Goal: Communication & Community: Answer question/provide support

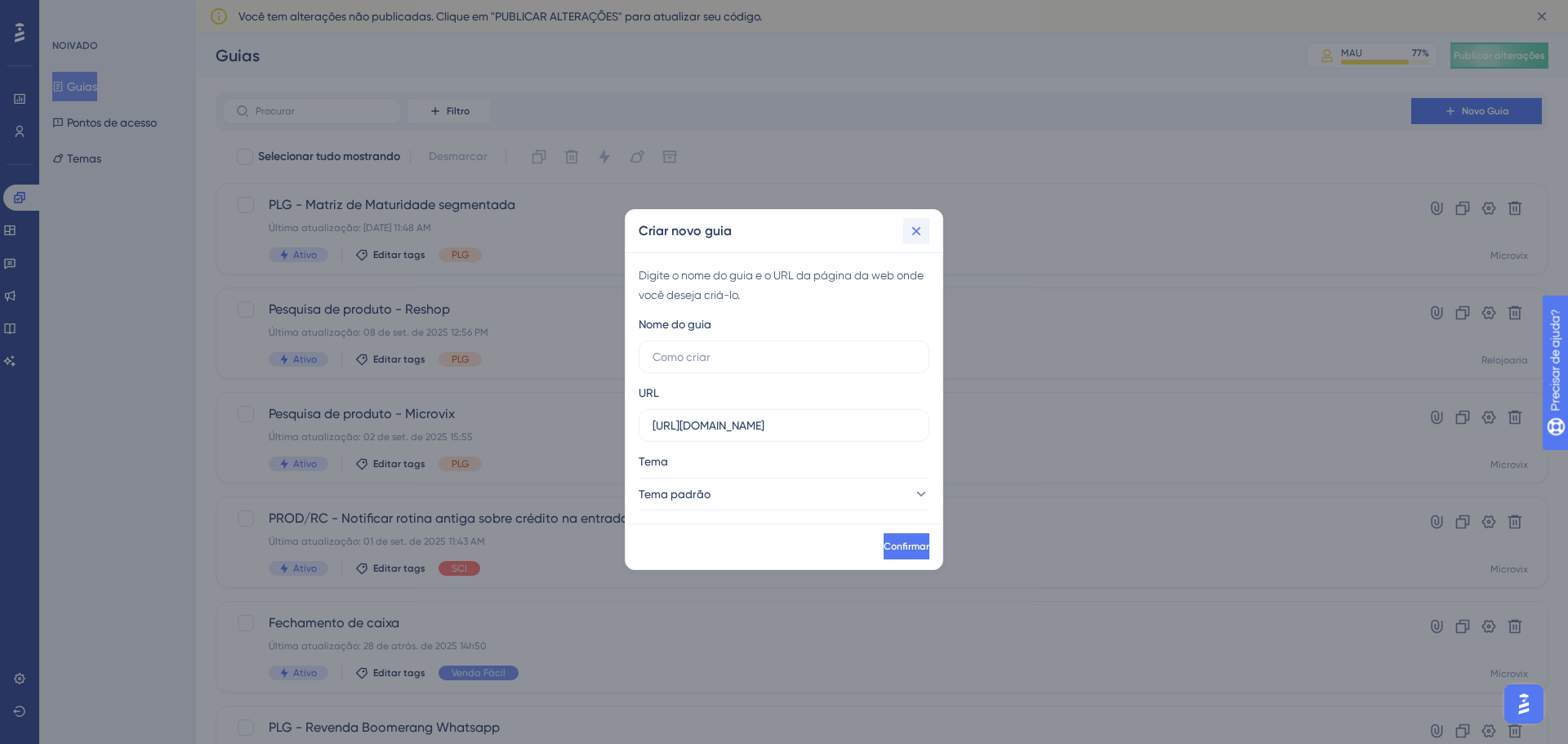
click at [926, 234] on button at bounding box center [916, 230] width 26 height 26
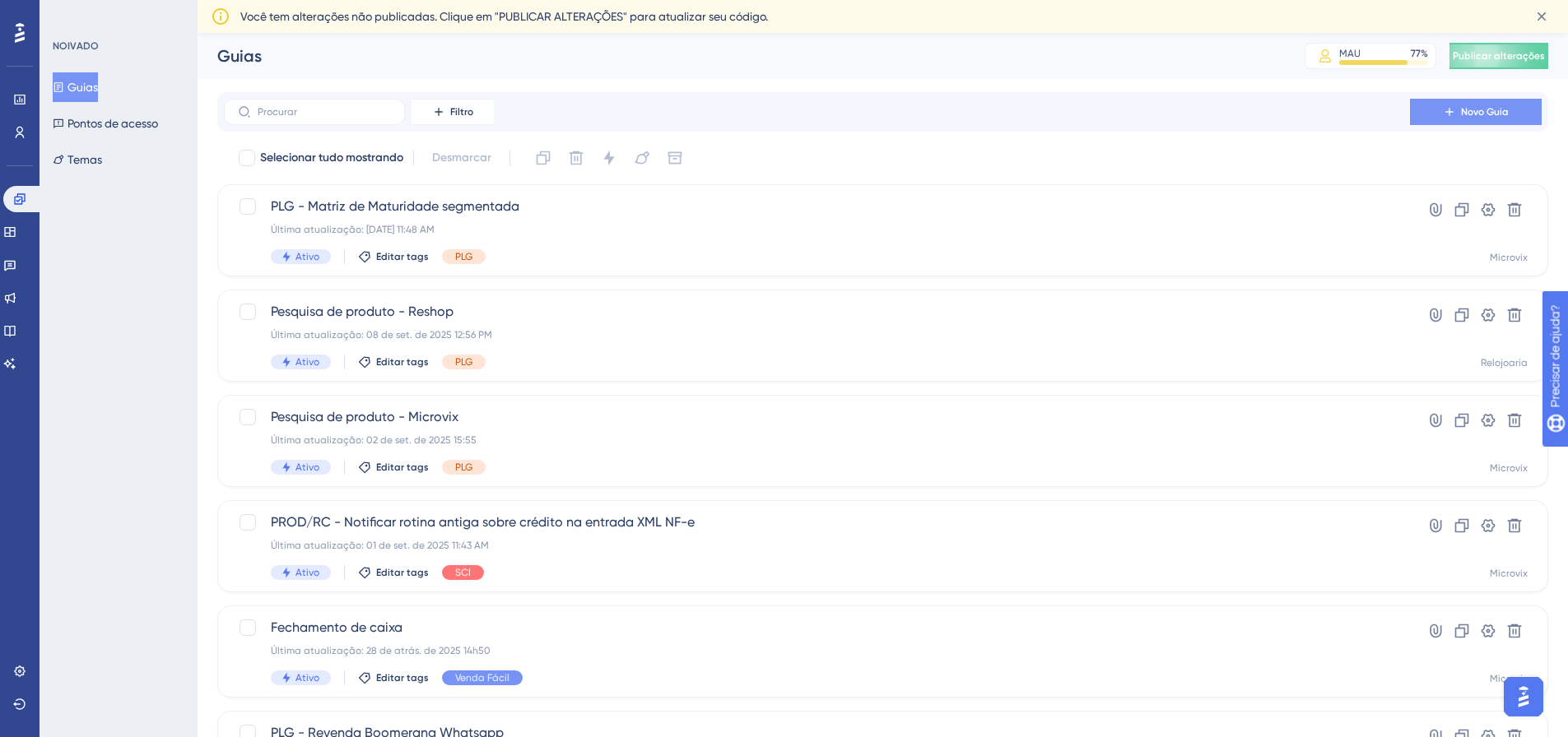
click at [1483, 103] on button "Novo Guia" at bounding box center [1475, 111] width 132 height 27
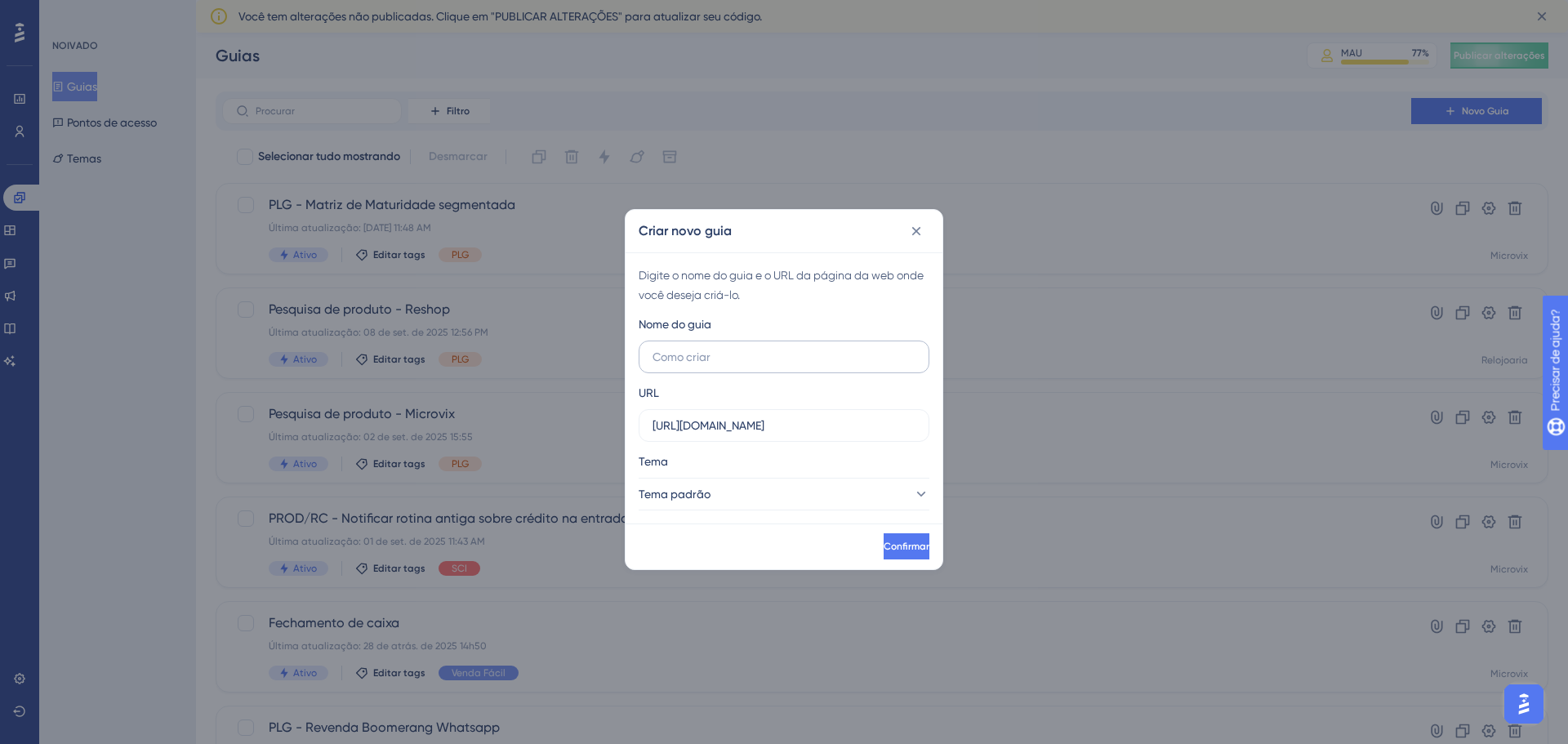
click at [733, 351] on input "text" at bounding box center [784, 356] width 263 height 18
type input "c"
click at [808, 426] on input "https://linx-homologacao.microvix.com.br" at bounding box center [784, 425] width 263 height 18
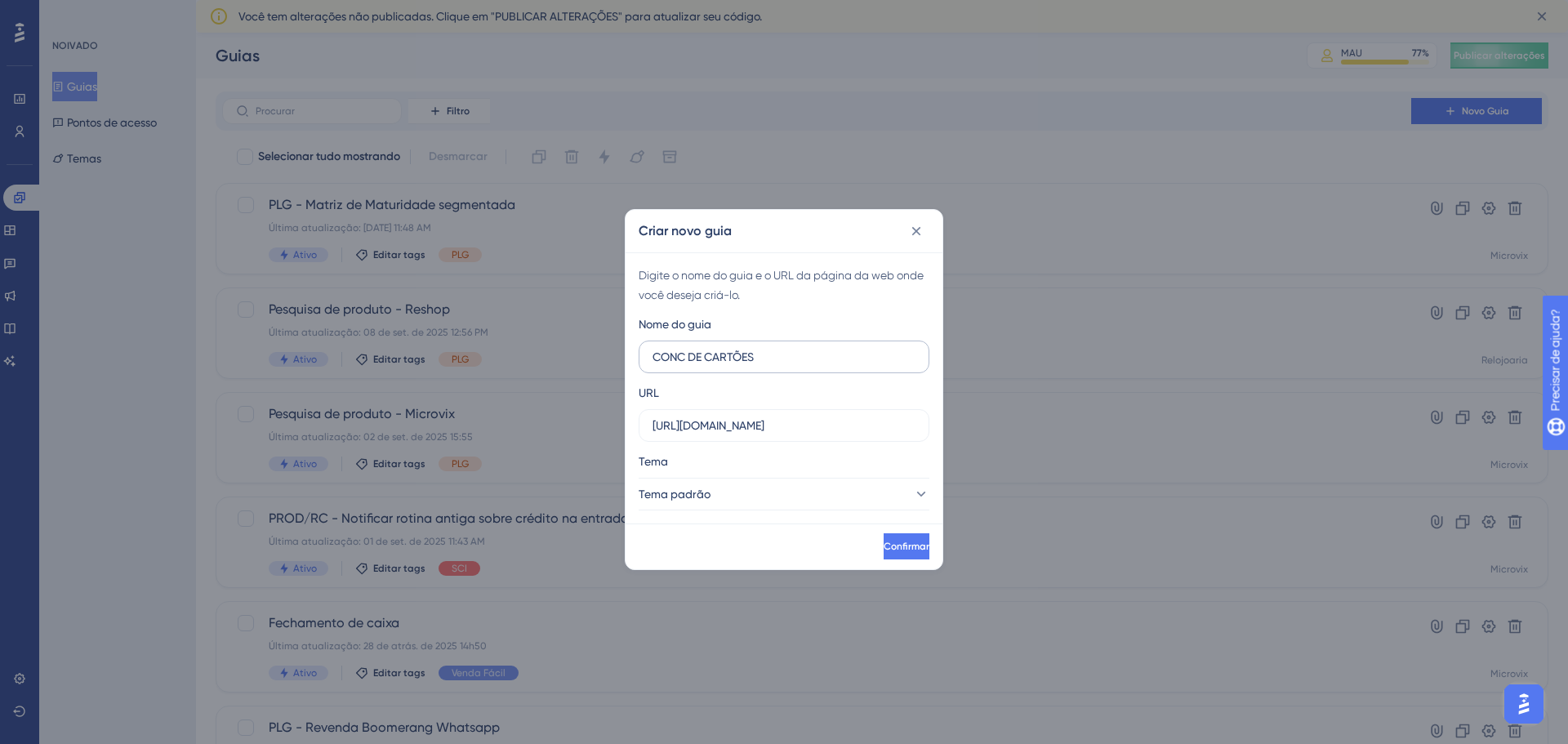
click at [802, 366] on label "CONC DE CARTÕES" at bounding box center [784, 356] width 291 height 32
click at [802, 366] on input "CONC DE CARTÕES" at bounding box center [784, 356] width 263 height 18
type input "CONC DE CARTÕES (NOVO)"
drag, startPoint x: 898, startPoint y: 424, endPoint x: 644, endPoint y: 425, distance: 254.0
click at [644, 425] on label "https://linx-homologacao.microvix.com.br" at bounding box center [784, 425] width 291 height 32
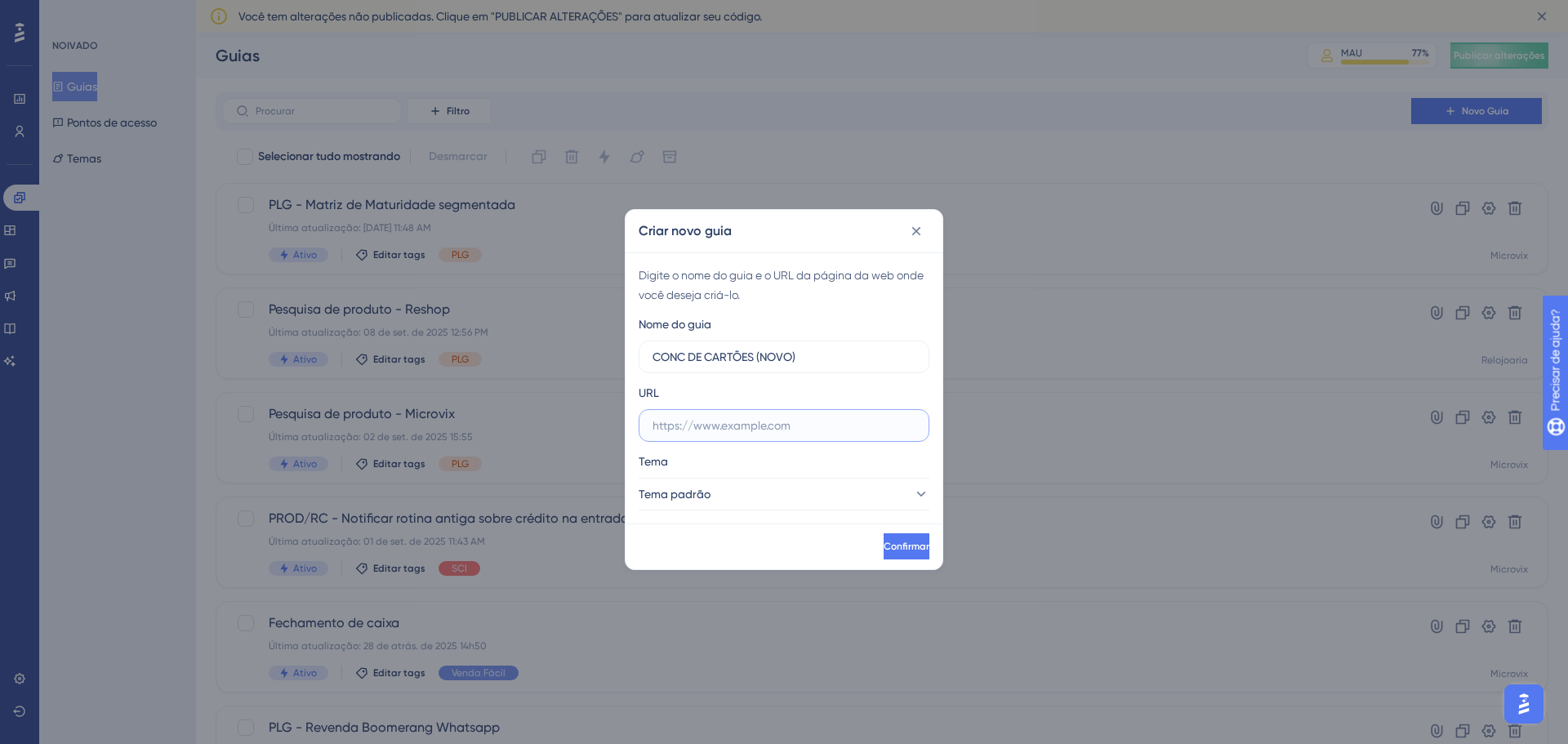
click at [775, 420] on input "text" at bounding box center [784, 425] width 263 height 18
paste input "[URL][DOMAIN_NAME]"
type input "[URL][DOMAIN_NAME]"
click at [773, 496] on button "Tema padrão" at bounding box center [784, 493] width 291 height 32
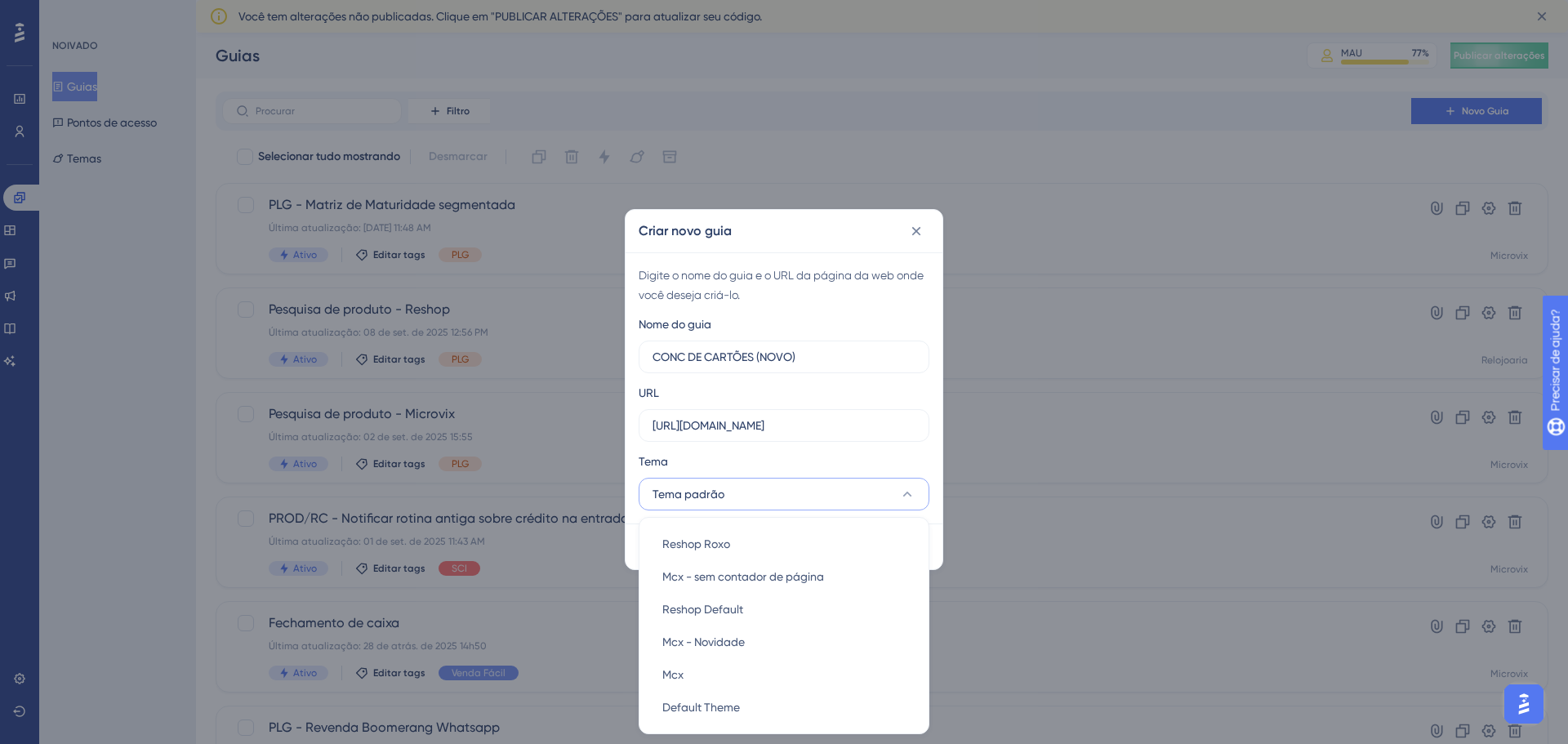
scroll to position [0, 0]
click at [814, 570] on font "Mcx - sem contador de página" at bounding box center [743, 576] width 162 height 13
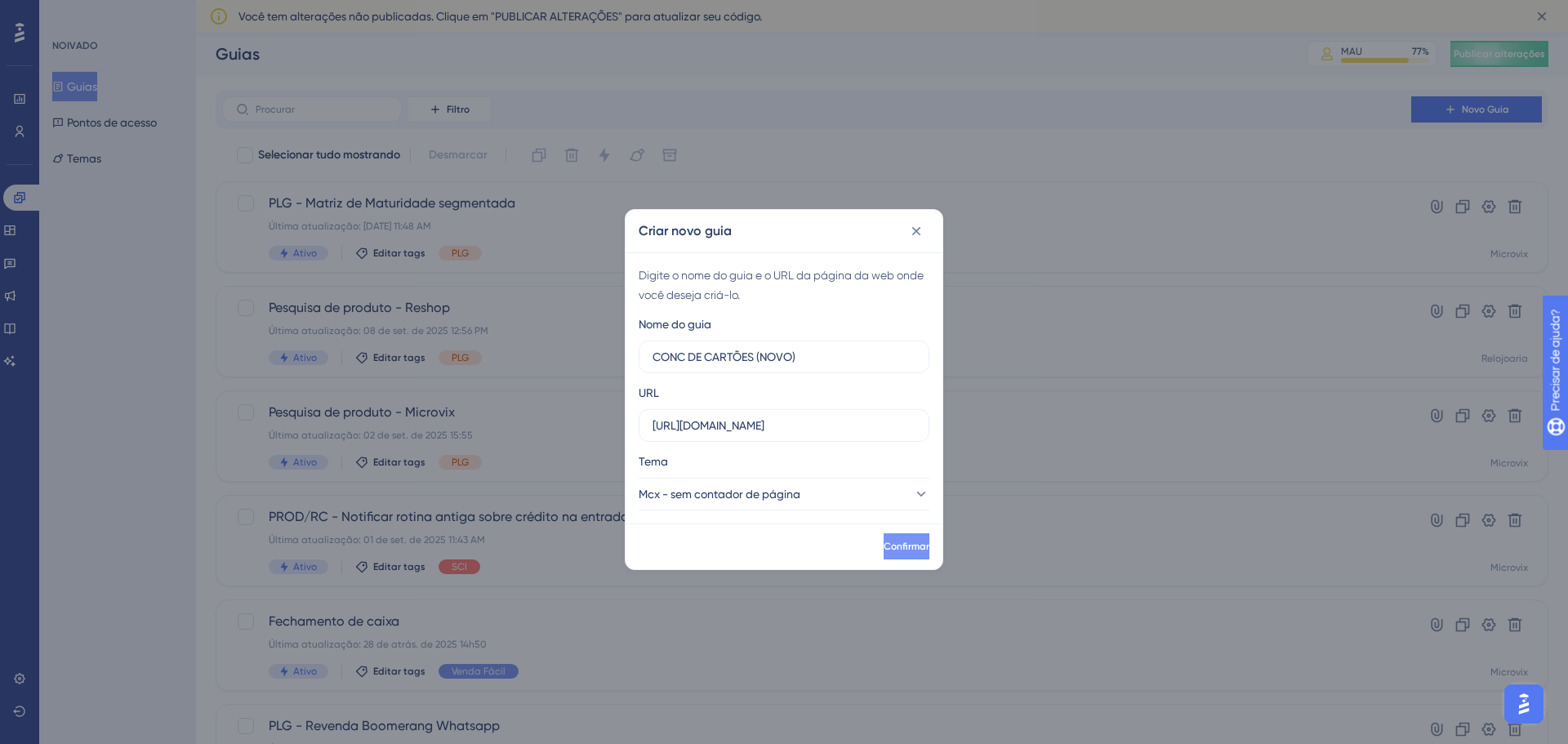
click at [894, 544] on font "Confirmar" at bounding box center [907, 546] width 46 height 12
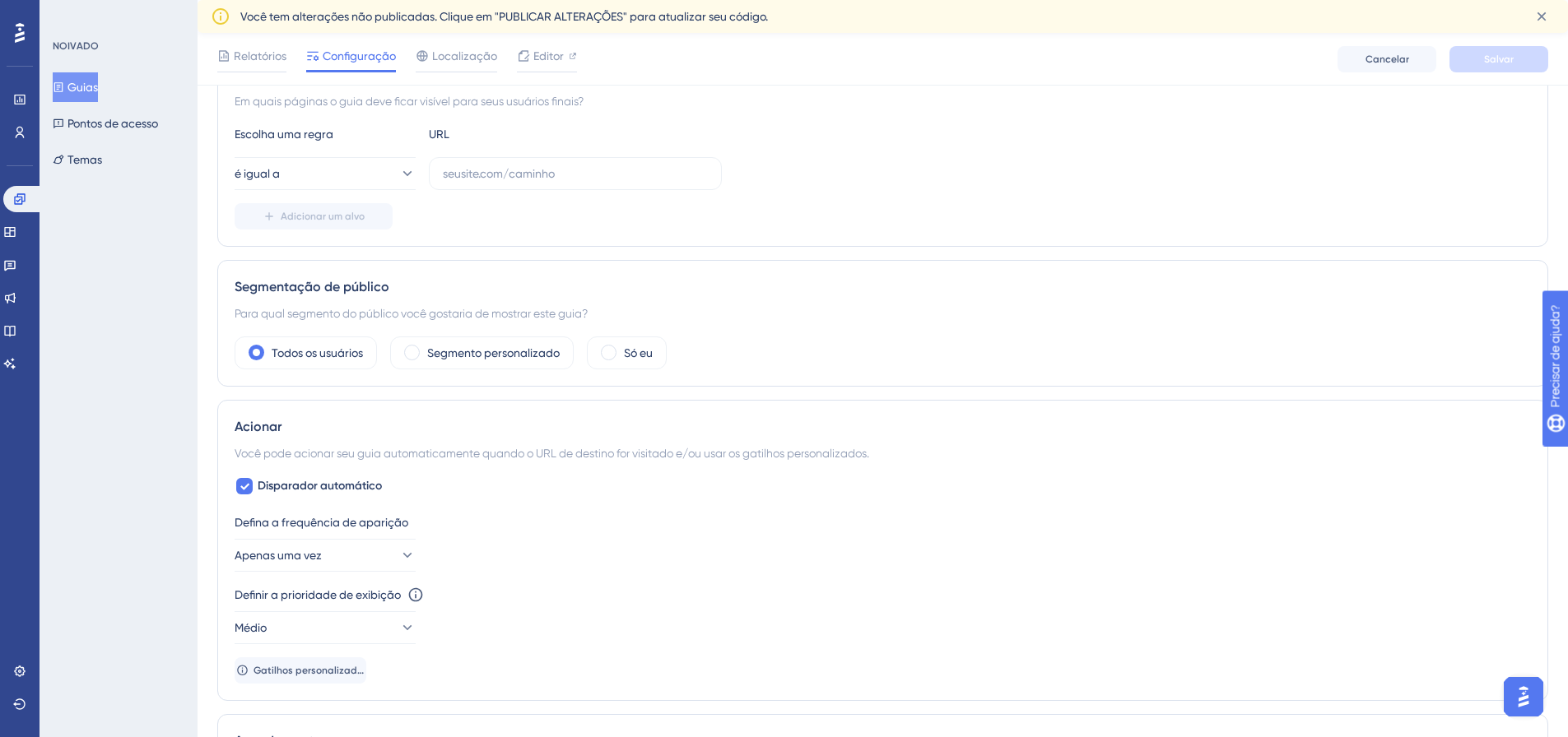
scroll to position [494, 0]
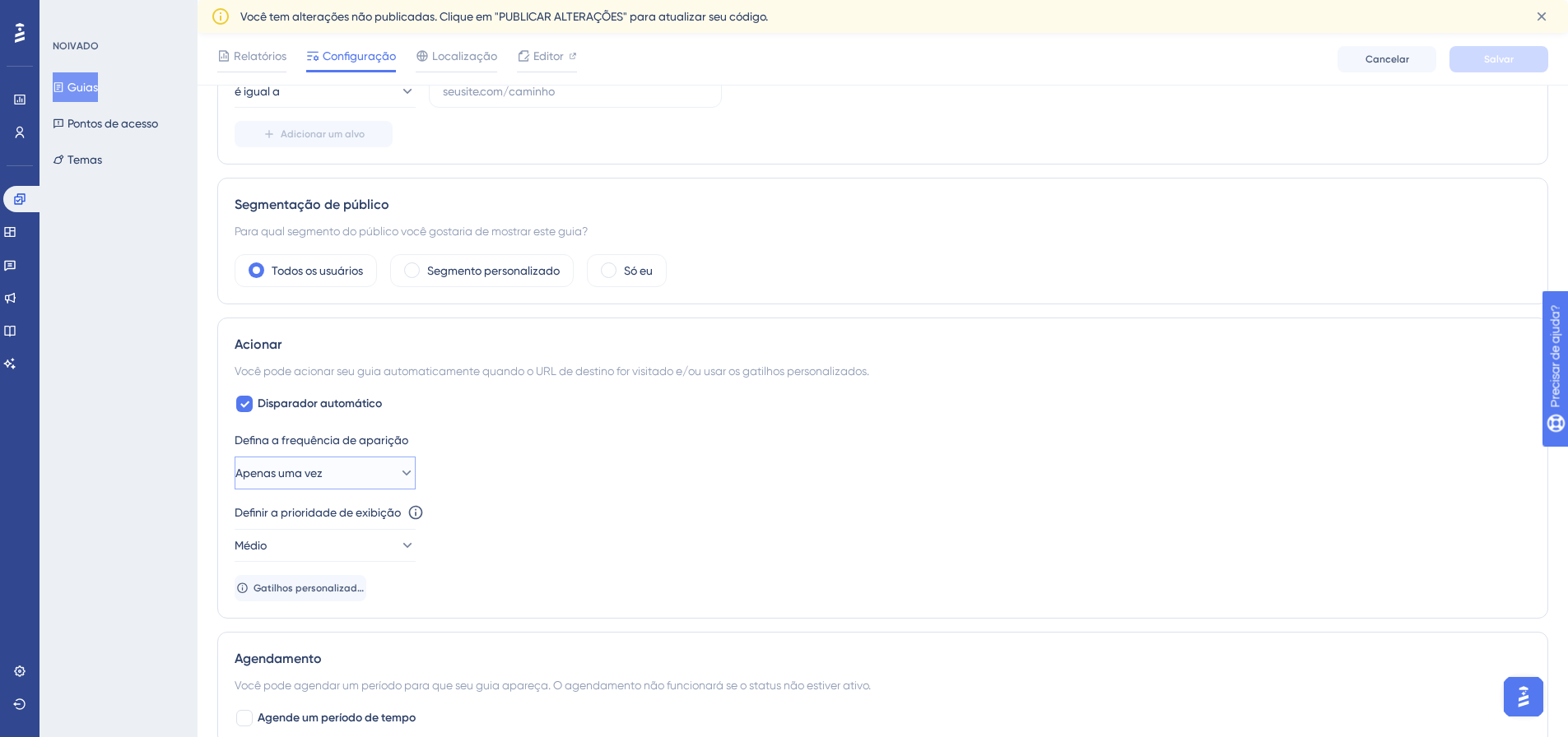
click at [380, 463] on button "Apenas uma vez" at bounding box center [325, 472] width 181 height 32
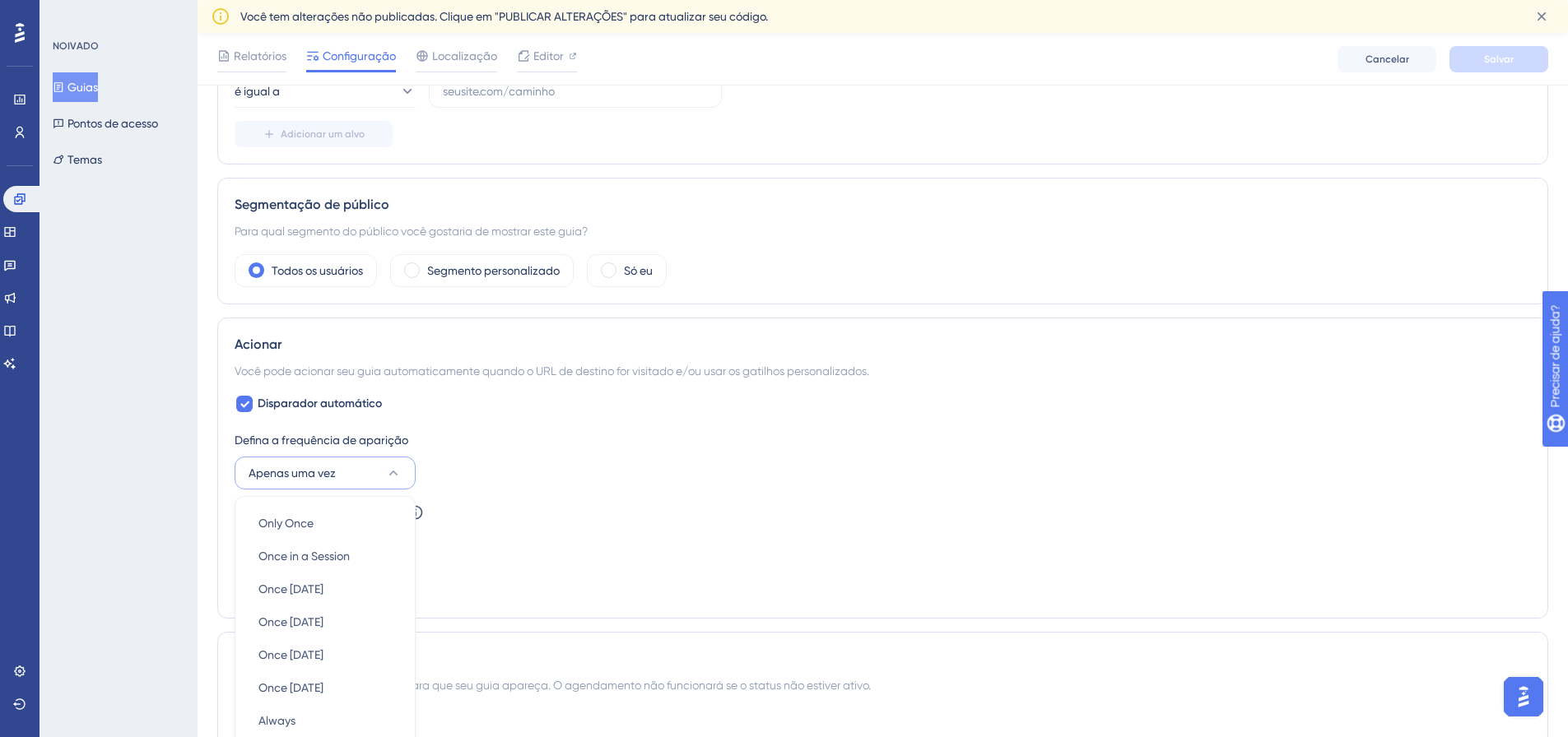
scroll to position [747, 0]
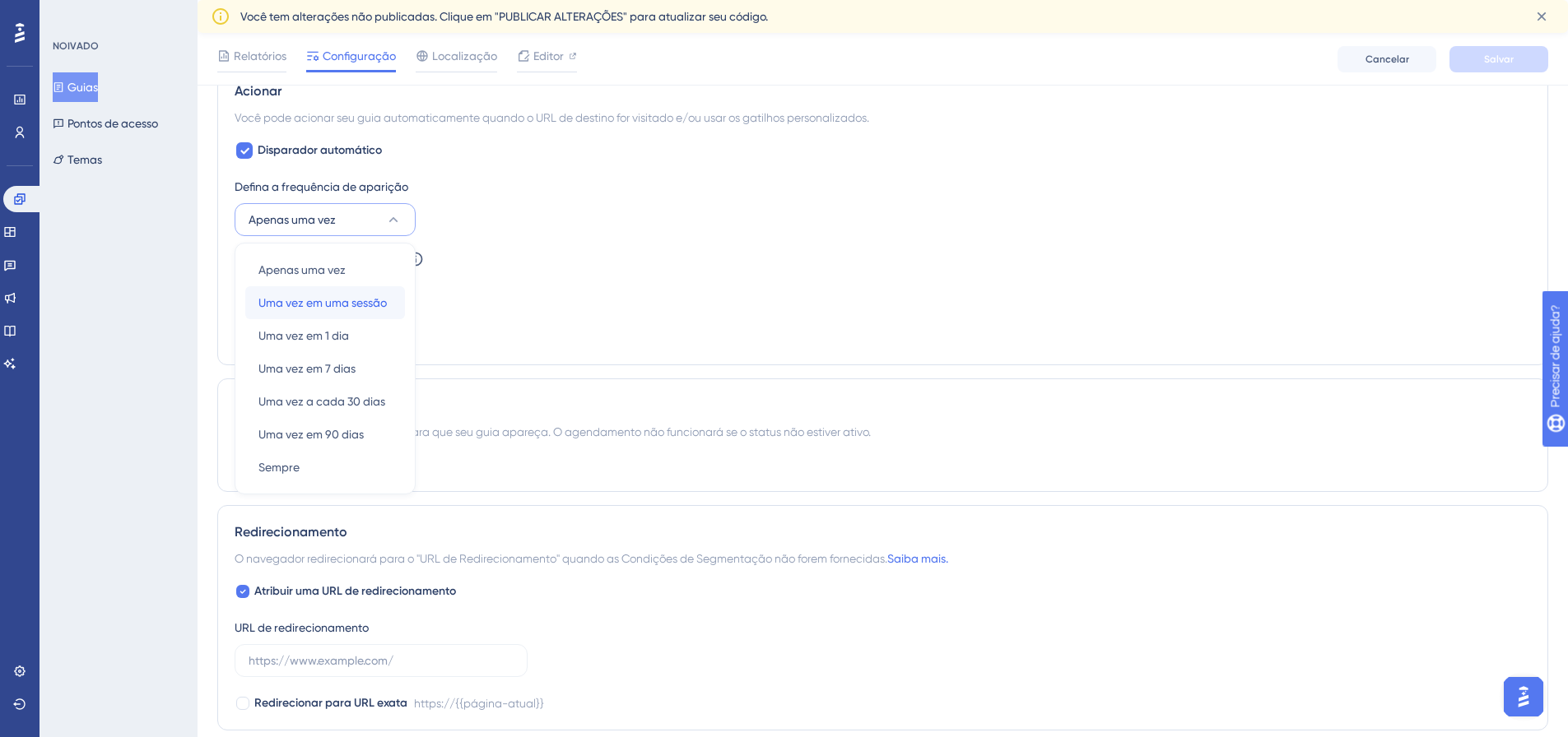
click at [350, 304] on font "Uma vez em uma sessão" at bounding box center [323, 302] width 128 height 13
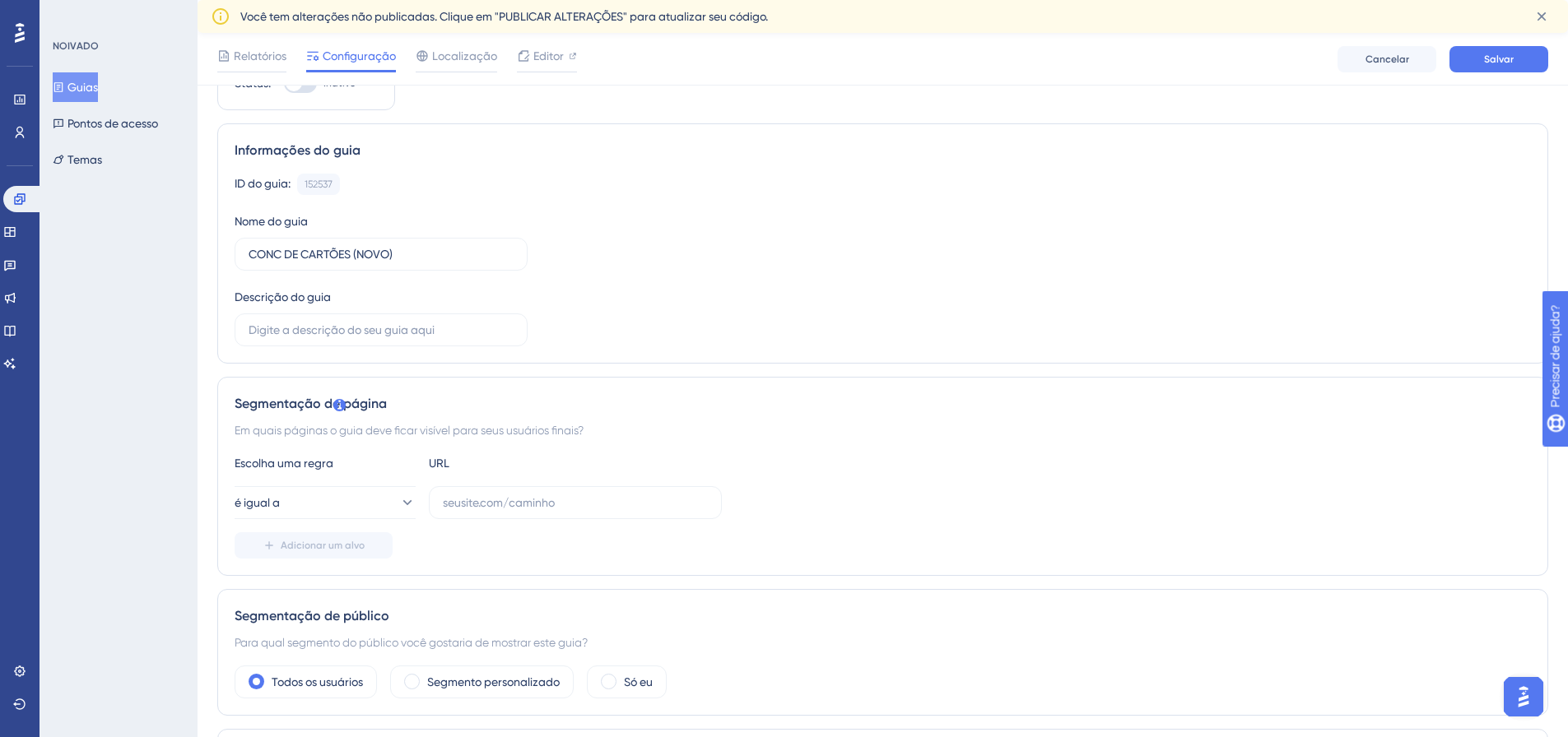
scroll to position [164, 0]
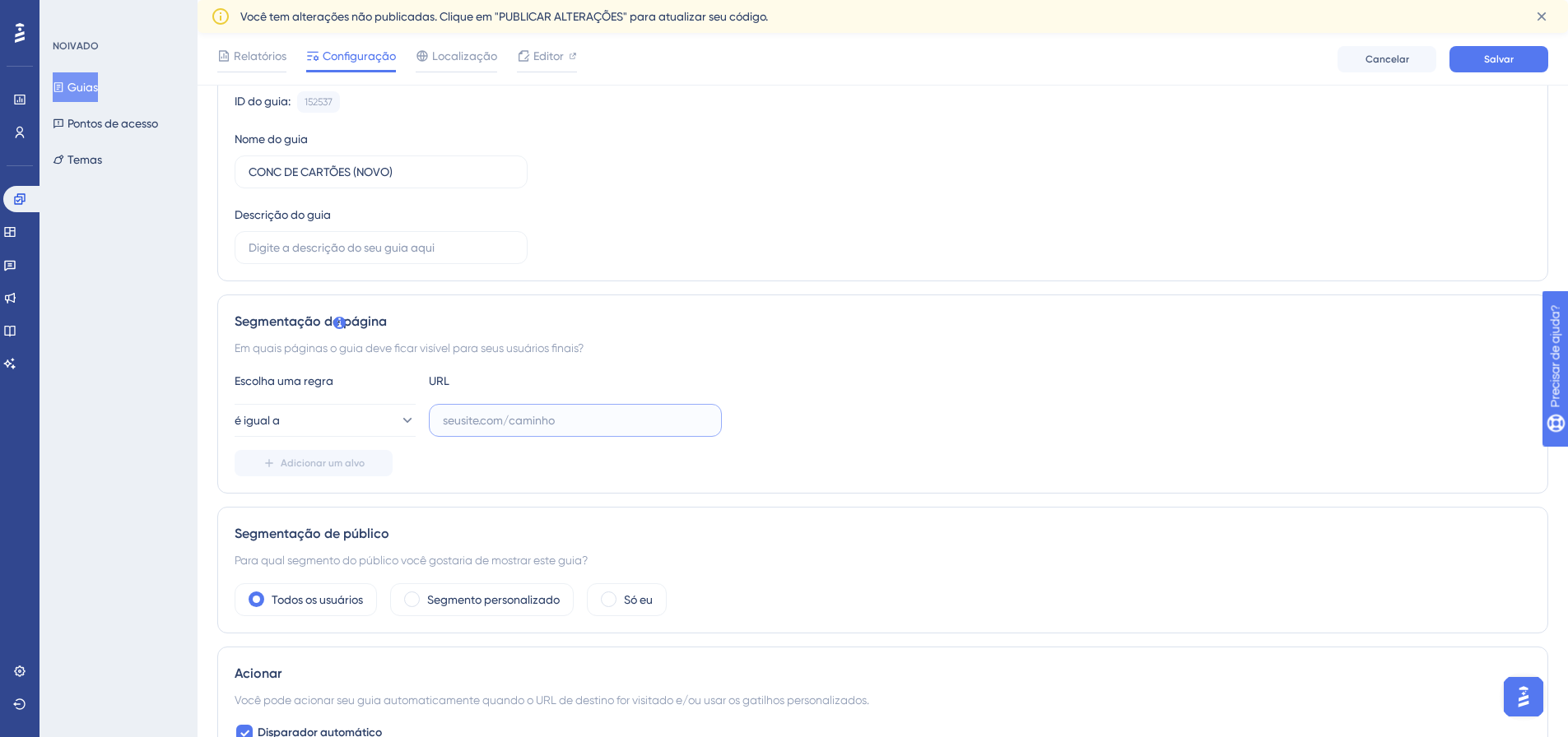
click at [508, 413] on input "text" at bounding box center [575, 420] width 265 height 18
paste input "[URL][DOMAIN_NAME]"
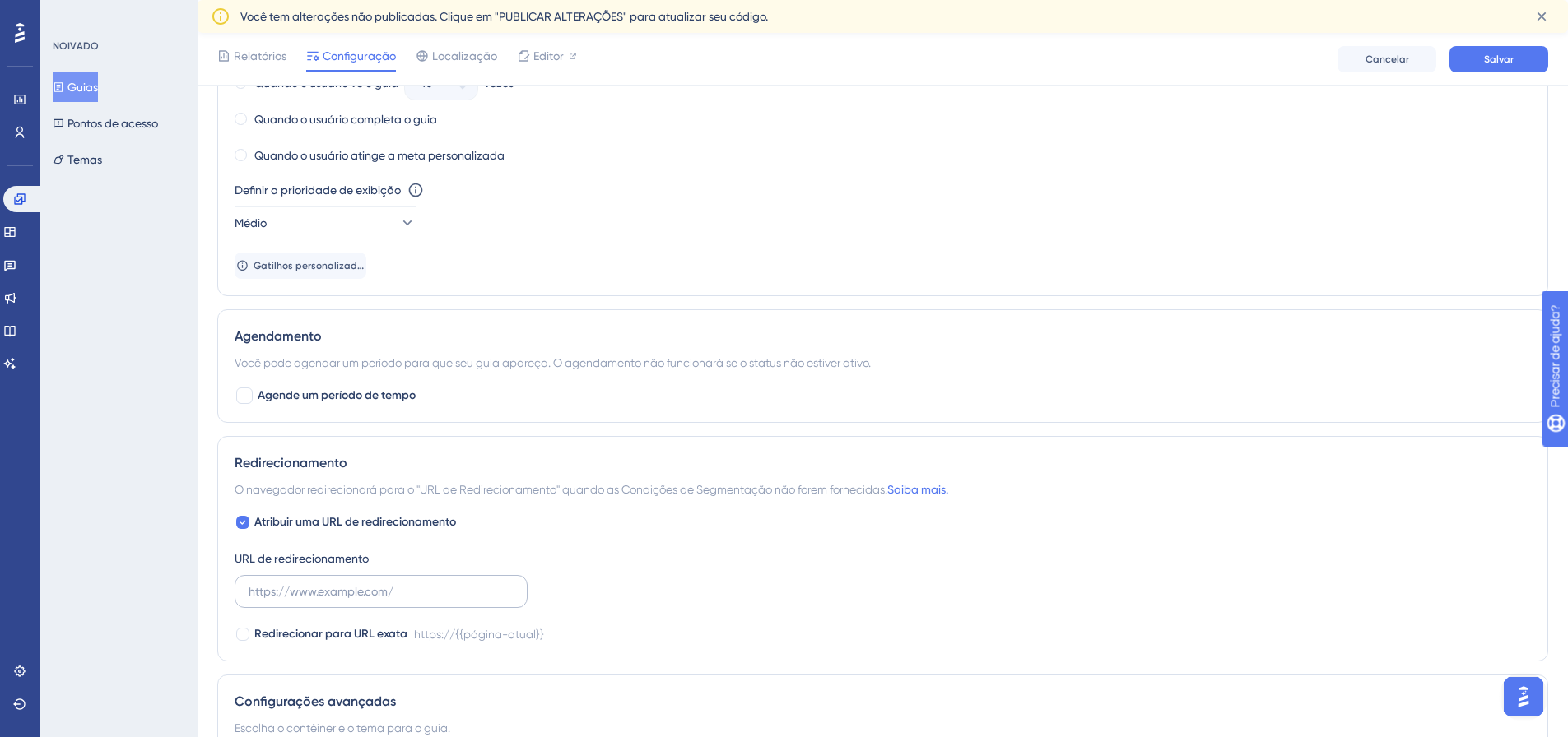
scroll to position [1070, 0]
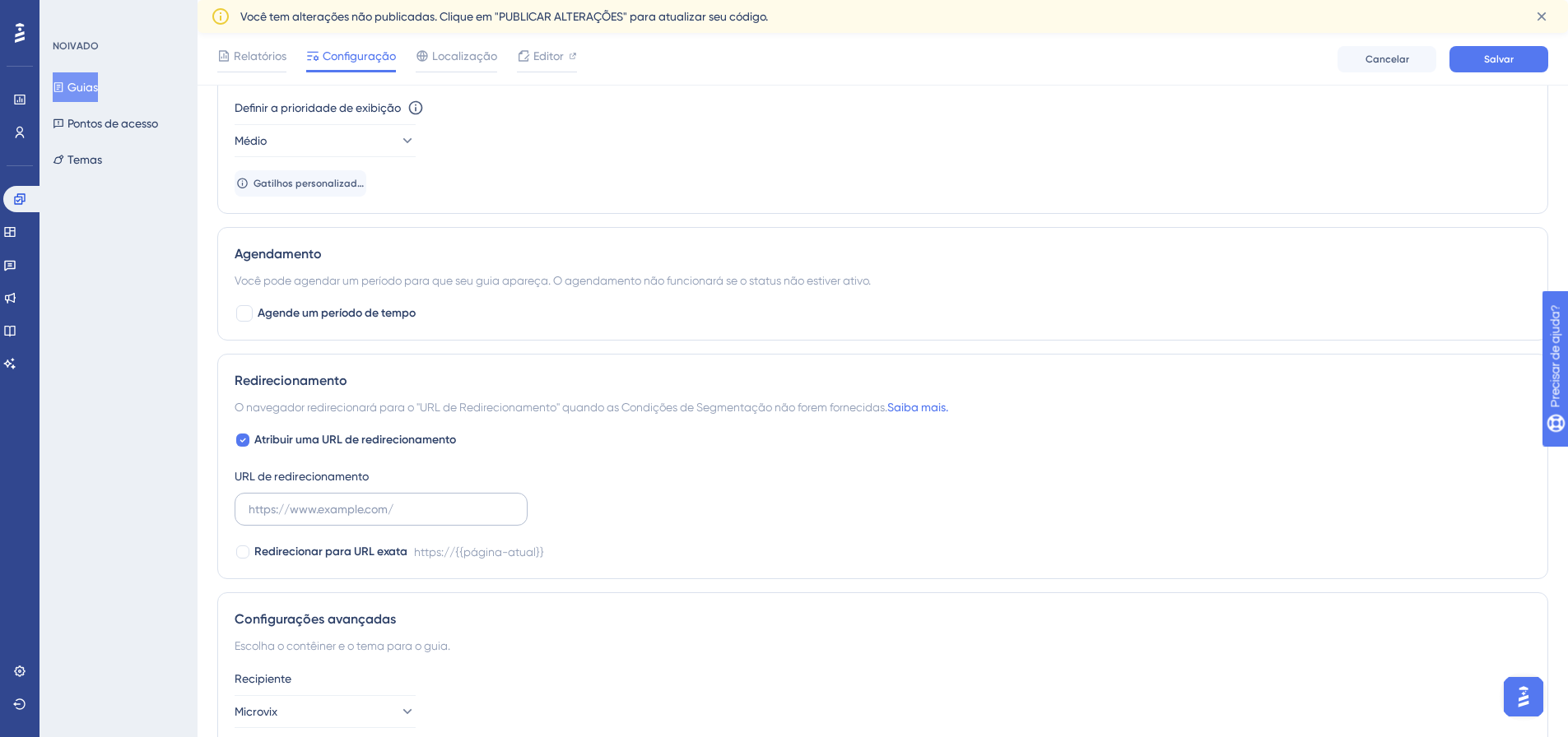
type input "[URL][DOMAIN_NAME]"
click at [388, 514] on input "text" at bounding box center [380, 509] width 265 height 18
click at [402, 500] on input "text" at bounding box center [380, 509] width 265 height 18
paste input "http://linx-expclientes.microvix.com.br/Liliane/erp/gestor_web/webapp/abrir_pag…"
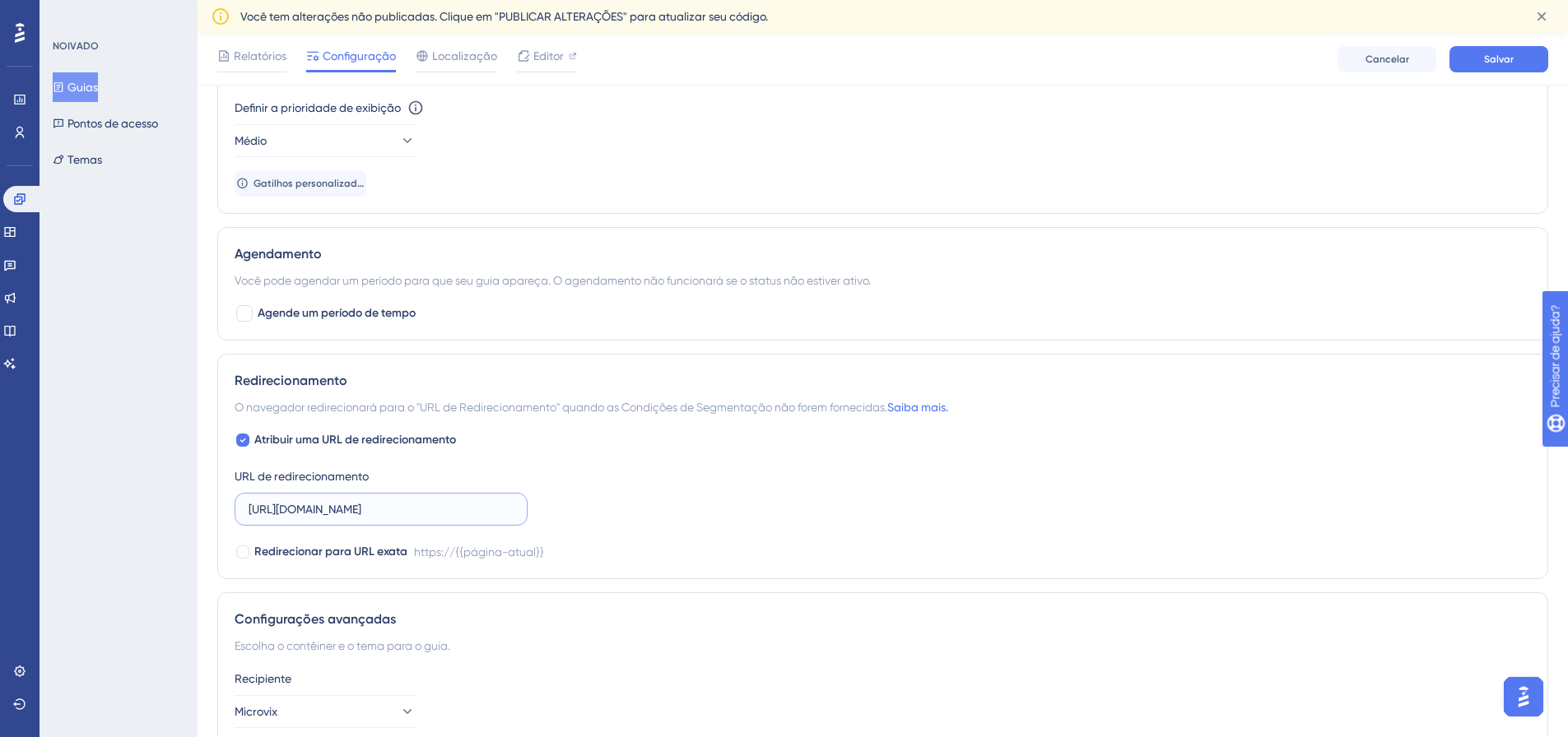
scroll to position [0, 1307]
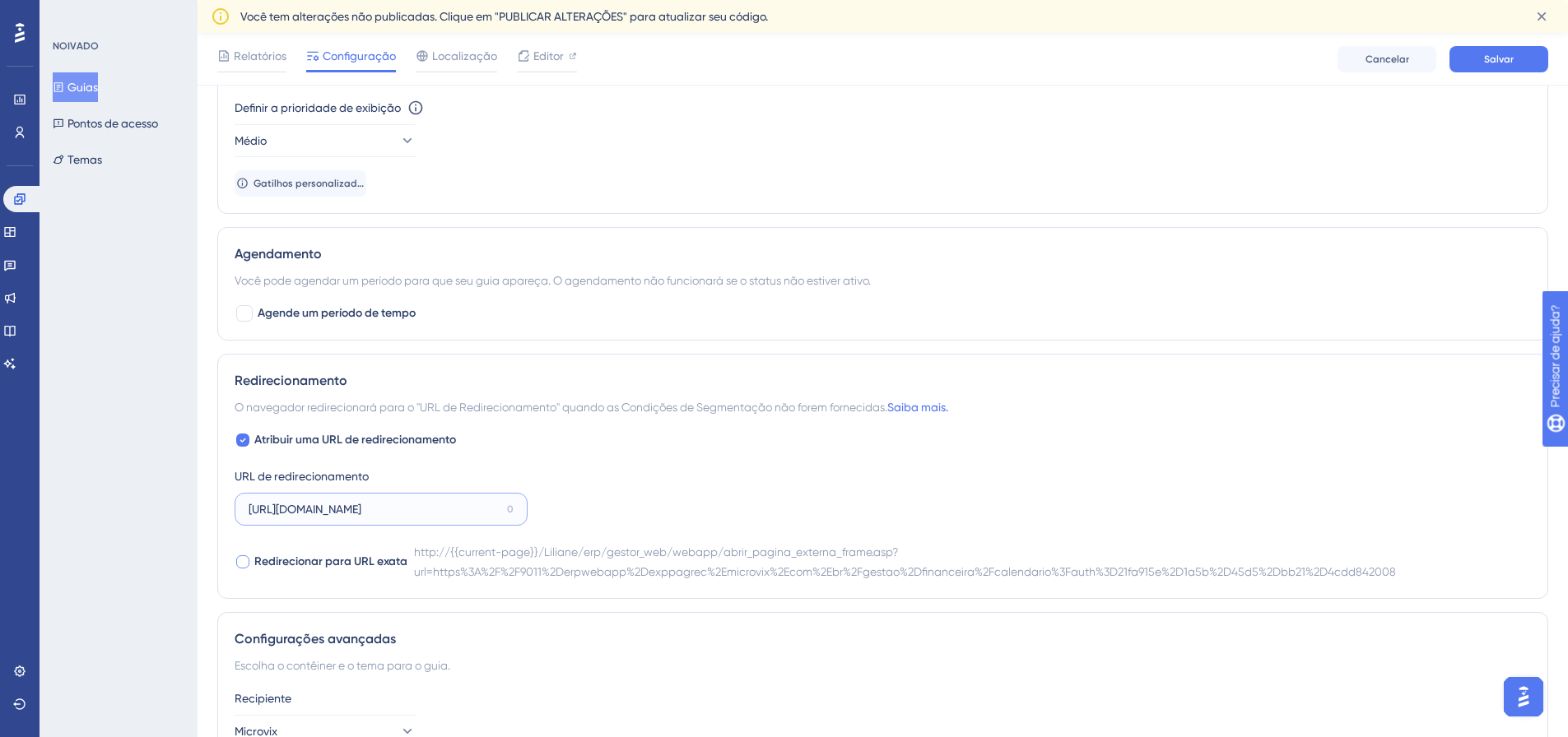
type input "http://linx-expclientes.microvix.com.br/Liliane/erp/gestor_web/webapp/abrir_pag…"
click at [348, 570] on span "Redirecionar para URL exata" at bounding box center [331, 562] width 154 height 20
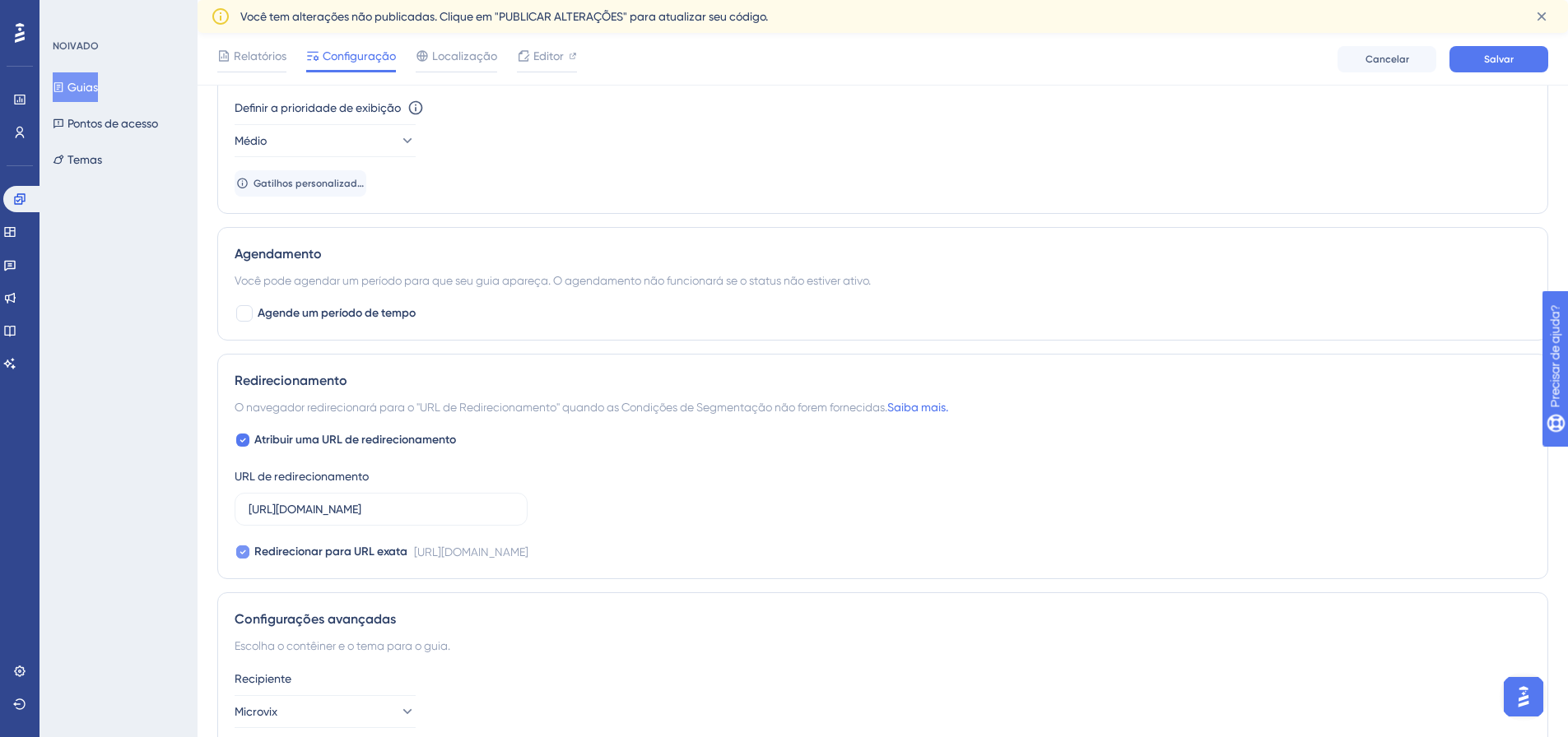
click at [359, 562] on span "Redirecionar para URL exata" at bounding box center [331, 552] width 154 height 20
checkbox input "false"
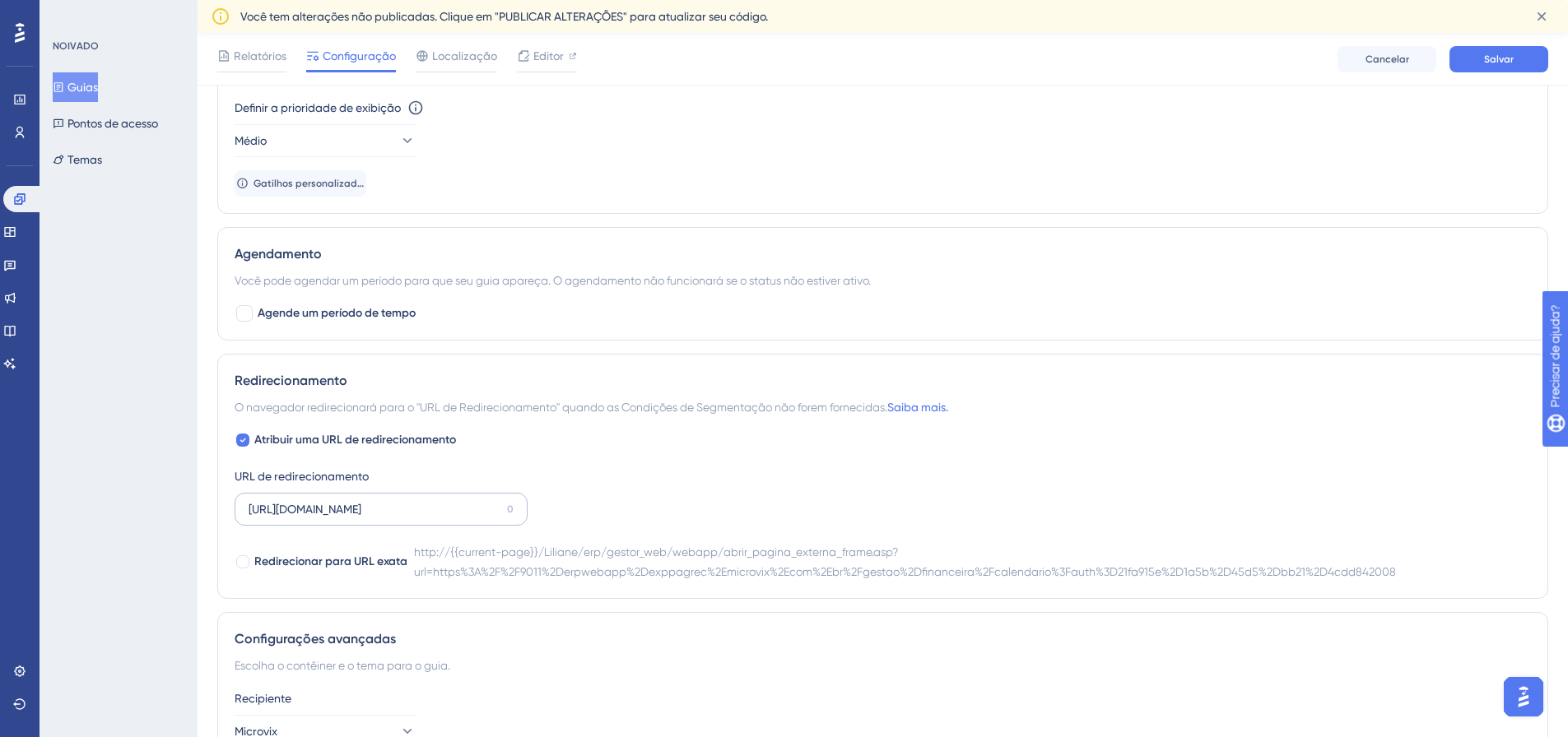
click at [420, 496] on label "http://linx-expclientes.microvix.com.br/Liliane/erp/gestor_web/webapp/abrir_pag…" at bounding box center [381, 509] width 293 height 32
click at [420, 500] on input "http://linx-expclientes.microvix.com.br/Liliane/erp/gestor_web/webapp/abrir_pag…" at bounding box center [374, 509] width 252 height 18
click at [420, 496] on label "http://linx-expclientes.microvix.com.br/Liliane/erp/gestor_web/webapp/abrir_pag…" at bounding box center [381, 509] width 293 height 32
click at [420, 500] on input "http://linx-expclientes.microvix.com.br/Liliane/erp/gestor_web/webapp/abrir_pag…" at bounding box center [374, 509] width 252 height 18
click at [364, 428] on div "Redirecionamento O navegador redirecionará para o "URL de Redirecionamento" qua…" at bounding box center [883, 476] width 1331 height 245
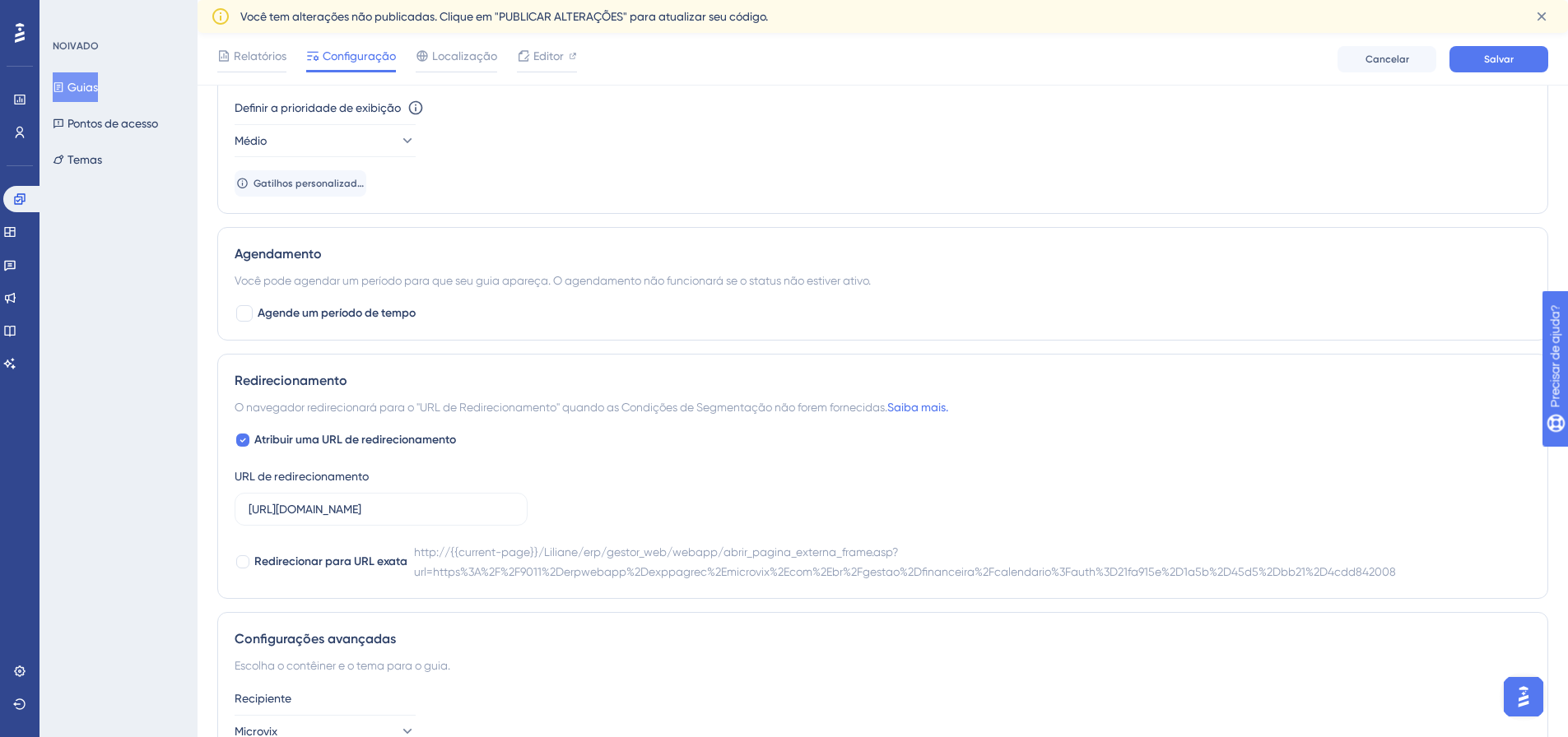
click at [411, 424] on div "Redirecionamento O navegador redirecionará para o "URL de Redirecionamento" qua…" at bounding box center [883, 476] width 1331 height 245
click at [411, 433] on font "Atribuir uma URL de redirecionamento" at bounding box center [354, 440] width 202 height 14
checkbox input "false"
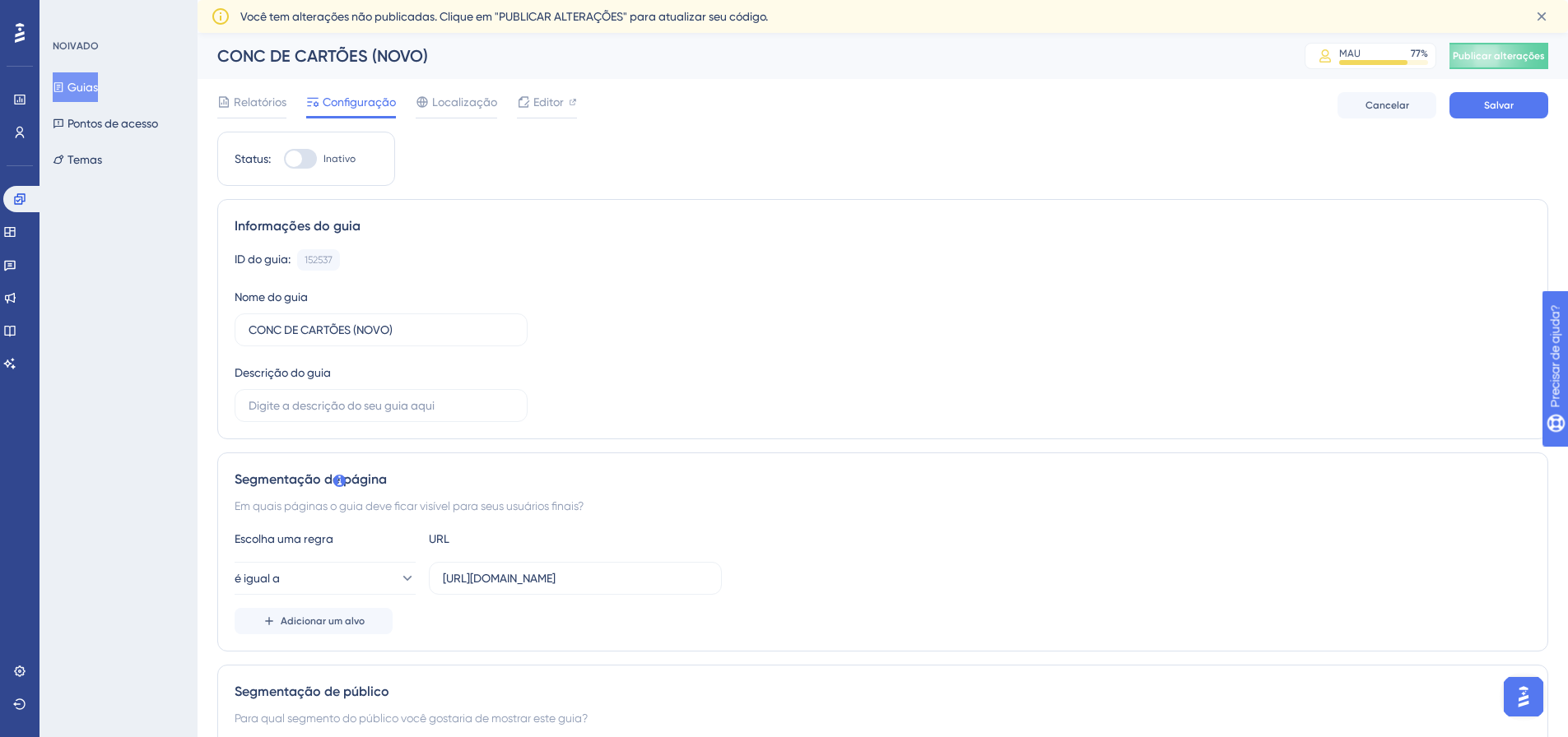
click at [321, 157] on label "Inativo" at bounding box center [319, 158] width 72 height 20
click at [283, 158] on input "Inativo" at bounding box center [283, 158] width 1 height 1
checkbox input "false"
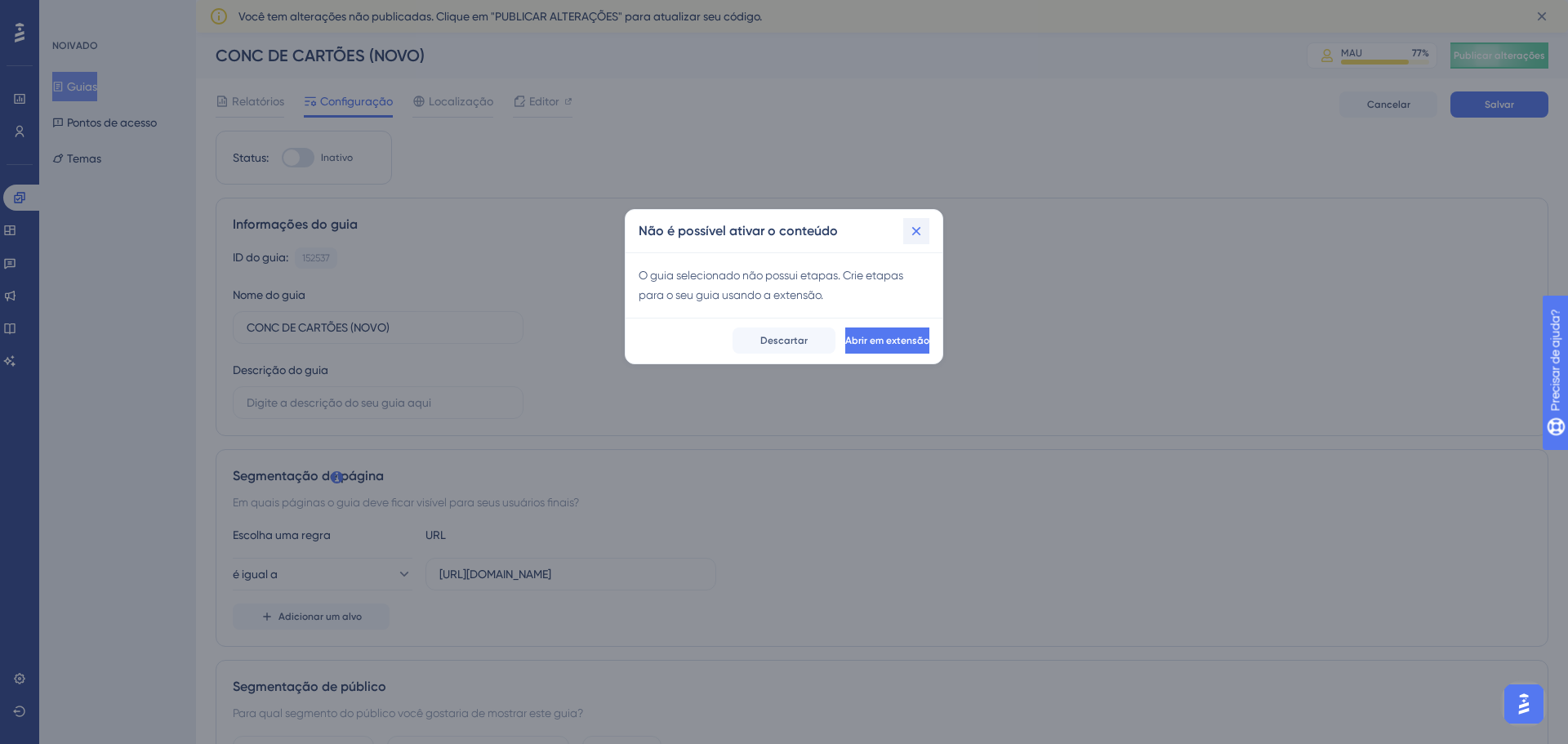
click at [927, 227] on button at bounding box center [916, 230] width 26 height 26
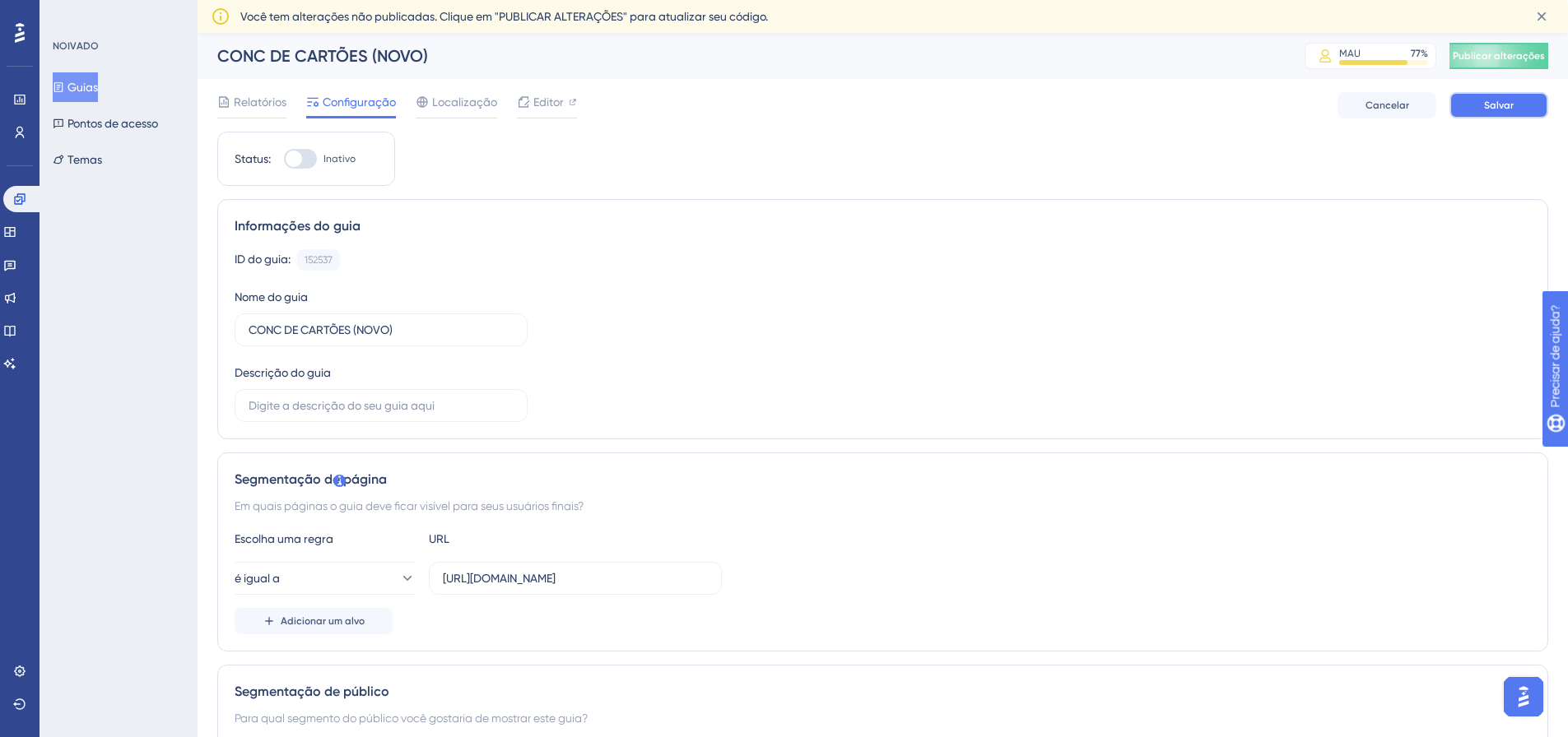
click at [1497, 103] on font "Salvar" at bounding box center [1498, 105] width 30 height 12
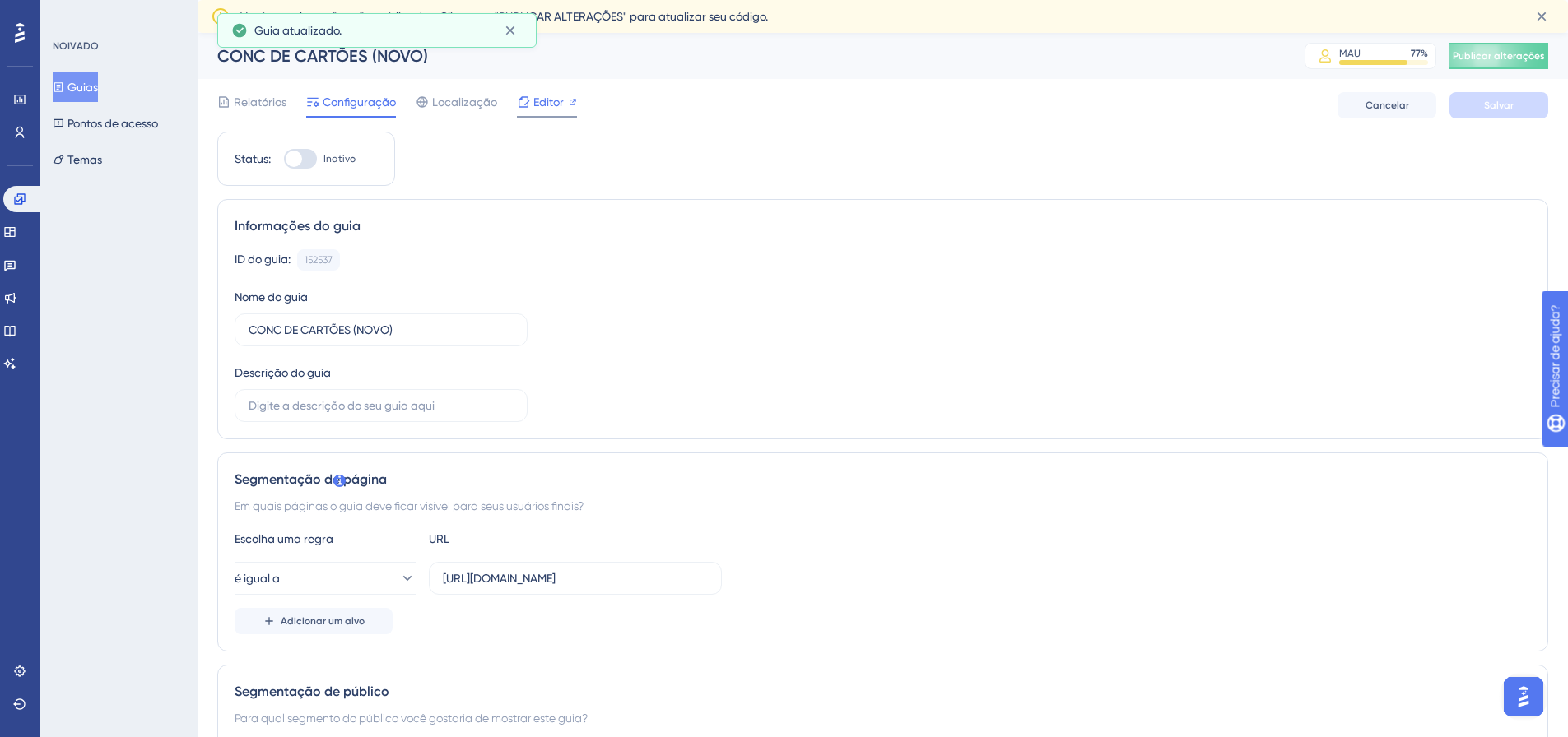
click at [557, 113] on div "Editor" at bounding box center [546, 105] width 60 height 27
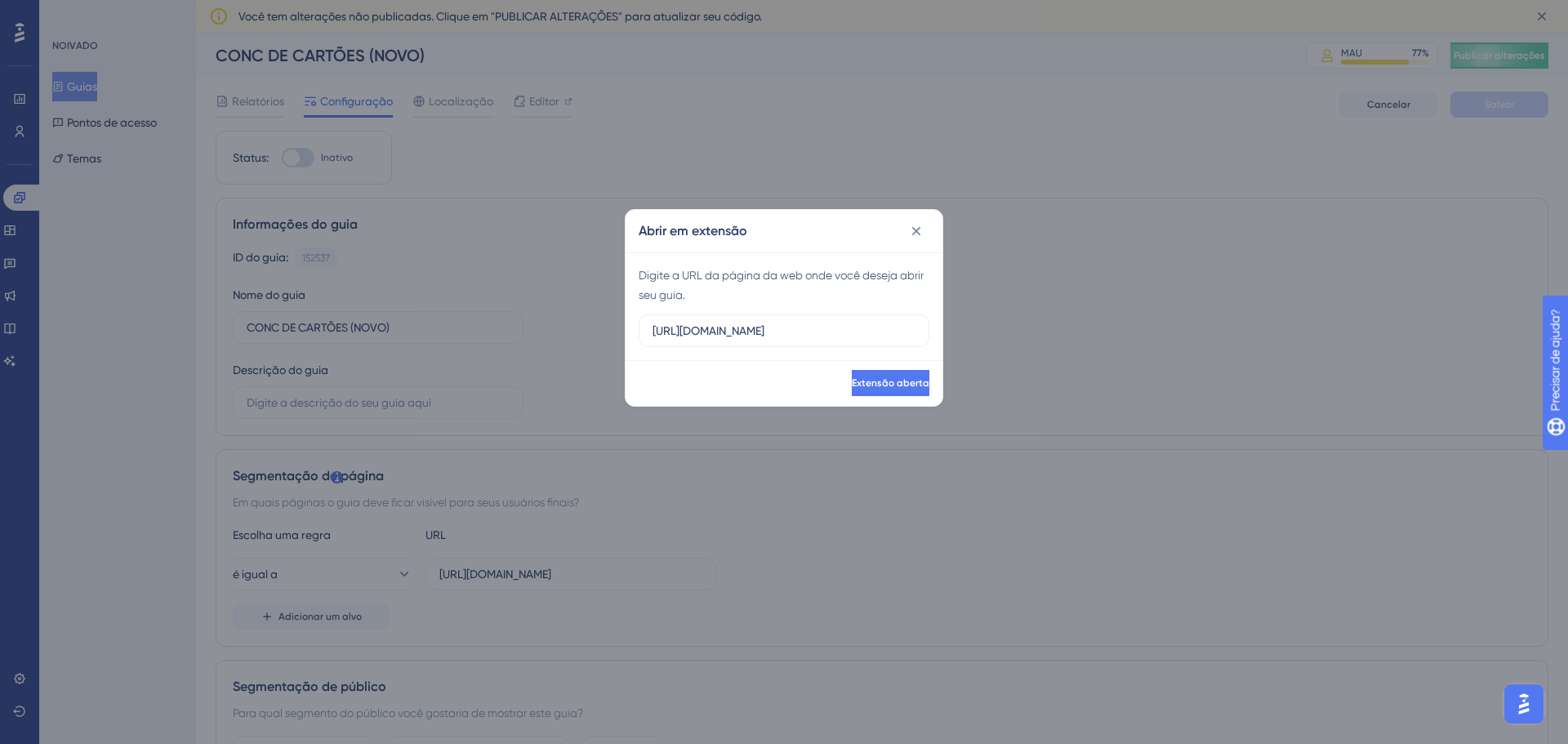
drag, startPoint x: 914, startPoint y: 331, endPoint x: 618, endPoint y: 323, distance: 296.1
click at [618, 323] on div "Abrir em extensão Digite a URL da página da web onde você deseja abrir seu guia…" at bounding box center [784, 372] width 1568 height 744
type input "http://linx-expclientes.microvix.com.br/Liliane/erp/gestor_web/webapp/abrir_pag…"
click at [856, 379] on font "Extensão aberta" at bounding box center [888, 383] width 77 height 12
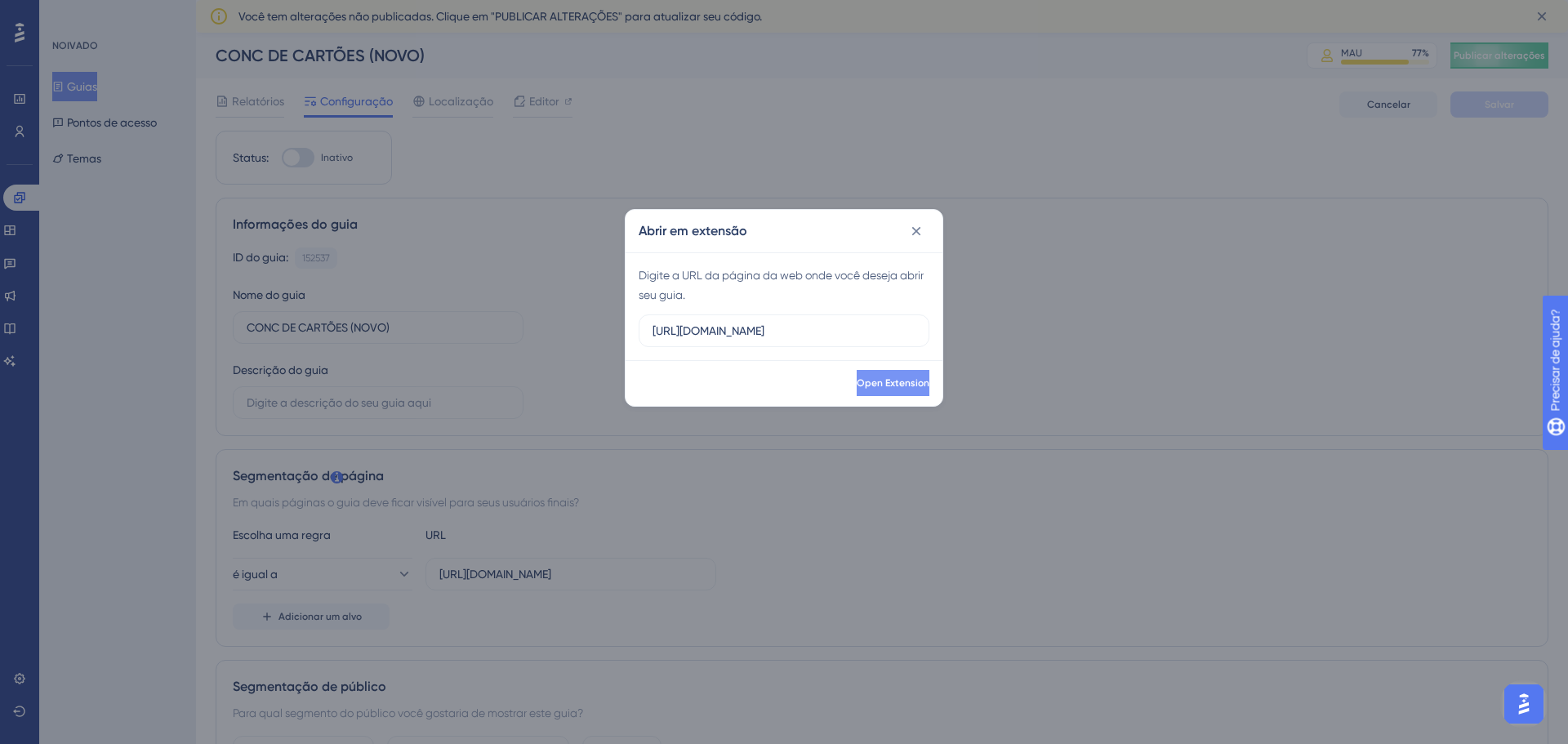
scroll to position [0, 0]
click at [804, 328] on input "http://linx-expclientes.microvix.com.br/Liliane/erp/gestor_web/webapp/abrir_pag…" at bounding box center [784, 330] width 263 height 18
paste input "http://linx-expclientes.microvix.com.br/Liliane/erp/gestor_web/webapp/abrir_pag…"
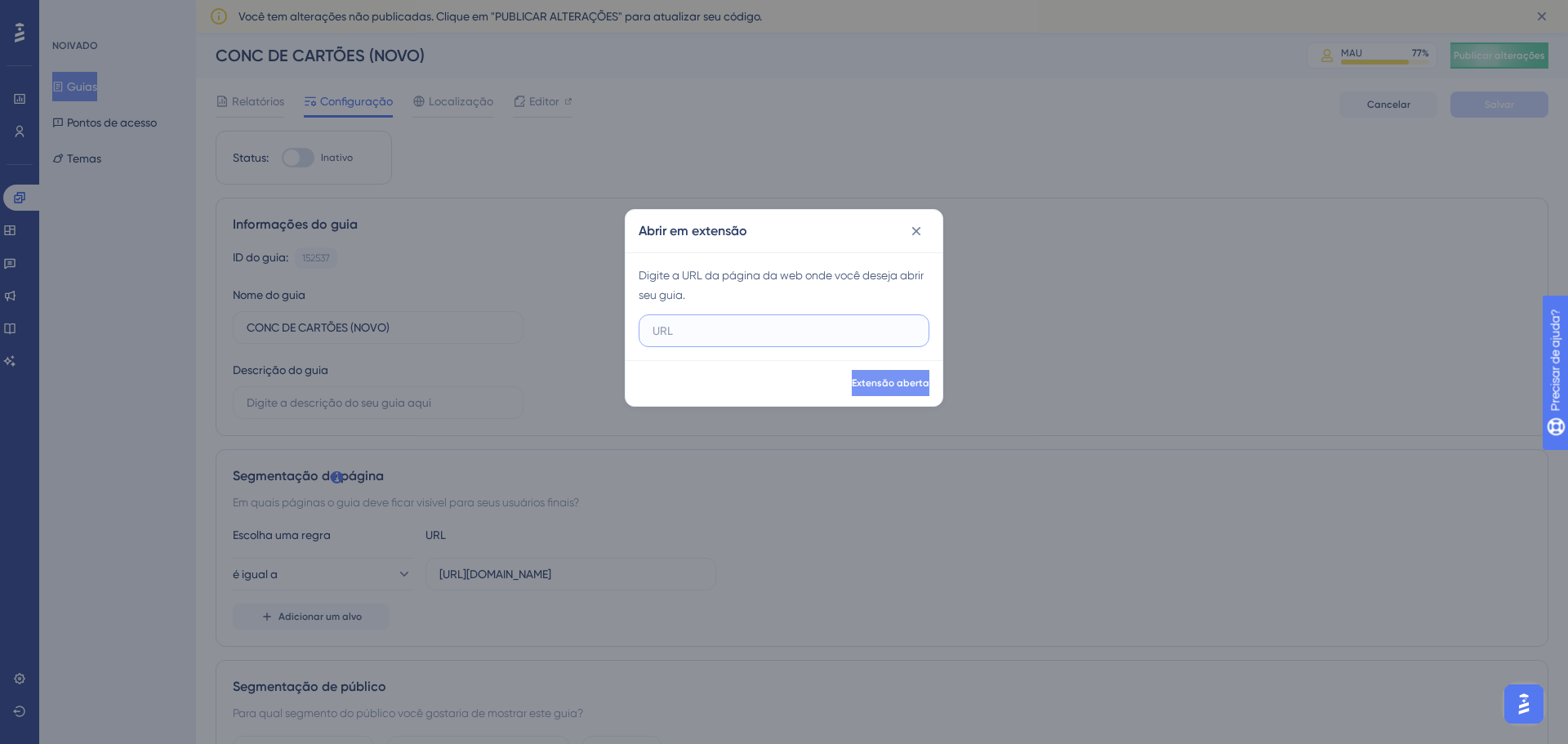
type input "http://linx-expclientes.microvix.com.br/Liliane/erp/gestor_web/webapp/abrir_pag…"
click at [852, 379] on font "Extensão aberta" at bounding box center [890, 383] width 77 height 12
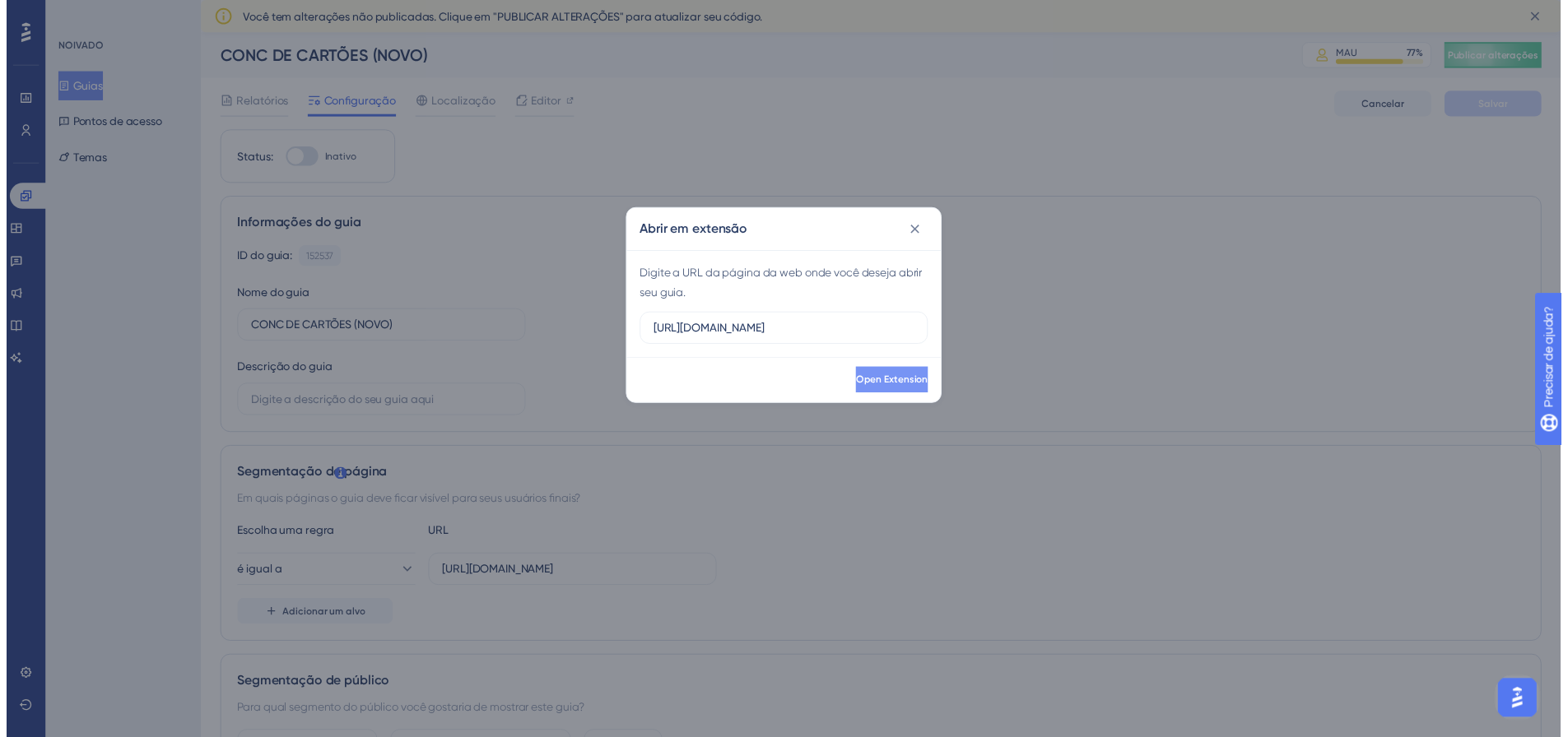
scroll to position [0, 0]
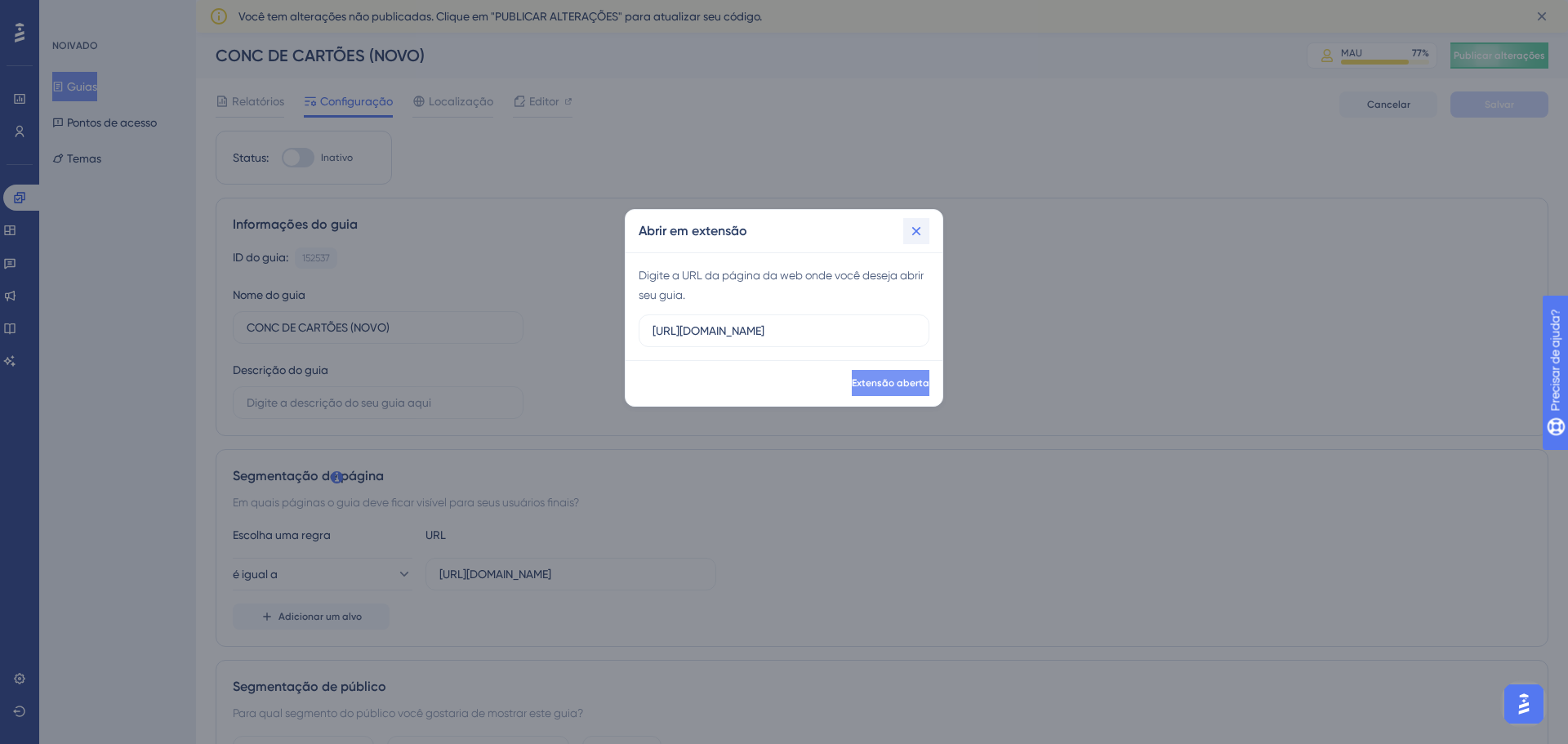
click at [922, 233] on icon at bounding box center [916, 230] width 17 height 17
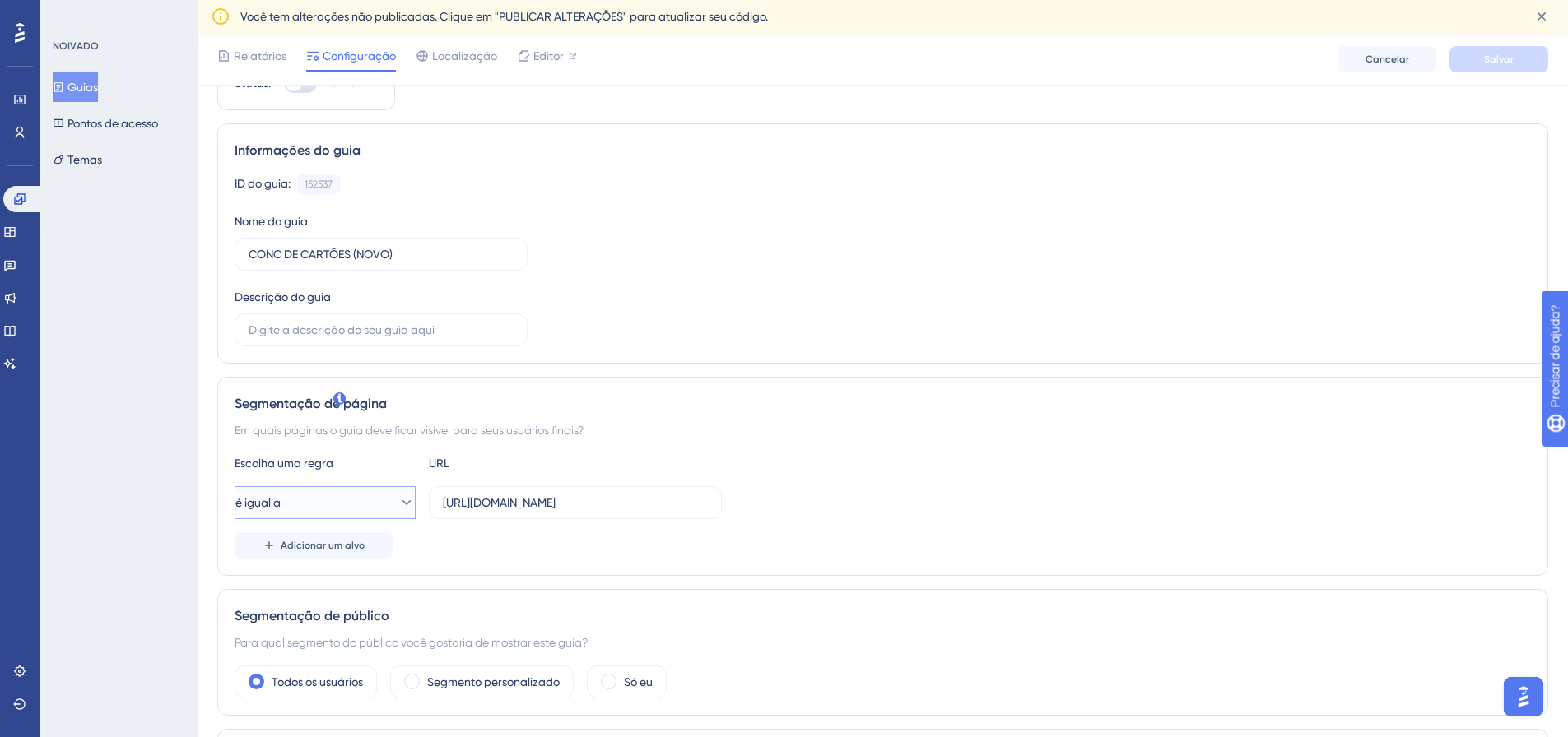
click at [348, 499] on button "é igual a" at bounding box center [325, 502] width 181 height 32
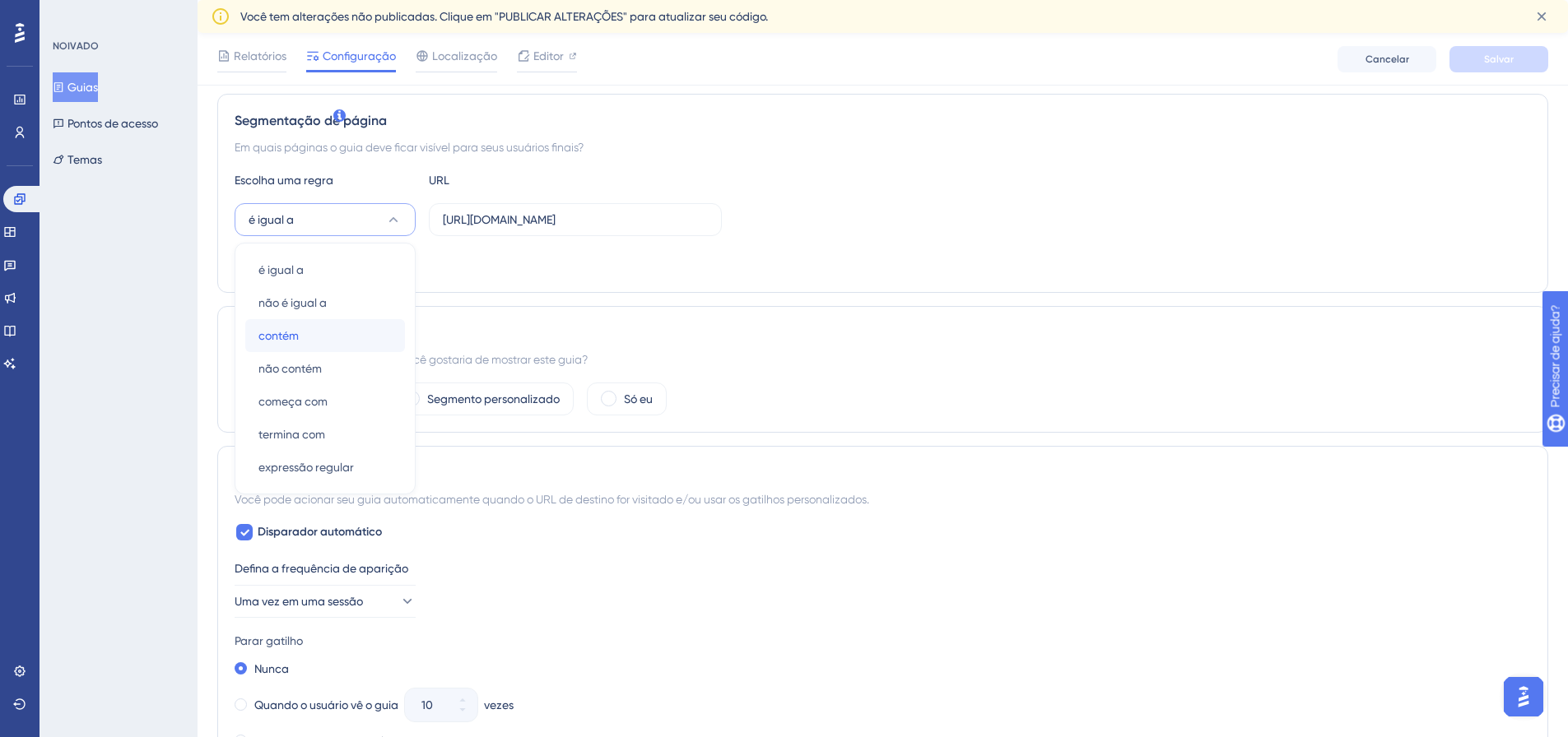
click at [321, 331] on div "contém contém" at bounding box center [325, 335] width 133 height 32
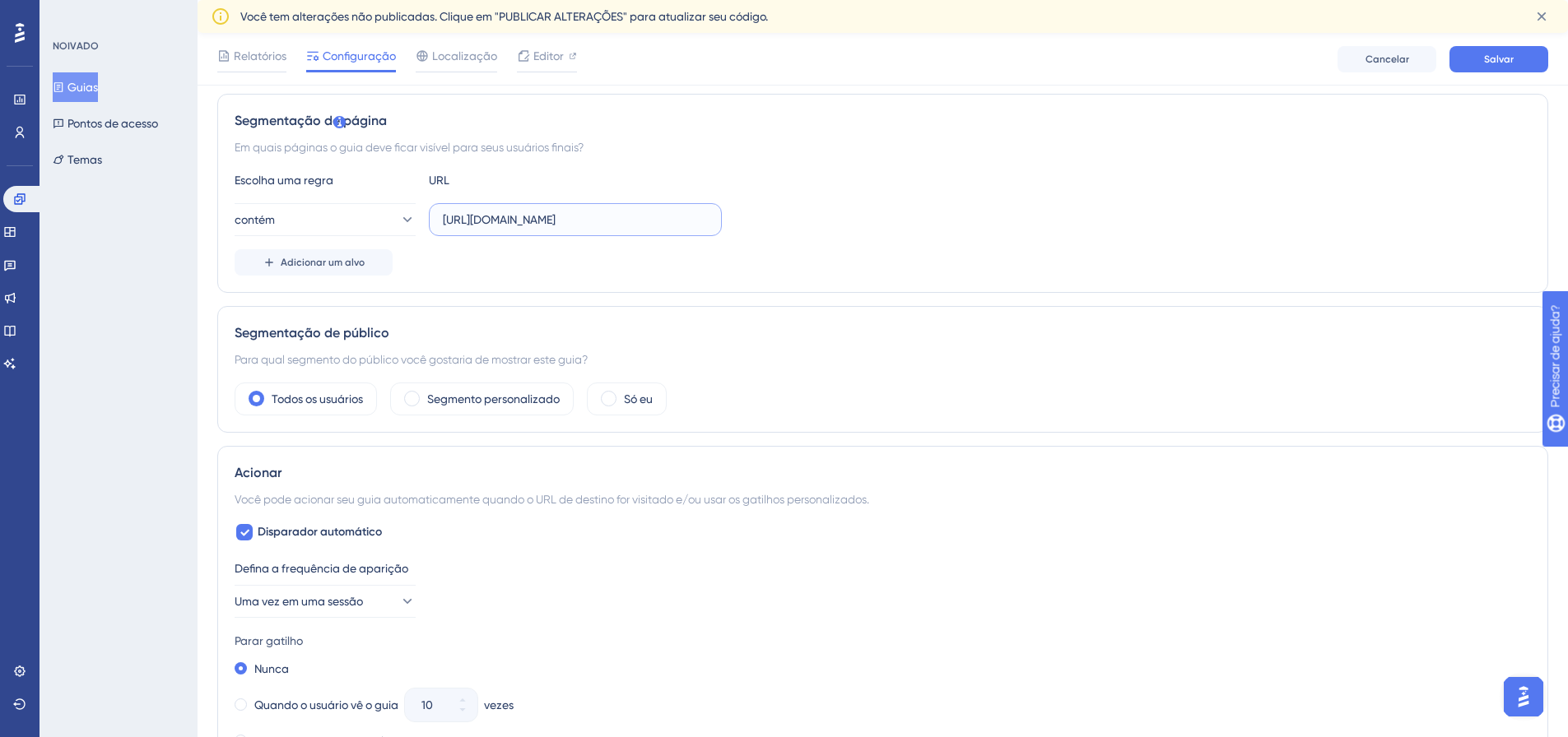
click at [547, 224] on input "http://linx-expclientes.microvix.com.br/Liliane/erp/gestor_web/webapp/abrir_pag…" at bounding box center [575, 219] width 265 height 18
click at [547, 224] on input "[URL][DOMAIN_NAME]" at bounding box center [575, 219] width 265 height 18
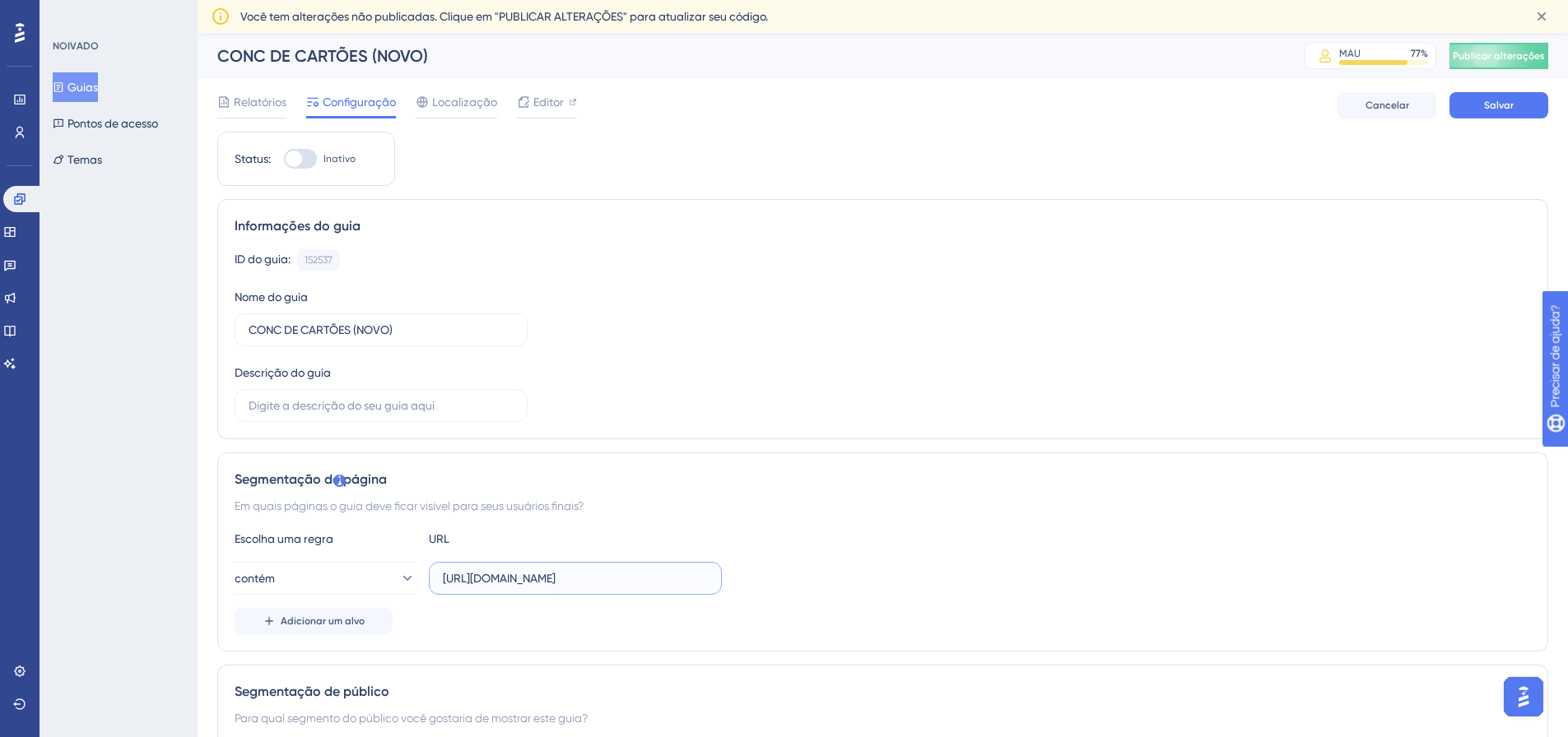
scroll to position [83, 0]
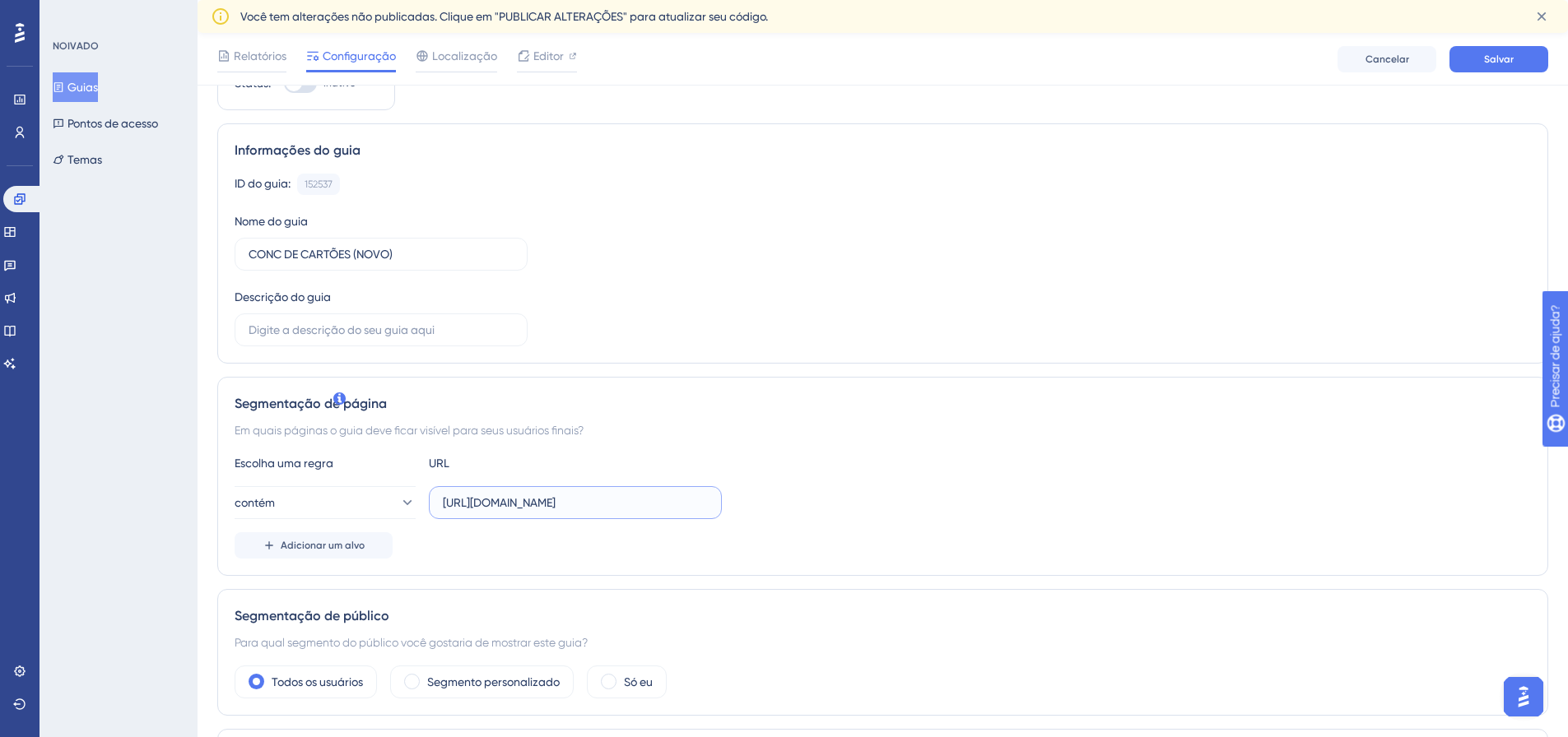
click at [568, 494] on input "[URL][DOMAIN_NAME]" at bounding box center [575, 503] width 265 height 18
paste input "[URL][DOMAIN_NAME]"
type input "[URL][DOMAIN_NAME]"
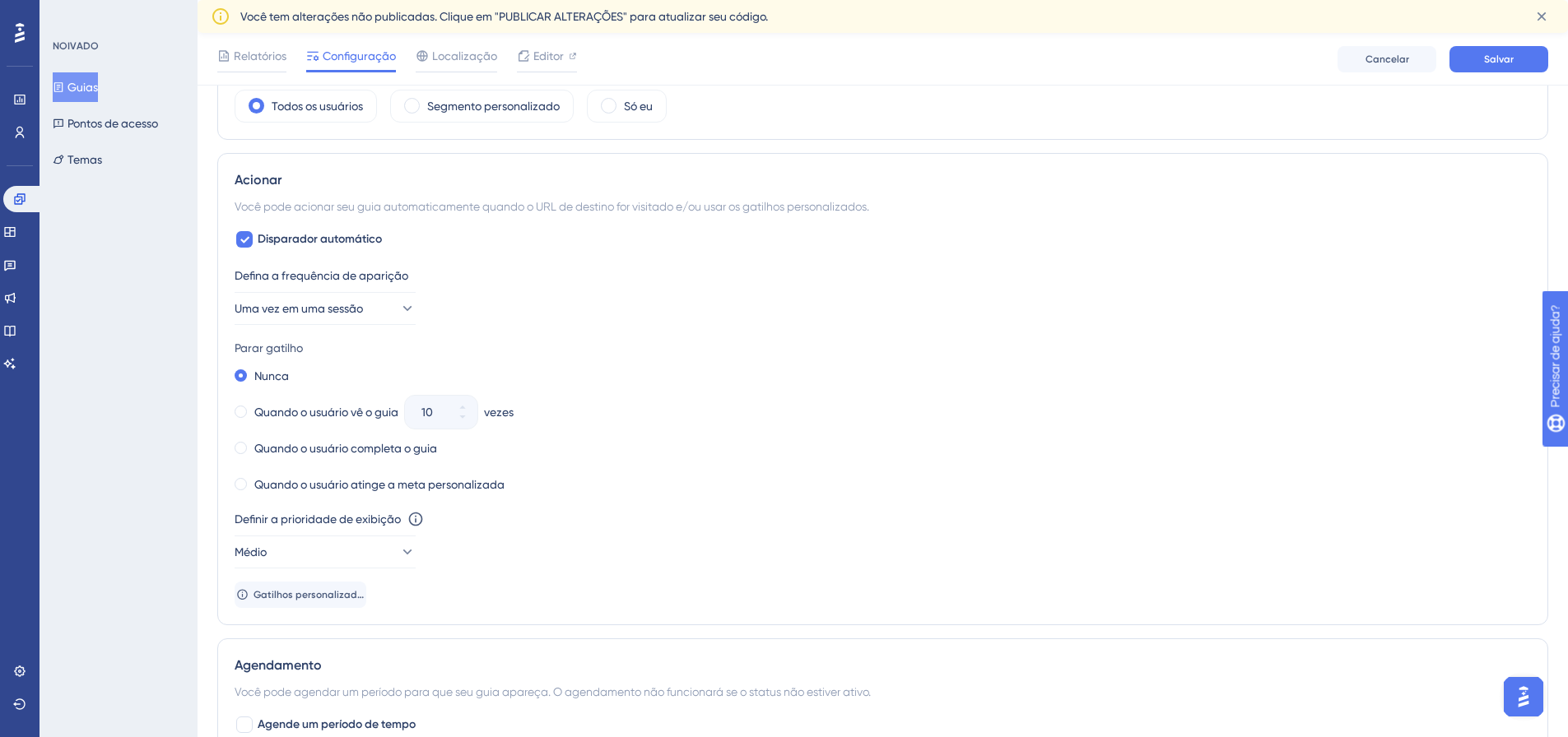
scroll to position [1107, 0]
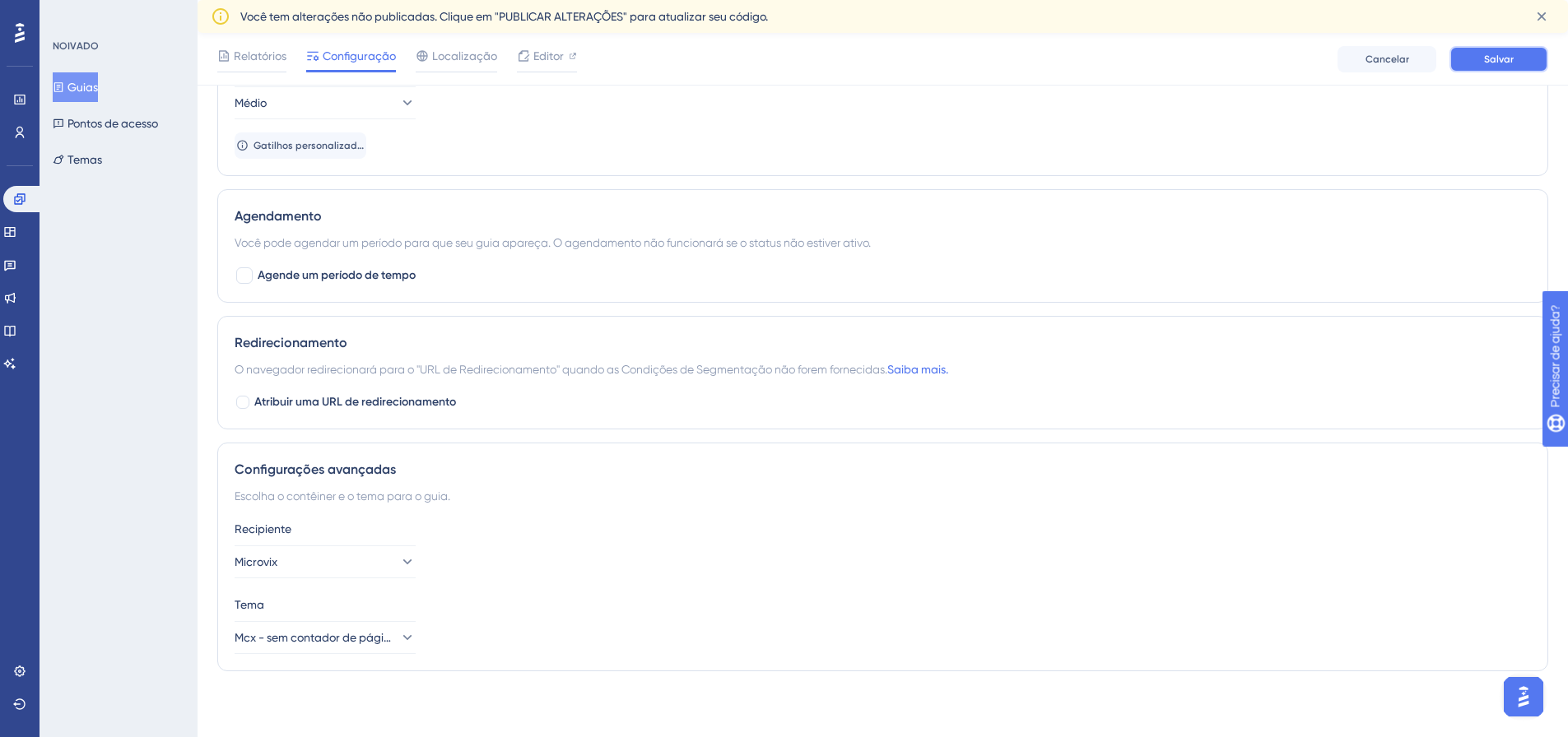
click at [1502, 58] on font "Salvar" at bounding box center [1498, 59] width 30 height 12
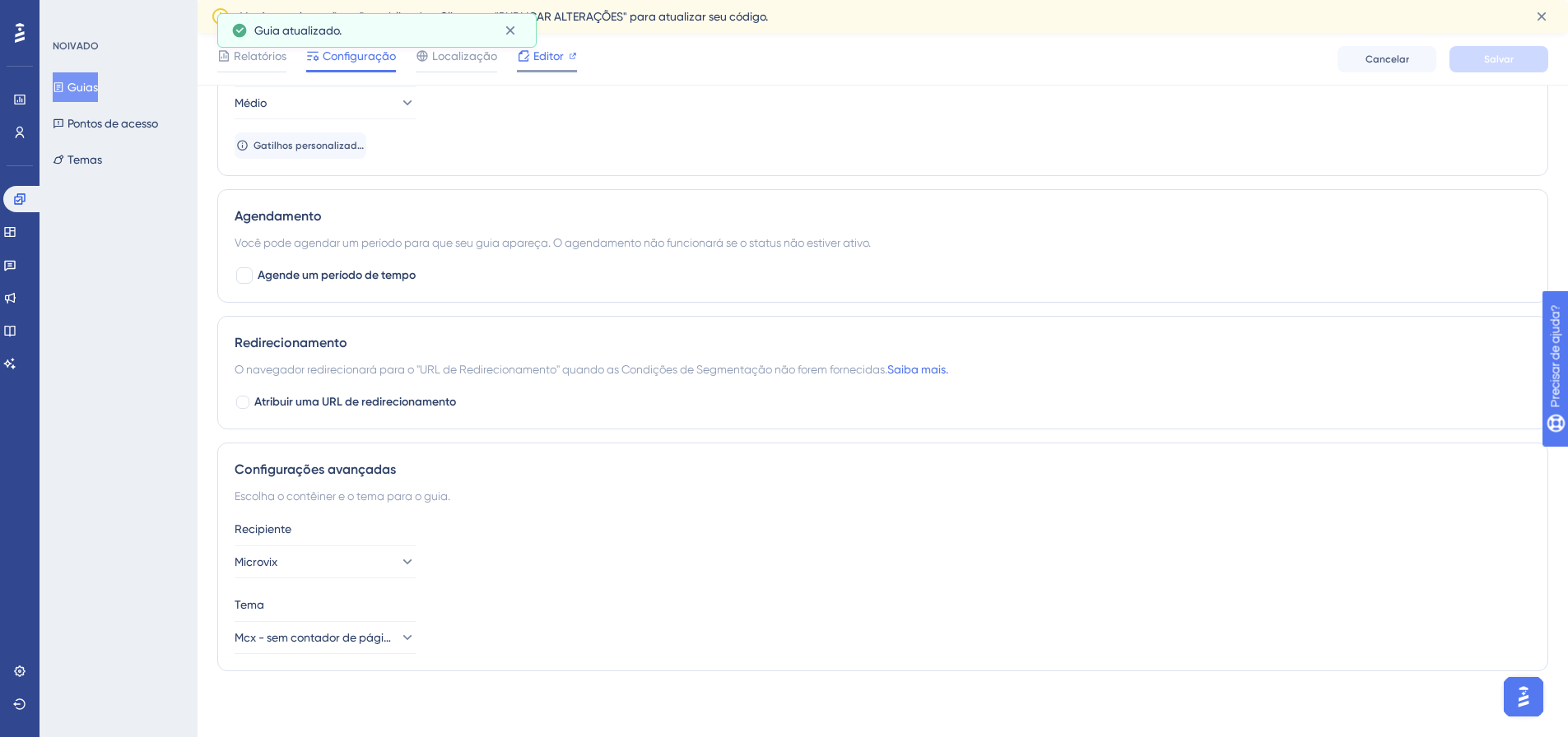
click at [575, 60] on div at bounding box center [573, 56] width 8 height 20
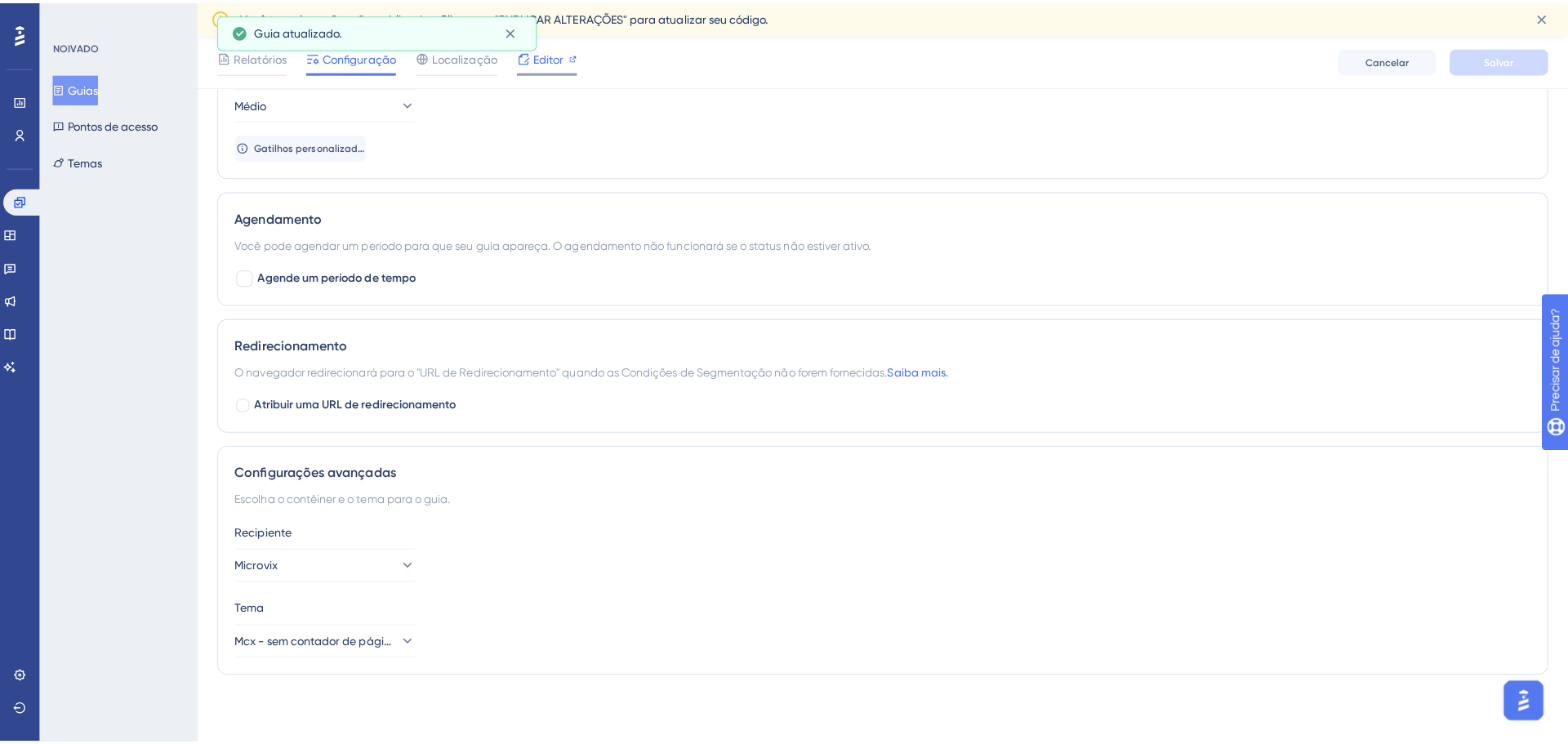
scroll to position [1087, 0]
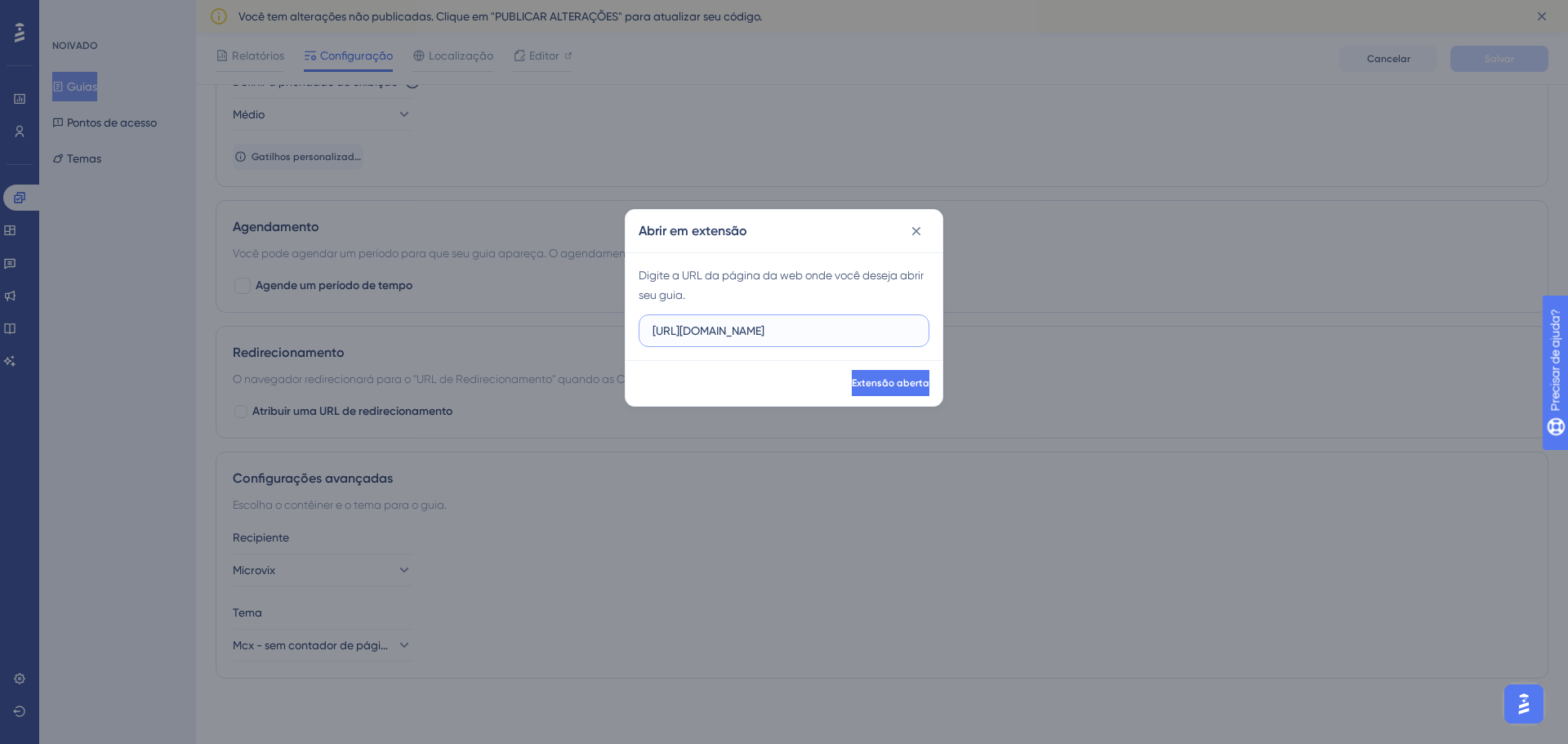
click at [865, 325] on input "https://linx-homologacao.microvix.com.br" at bounding box center [784, 330] width 263 height 18
paste input "://linx-expclientes.microvix.com.br/Liliane/erp/v4/home/index.asp"
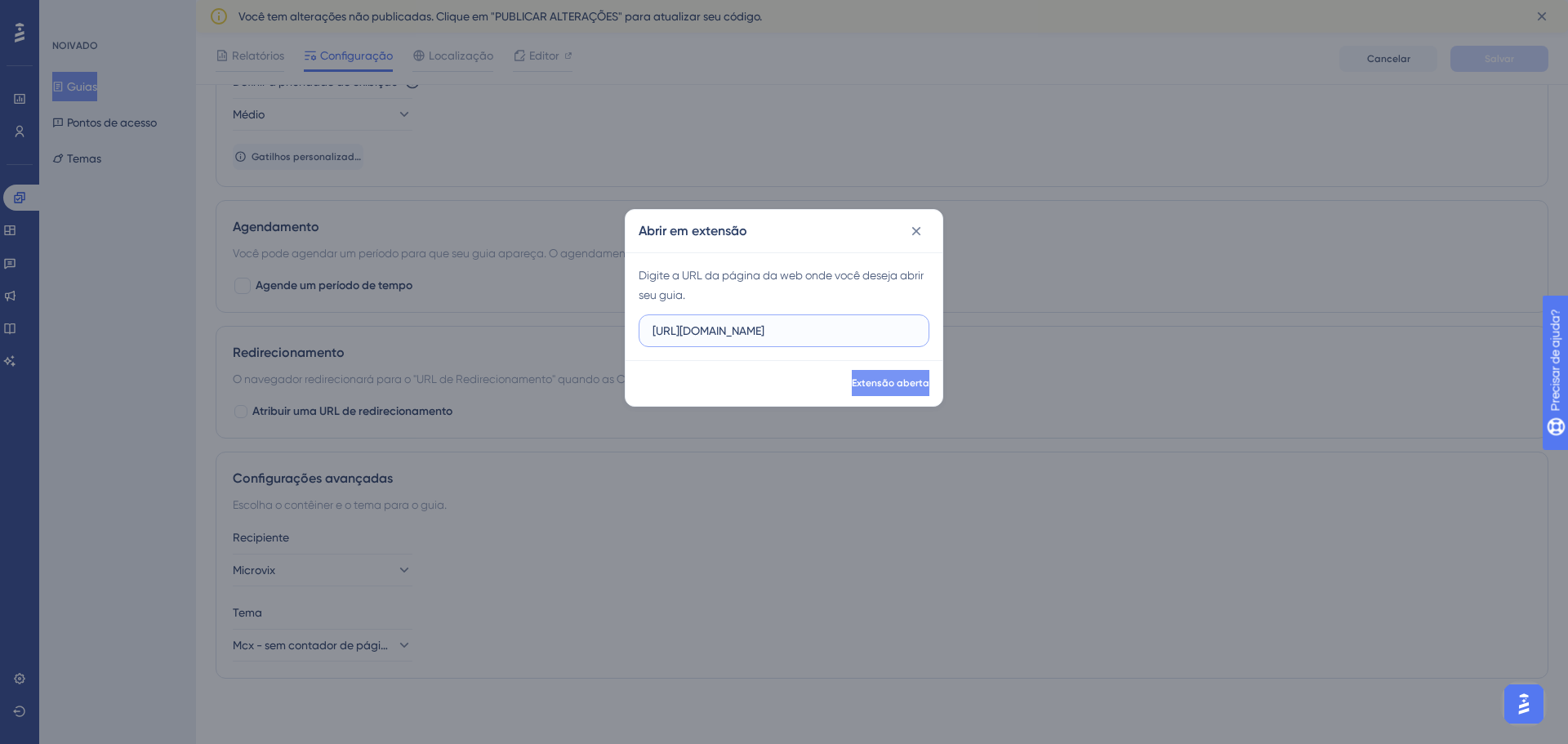
type input "http://linx-expclientes.microvix.com.br/Liliane/erp/v4/home/index.asp"
click at [887, 389] on span "Extensão aberta" at bounding box center [888, 382] width 77 height 13
click at [816, 319] on label "http://linx-expclientes.microvix.com.br/Liliane/erp/v4/home/index.asp" at bounding box center [784, 330] width 291 height 32
click at [816, 321] on input "http://linx-expclientes.microvix.com.br/Liliane/erp/v4/home/index.asp" at bounding box center [784, 330] width 263 height 18
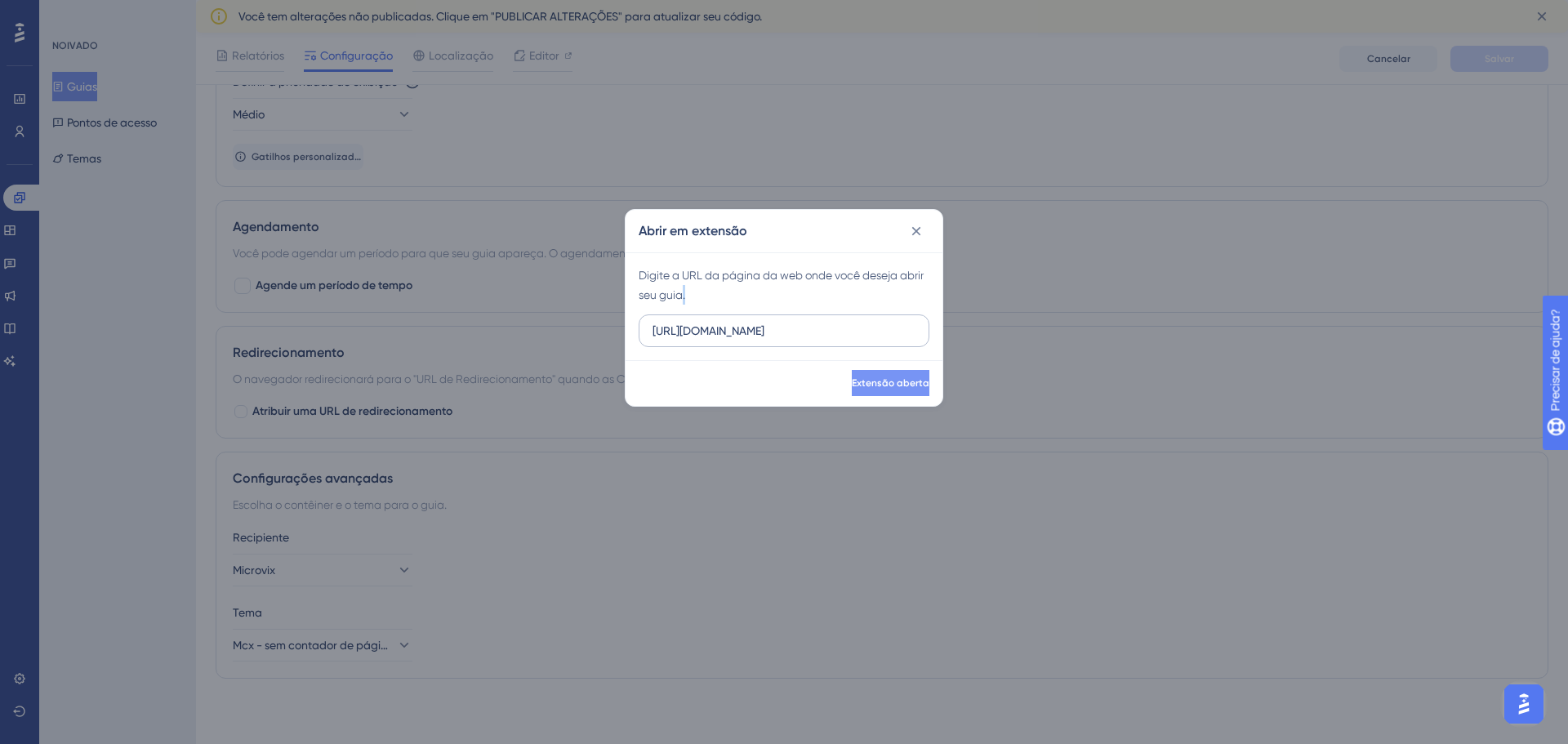
click at [816, 319] on label "http://linx-expclientes.microvix.com.br/Liliane/erp/v4/home/index.asp" at bounding box center [784, 330] width 291 height 32
click at [816, 321] on input "http://linx-expclientes.microvix.com.br/Liliane/erp/v4/home/index.asp" at bounding box center [784, 330] width 263 height 18
click at [816, 319] on label "http://linx-expclientes.microvix.com.br/Liliane/erp/v4/home/index.asp" at bounding box center [784, 330] width 291 height 32
click at [816, 321] on input "http://linx-expclientes.microvix.com.br/Liliane/erp/v4/home/index.asp" at bounding box center [784, 330] width 263 height 18
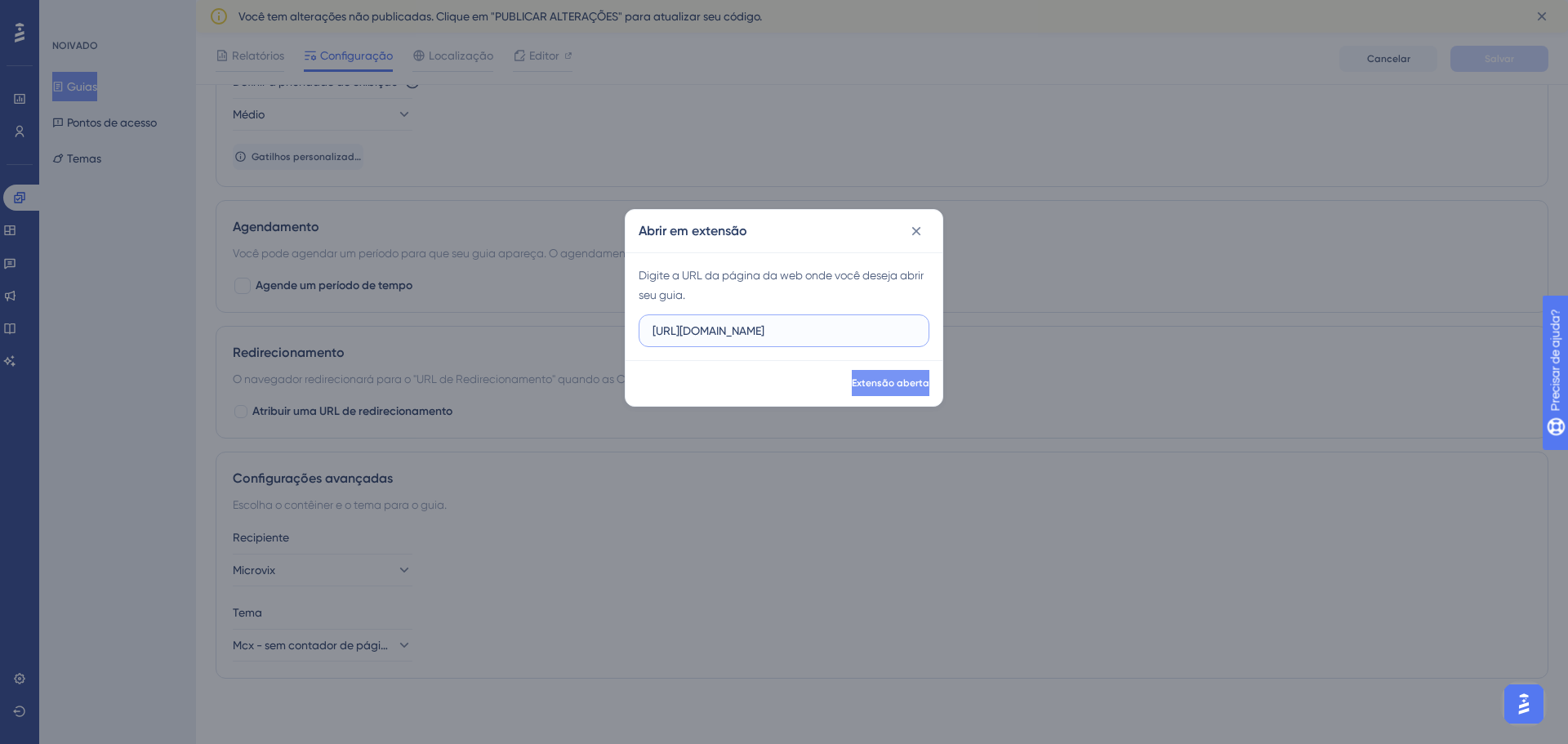
click at [796, 326] on input "http://linx-expclientes.microvix.com.br/Liliane/erp/v4/home/index.asp" at bounding box center [784, 330] width 263 height 18
paste input "[URL][DOMAIN_NAME]"
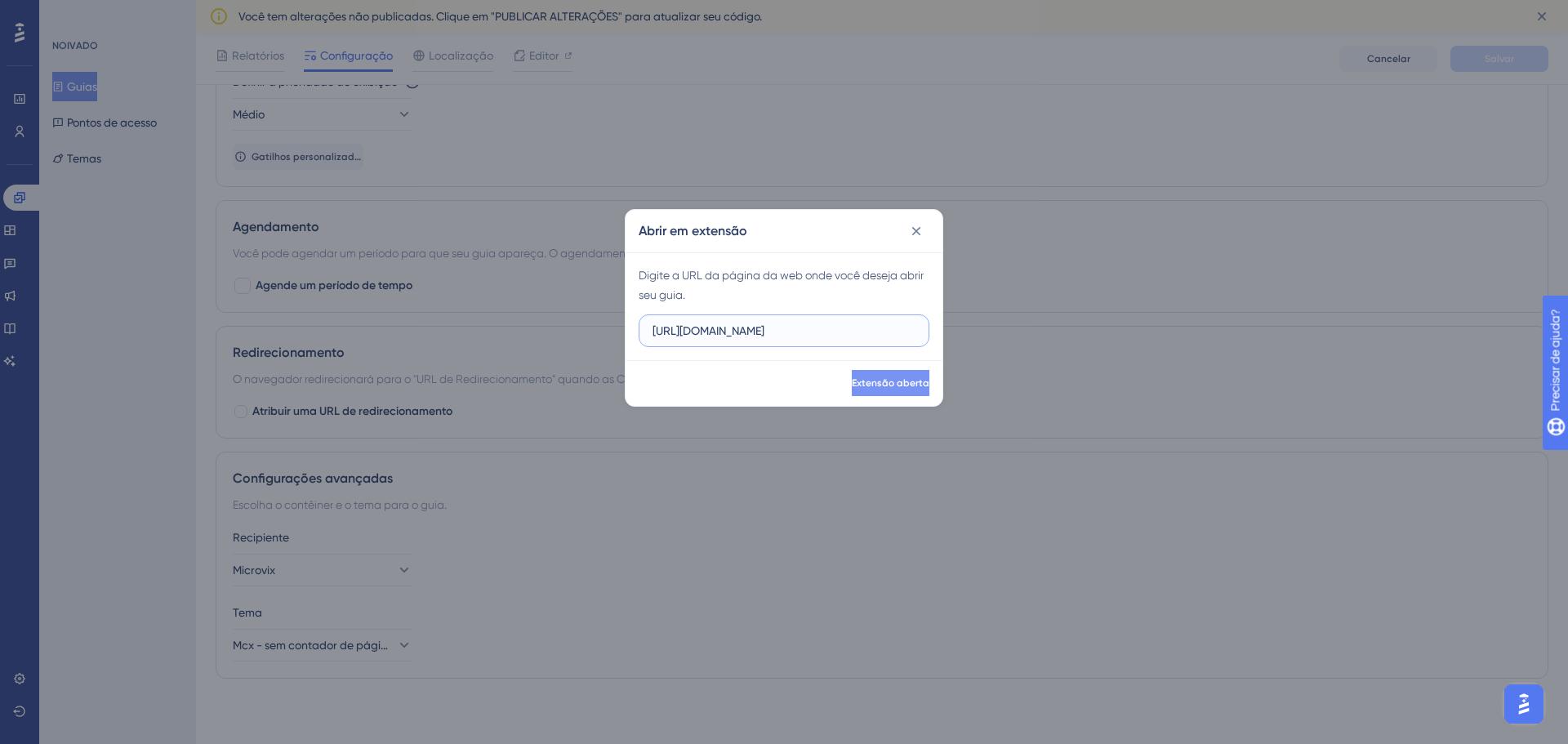
scroll to position [0, 1293]
click at [869, 386] on font "Extensão aberta" at bounding box center [890, 383] width 77 height 12
click at [882, 384] on font "Extensão aberta" at bounding box center [890, 383] width 77 height 12
click at [815, 334] on input "http://linx-expclientes.microvix.com.br/Liliane/erp/gestor_web/webapp/abrir_pag…" at bounding box center [784, 330] width 263 height 18
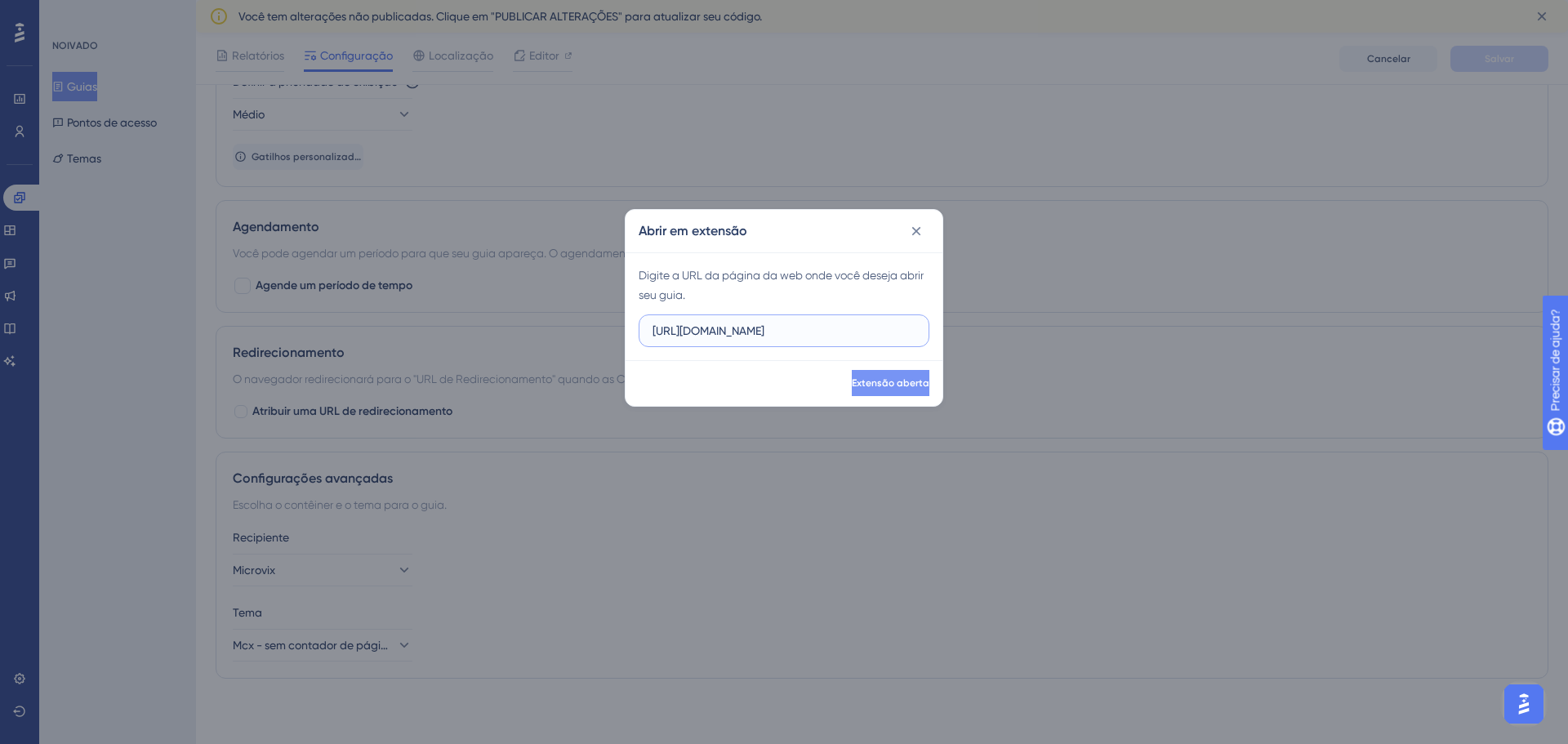
click at [815, 334] on input "http://linx-expclientes.microvix.com.br/Liliane/erp/gestor_web/webapp/abrir_pag…" at bounding box center [784, 330] width 263 height 18
paste input "cesso_permissao.asp?appRoute=/gestao-financeira/calendario&appPermissao=gestao_…"
type input "http://linx-expclientes.microvix.com.br/Liliane/erp/gestor_web/webapp/acesso_pe…"
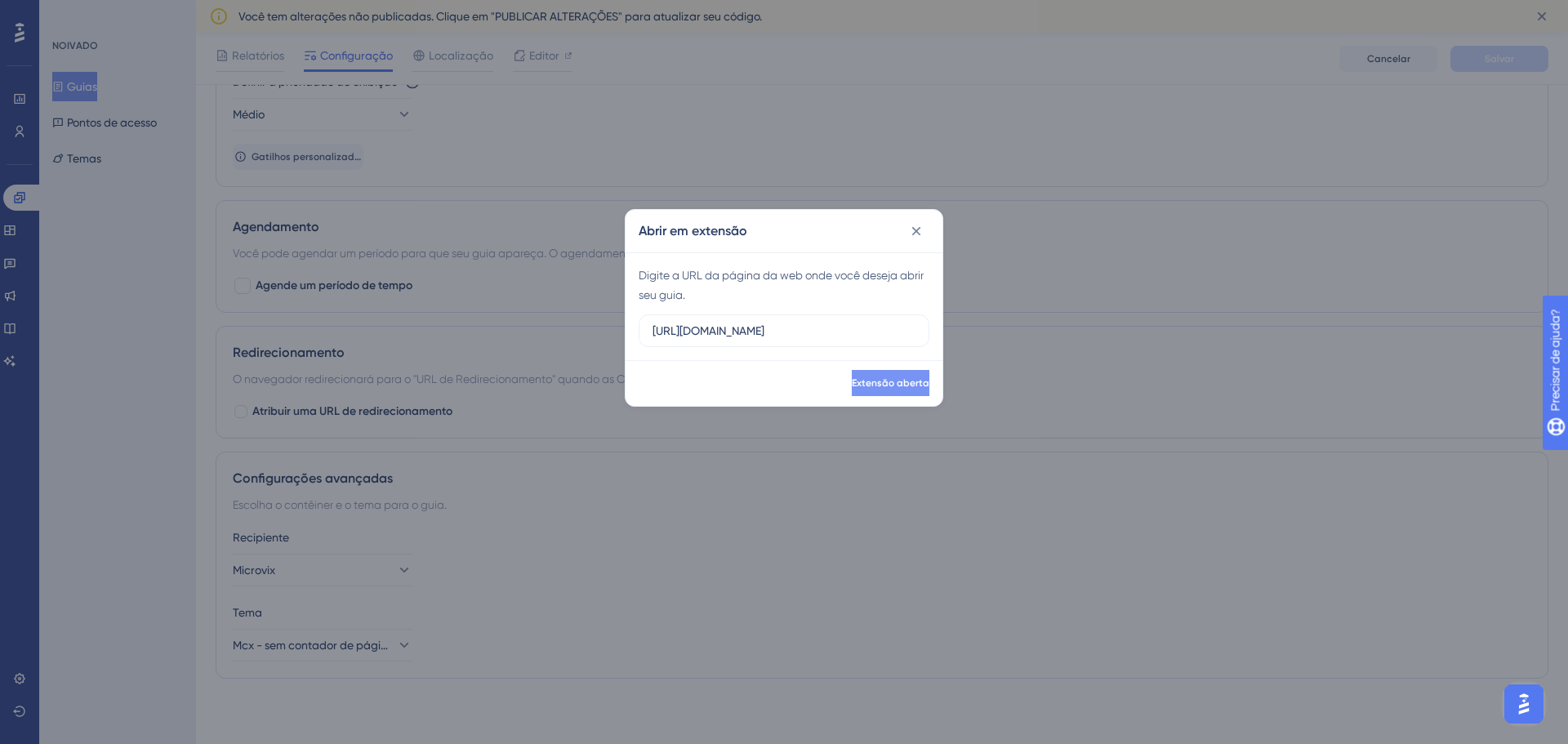
click at [886, 384] on font "Extensão aberta" at bounding box center [890, 383] width 77 height 12
click at [864, 382] on font "Extensão aberta" at bounding box center [890, 383] width 77 height 12
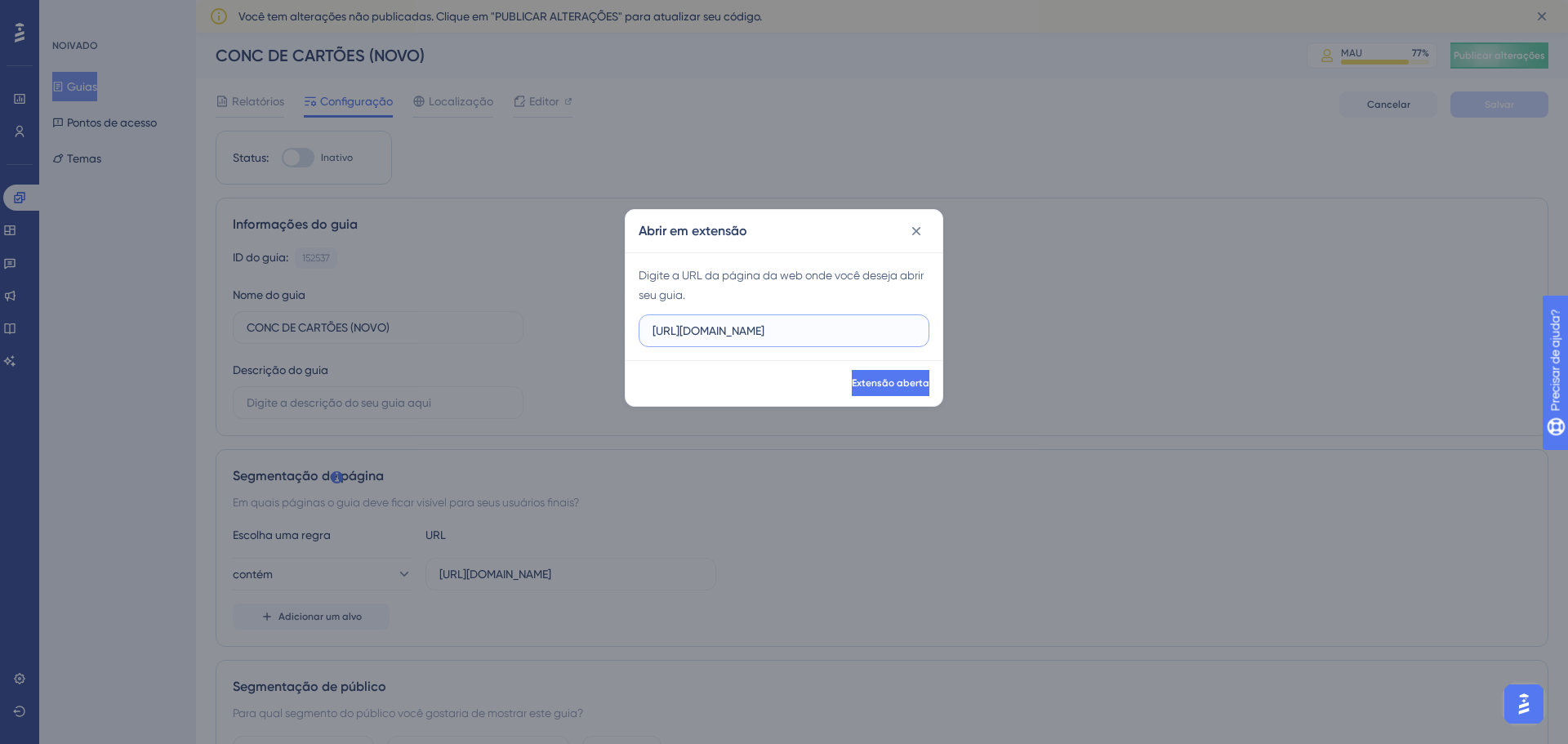
drag, startPoint x: 894, startPoint y: 323, endPoint x: 617, endPoint y: 311, distance: 277.3
click at [617, 311] on div "Abrir em extensão Digite a URL da página da web onde você deseja abrir seu guia…" at bounding box center [784, 372] width 1568 height 744
paste input "://linx-expclientes.microvix.com.br/Liliane/erp/gestor_web/webapp/acesso_permis…"
type input "http://linx-expclientes.microvix.com.br/Liliane/erp/gestor_web/webapp/acesso_pe…"
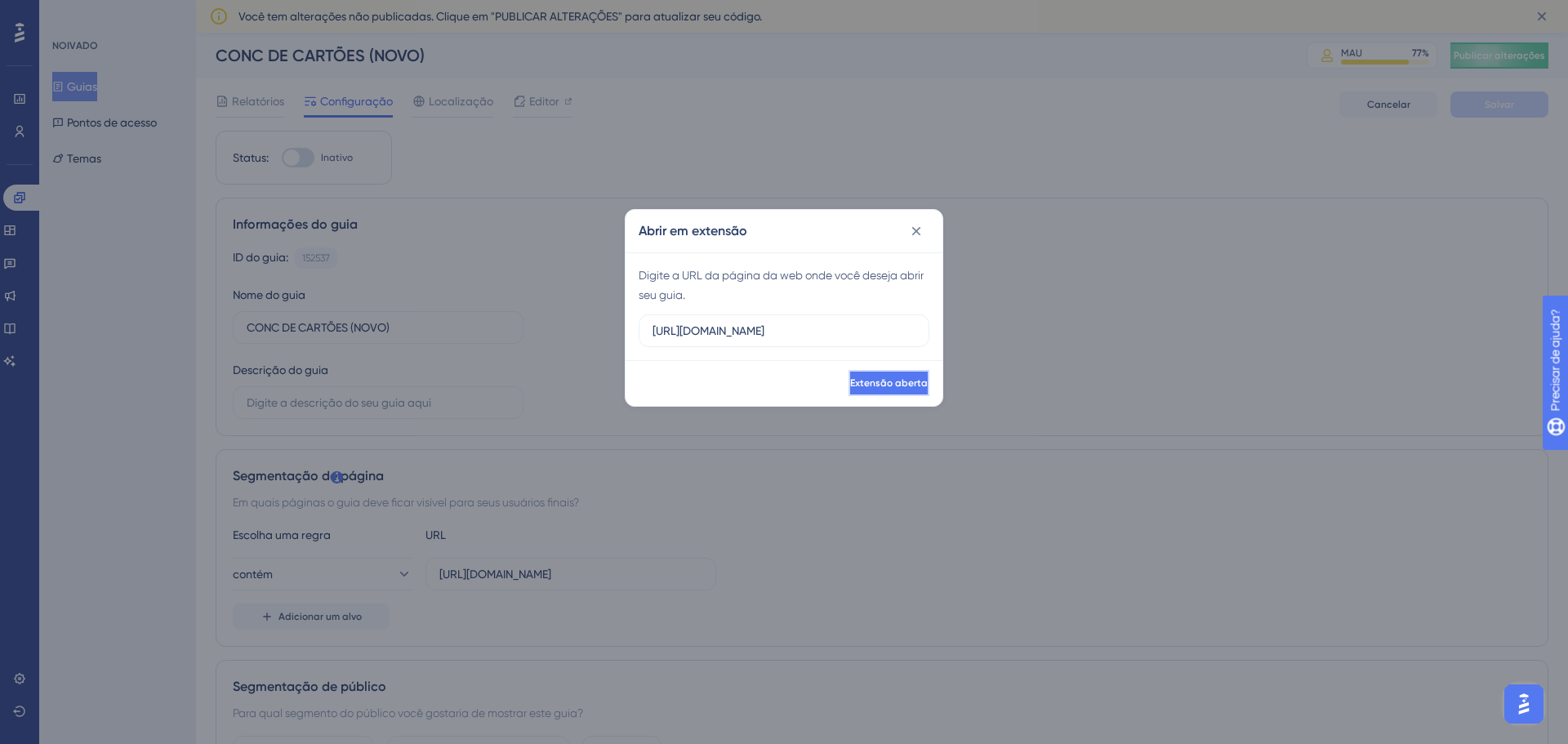
click at [898, 389] on span "Extensão aberta" at bounding box center [888, 382] width 77 height 13
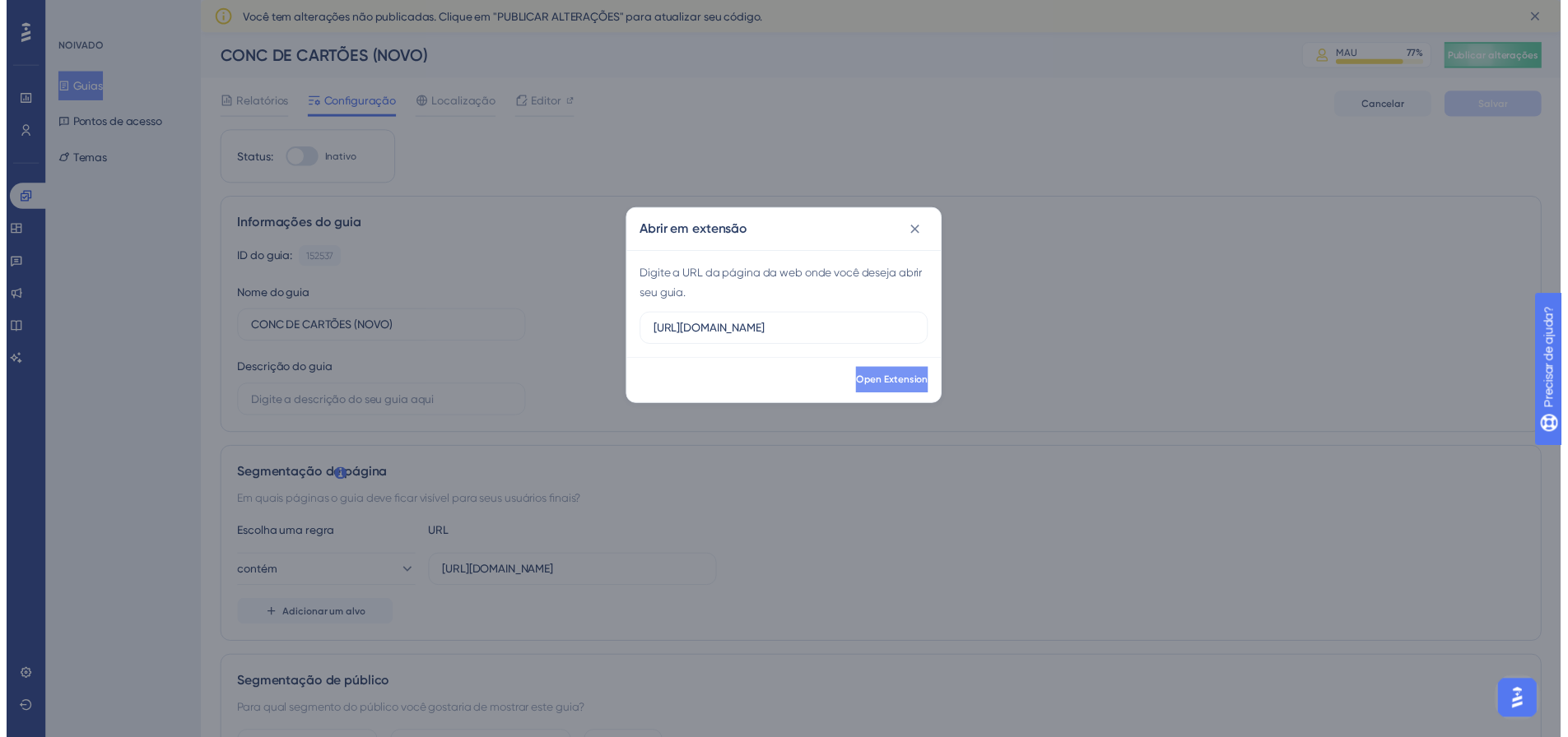
scroll to position [0, 0]
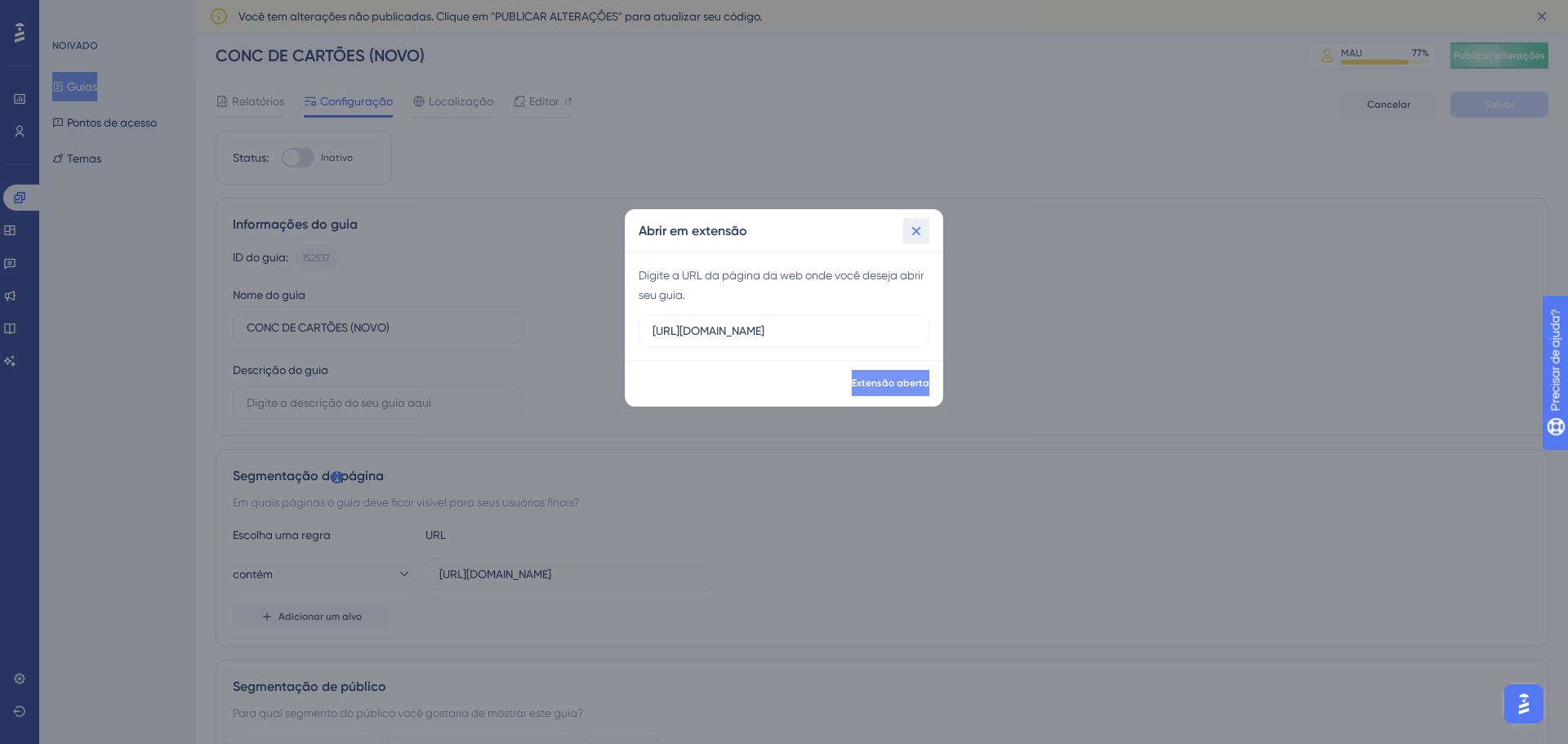
click at [917, 228] on icon at bounding box center [916, 230] width 17 height 17
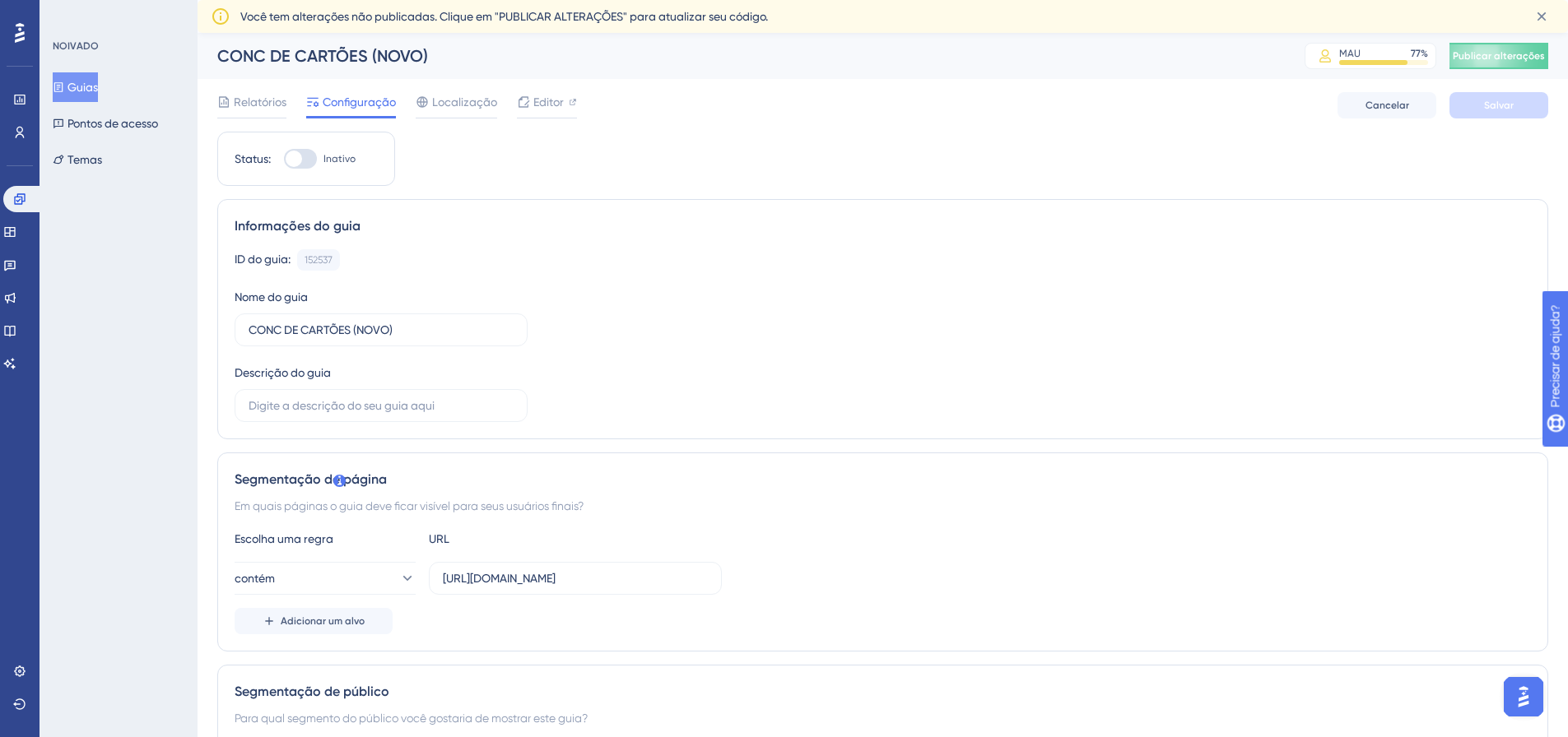
drag, startPoint x: 1517, startPoint y: 695, endPoint x: 2888, endPoint y: 1282, distance: 1491.4
click at [1517, 695] on img "Abra o iniciador do assistente de IA" at bounding box center [1523, 697] width 30 height 30
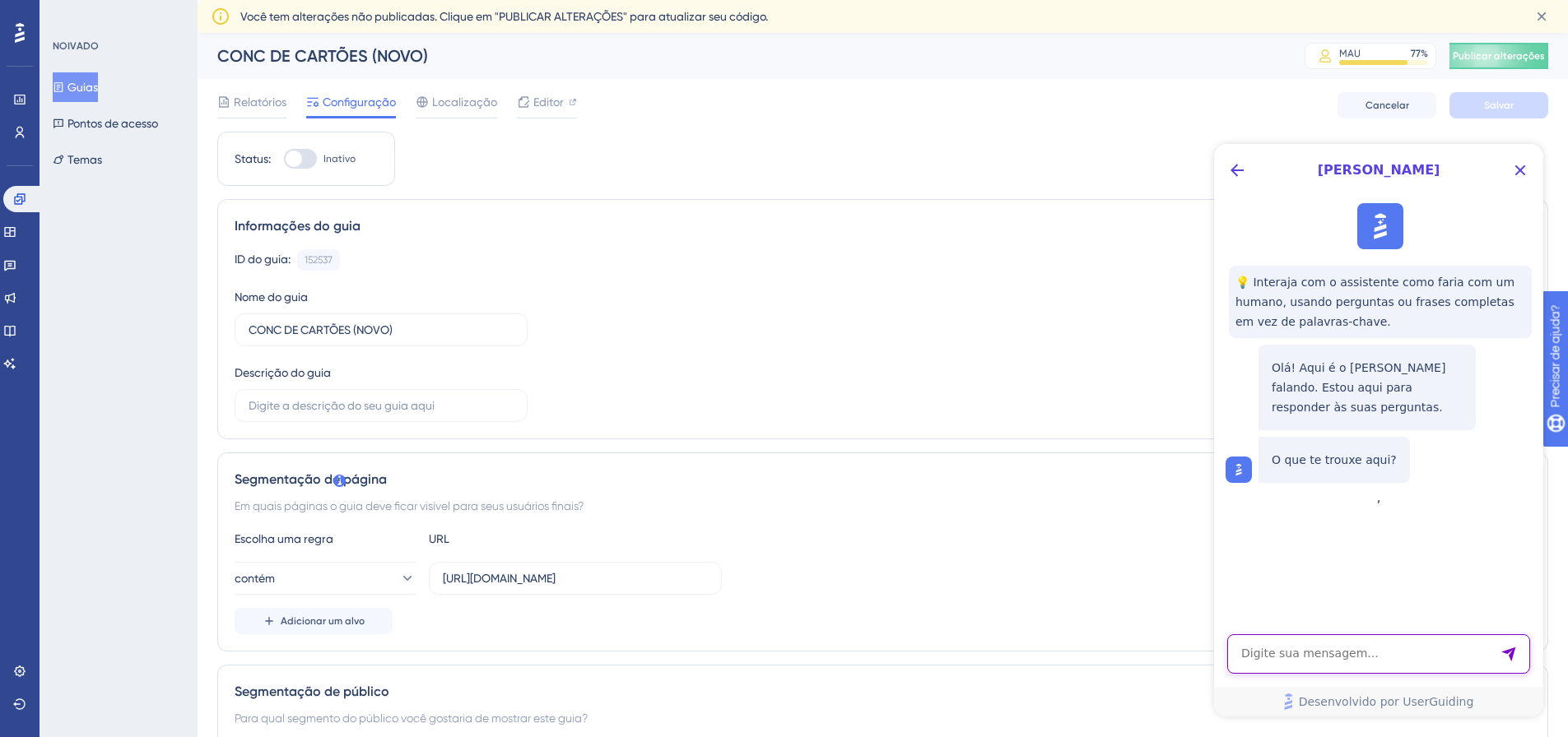
click at [1355, 654] on textarea "Entrada de texto do assistente de IA" at bounding box center [1379, 654] width 303 height 39
type textarea "F"
type textarea "falar com suporte"
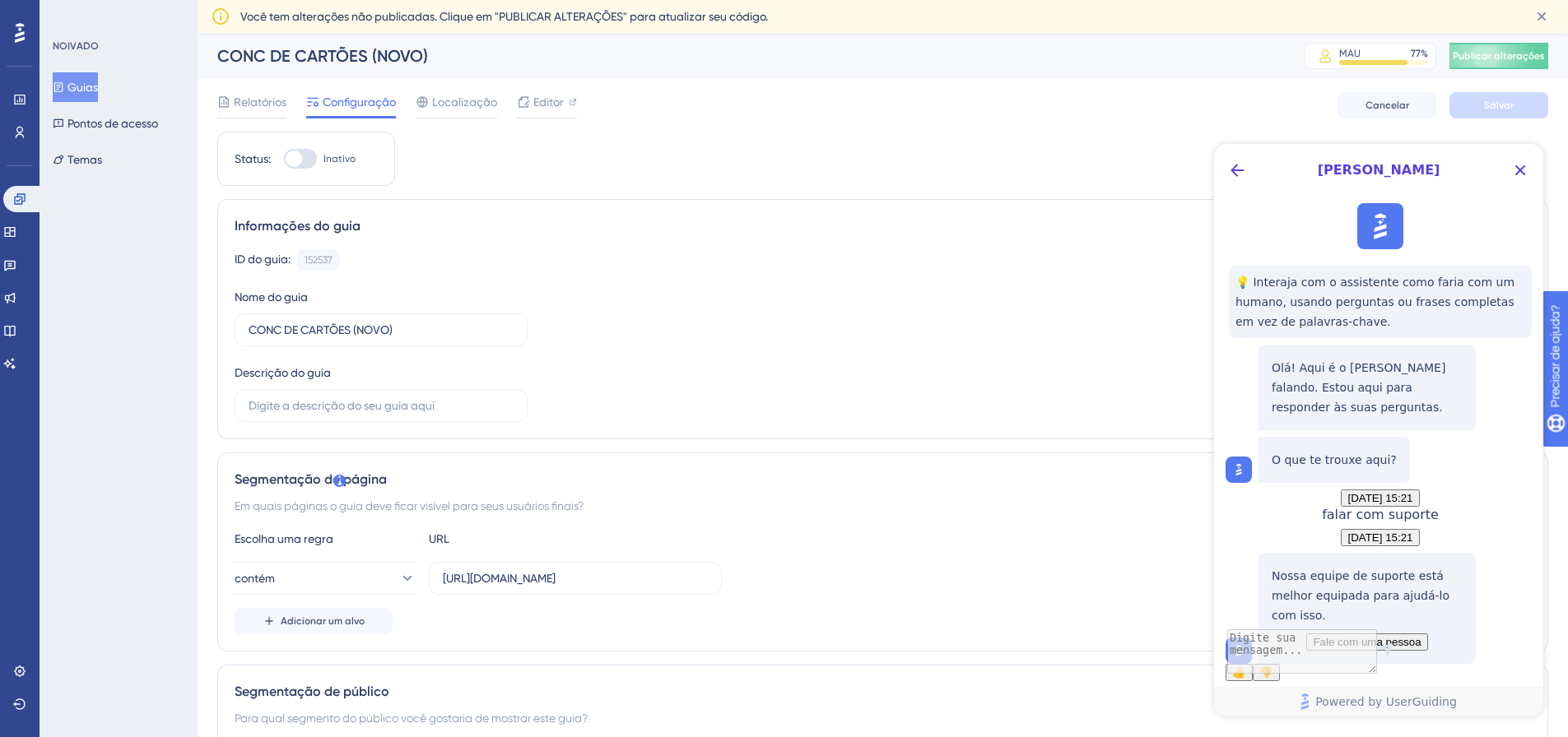
scroll to position [147, 0]
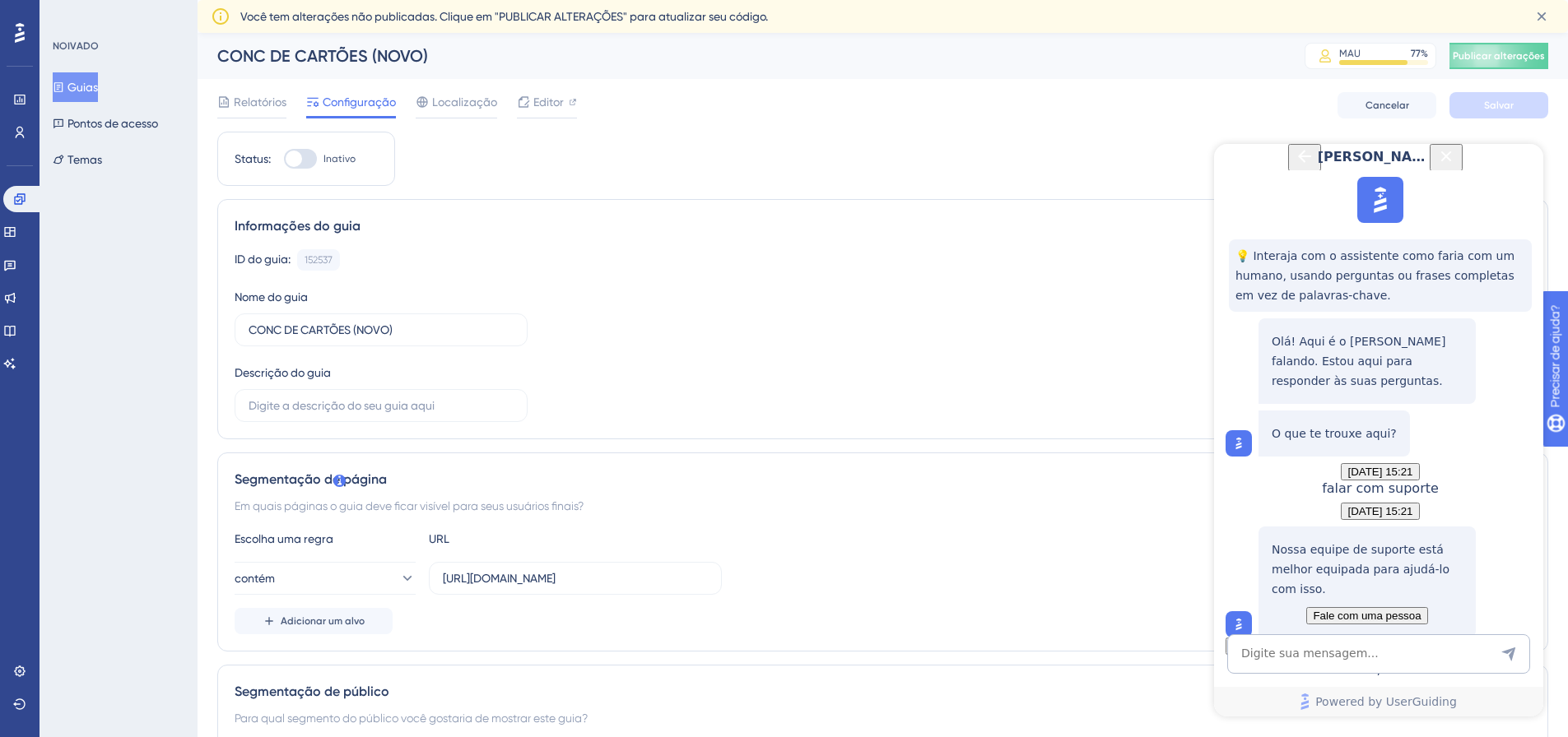
click at [1392, 610] on span "Fale com uma pessoa" at bounding box center [1367, 616] width 108 height 13
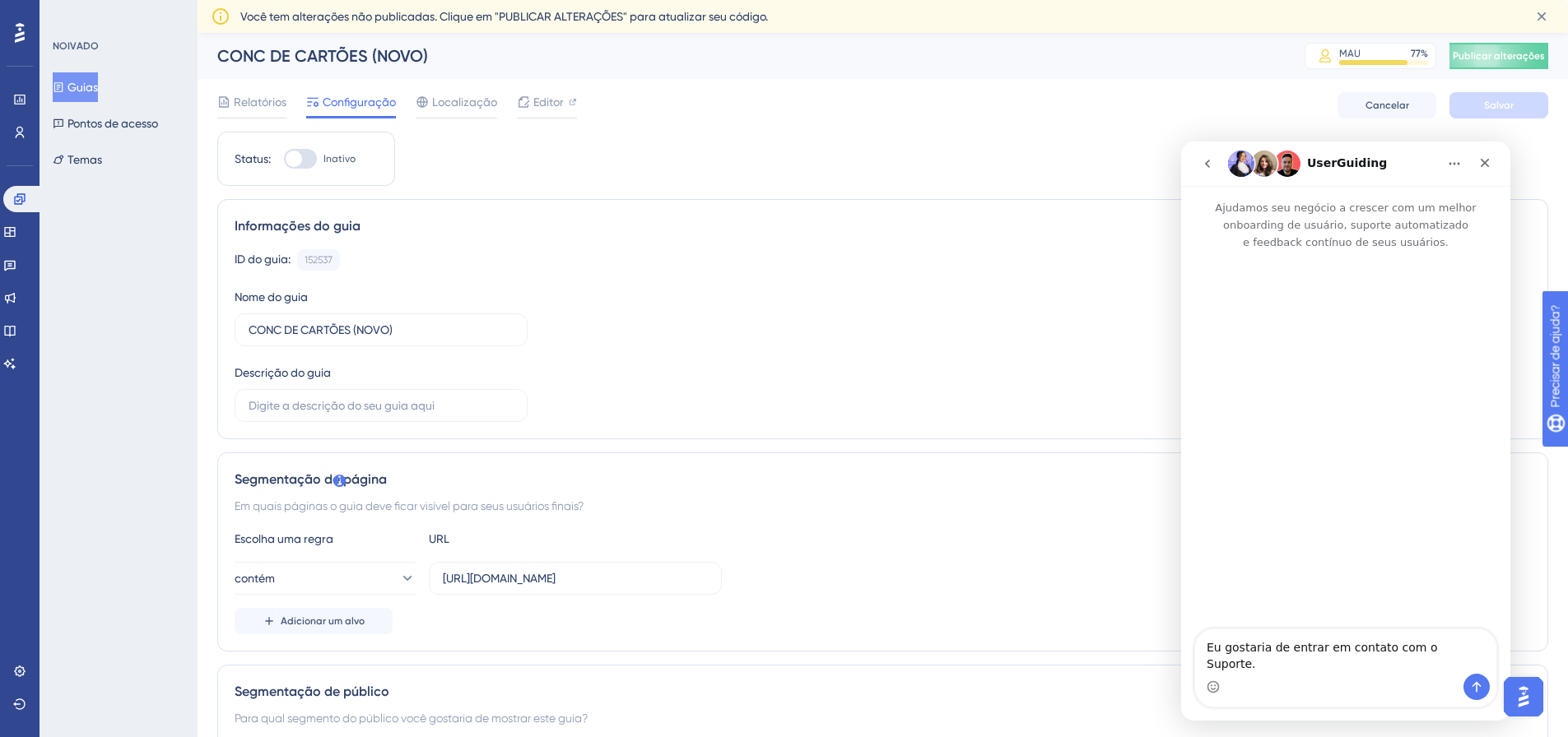
scroll to position [0, 0]
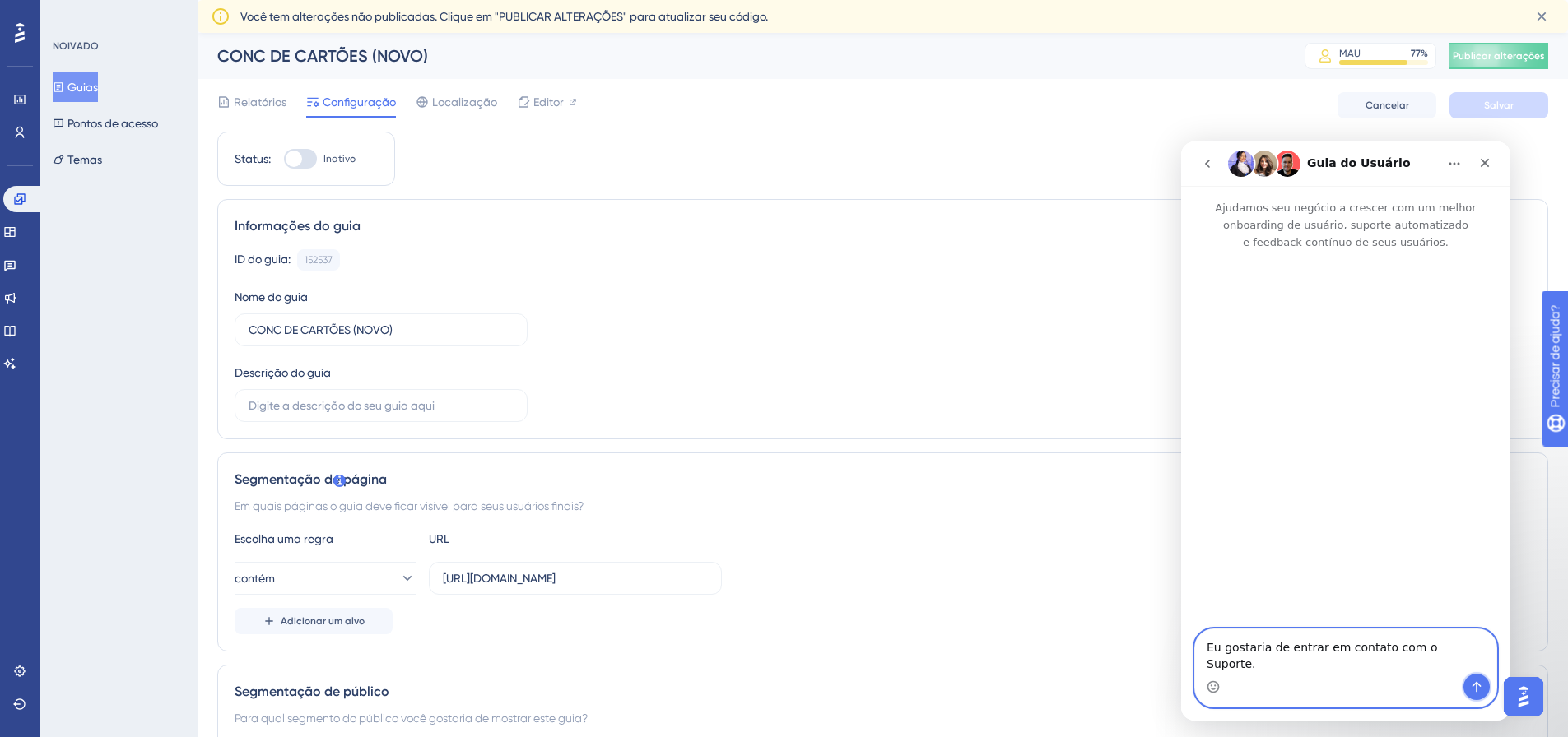
click at [1483, 685] on button "Enviar mensagem…" at bounding box center [1476, 687] width 27 height 27
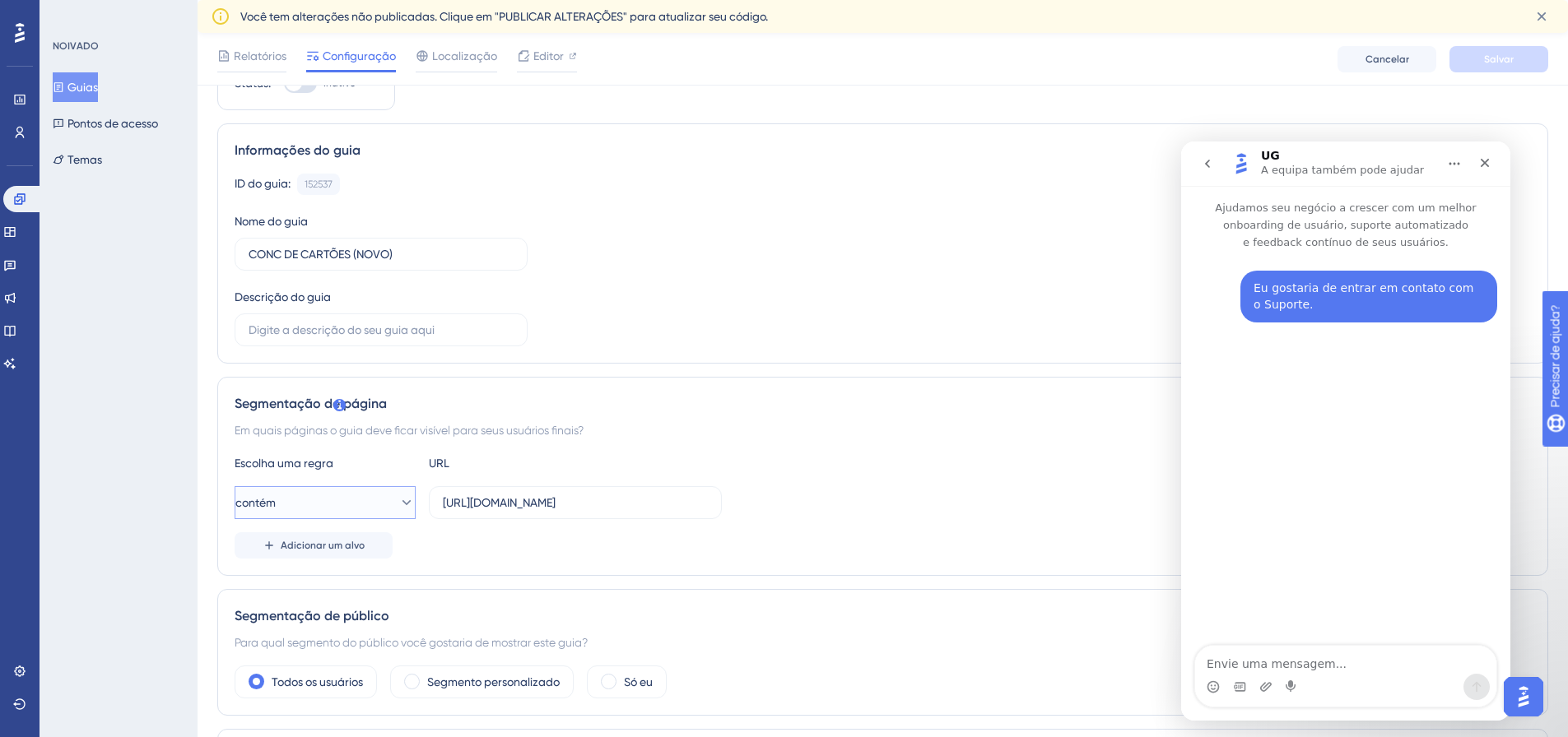
click at [365, 500] on button "contém" at bounding box center [325, 502] width 181 height 32
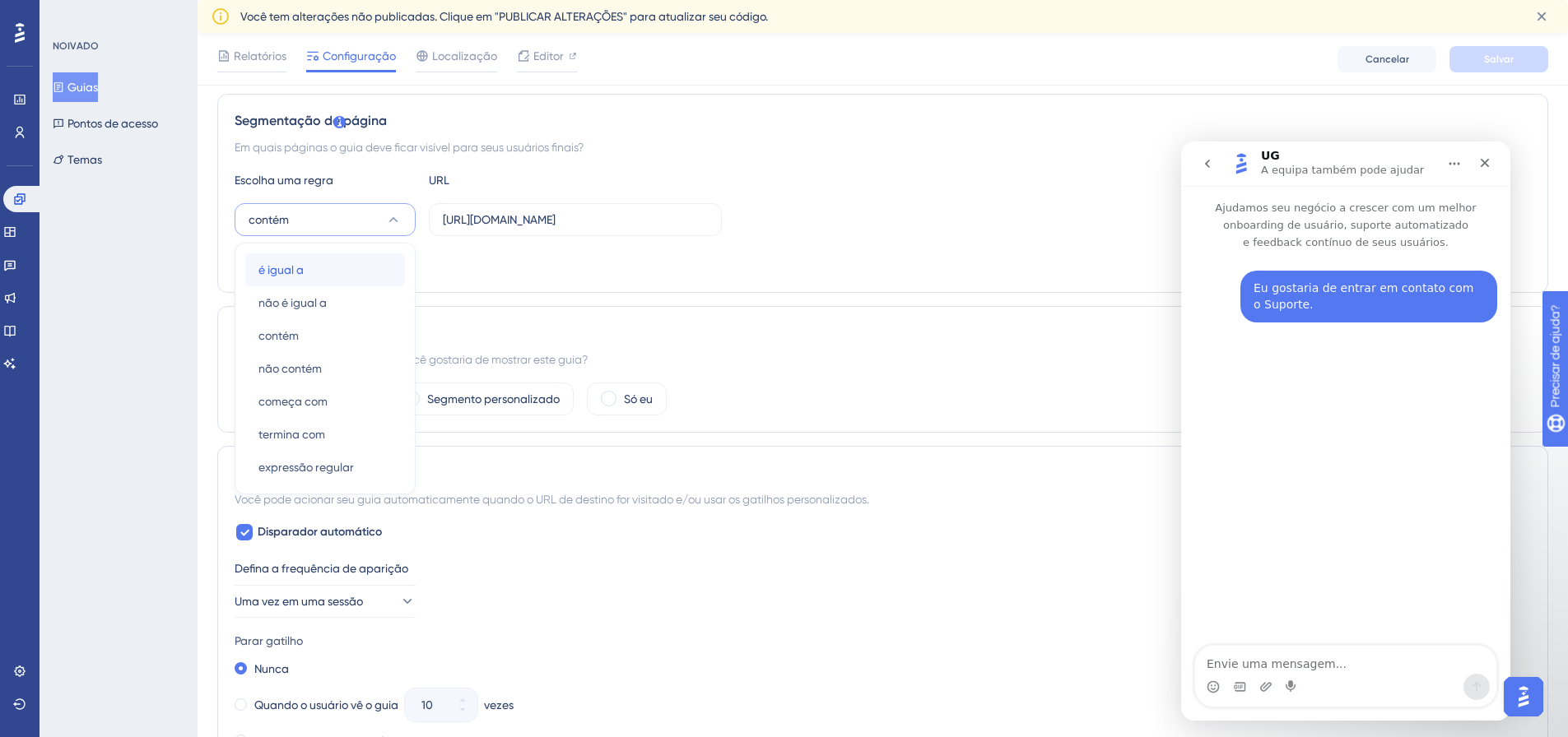
click at [329, 274] on div "é igual a é igual a" at bounding box center [325, 270] width 133 height 32
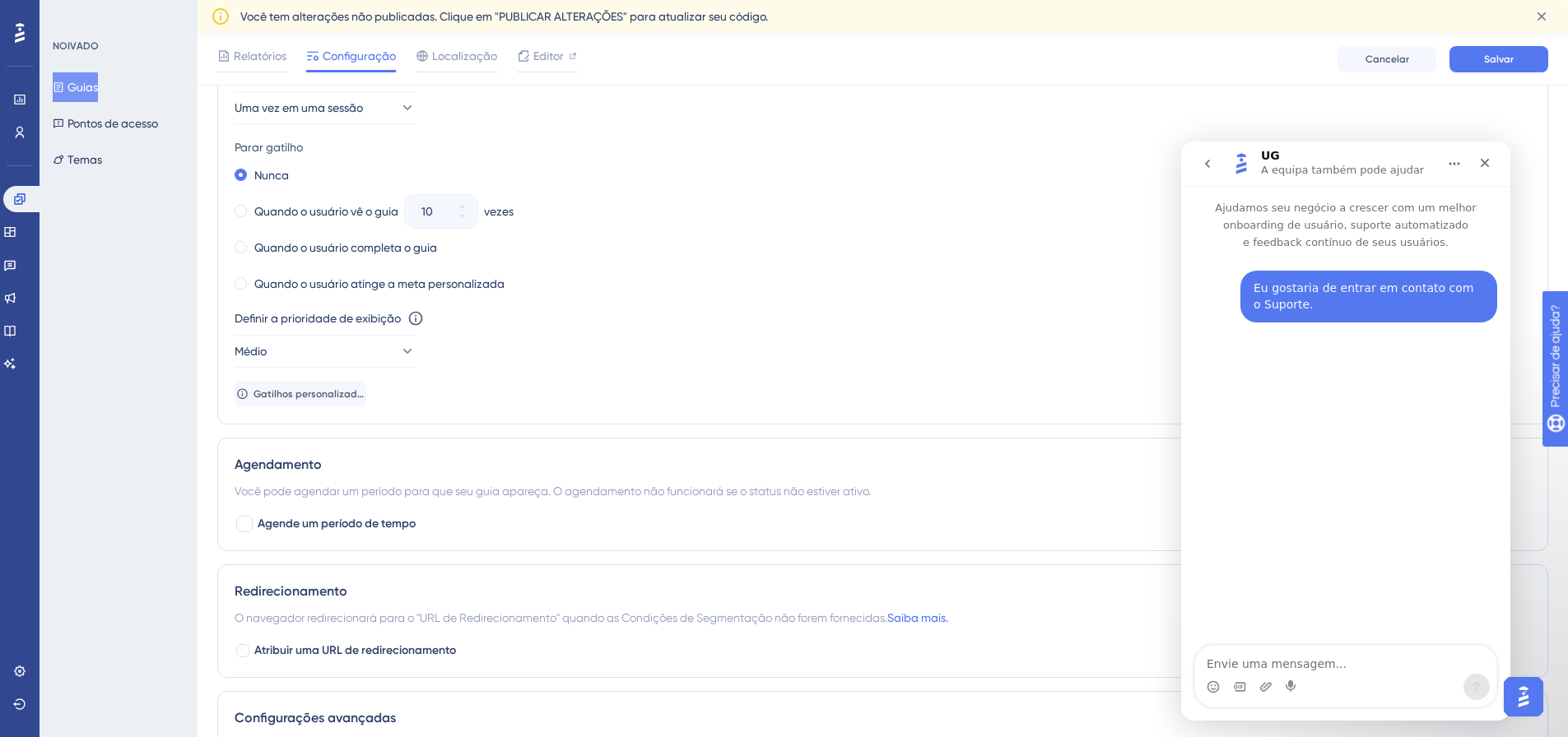
scroll to position [1107, 0]
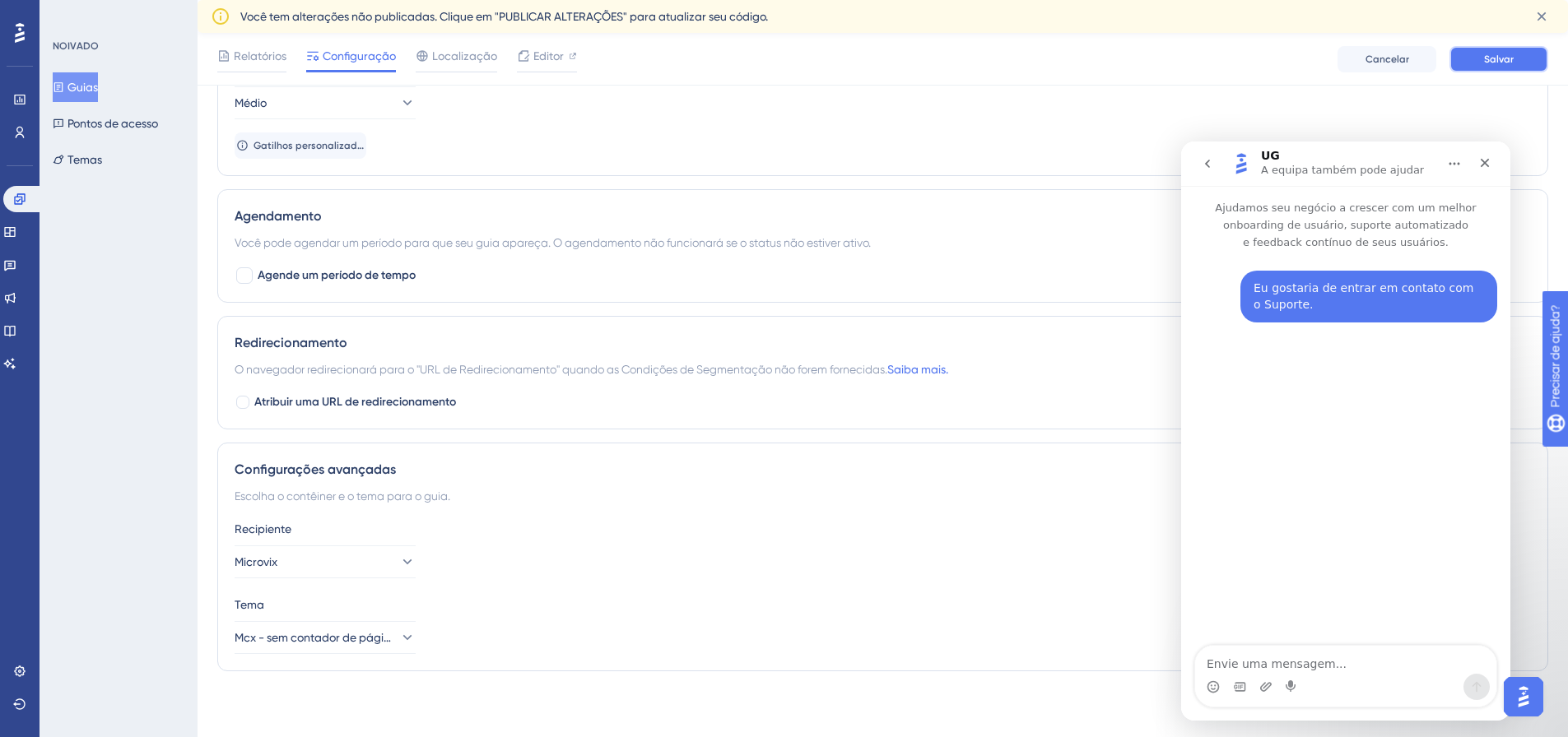
click at [1521, 59] on button "Salvar" at bounding box center [1498, 59] width 98 height 27
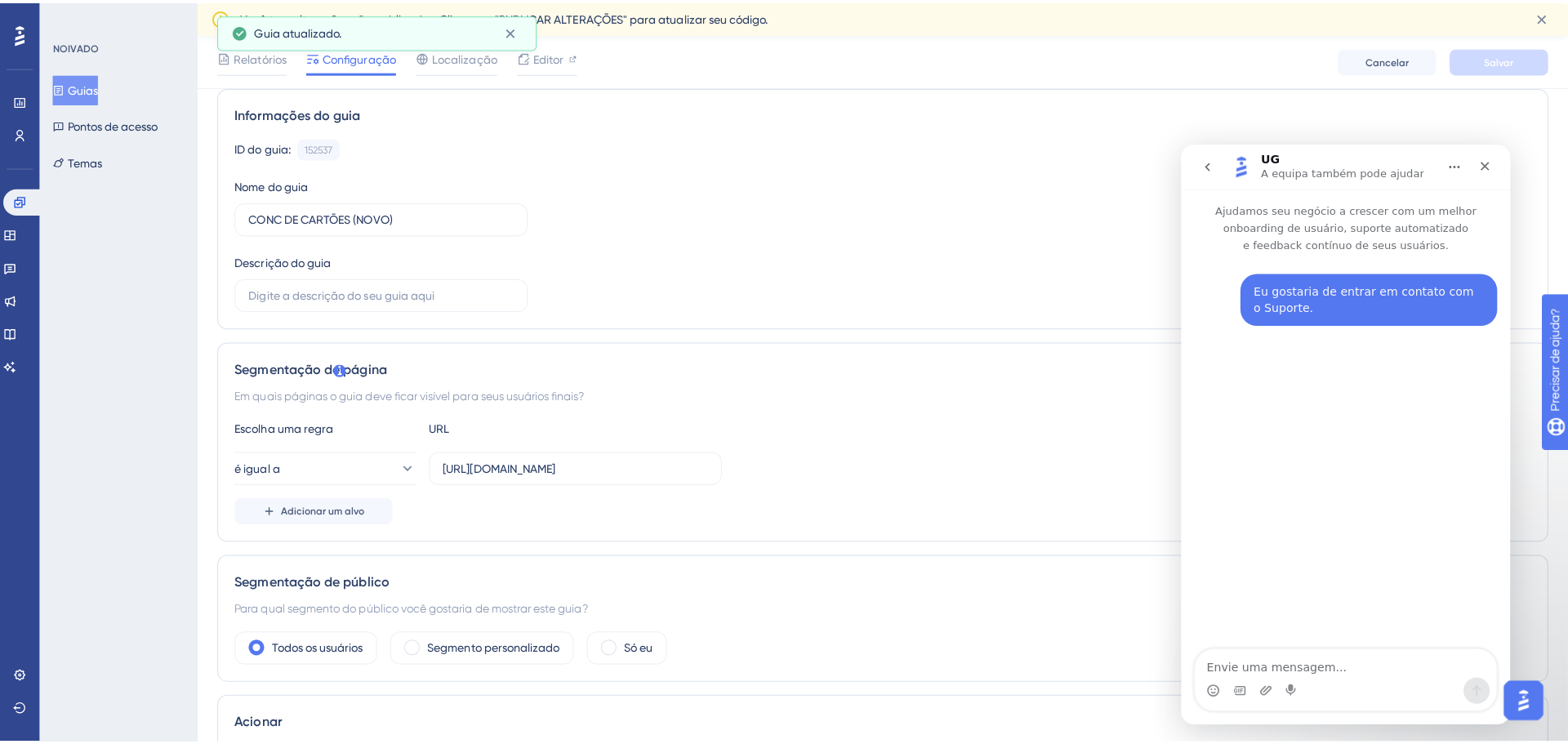
scroll to position [0, 0]
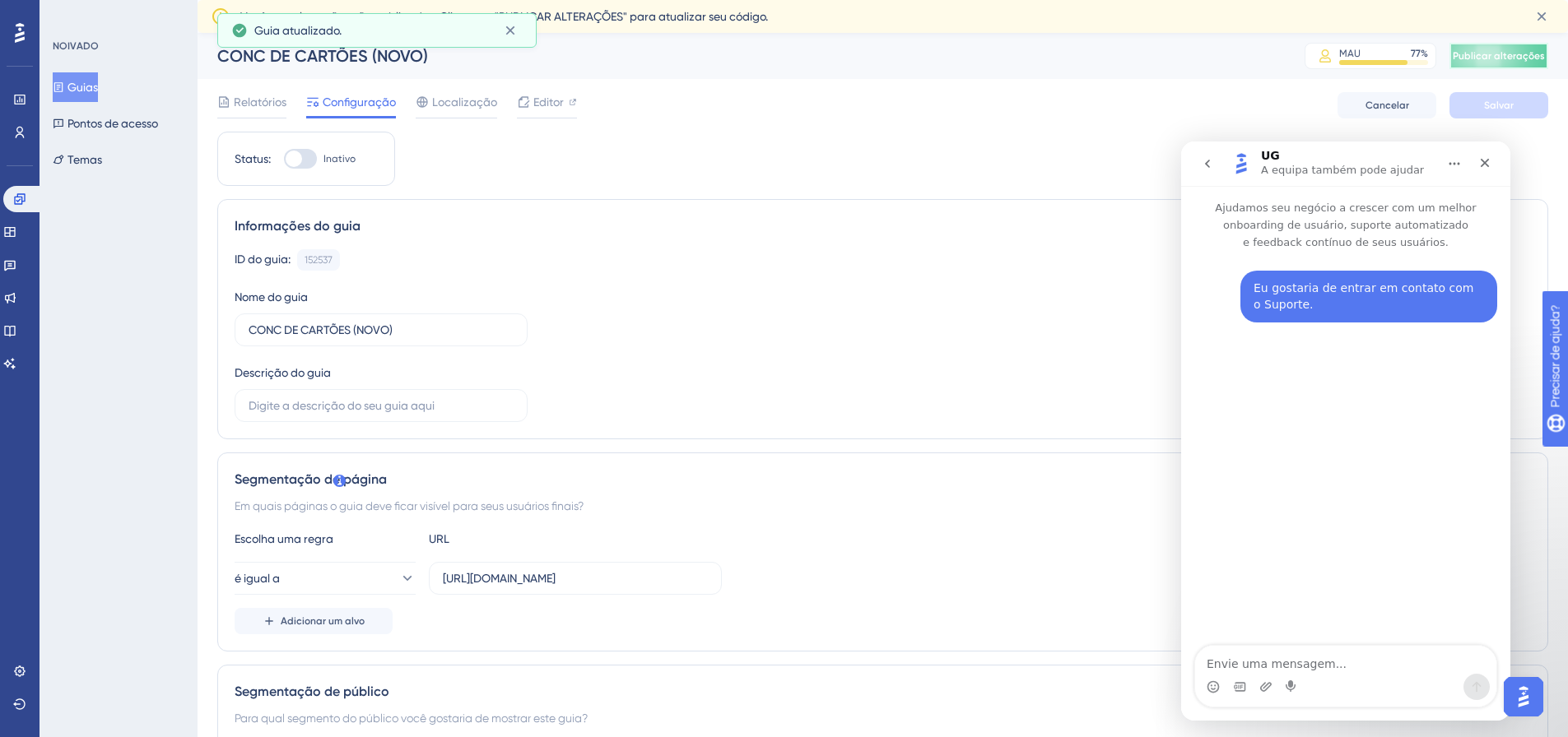
click at [1476, 62] on span "Publicar alterações" at bounding box center [1499, 55] width 93 height 13
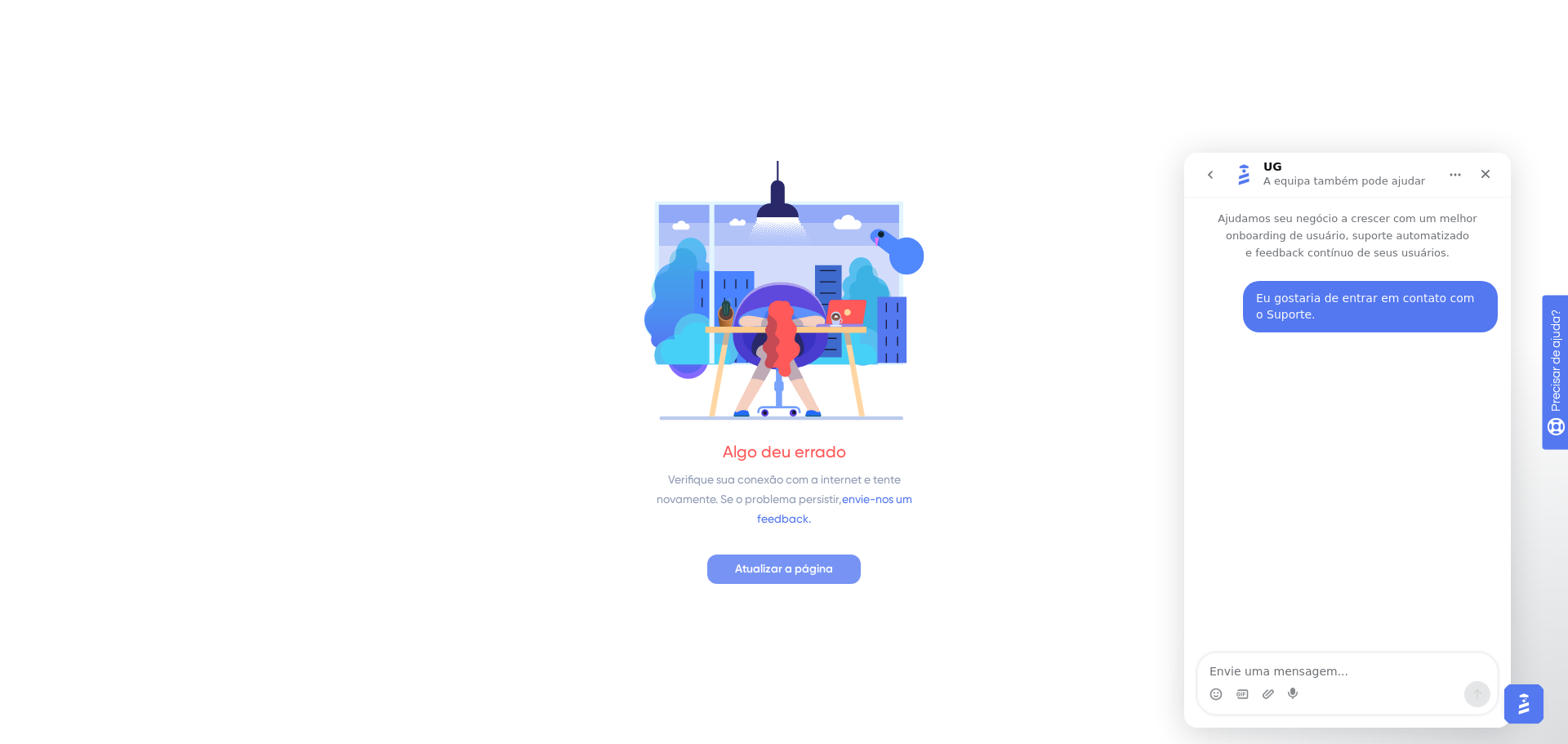
click at [795, 572] on font "Atualizar a página" at bounding box center [784, 568] width 98 height 14
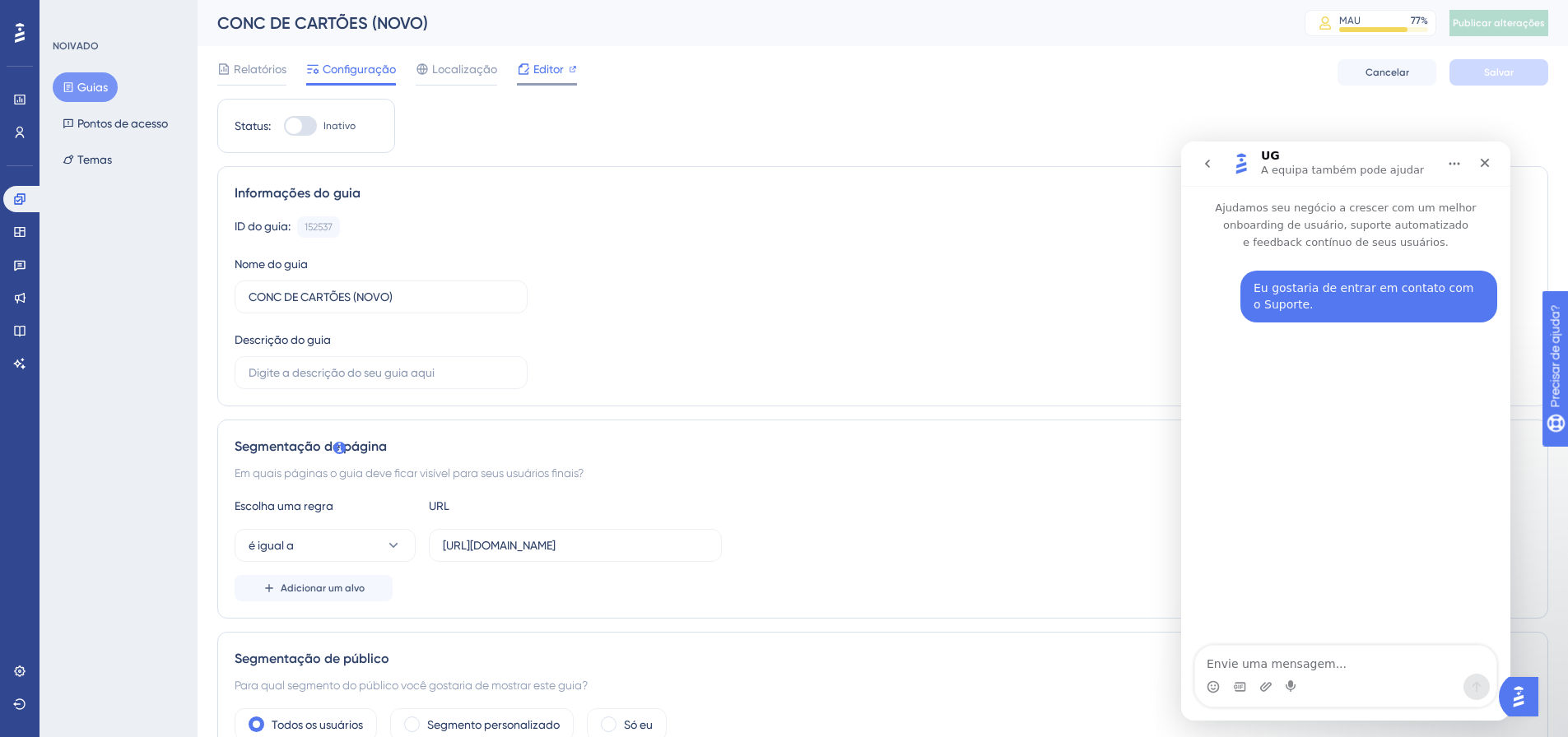
click at [559, 79] on div "Editor" at bounding box center [546, 72] width 60 height 27
click at [537, 64] on font "Editor" at bounding box center [548, 69] width 31 height 13
click at [585, 553] on input "[URL][DOMAIN_NAME]" at bounding box center [575, 545] width 265 height 18
click at [585, 553] on input "http://linx-expclientes.microvix.com.br/Liliane/erp/gestor_web/webapp/abrir_pag…" at bounding box center [575, 545] width 265 height 18
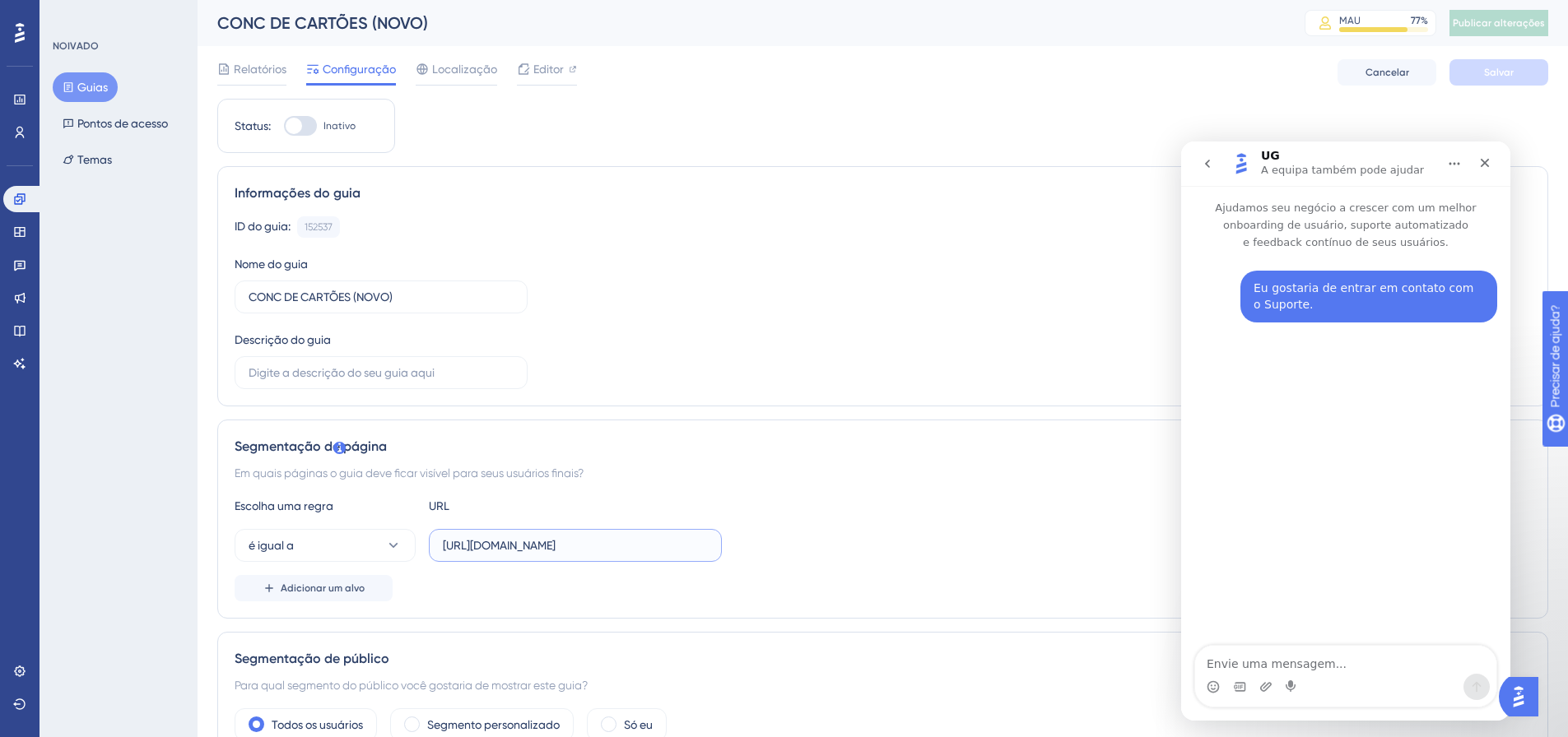
scroll to position [0, 1303]
drag, startPoint x: 979, startPoint y: 205, endPoint x: 997, endPoint y: 217, distance: 21.6
click at [981, 207] on div "Informações do guia ID do guia: 152537 Cópia Nome do guia CONC DE CARTÕES (NOVO…" at bounding box center [883, 286] width 1331 height 240
click at [554, 548] on input "http://linx-expclientes.microvix.com.br/Liliane/erp/gestor_web/webapp/abrir_pag…" at bounding box center [575, 545] width 265 height 18
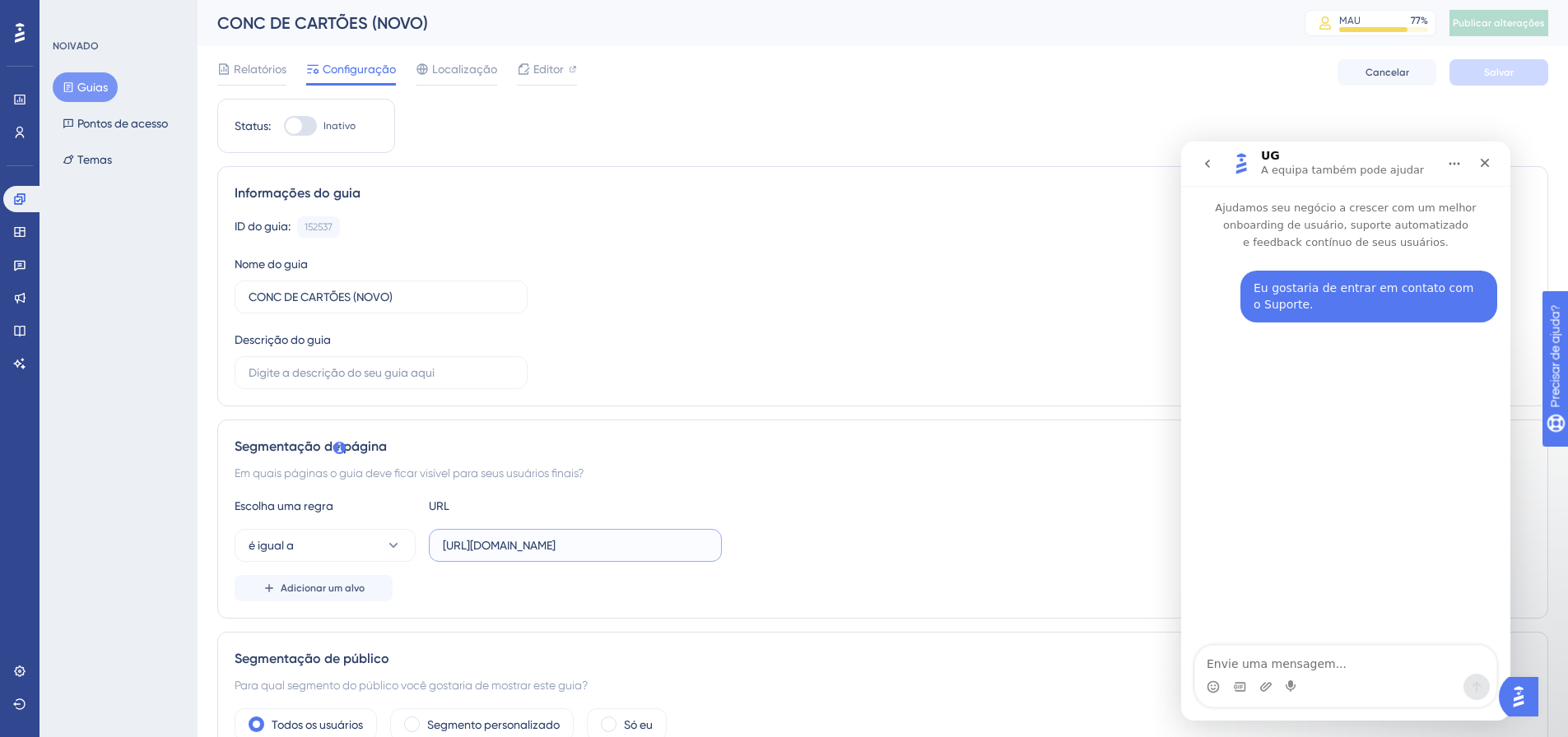
click at [554, 548] on input "http://linx-expclientes.microvix.com.br/Liliane/erp/gestor_web/webapp/abrir_pag…" at bounding box center [575, 545] width 265 height 18
paste input "http://linx-expclientes.microvix.com.br/Liliane/erp/gestor_web/webapp/acesso_pe…"
type input "http://linx-expclientes.microvix.com.br/Liliane/erp/gestor_web/webapp/acesso_pe…"
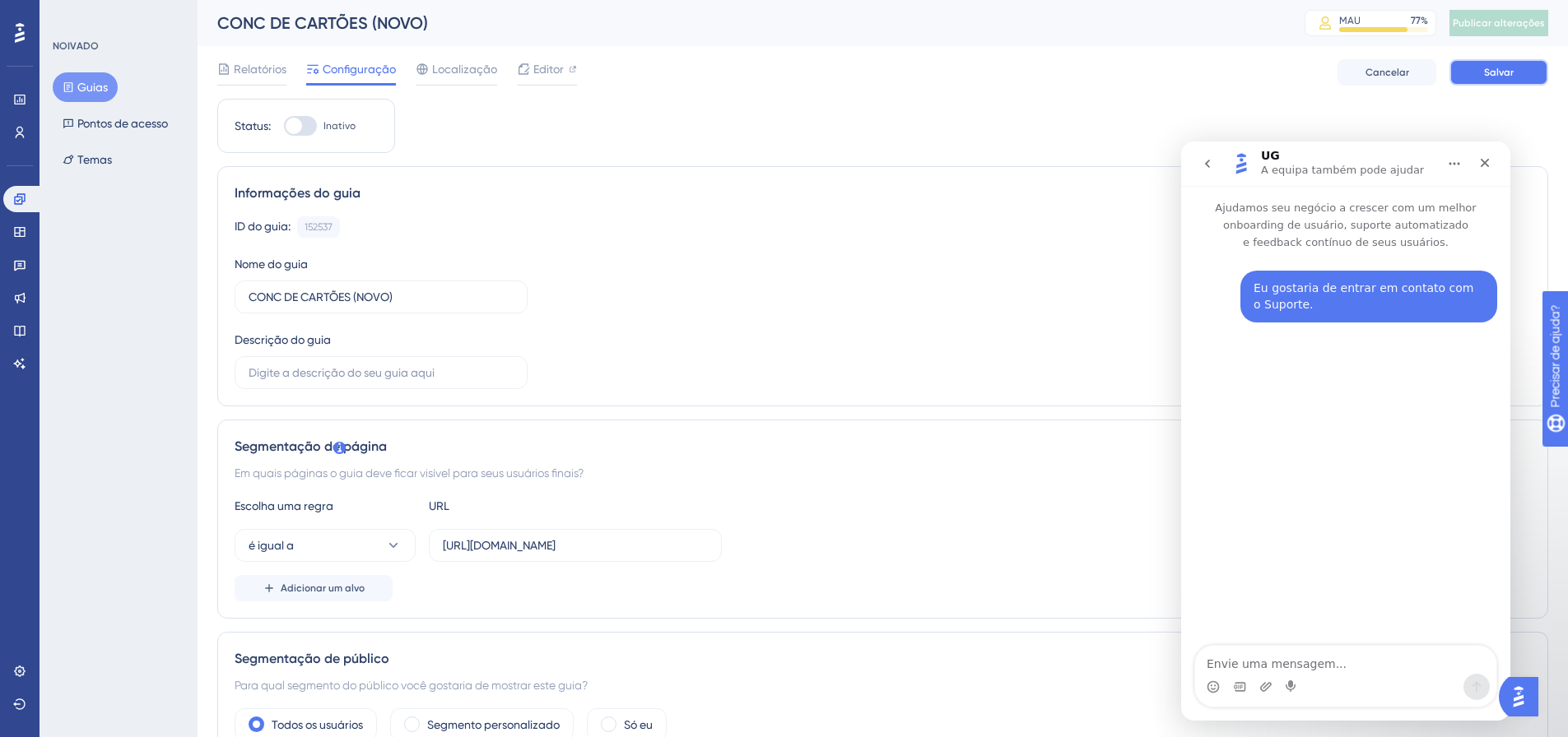
click at [1532, 63] on button "Salvar" at bounding box center [1498, 72] width 98 height 27
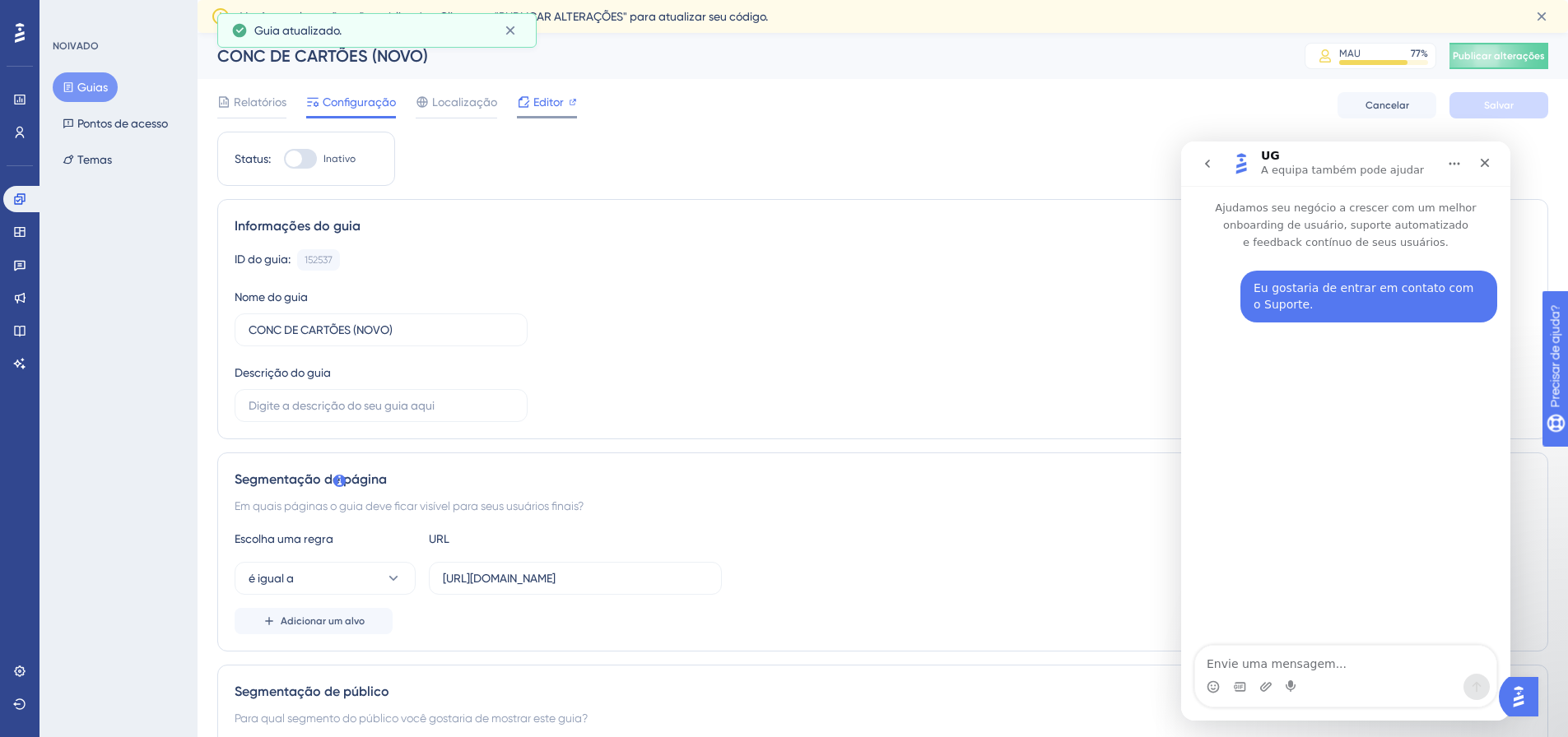
click at [552, 106] on font "Editor" at bounding box center [548, 101] width 31 height 13
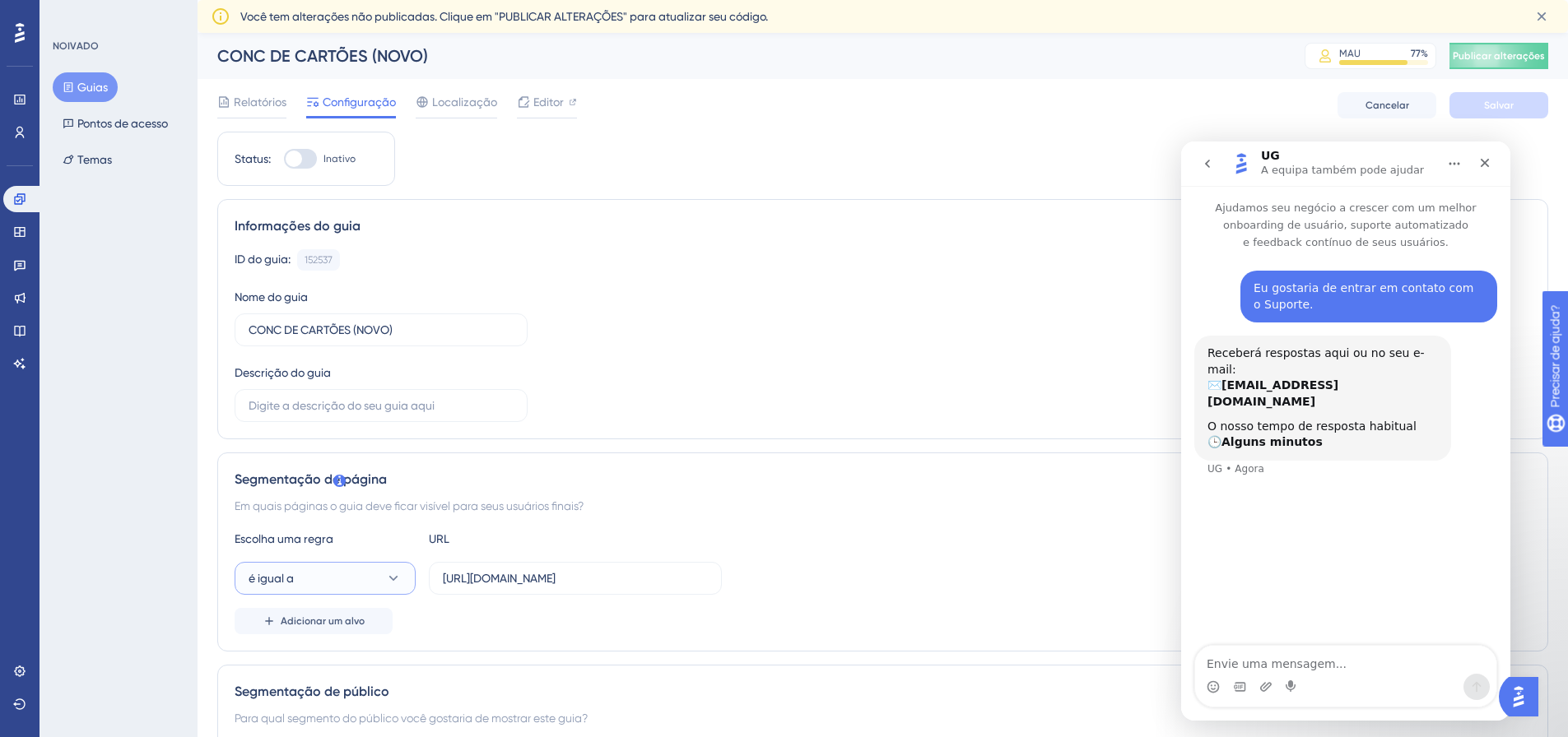
click at [376, 567] on button "é igual a" at bounding box center [325, 578] width 181 height 32
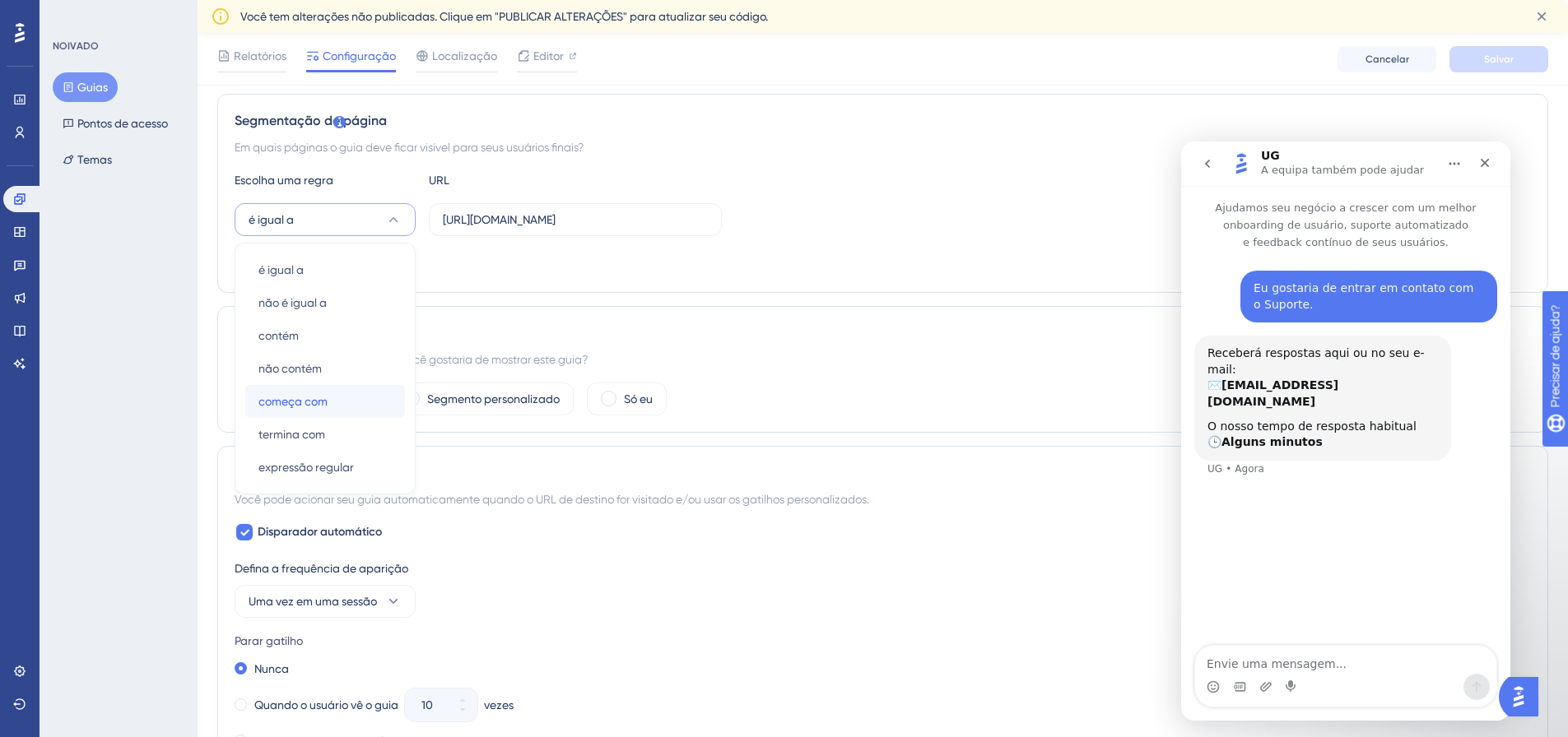
click at [347, 399] on div "começa com começa com" at bounding box center [325, 400] width 133 height 32
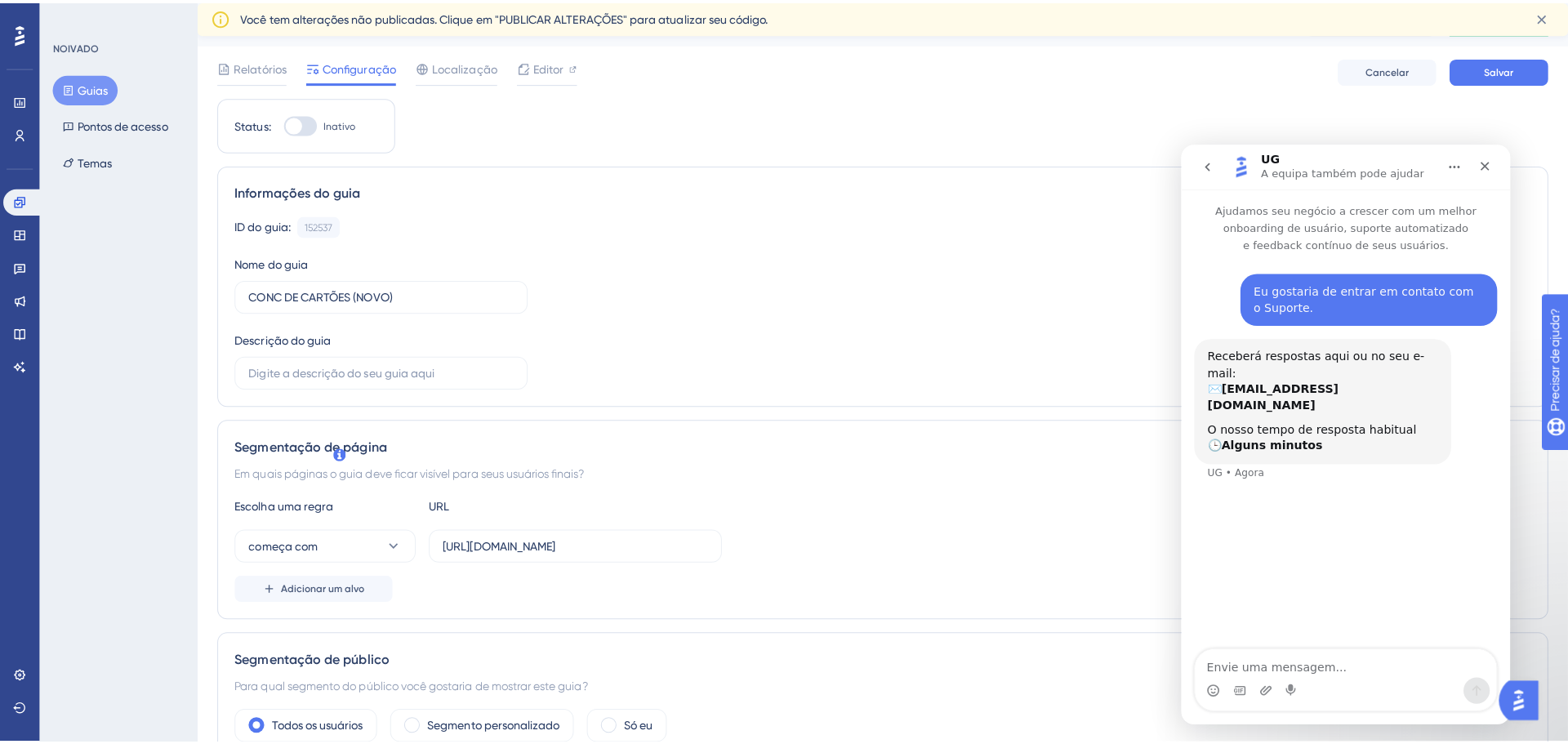
scroll to position [0, 0]
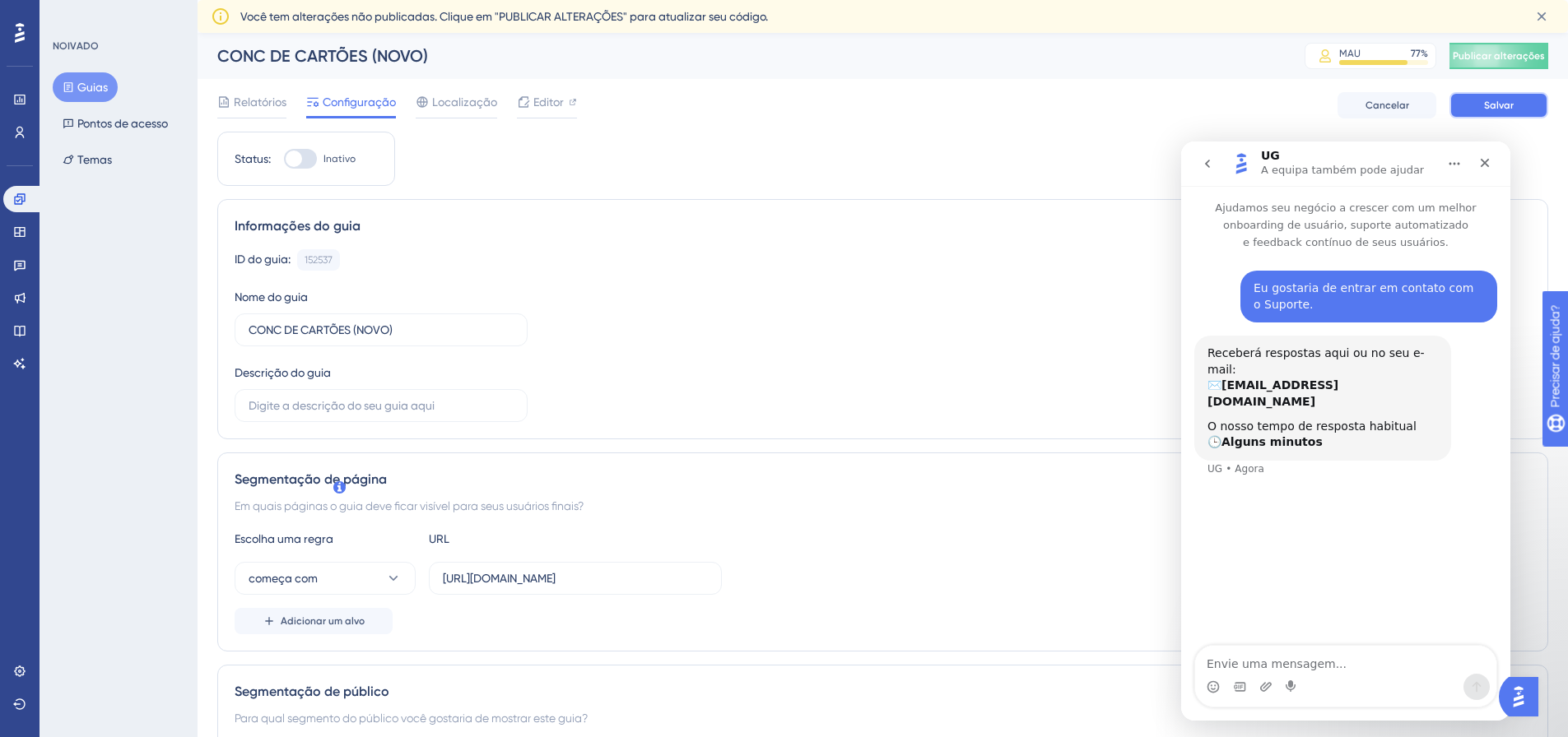
click at [1509, 97] on button "Salvar" at bounding box center [1498, 105] width 98 height 27
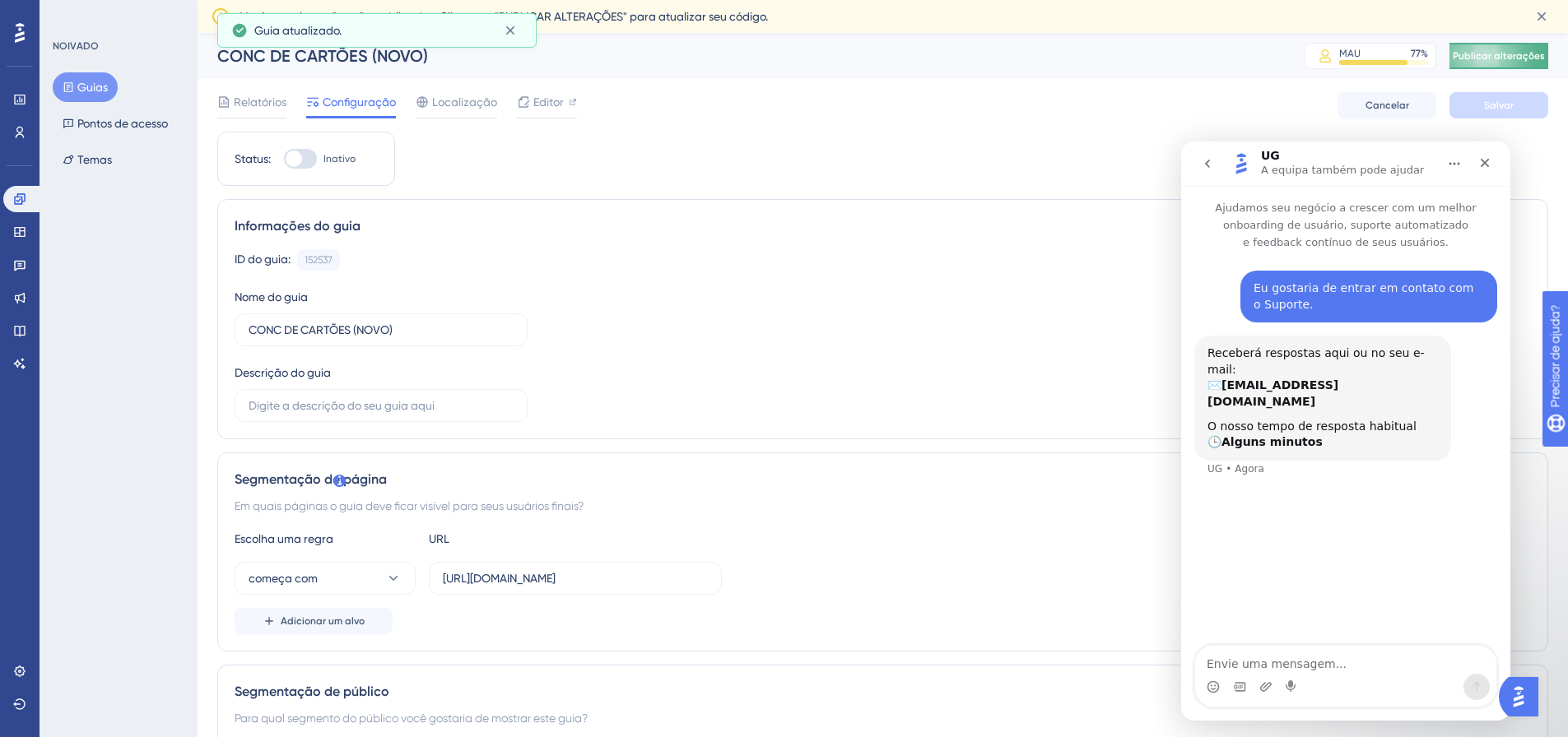
click at [1501, 67] on button "Publicar alterações" at bounding box center [1498, 55] width 98 height 27
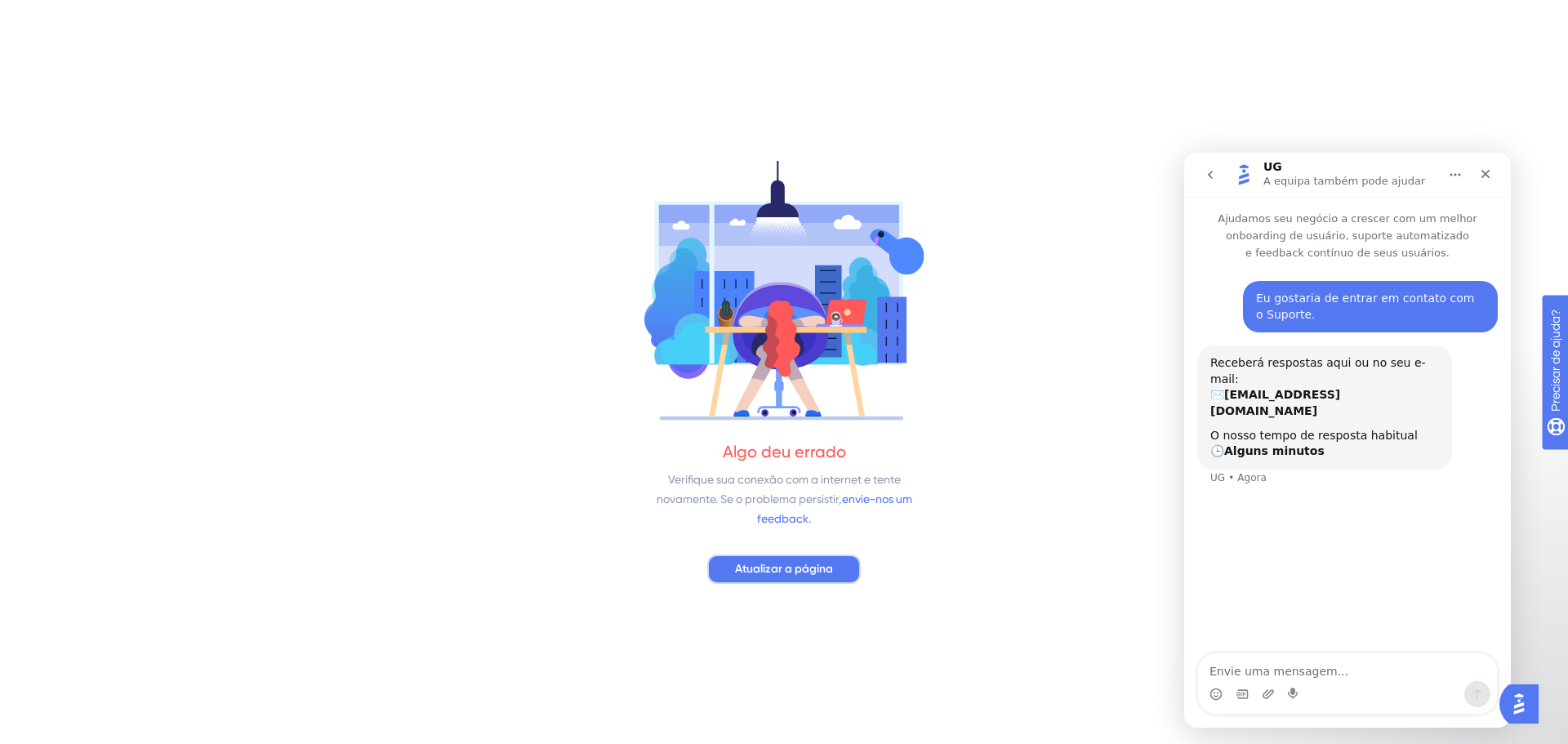
click at [799, 577] on span "Atualizar a página" at bounding box center [784, 569] width 98 height 20
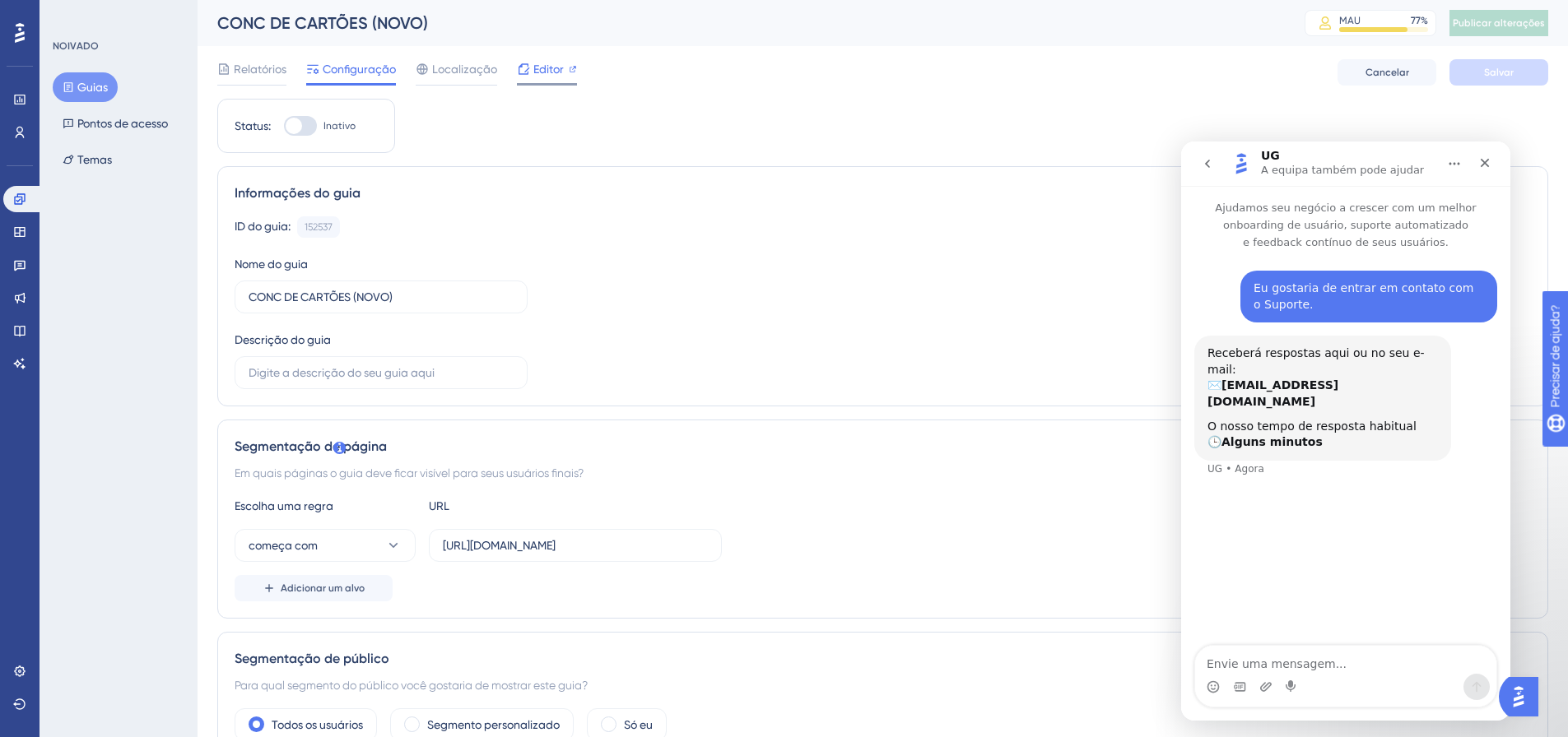
click at [527, 78] on div at bounding box center [523, 69] width 13 height 20
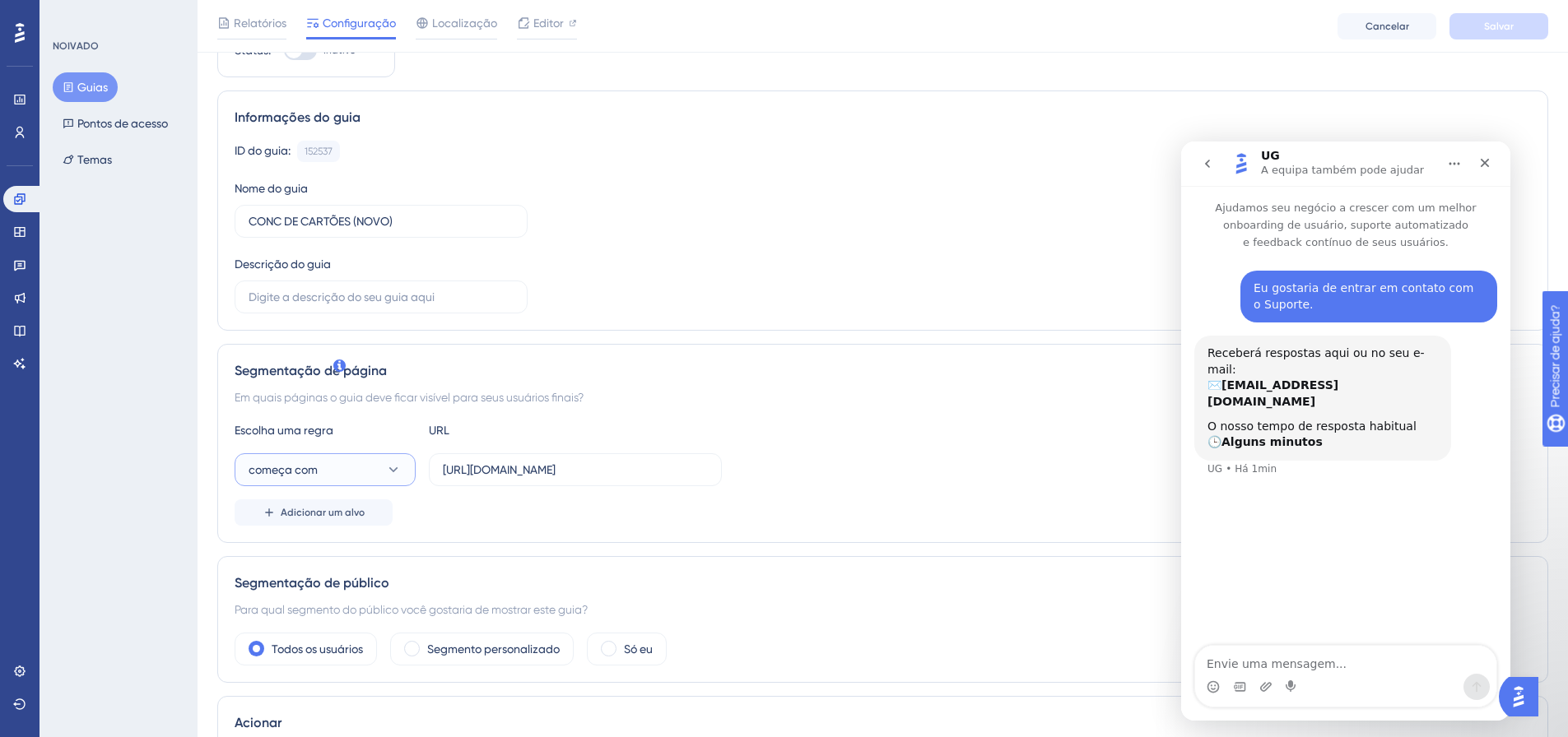
click at [351, 460] on button "começa com" at bounding box center [325, 469] width 181 height 32
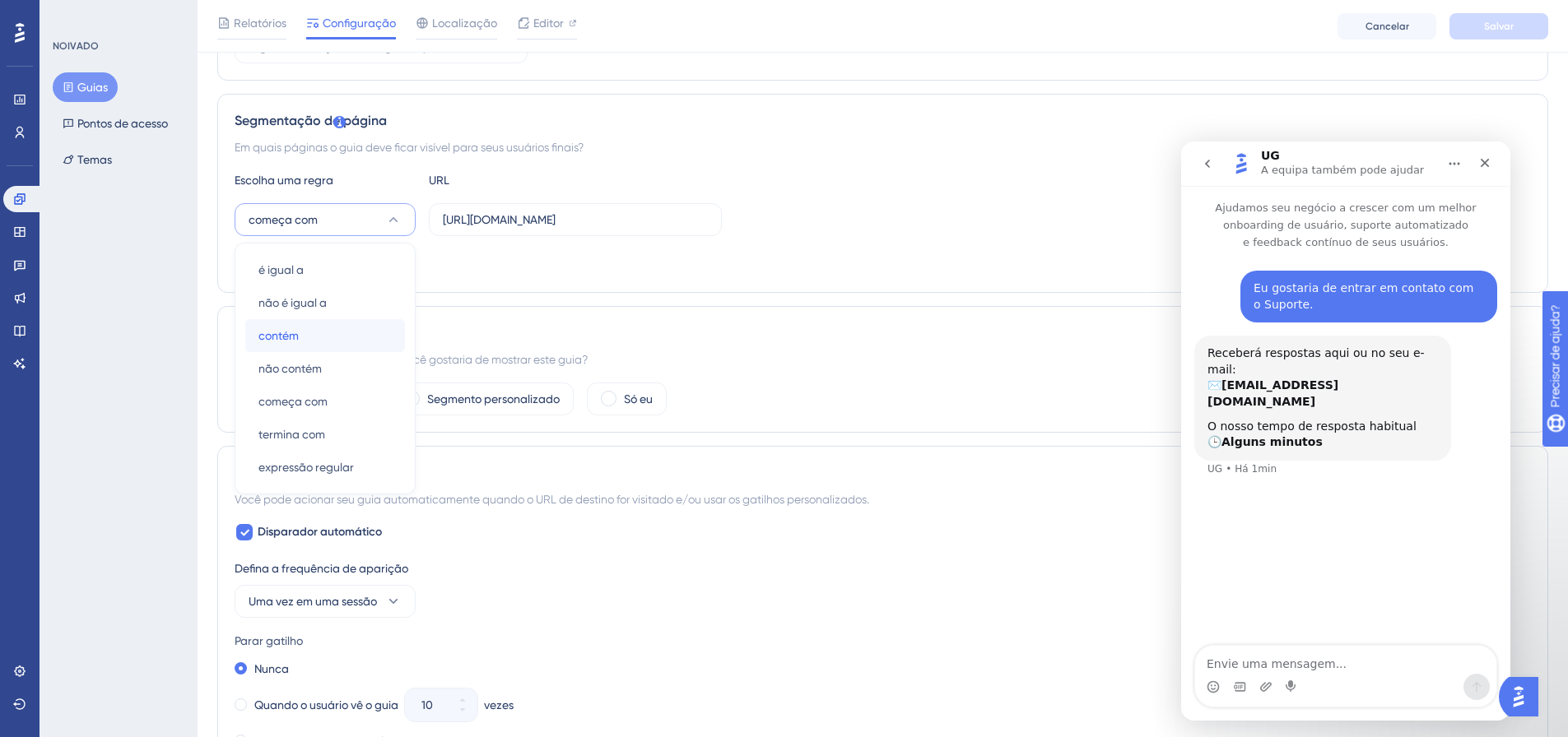
click at [323, 340] on div "contém contém" at bounding box center [325, 335] width 133 height 32
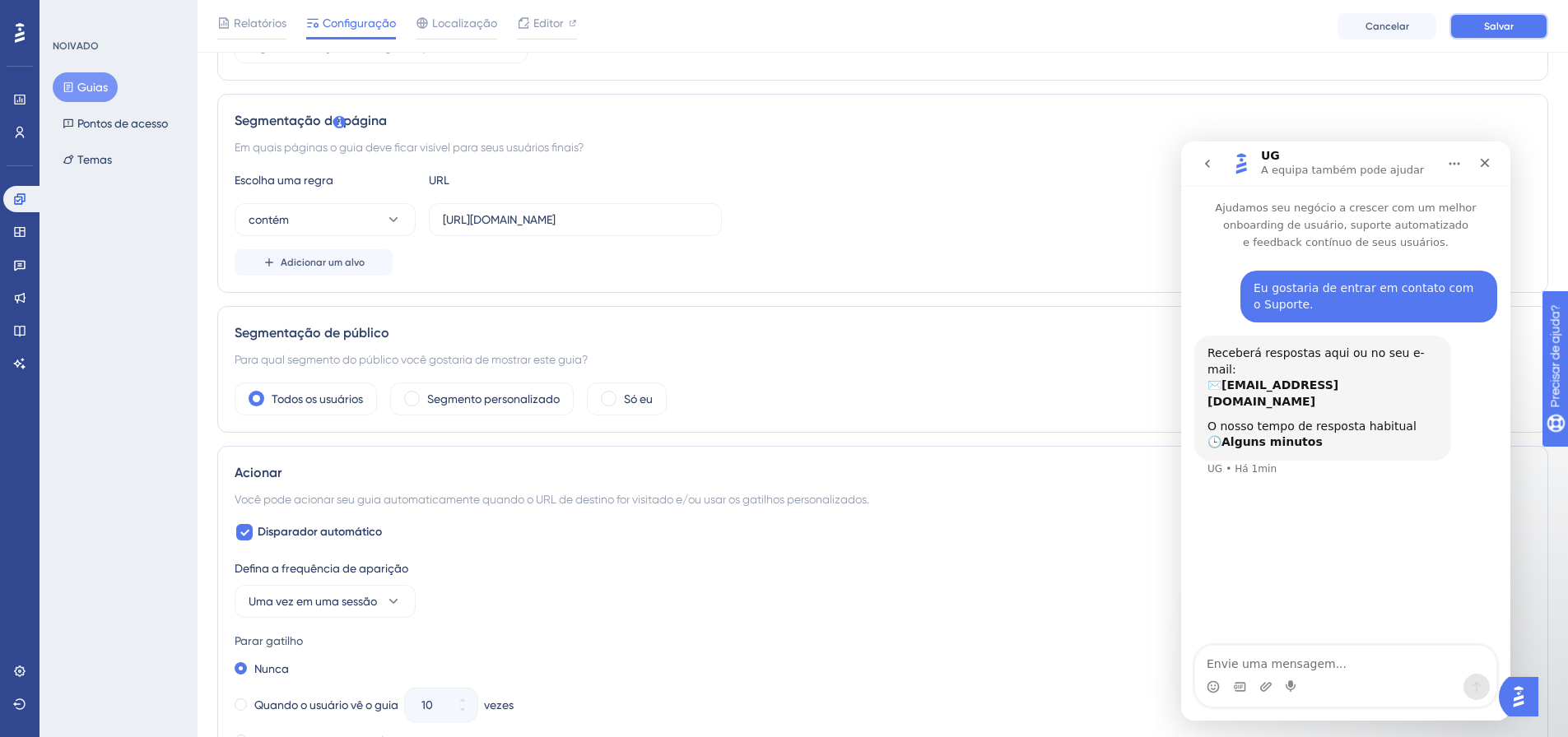
click at [1524, 29] on button "Salvar" at bounding box center [1498, 26] width 98 height 27
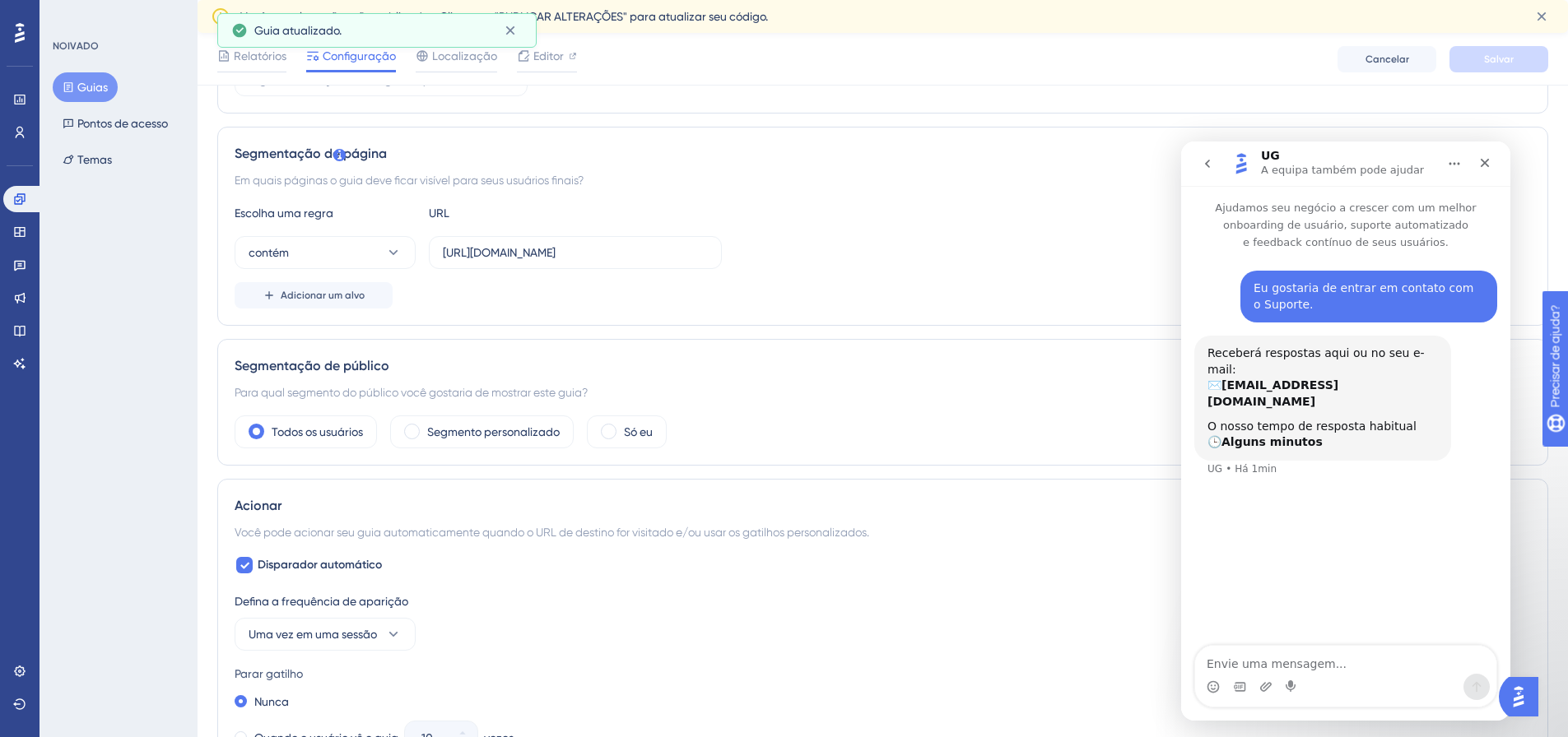
scroll to position [0, 0]
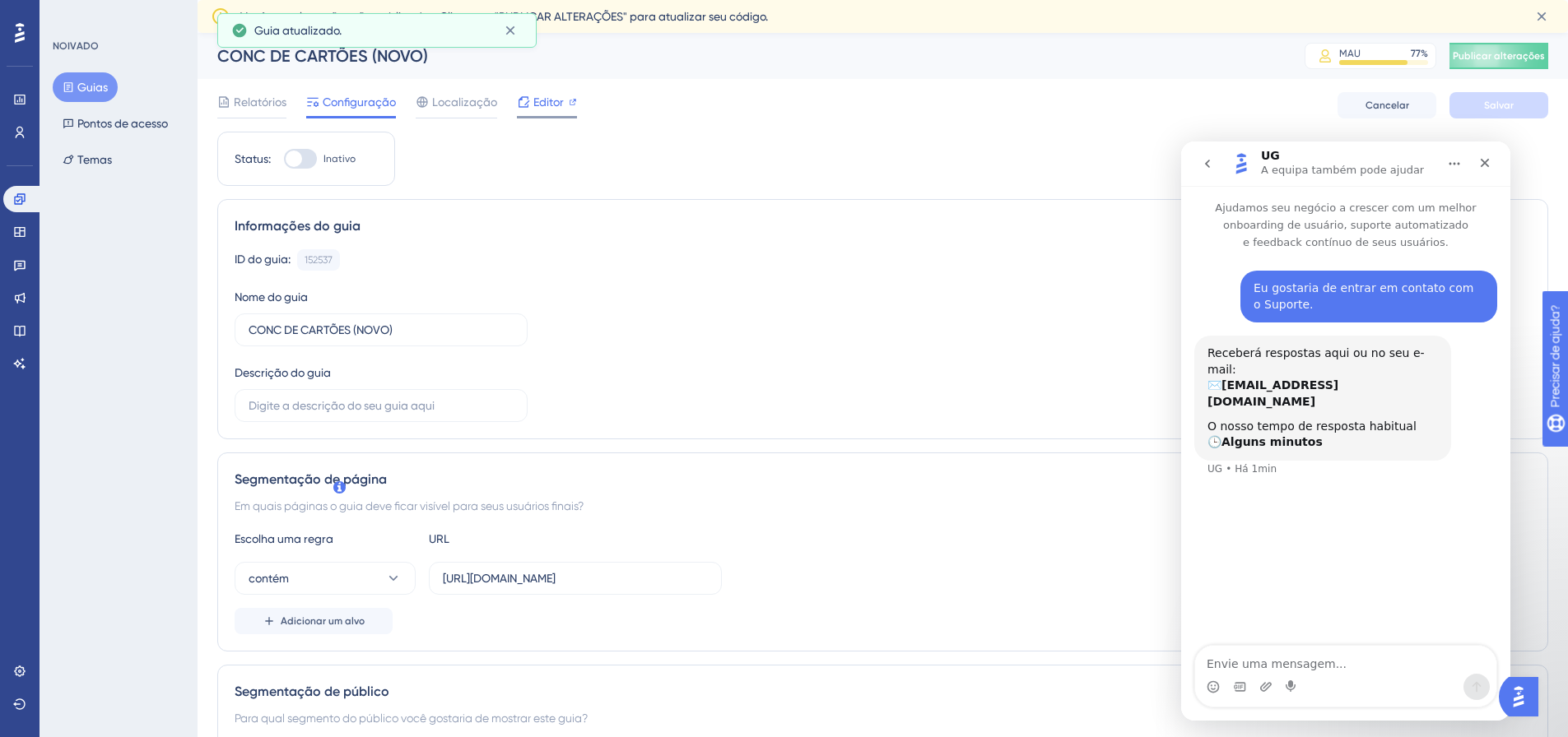
click at [554, 107] on font "Editor" at bounding box center [548, 101] width 31 height 13
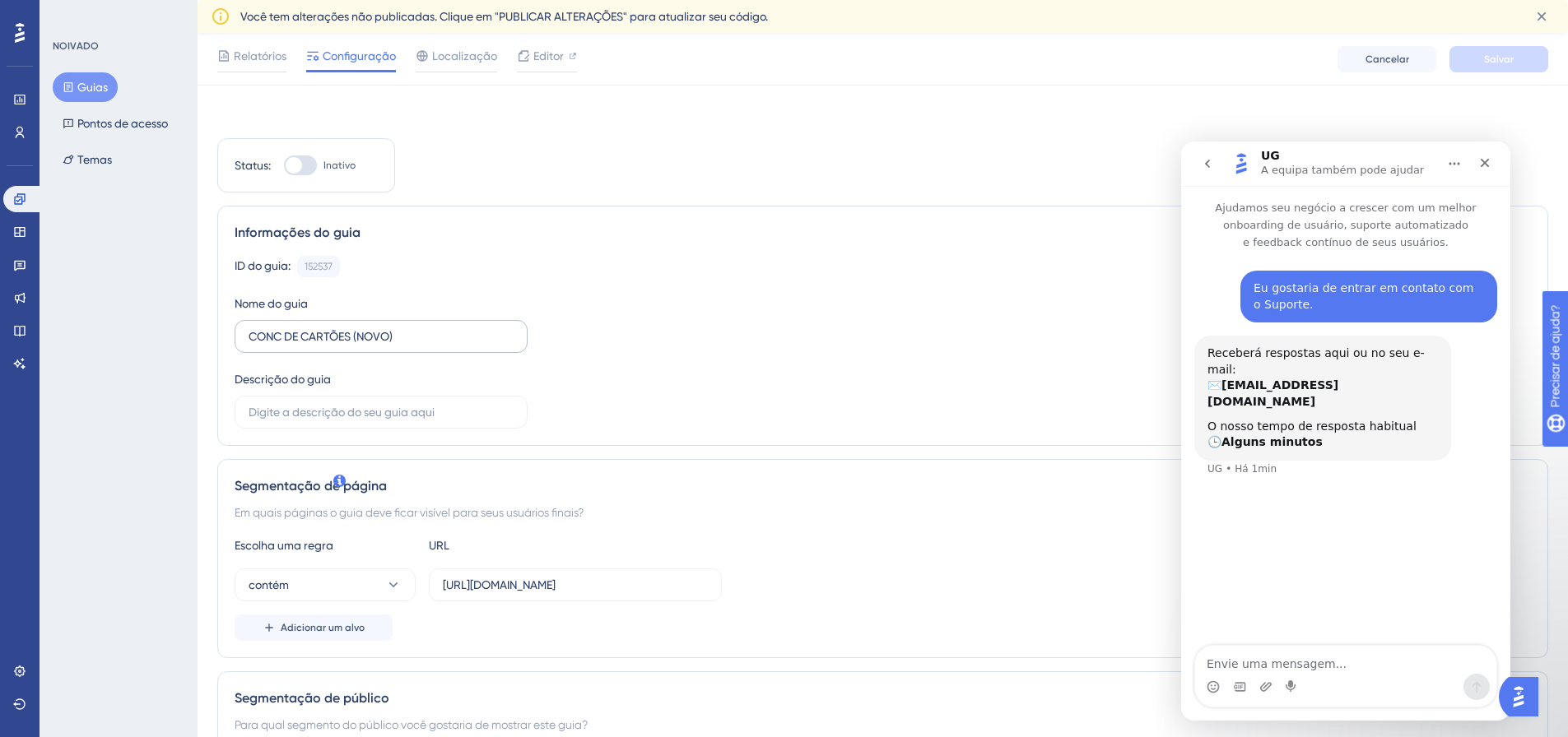
scroll to position [164, 0]
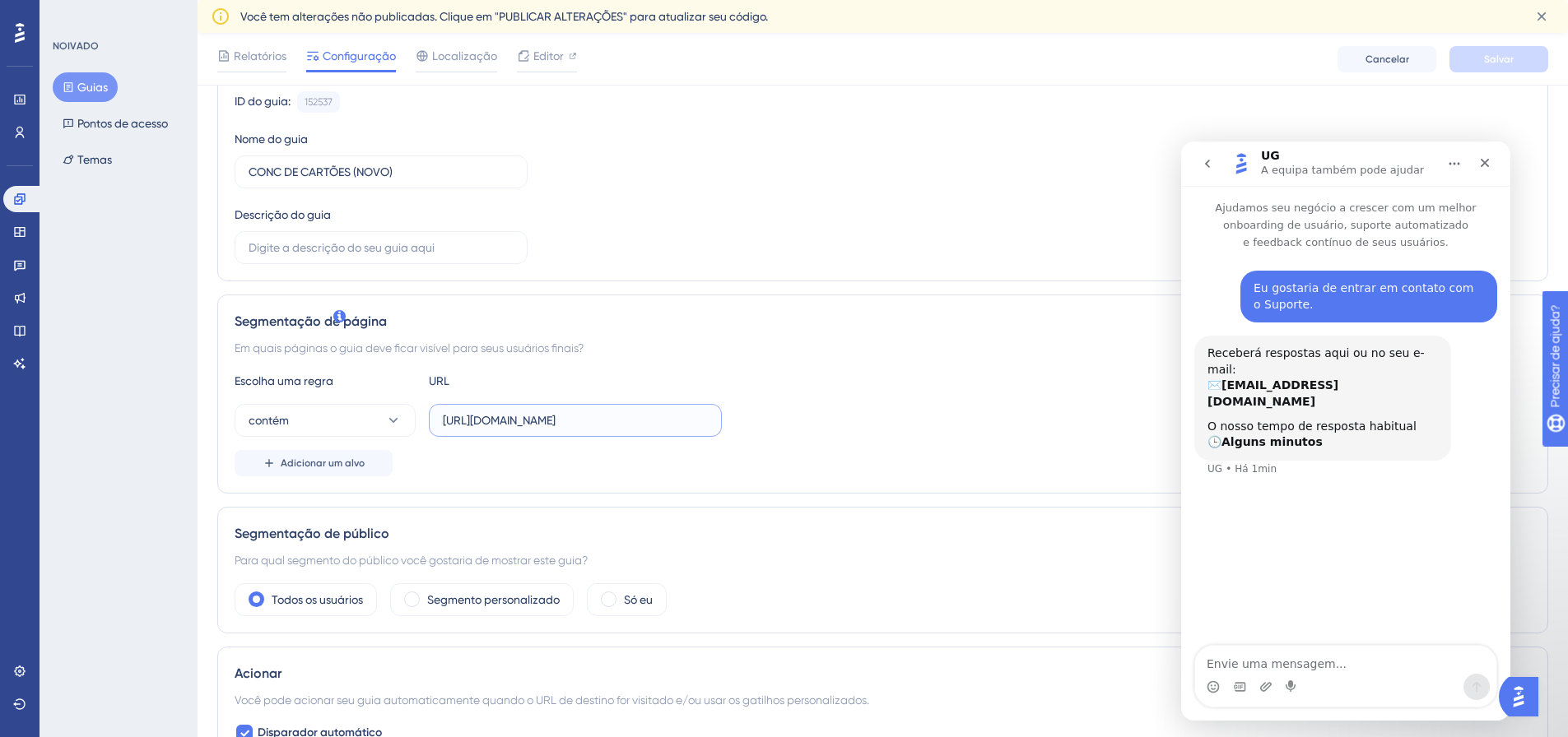
click at [549, 414] on input "http://linx-expclientes.microvix.com.br/Liliane/erp/gestor_web/webapp/acesso_pe…" at bounding box center [575, 420] width 265 height 18
paste input "brir_pagina_externa_frame.asp?url=https%3A%2F%2F9011%2Derpwebapp%2Dexppagrec%2E…"
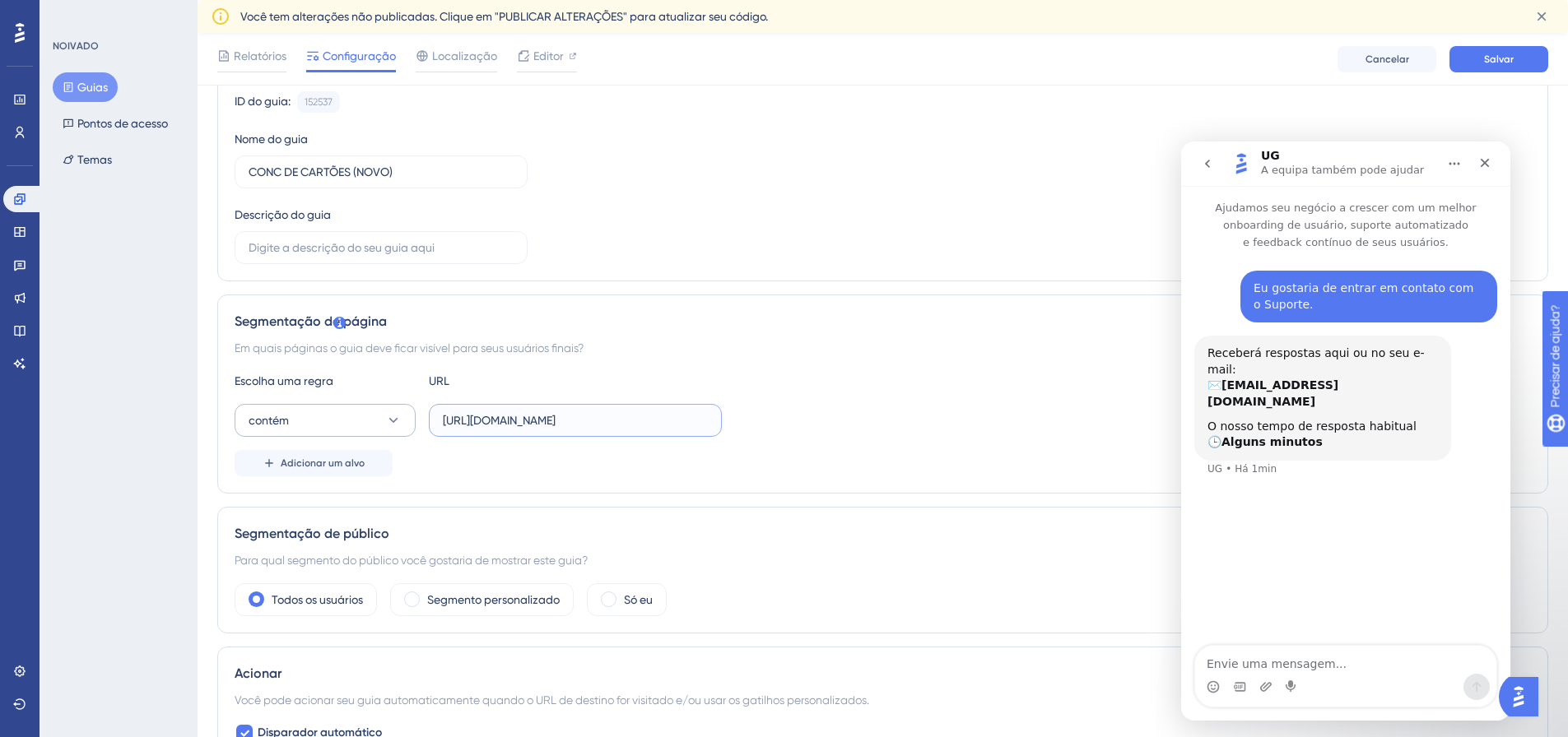
type input "http://linx-expclientes.microvix.com.br/Liliane/erp/gestor_web/webapp/abrir_pag…"
click at [332, 429] on button "contém" at bounding box center [325, 420] width 181 height 32
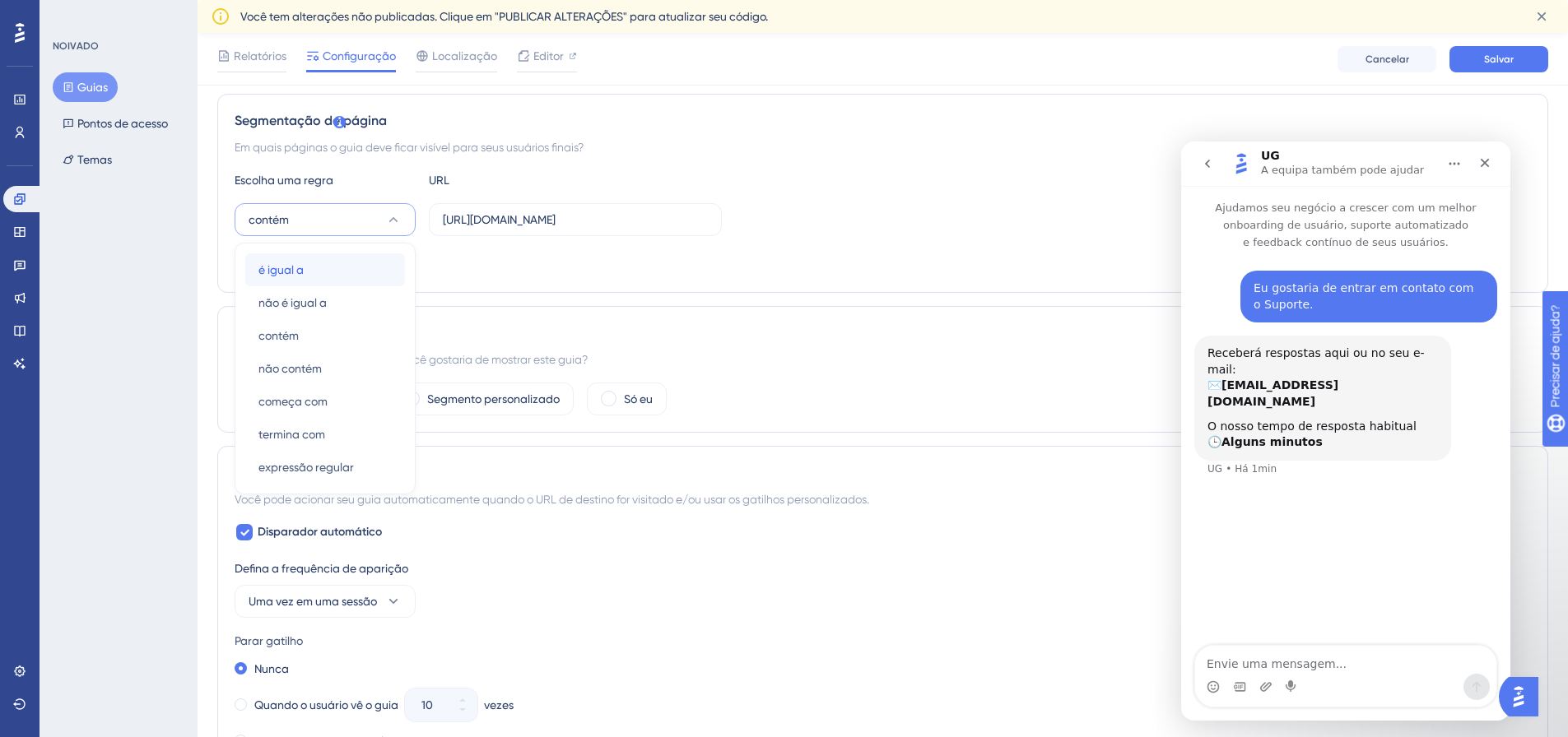
click at [333, 266] on div "é igual a é igual a" at bounding box center [325, 270] width 133 height 32
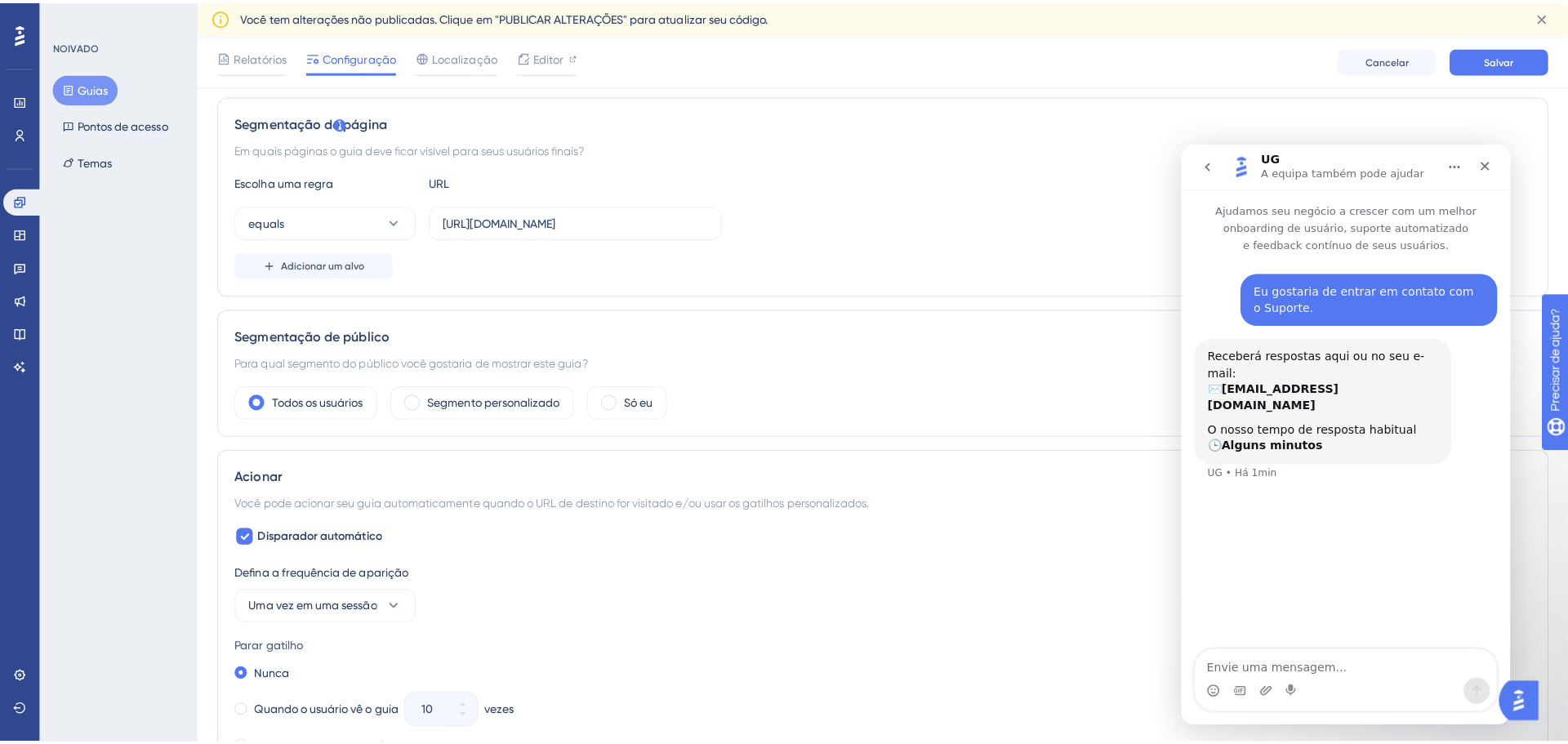
scroll to position [0, 0]
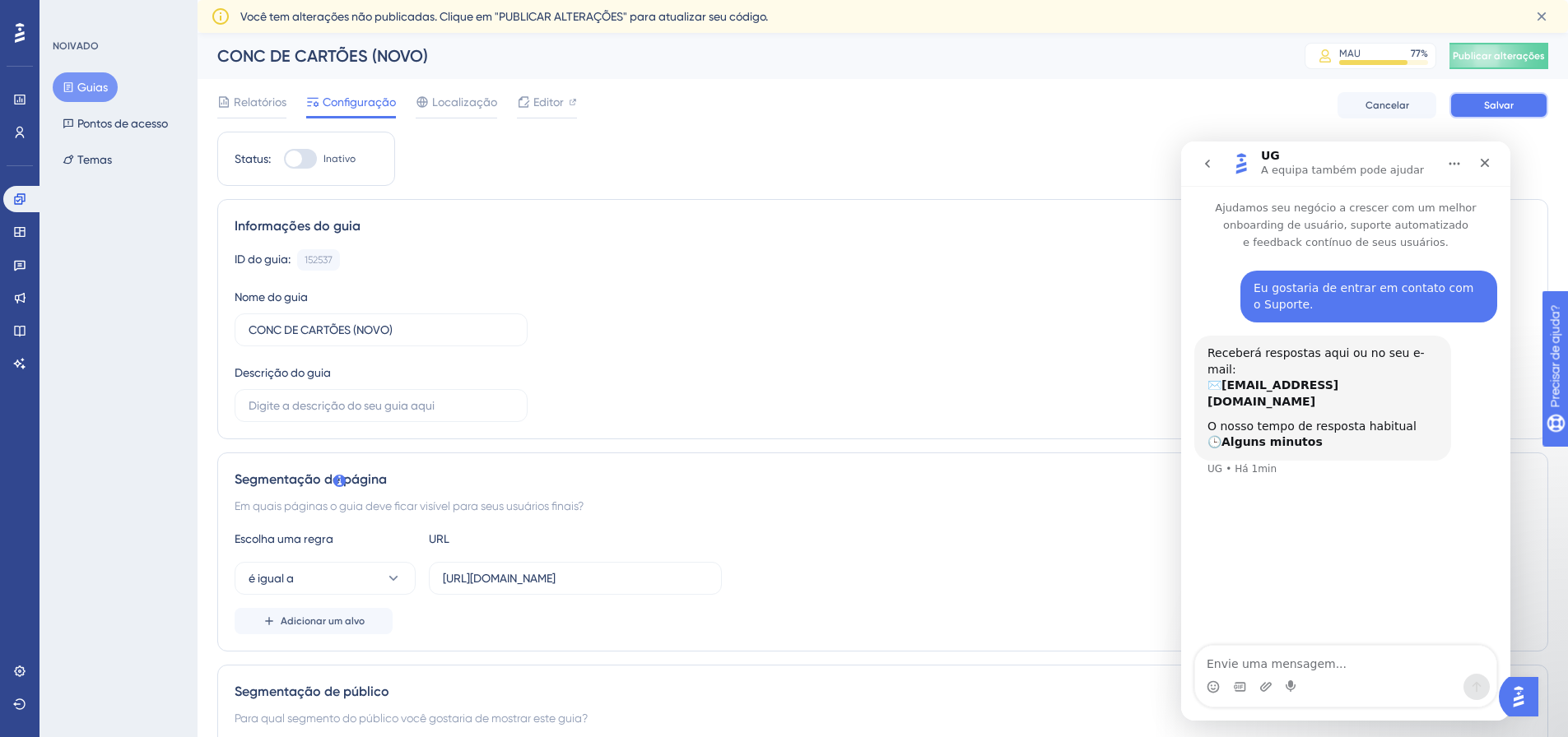
click at [1519, 98] on button "Salvar" at bounding box center [1498, 105] width 98 height 27
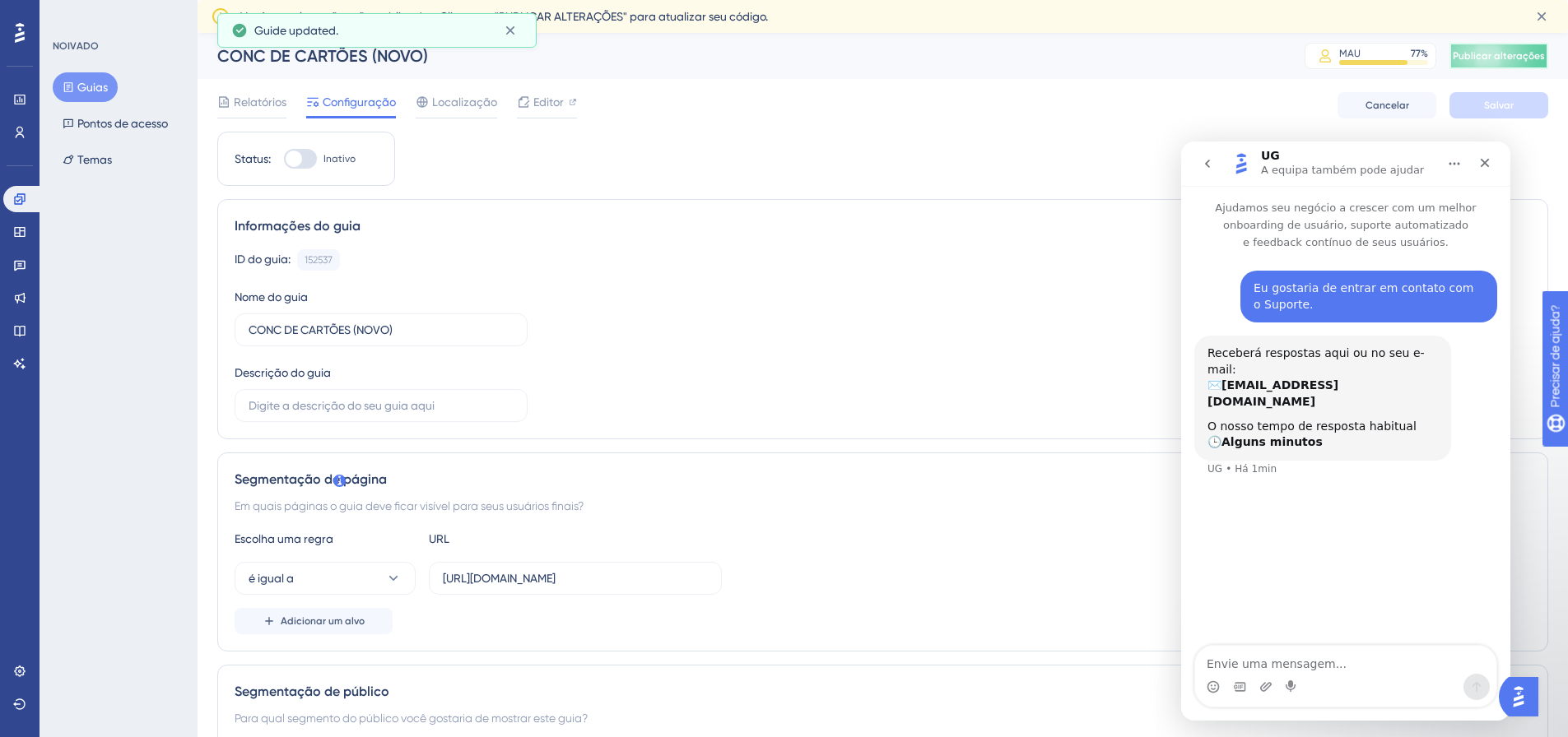
click at [1528, 59] on font "Publicar alterações" at bounding box center [1499, 56] width 93 height 12
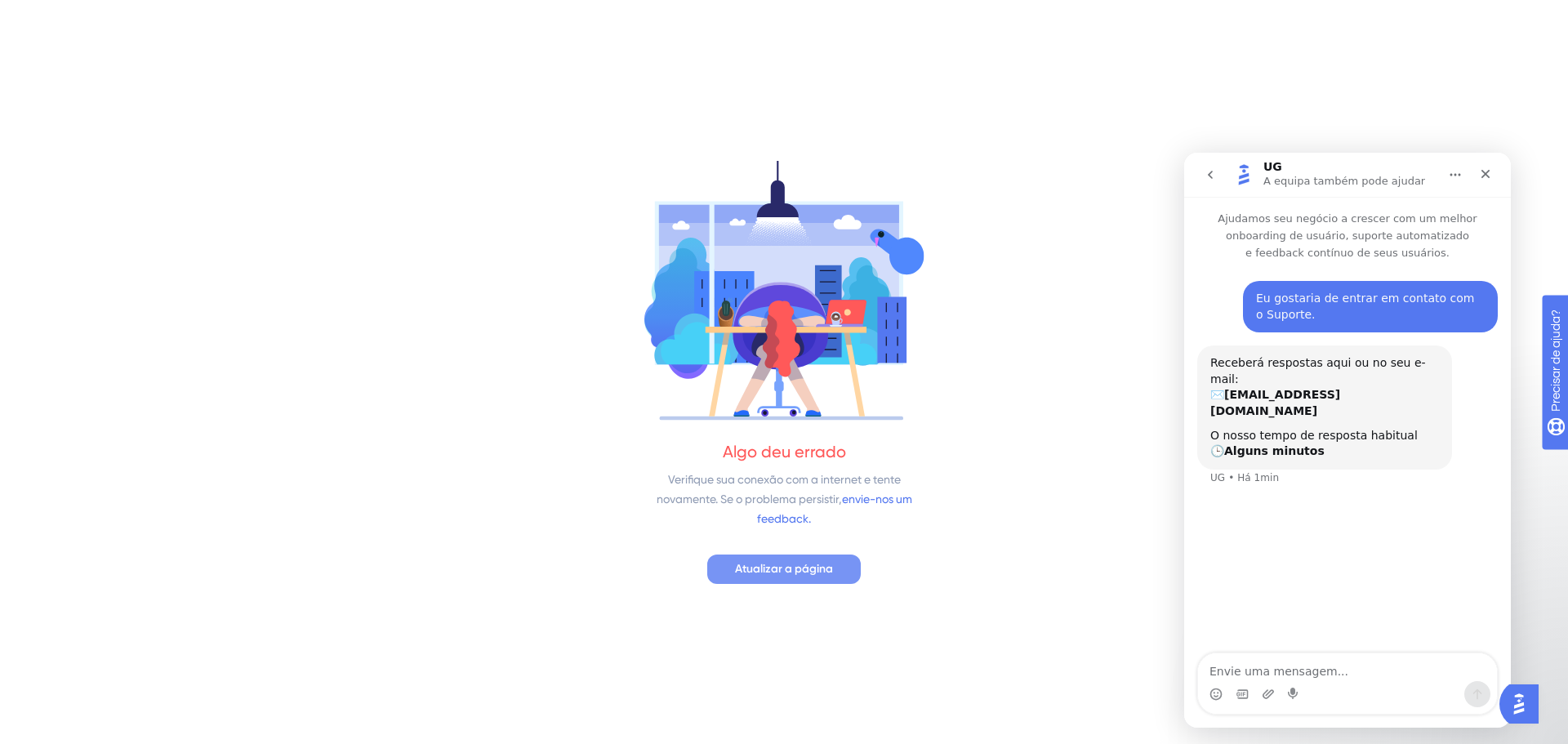
click at [805, 564] on font "Atualizar a página" at bounding box center [784, 568] width 98 height 14
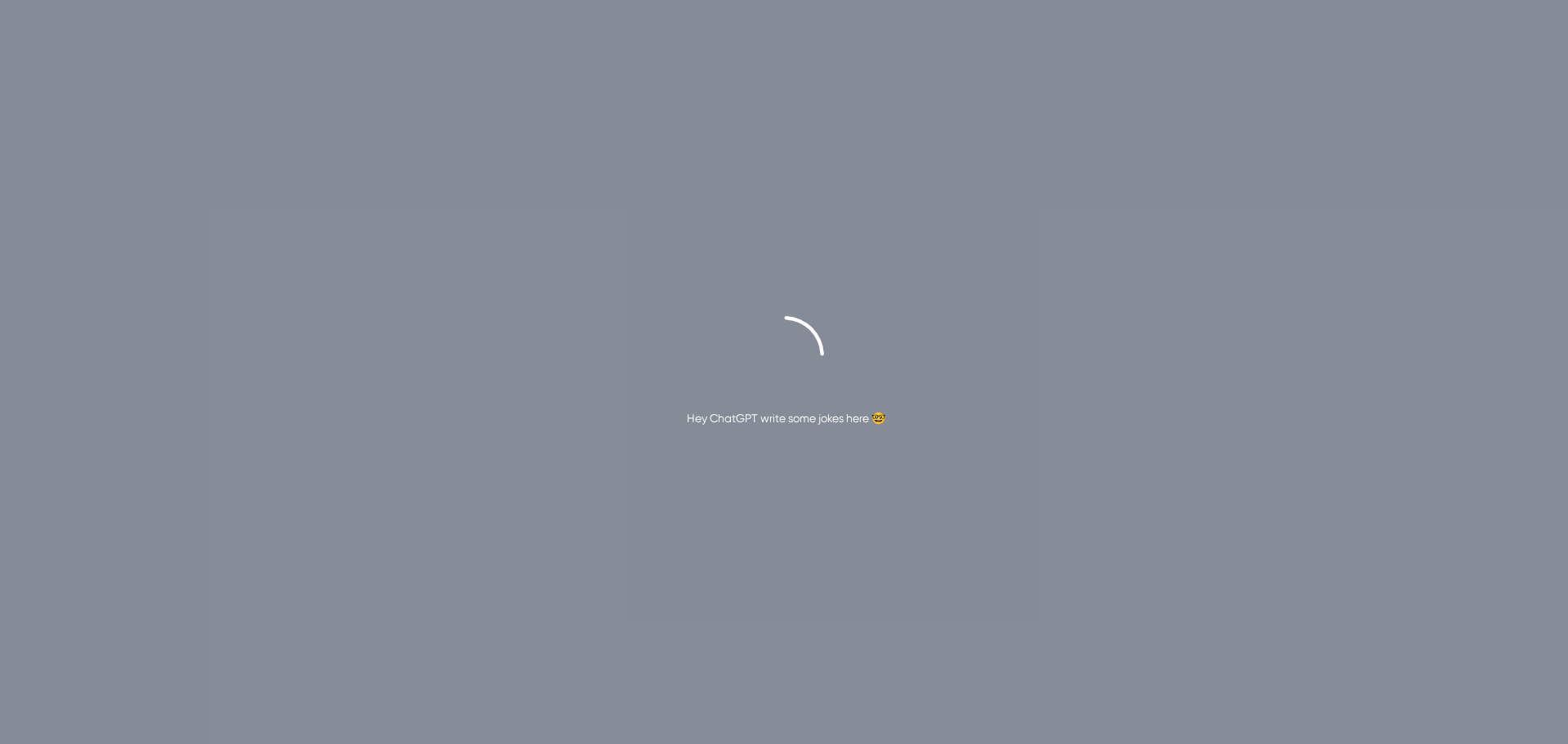
click at [1151, 122] on div "Hey ChatGPT write some jokes here 🤓" at bounding box center [784, 372] width 1568 height 744
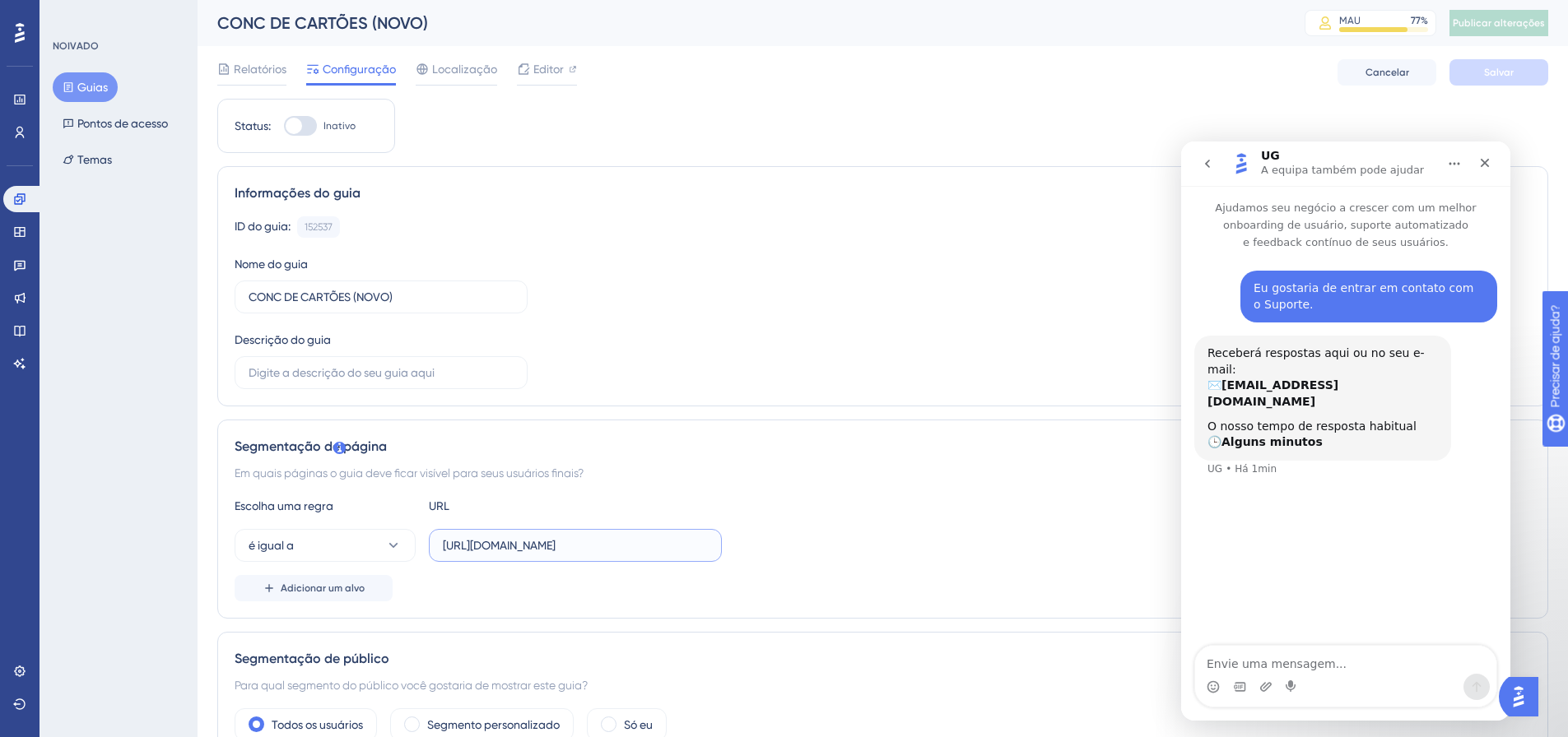
click at [578, 551] on input "[URL][DOMAIN_NAME]" at bounding box center [575, 545] width 265 height 18
click at [566, 74] on div "Editor" at bounding box center [546, 69] width 60 height 20
click at [640, 544] on input "[URL][DOMAIN_NAME]" at bounding box center [575, 545] width 265 height 18
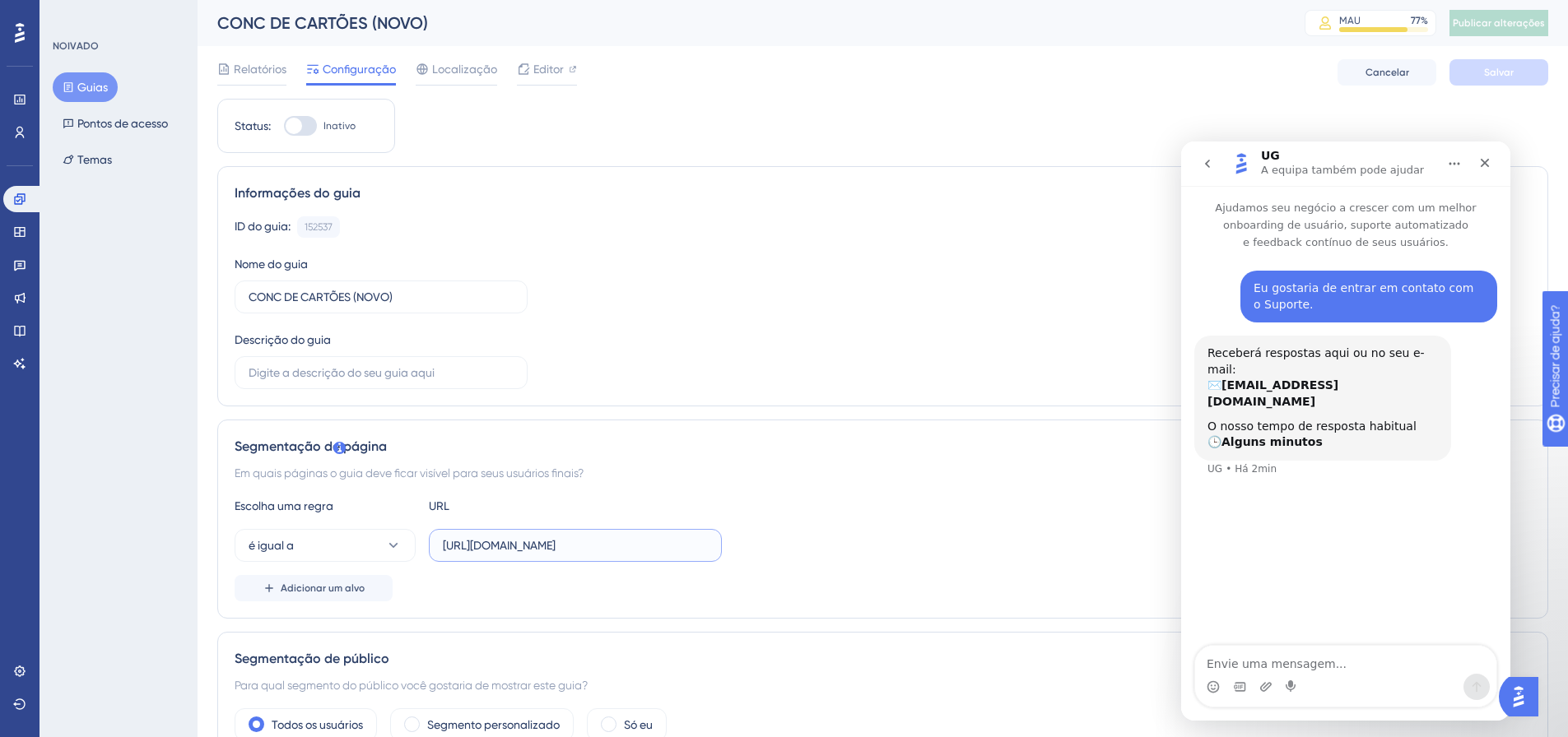
click at [640, 544] on input "[URL][DOMAIN_NAME]" at bounding box center [575, 545] width 265 height 18
click at [587, 549] on input "[URL][DOMAIN_NAME]" at bounding box center [575, 545] width 265 height 18
click at [587, 549] on input "http://linx-expclientes.microvix.com.br/Liliane/erp/gestor_web/webapp/abrir_pag…" at bounding box center [575, 545] width 265 height 18
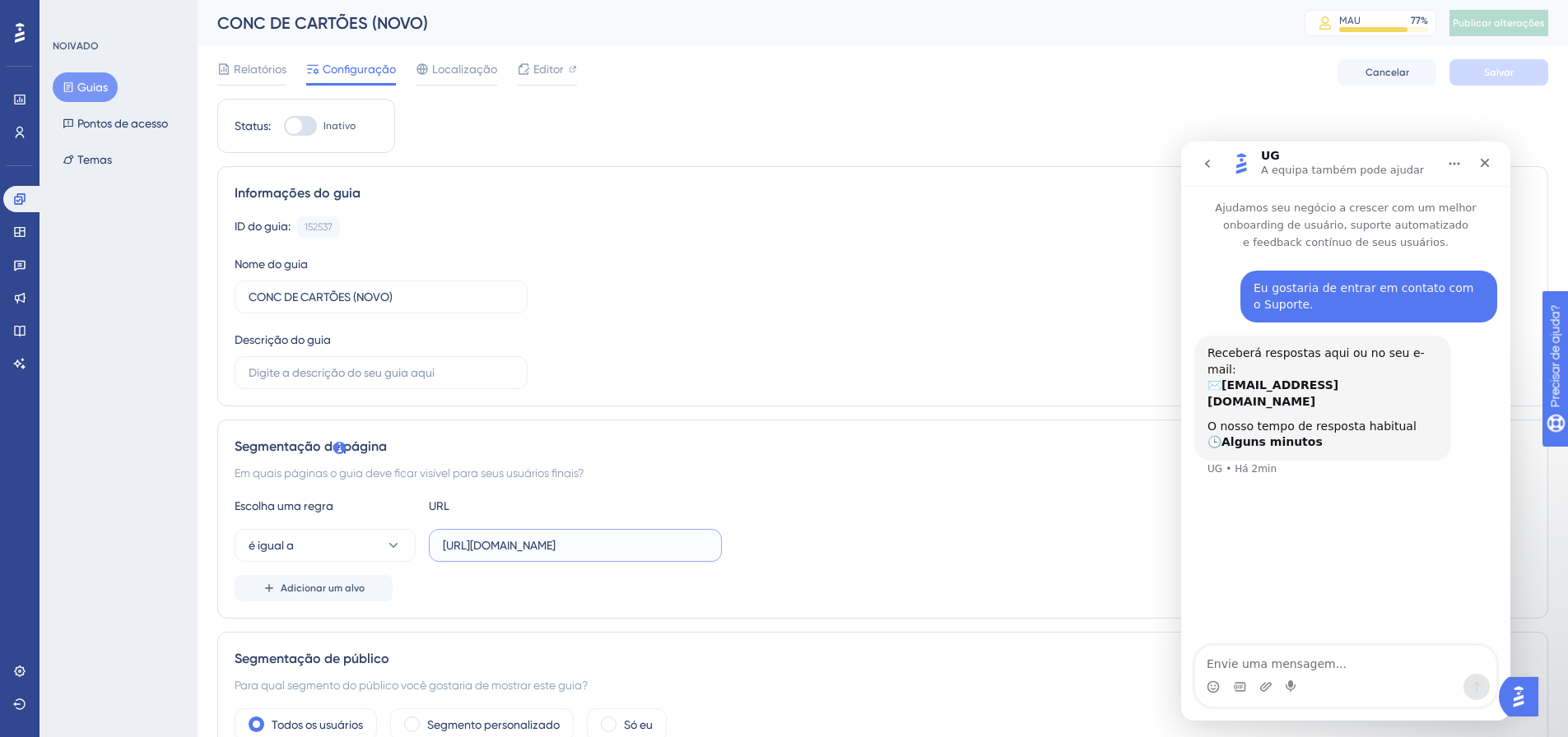
click at [587, 549] on input "http://linx-expclientes.microvix.com.br/Liliane/erp/gestor_web/webapp/abrir_pag…" at bounding box center [575, 545] width 265 height 18
paste input "https://9011-erpwebapp-exppagrec.microvix.com.br/gestao-financeira/conciliador-…"
click at [1495, 65] on button "Salvar" at bounding box center [1498, 72] width 98 height 27
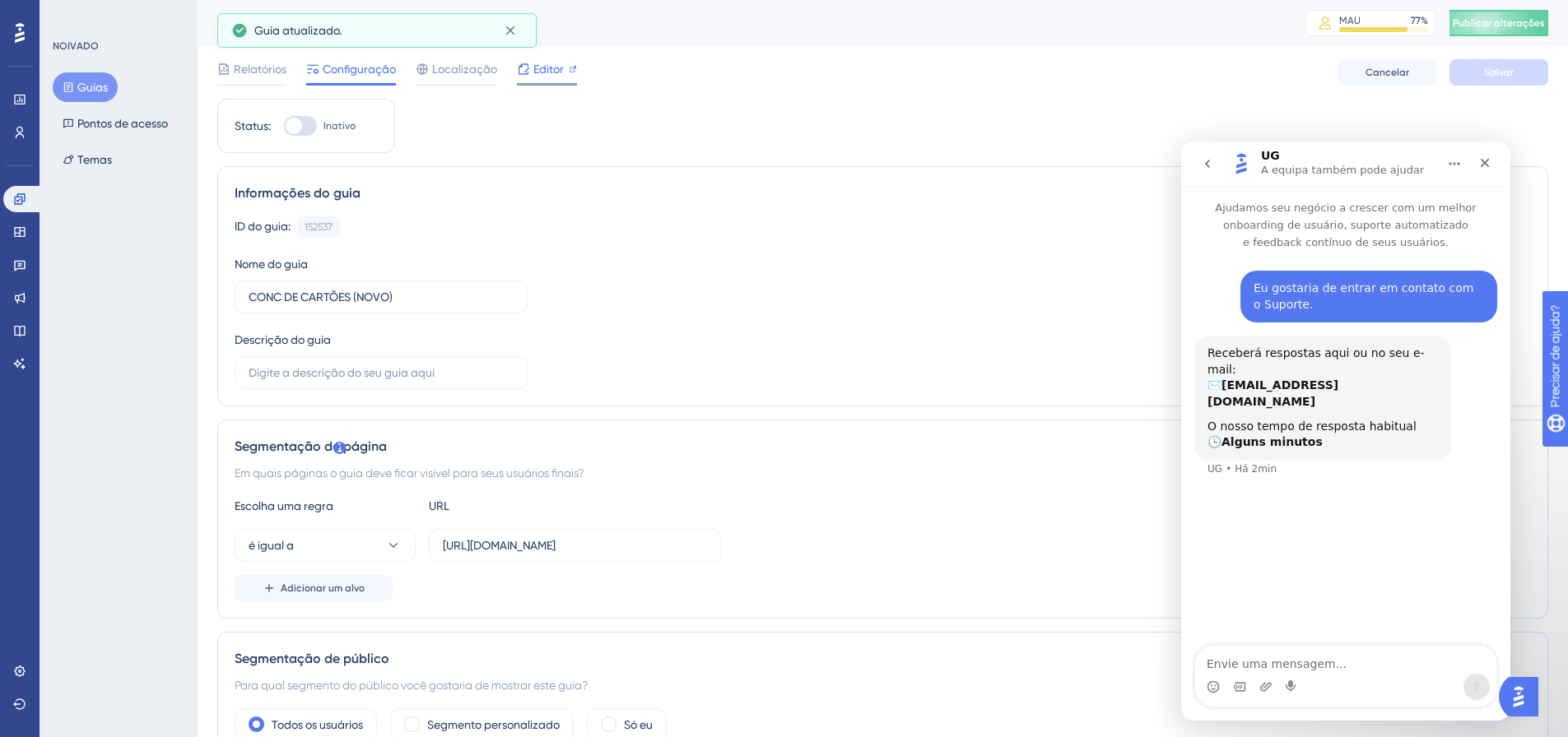
click at [554, 68] on font "Editor" at bounding box center [548, 69] width 31 height 13
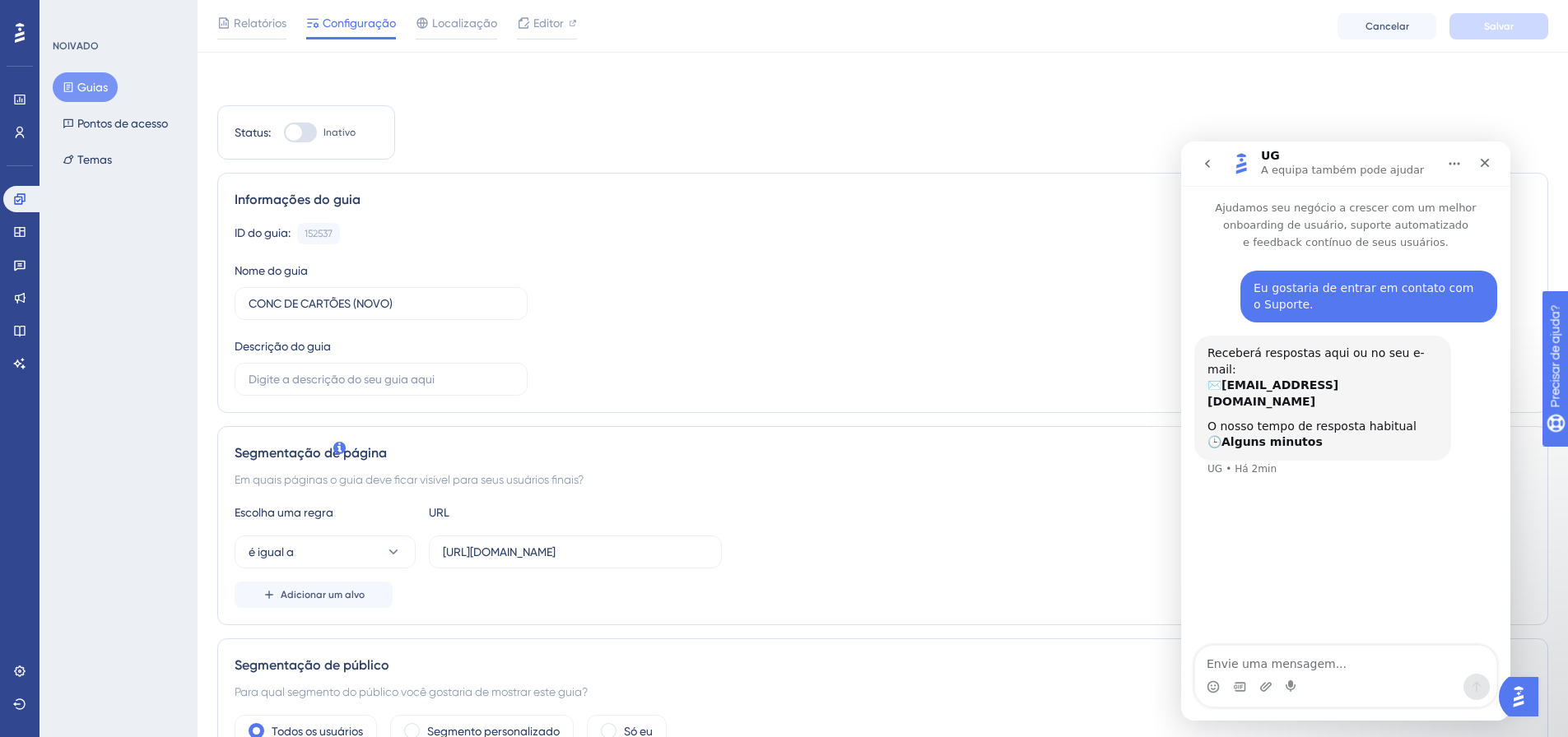
scroll to position [164, 0]
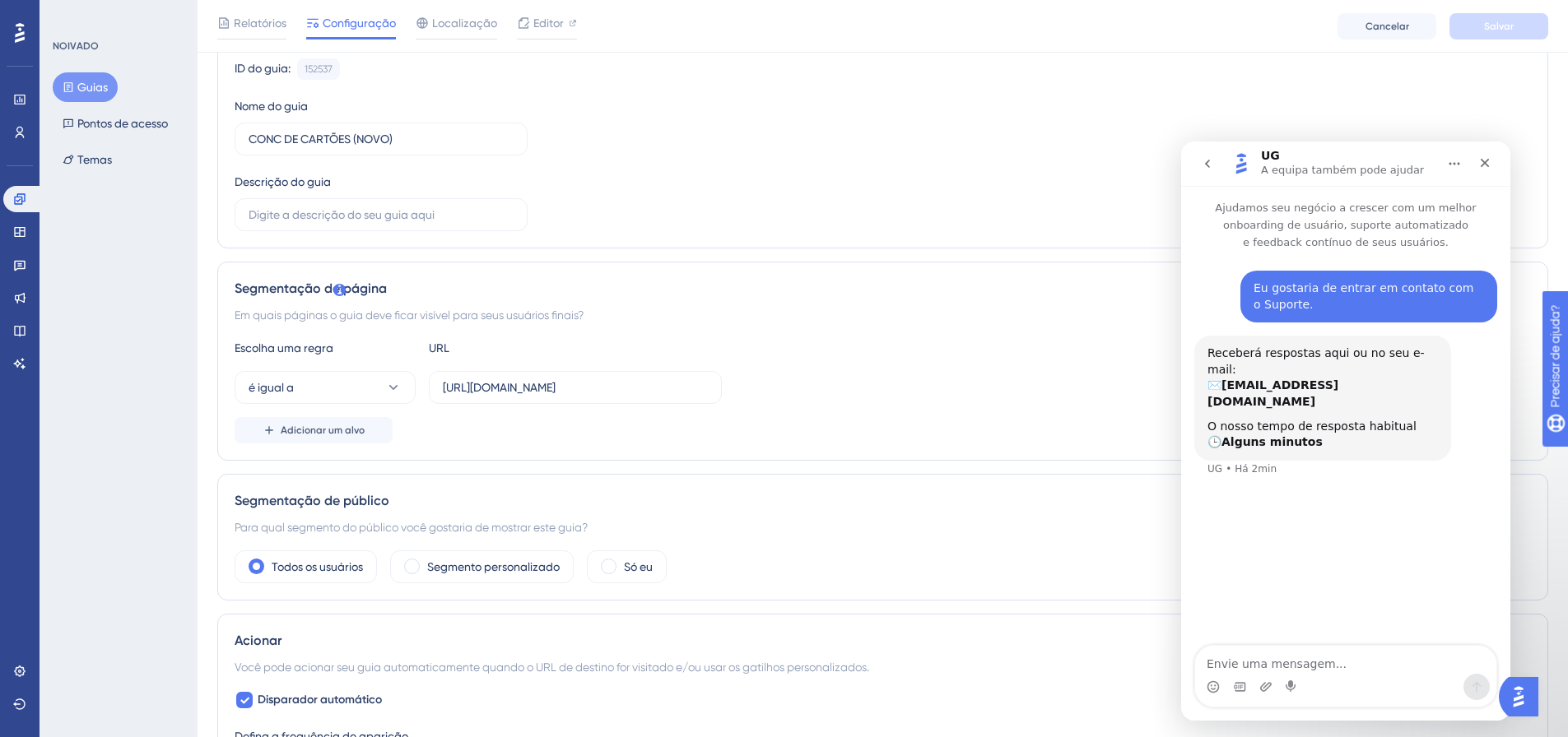
click at [833, 171] on div "ID do guia: 152537 Cópia Nome do guia CONC DE CARTÕES (NOVO) Descrição do guia" at bounding box center [882, 145] width 1296 height 173
click at [524, 393] on input "https://9011-erpwebapp-exppagrec.microvix.com.br/gestao-financeira/conciliador-…" at bounding box center [575, 388] width 265 height 18
paste input "alendario?auth=21fa915e-1a5b-45d5-bb21-4cdd842008cf"
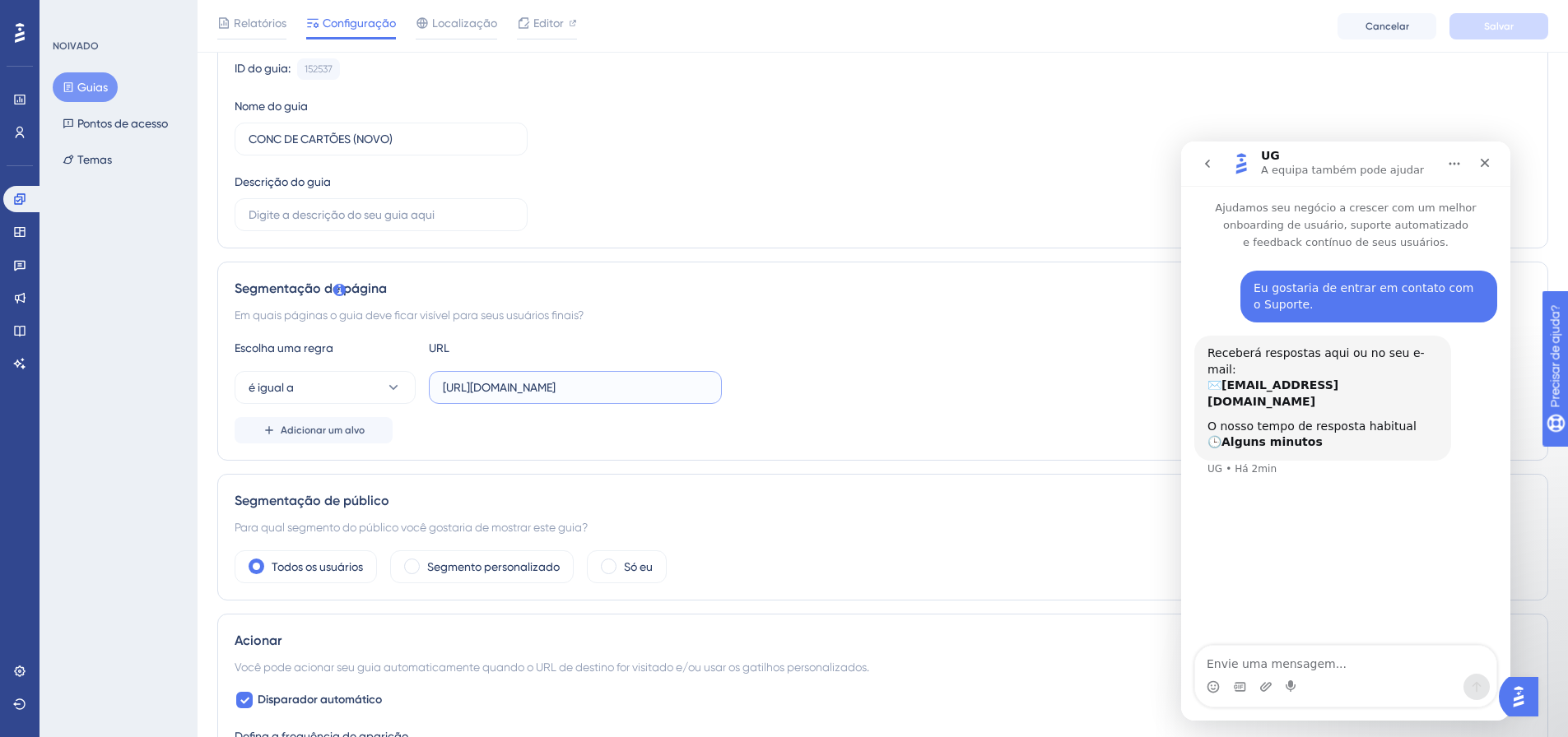
scroll to position [0, 437]
type input "https://9011-erpwebapp-exppagrec.microvix.com.br/gestao-financeira/calendario?a…"
click at [364, 394] on button "é igual a" at bounding box center [325, 387] width 181 height 32
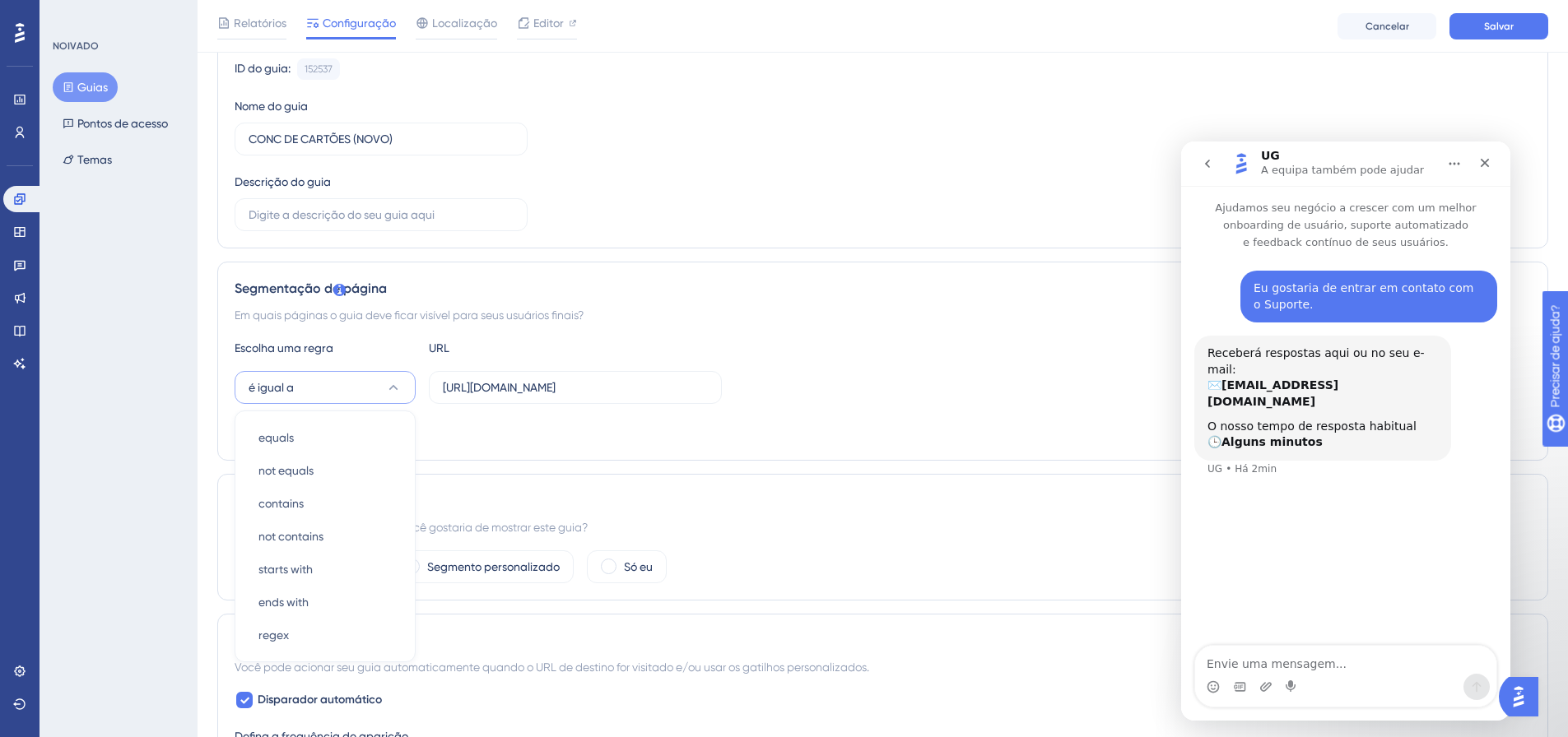
scroll to position [333, 0]
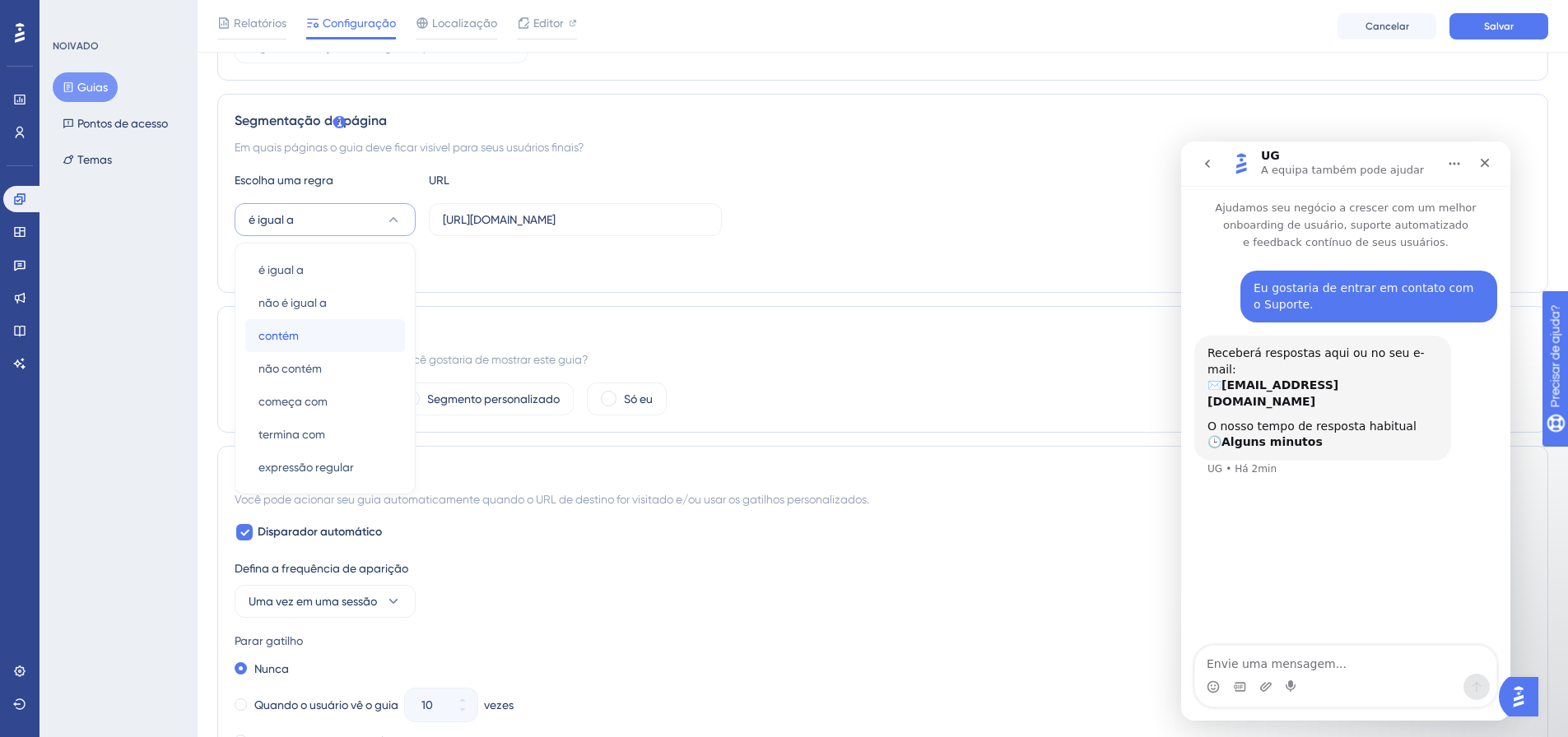
click at [316, 338] on div "contém contém" at bounding box center [325, 335] width 133 height 32
click at [1496, 20] on span "Salvar" at bounding box center [1498, 26] width 30 height 13
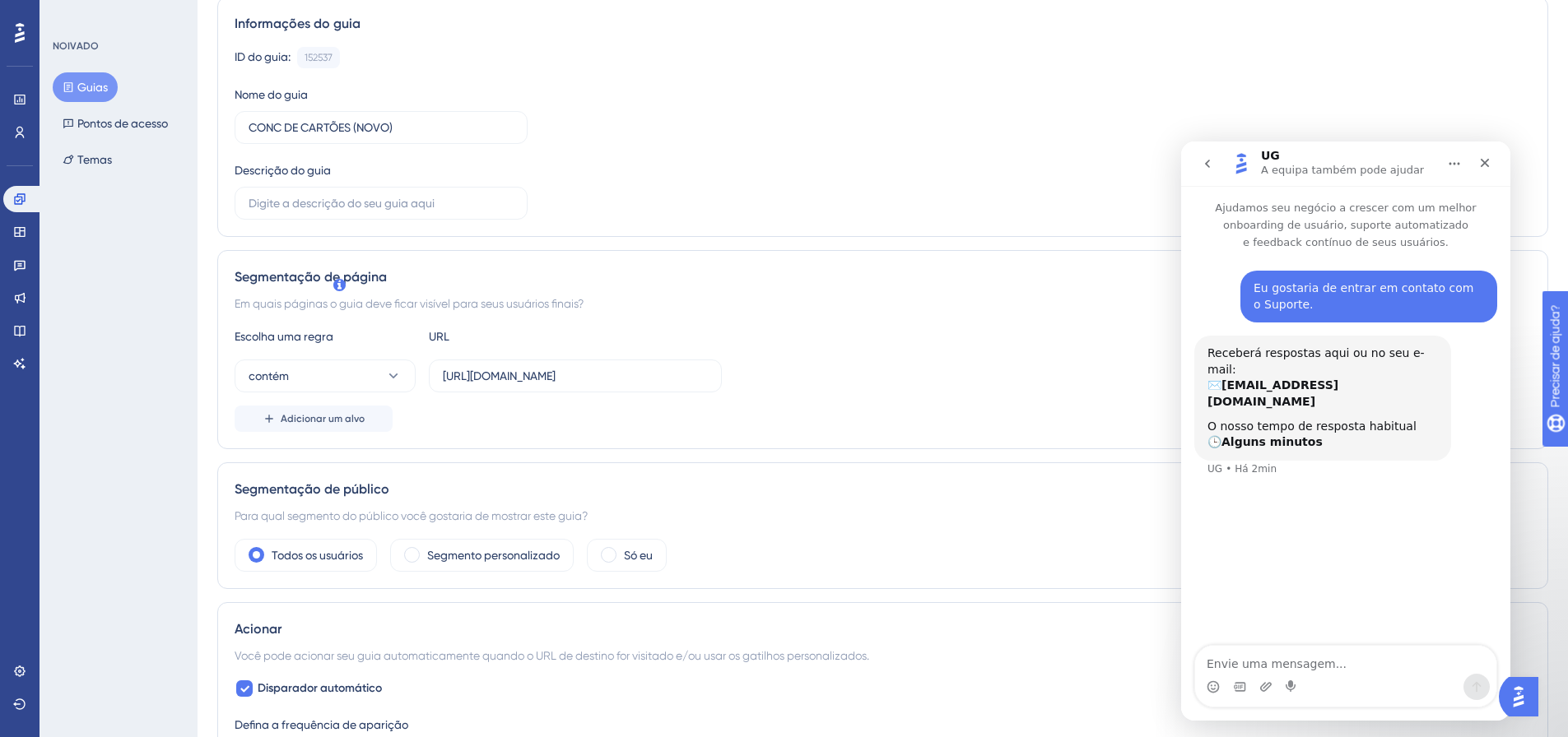
scroll to position [0, 0]
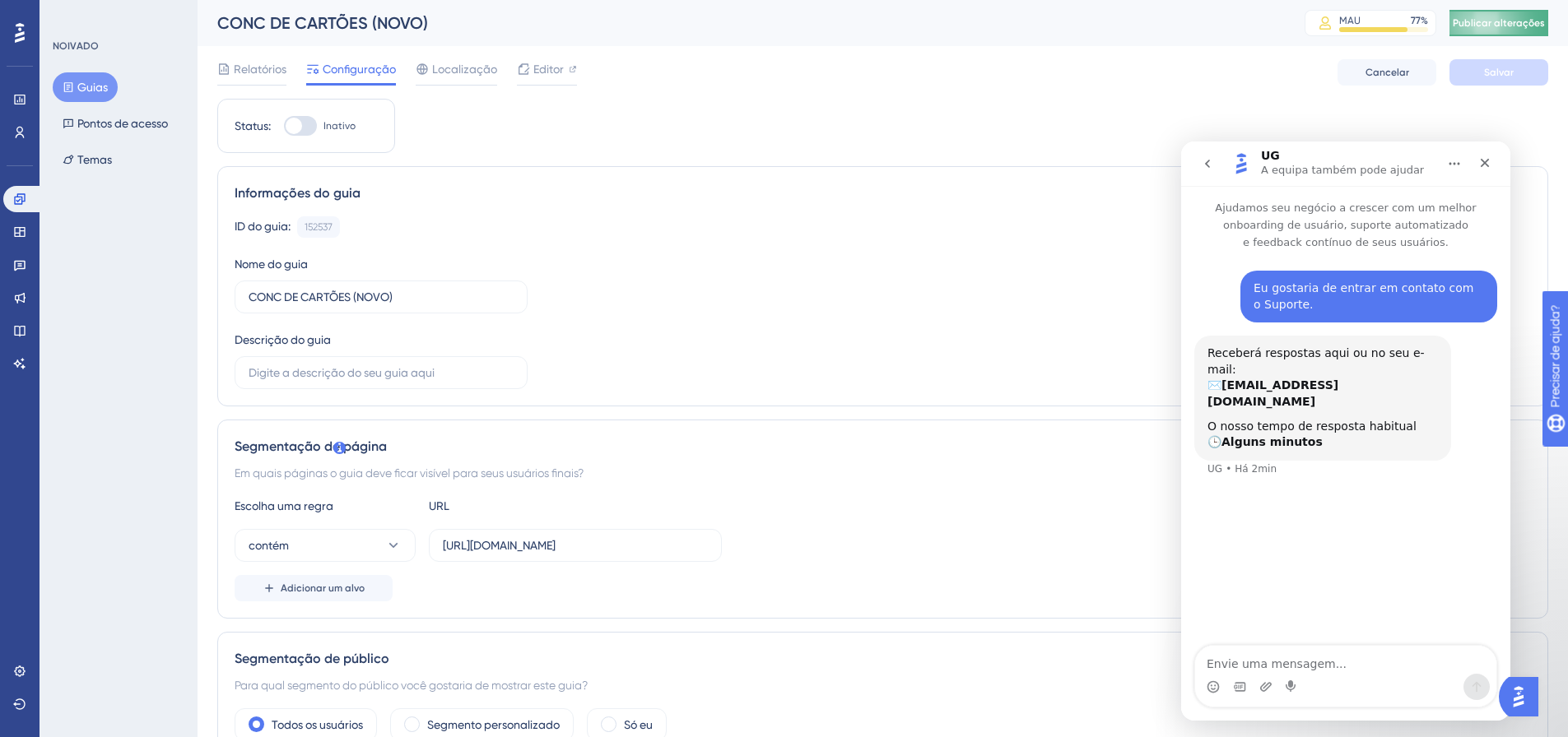
click at [1517, 23] on font "Publicar alterações" at bounding box center [1499, 24] width 93 height 12
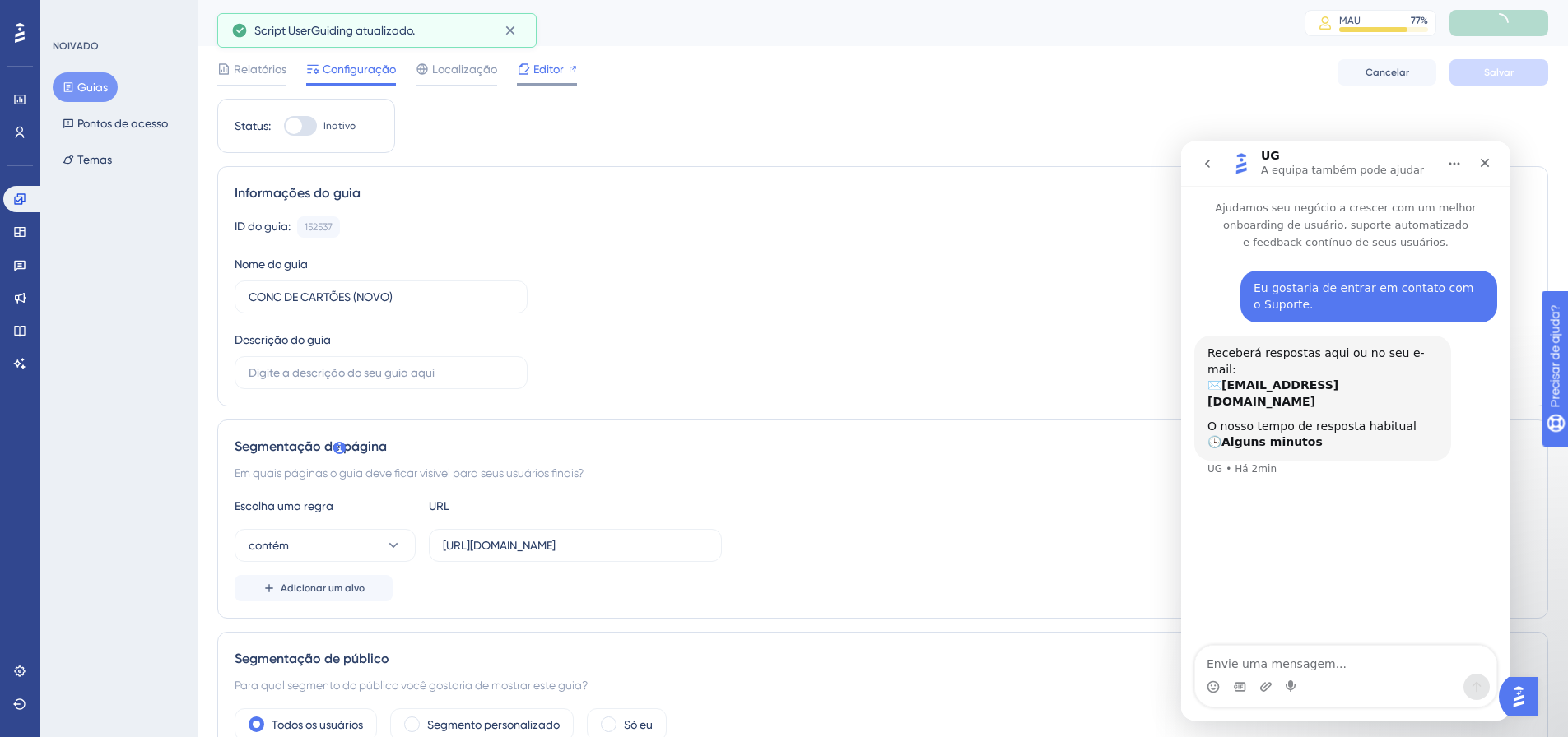
click at [560, 73] on font "Editor" at bounding box center [548, 69] width 31 height 13
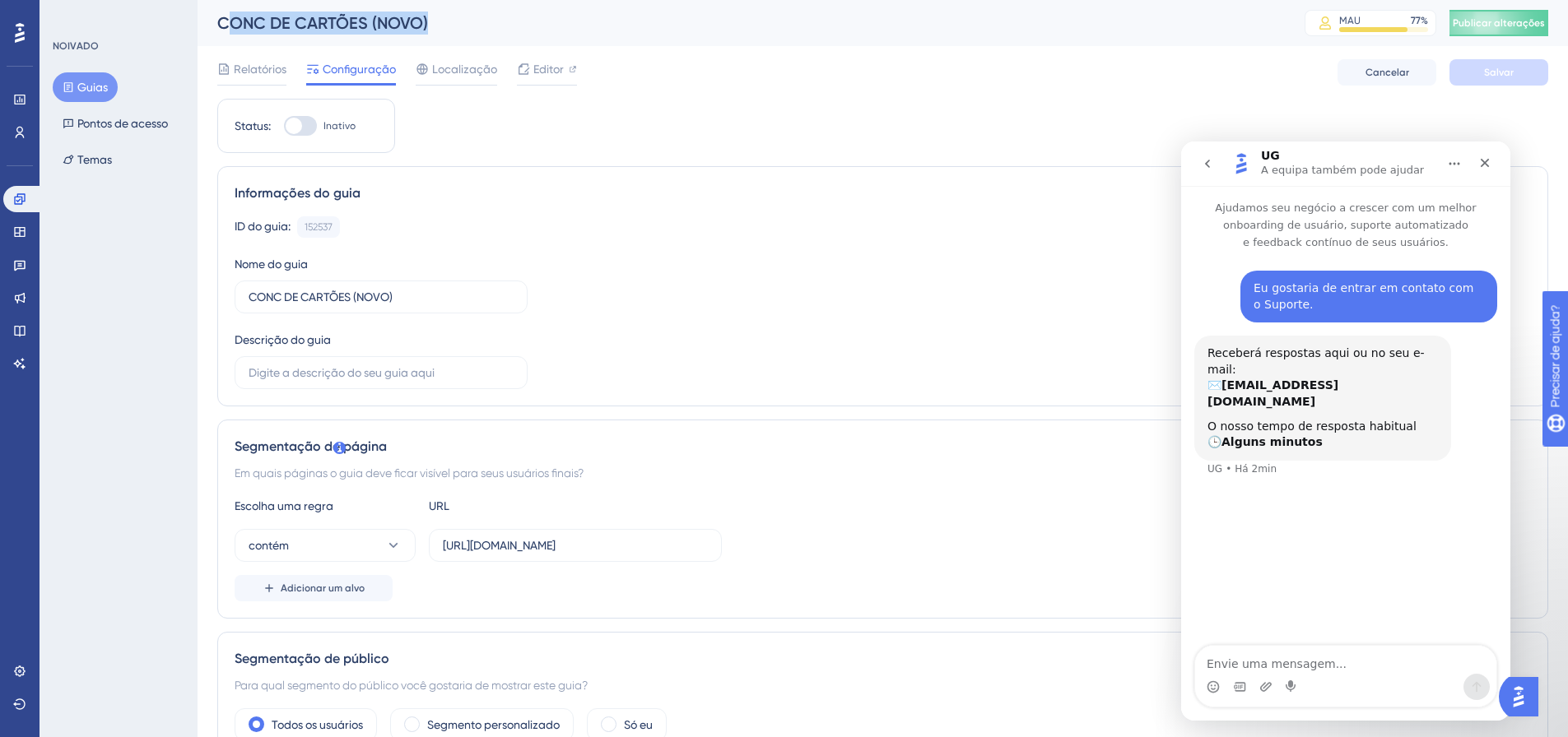
drag, startPoint x: 453, startPoint y: 29, endPoint x: 224, endPoint y: 29, distance: 229.0
click at [224, 29] on div "CONC DE CARTÕES (NOVO)" at bounding box center [740, 23] width 1046 height 23
click at [279, 25] on font "CONC DE CARTÕES (NOVO)" at bounding box center [323, 23] width 211 height 20
drag, startPoint x: 463, startPoint y: 25, endPoint x: 217, endPoint y: 40, distance: 246.5
click at [217, 40] on div "CONC DE CARTÕES (NOVO) MAU 77 % Clique para ver opções de complementos e atuali…" at bounding box center [883, 23] width 1370 height 46
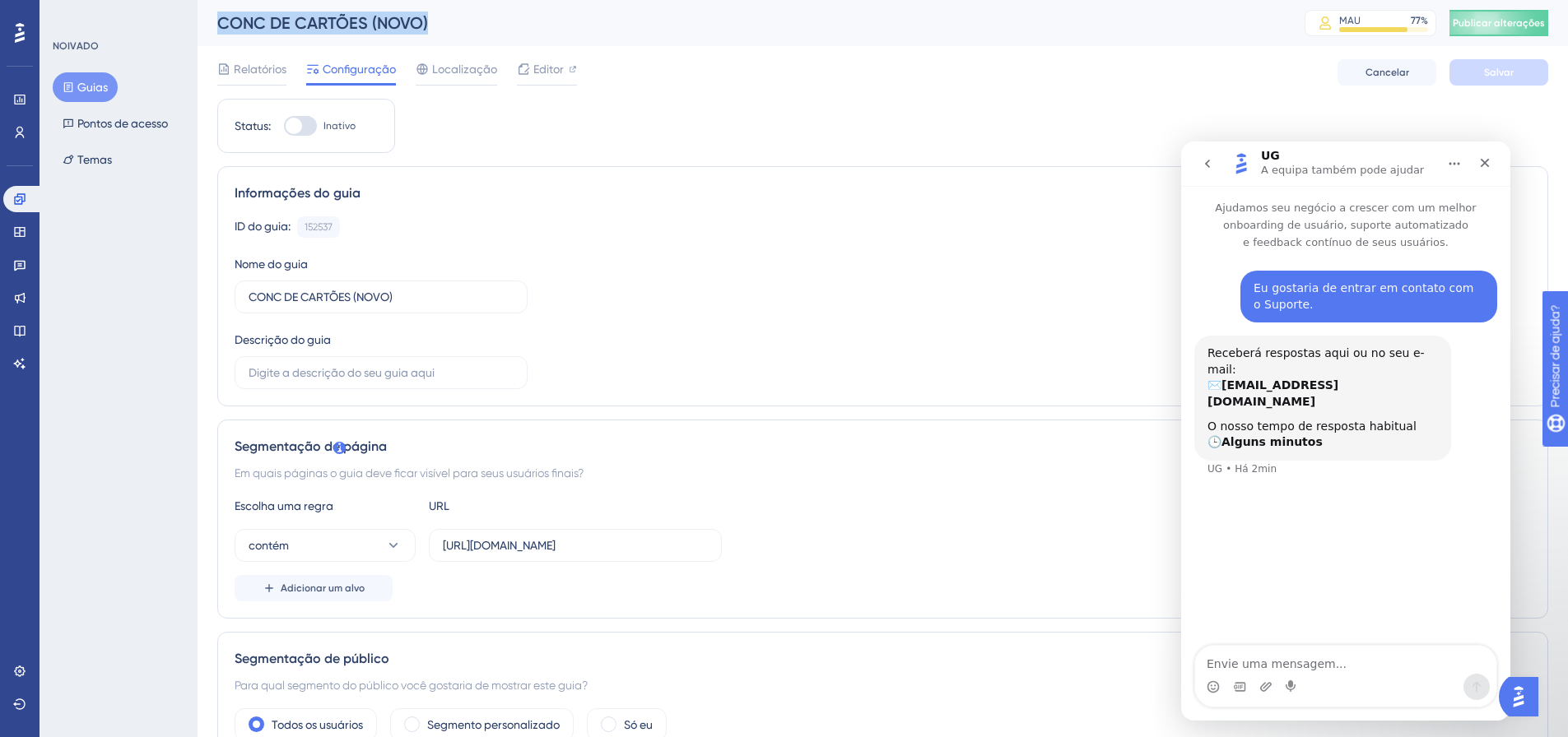
copy font "CONC DE CARTÕES (NOVO)"
click at [82, 84] on font "Guias" at bounding box center [93, 87] width 31 height 13
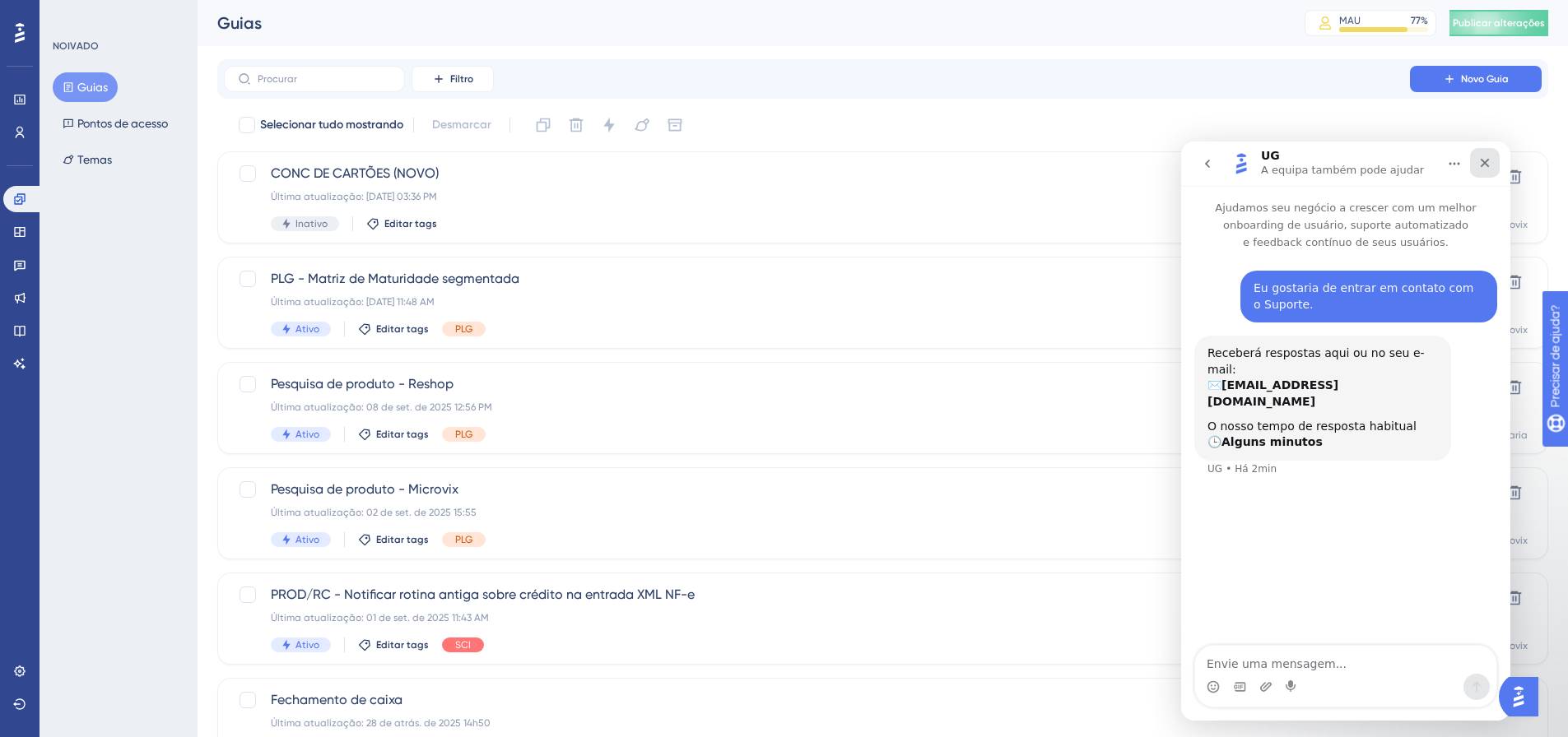
click at [1488, 168] on icon "Fechar" at bounding box center [1484, 162] width 13 height 13
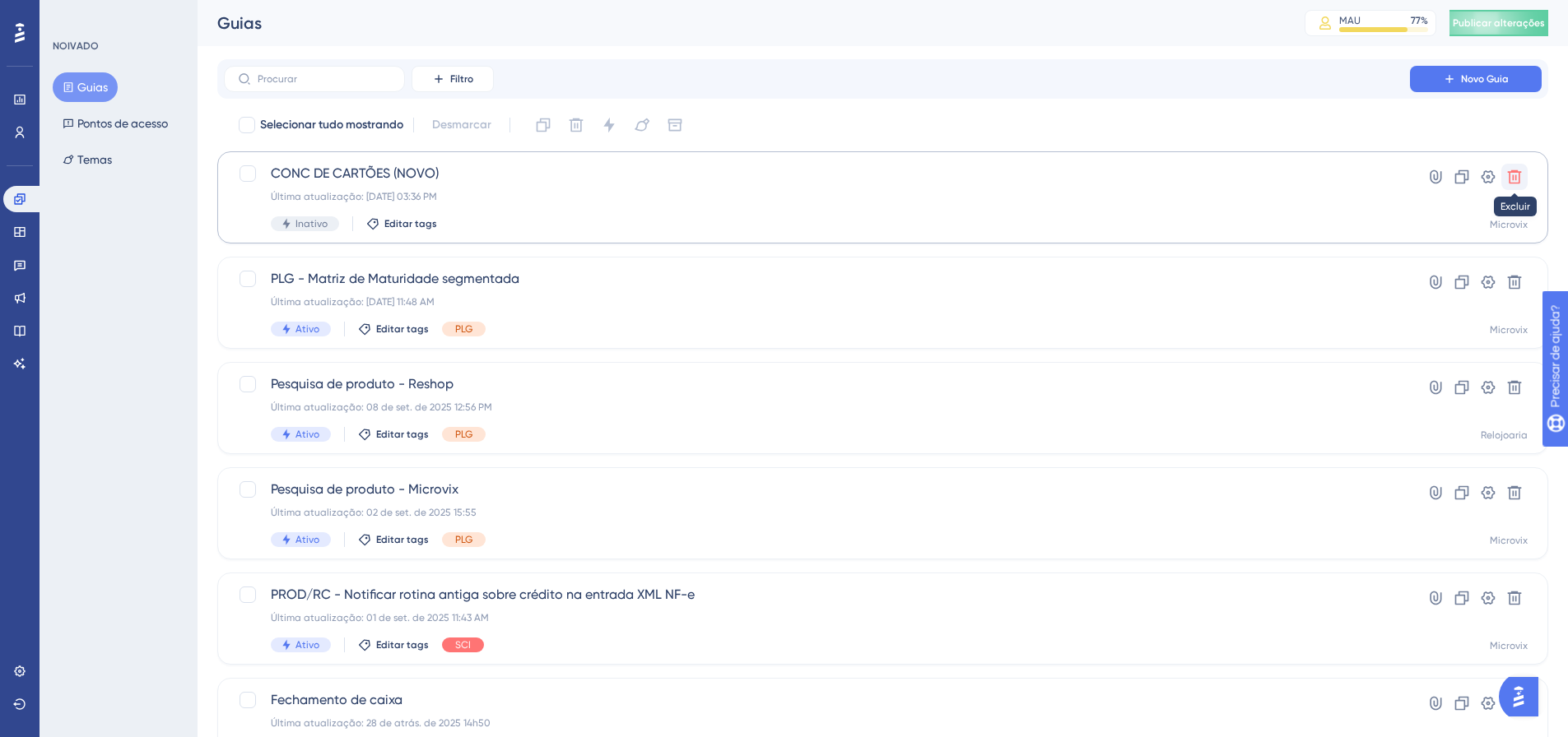
click at [1517, 173] on icon at bounding box center [1514, 176] width 17 height 17
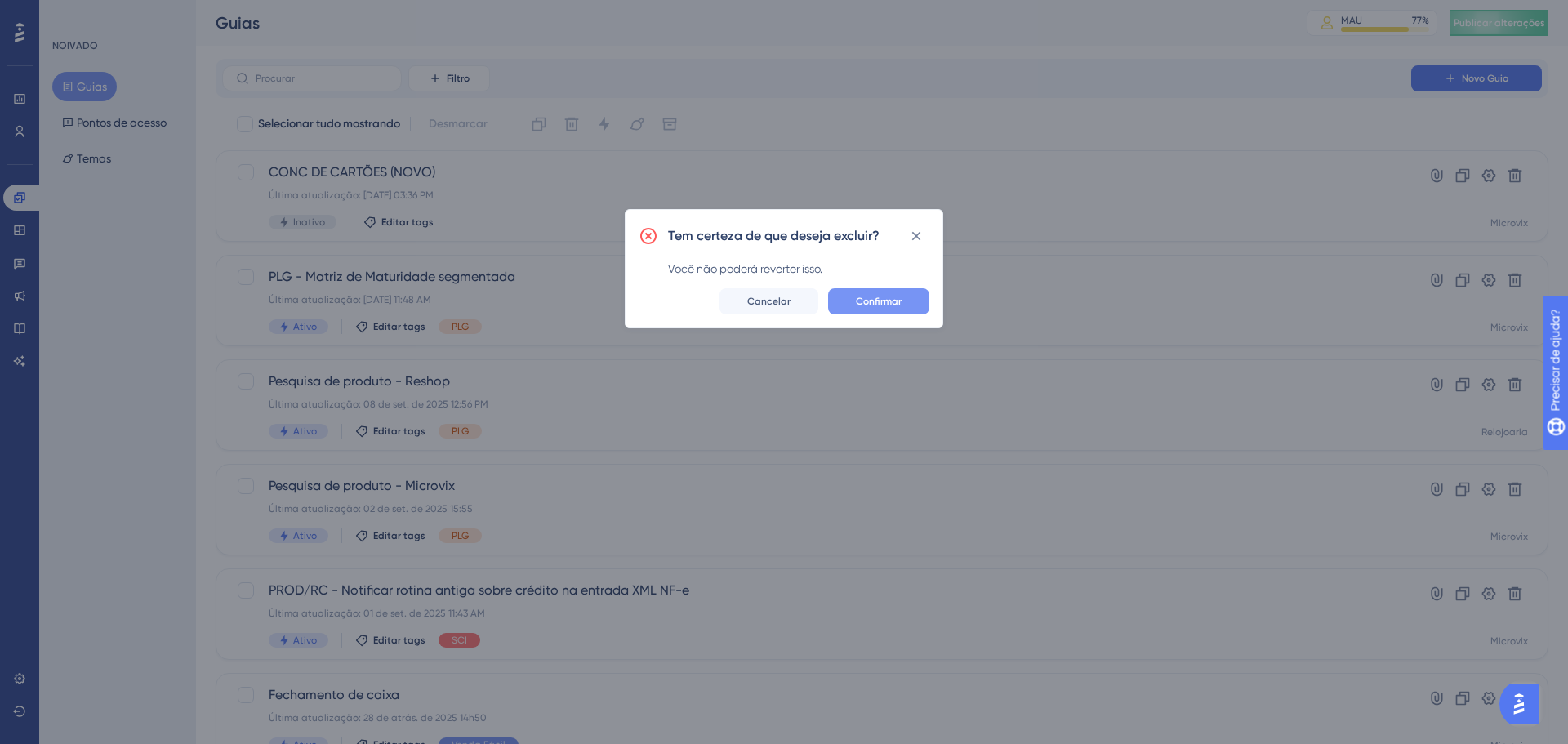
click at [880, 301] on font "Confirmar" at bounding box center [878, 302] width 46 height 12
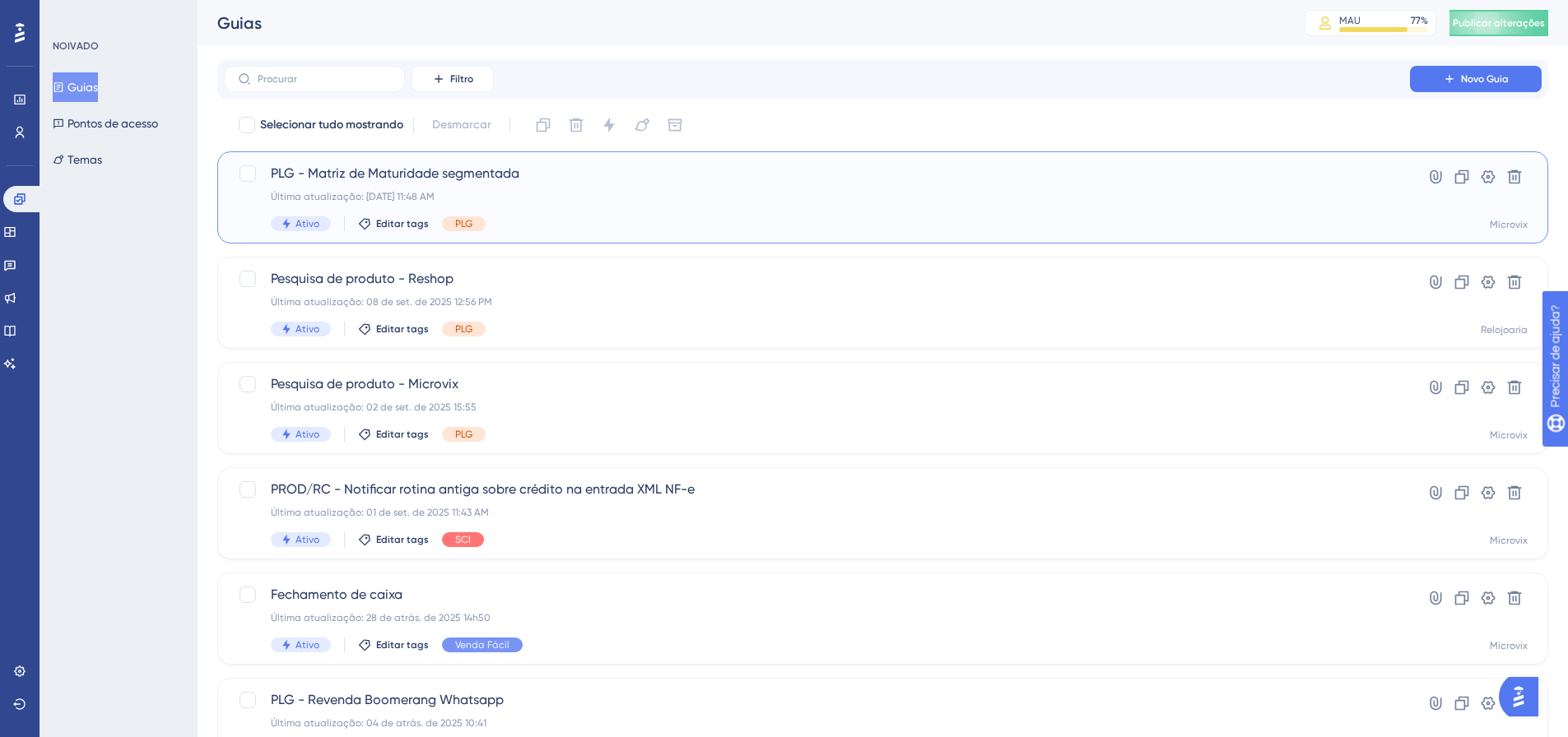
click at [732, 202] on div "Última atualização: [DATE] 11:48 AM" at bounding box center [816, 196] width 1092 height 13
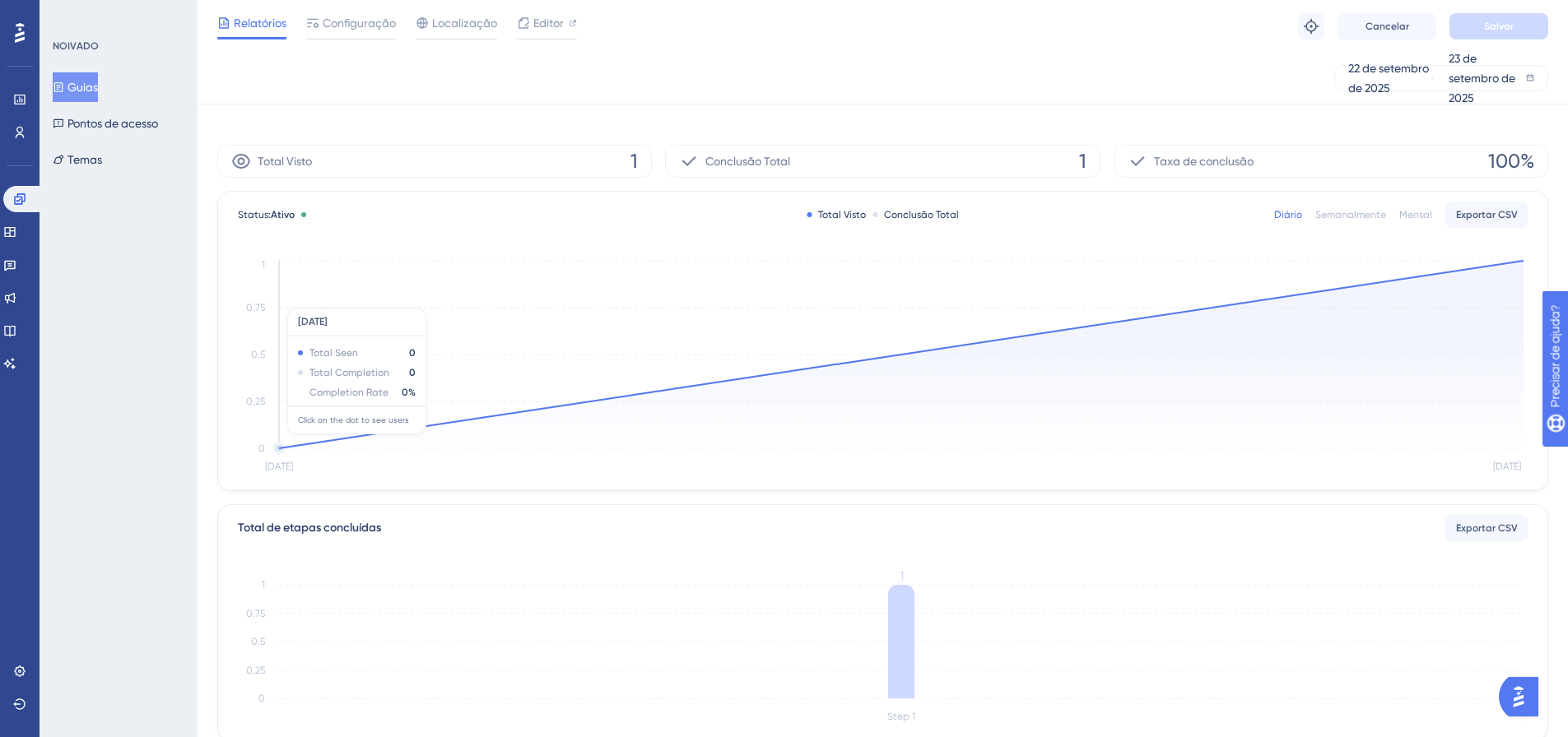
scroll to position [83, 0]
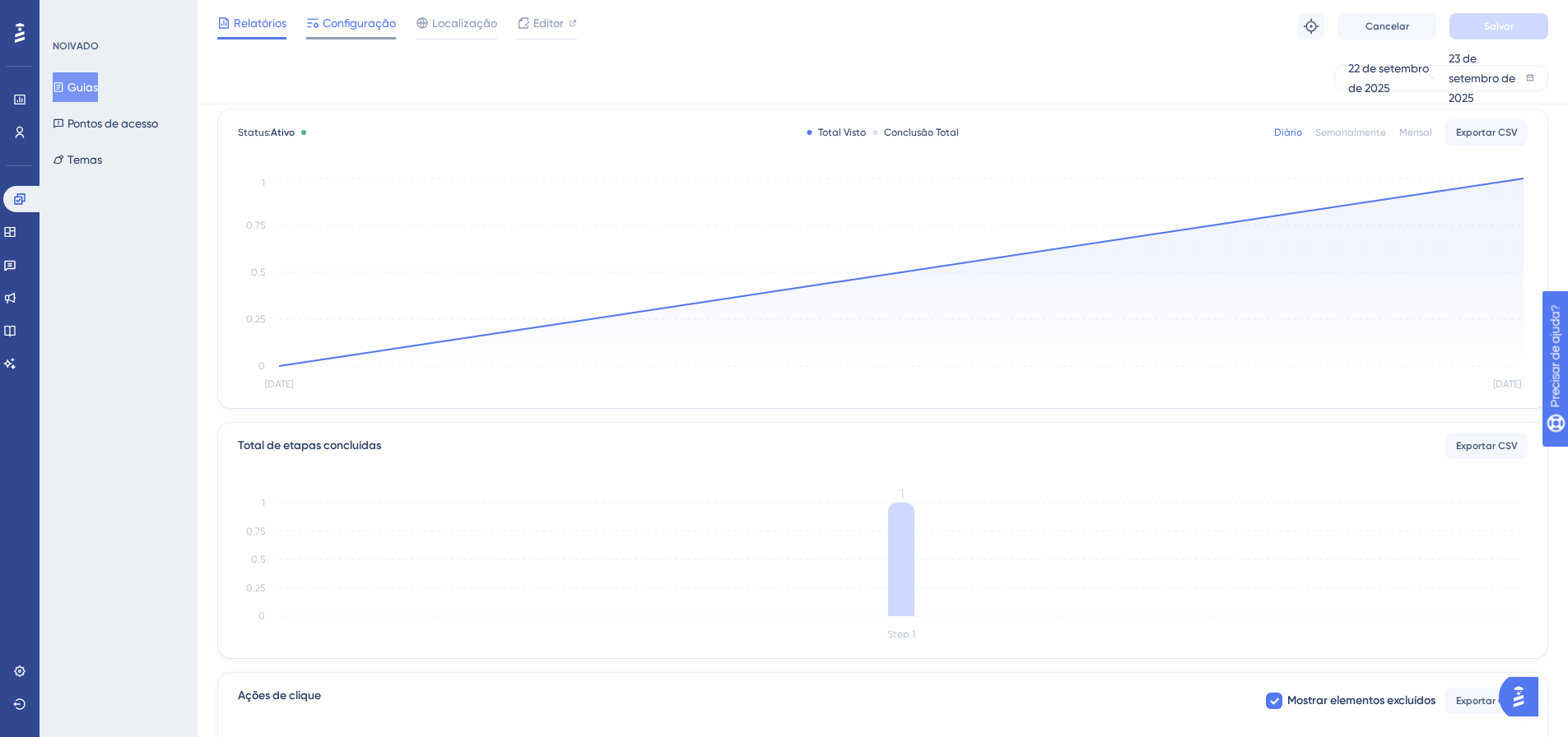
click at [355, 24] on font "Configuração" at bounding box center [359, 23] width 73 height 13
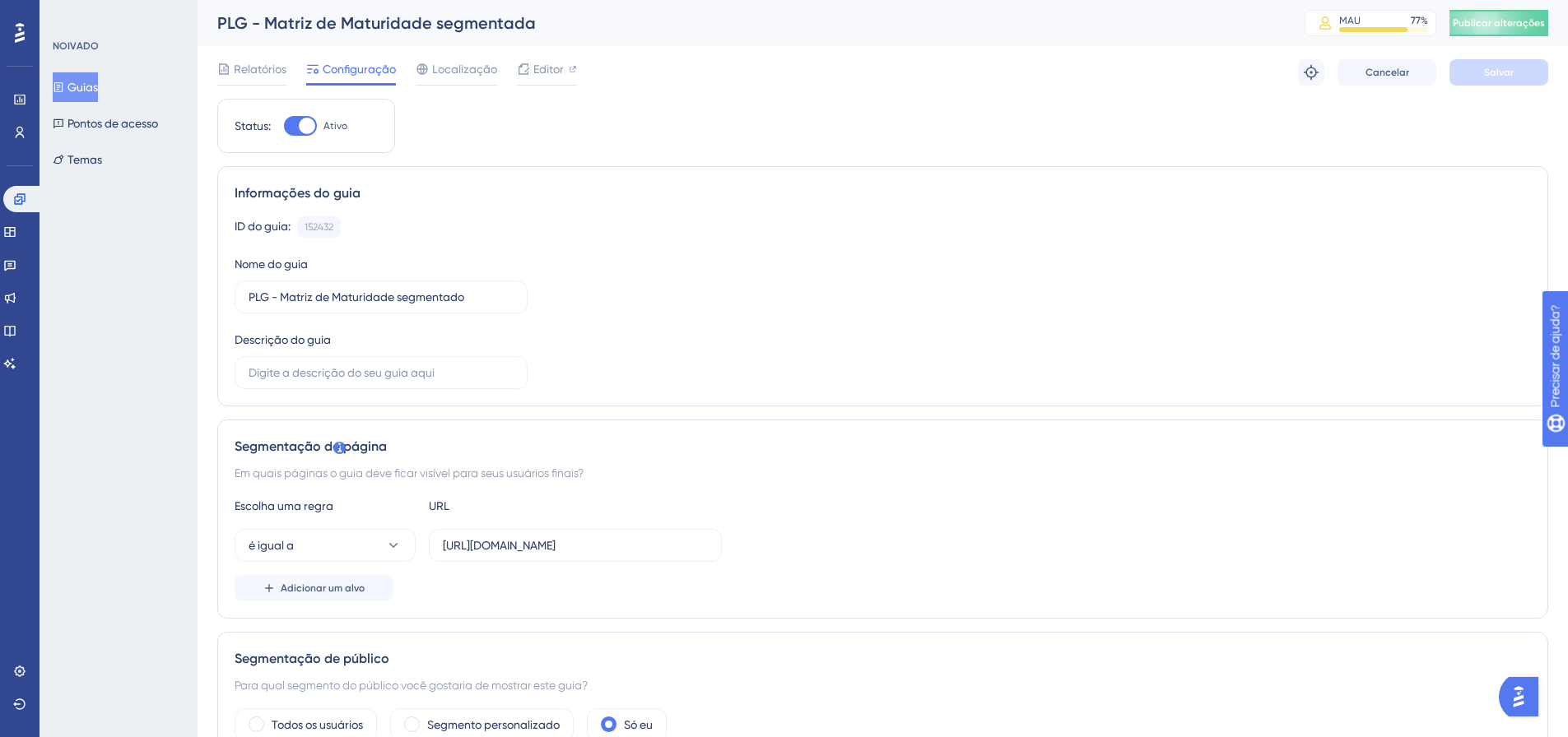
click at [89, 82] on font "Guias" at bounding box center [83, 87] width 31 height 13
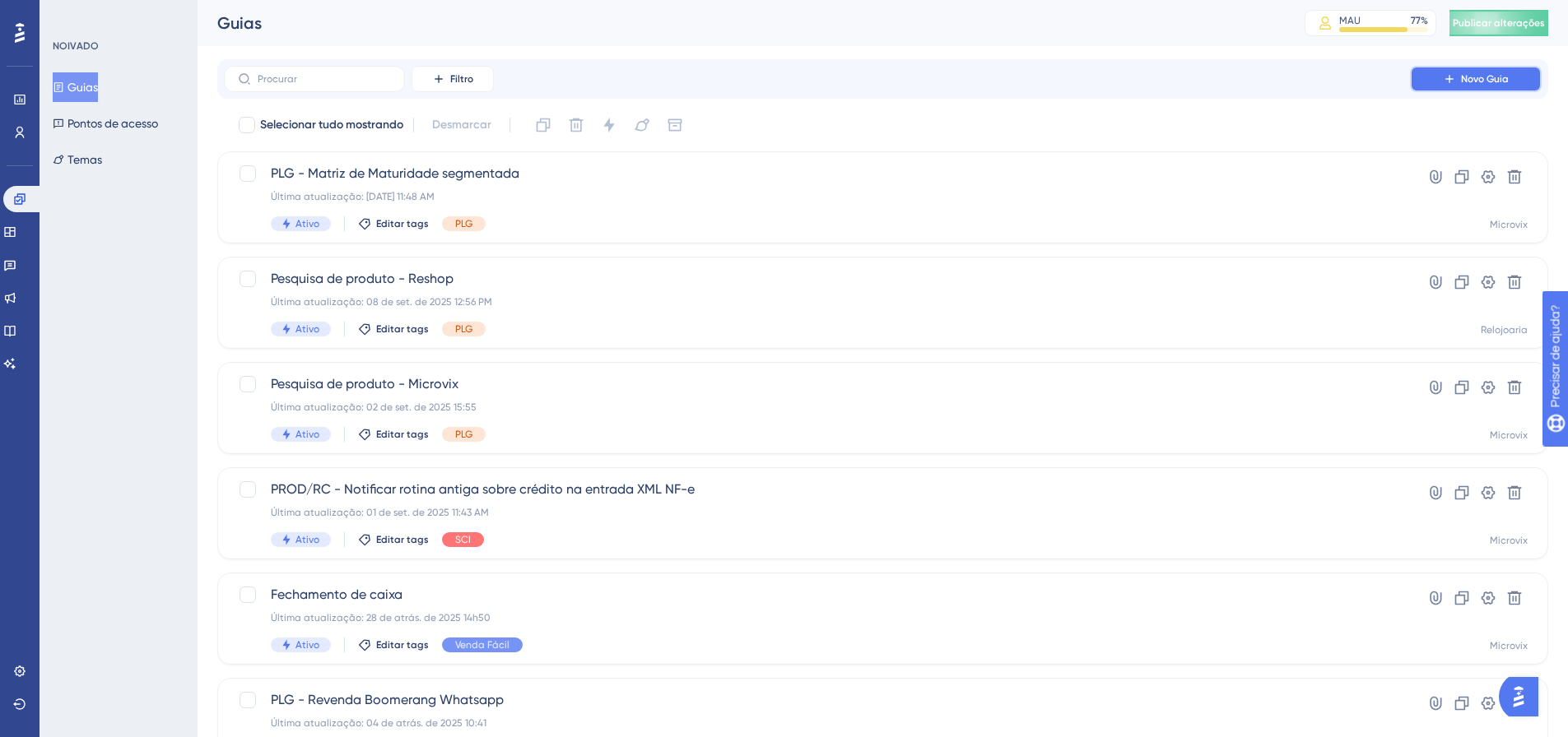
click at [1504, 66] on button "Novo Guia" at bounding box center [1475, 79] width 132 height 27
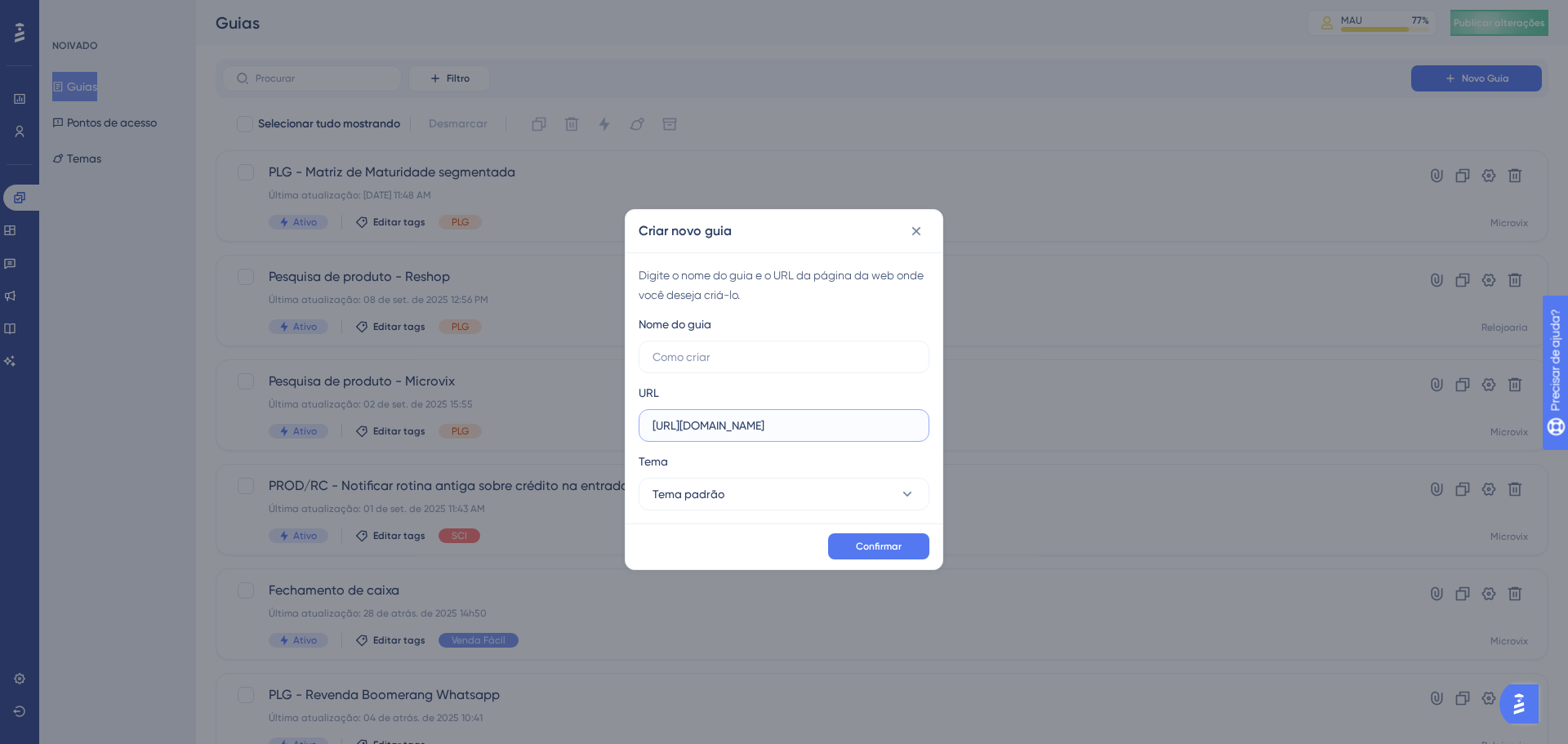
click at [739, 420] on input "[URL][DOMAIN_NAME]" at bounding box center [784, 425] width 263 height 18
click at [739, 420] on input "https://linx-homologacao.microvix.com.br" at bounding box center [784, 425] width 263 height 18
paste input "CONC DE CARTÕES (NOVO)"
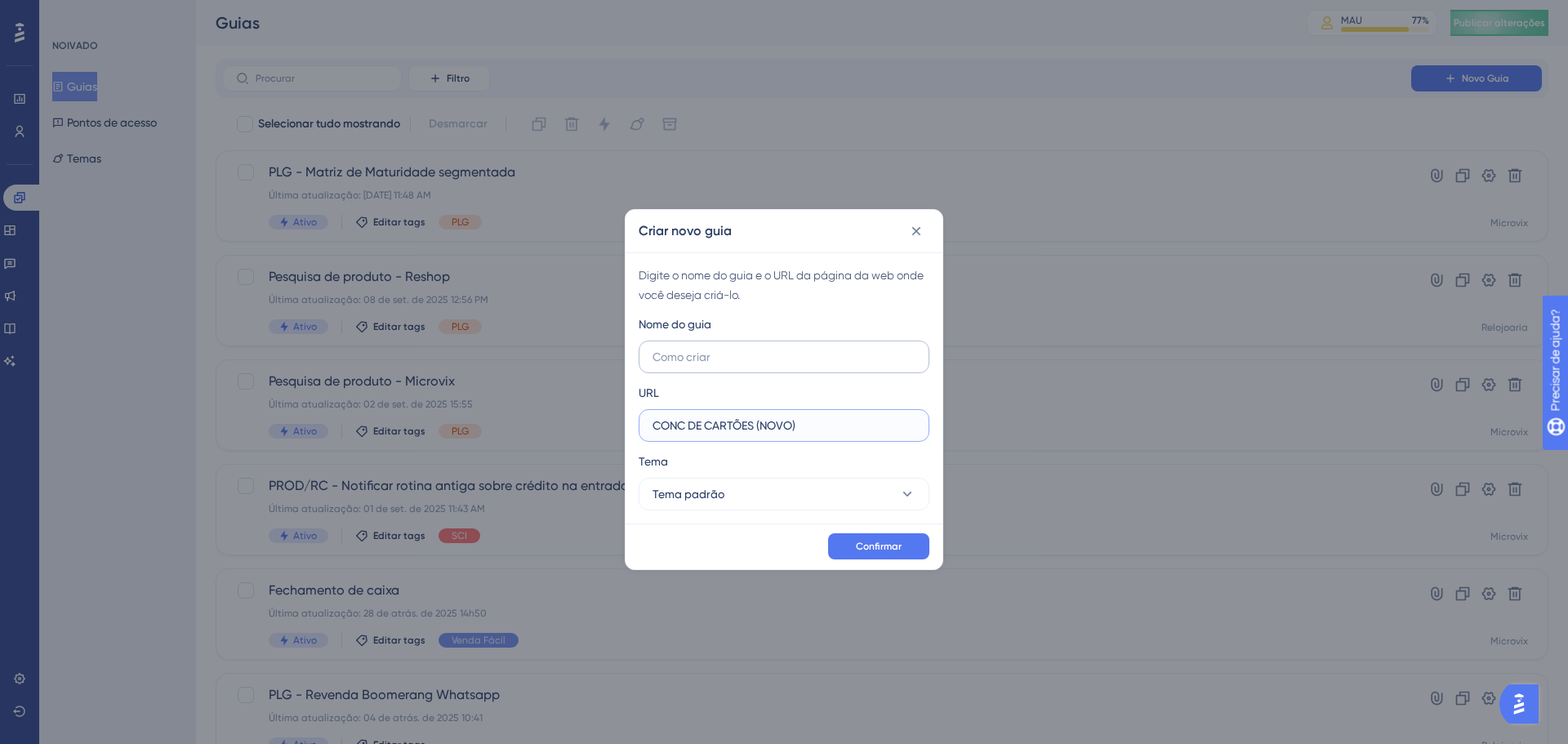
type input "CONC DE CARTÕES (NOVO)"
click at [750, 356] on input "text" at bounding box center [784, 356] width 263 height 18
paste input "CONC DE CARTÕES (NOVO)"
type input "CONC DE CARTÕES (NOVO)"
drag, startPoint x: 842, startPoint y: 413, endPoint x: 625, endPoint y: 416, distance: 217.0
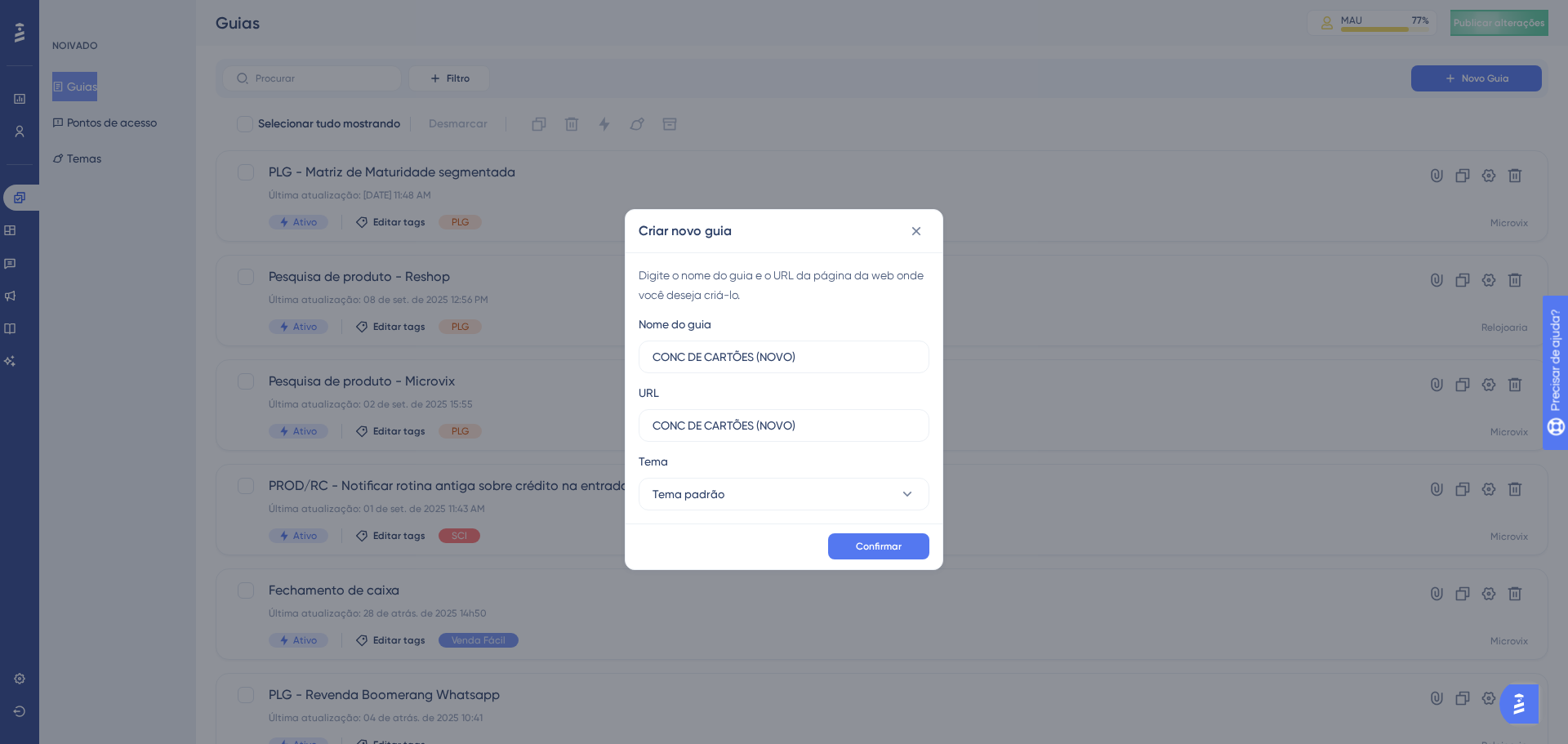
click at [625, 416] on div "Criar novo guia Digite o nome do guia e o URL da página da web onde você deseja…" at bounding box center [784, 390] width 318 height 361
click at [808, 418] on input "CONC DE CARTÕES (NOVO)" at bounding box center [784, 425] width 263 height 18
drag, startPoint x: 815, startPoint y: 420, endPoint x: 597, endPoint y: 426, distance: 218.1
click at [597, 426] on div "Criar novo guia Digite o nome do guia e o URL da página da web onde você deseja…" at bounding box center [784, 372] width 1568 height 744
paste input "http://linx-expclientes.microvix.com.br/Liliane/erp/gestor_web/webapp/abrir_pag…"
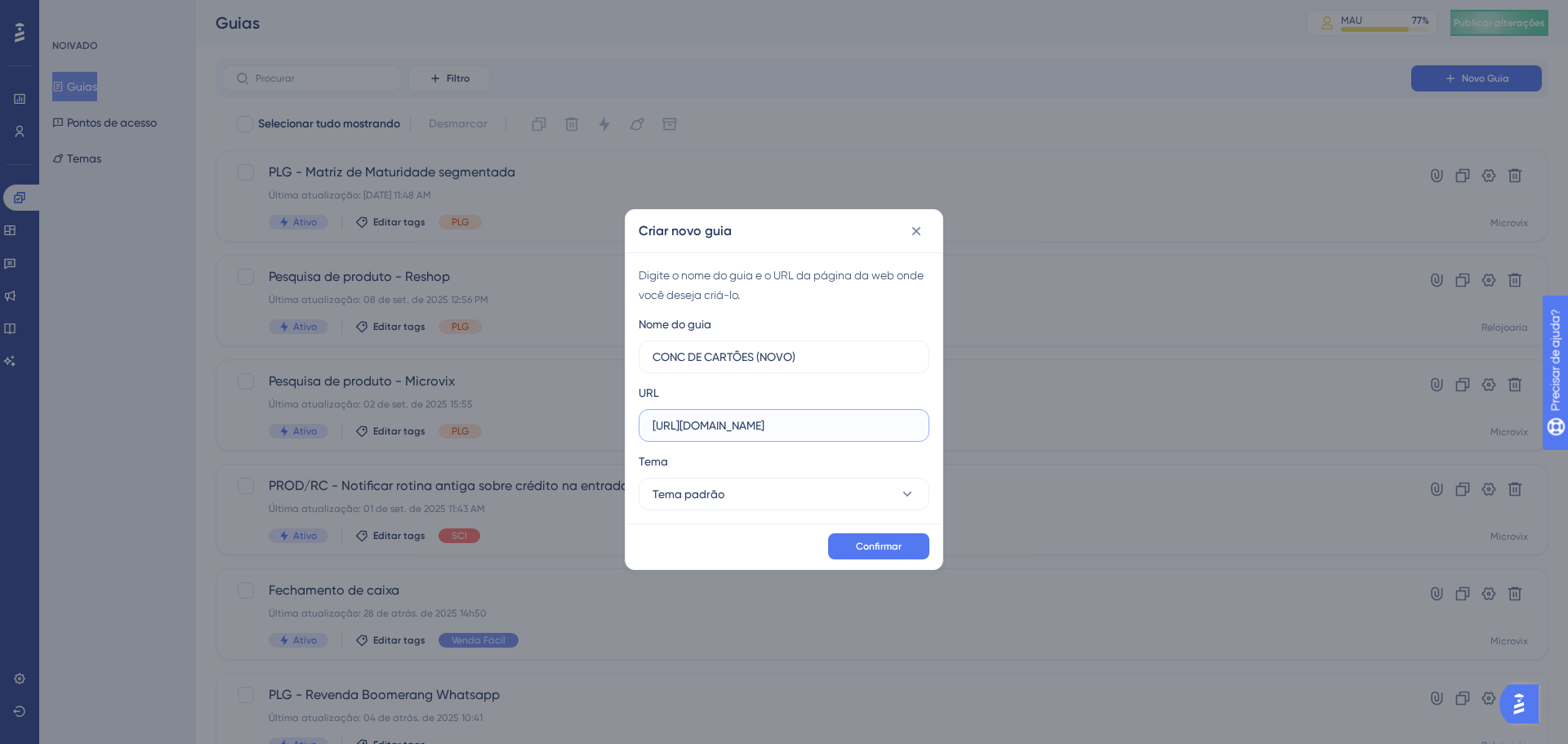
scroll to position [0, 1293]
type input "http://linx-expclientes.microvix.com.br/Liliane/erp/gestor_web/webapp/abrir_pag…"
click at [740, 486] on button "Tema padrão" at bounding box center [784, 493] width 291 height 32
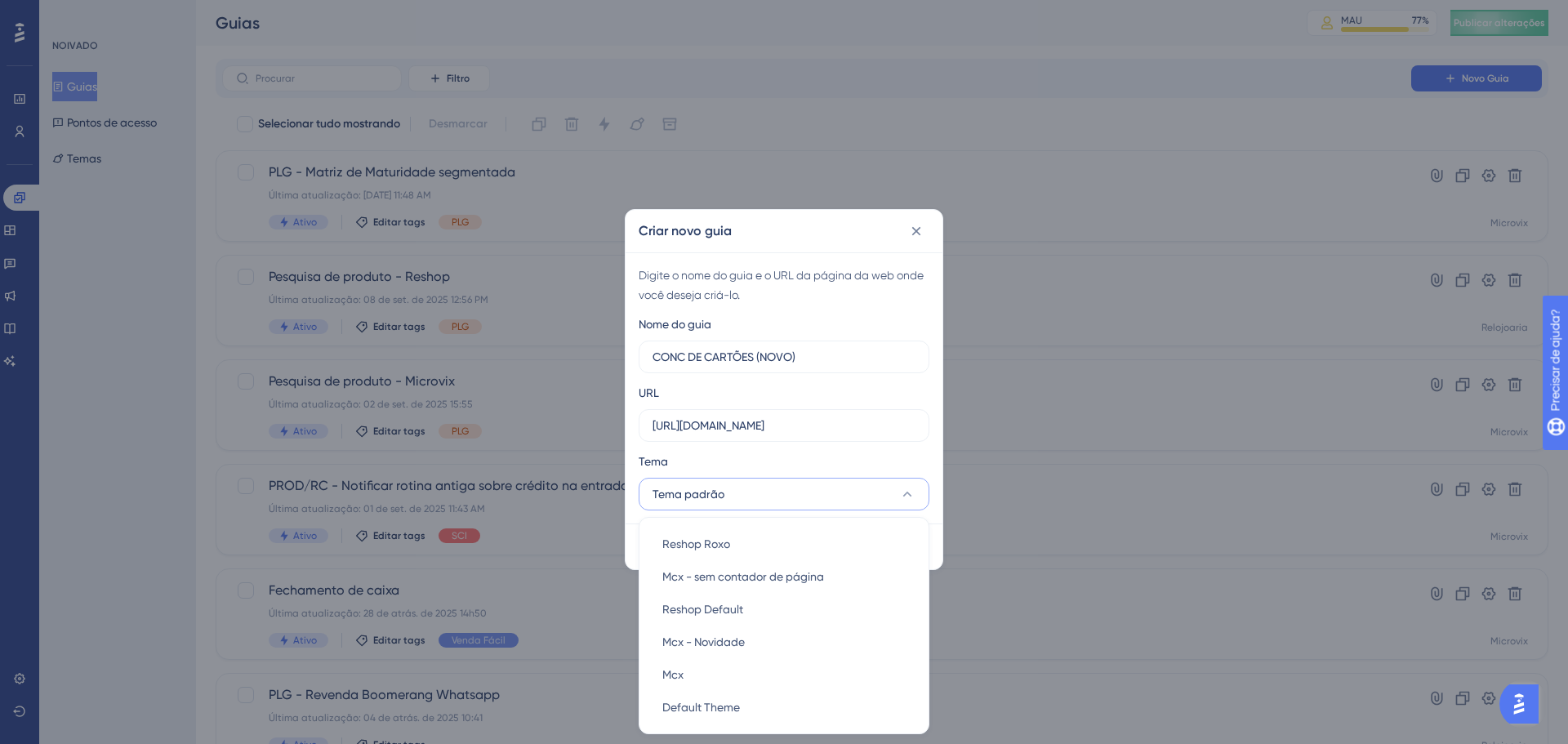
scroll to position [2, 0]
click at [755, 677] on div "Mcx Mcx" at bounding box center [784, 674] width 243 height 32
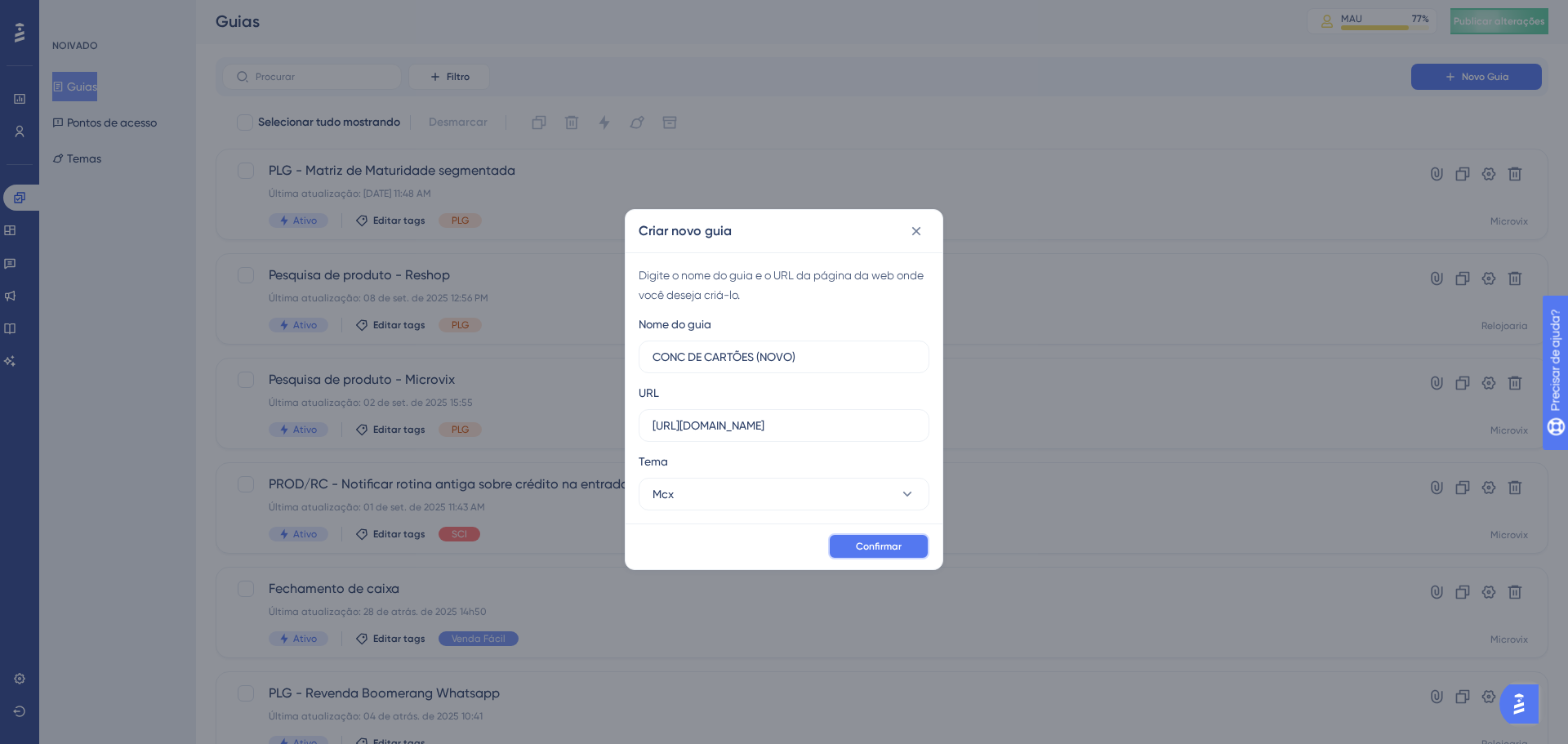
click at [879, 549] on font "Confirmar" at bounding box center [878, 546] width 46 height 12
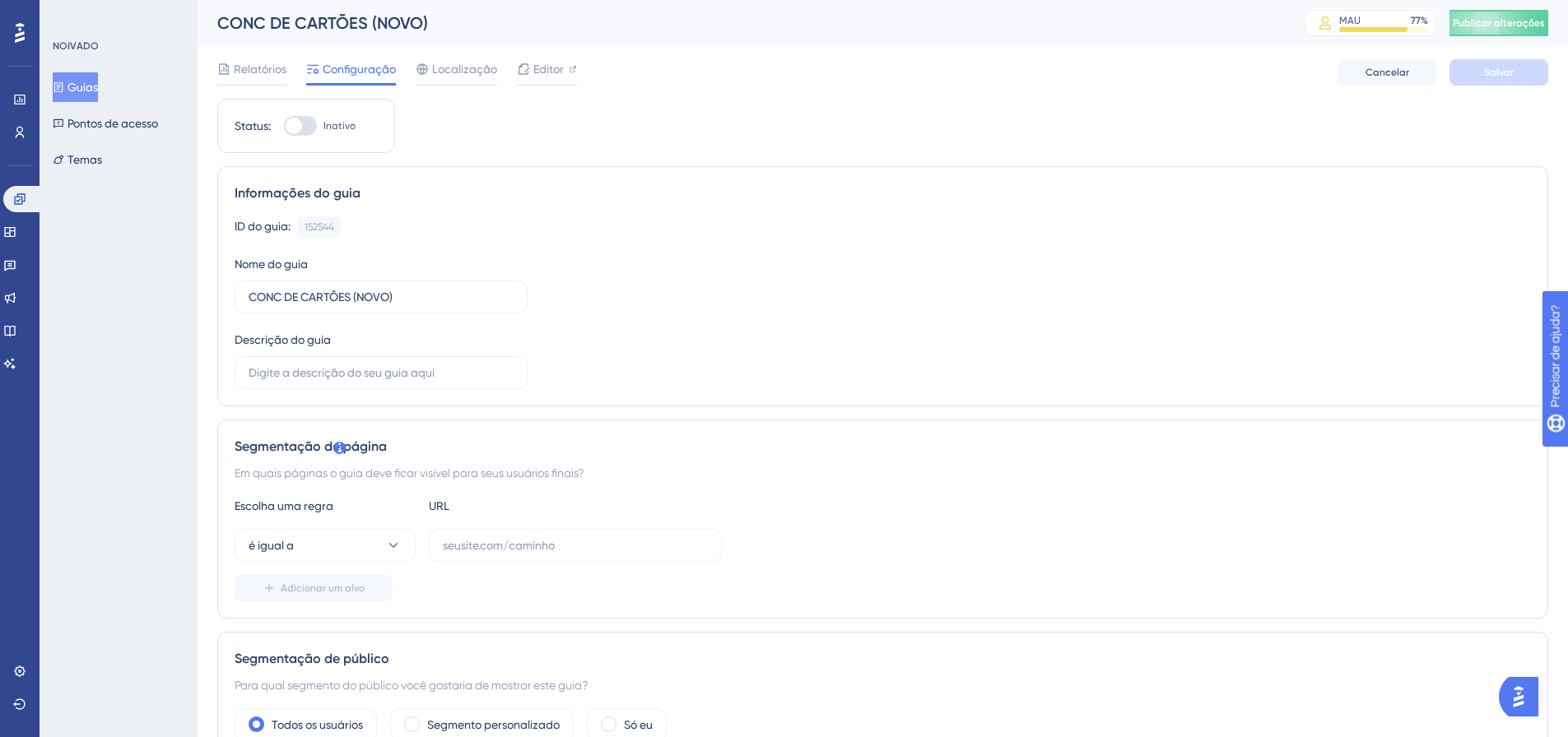
click at [1524, 696] on img "Abra o iniciador do assistente de IA" at bounding box center [1518, 697] width 30 height 30
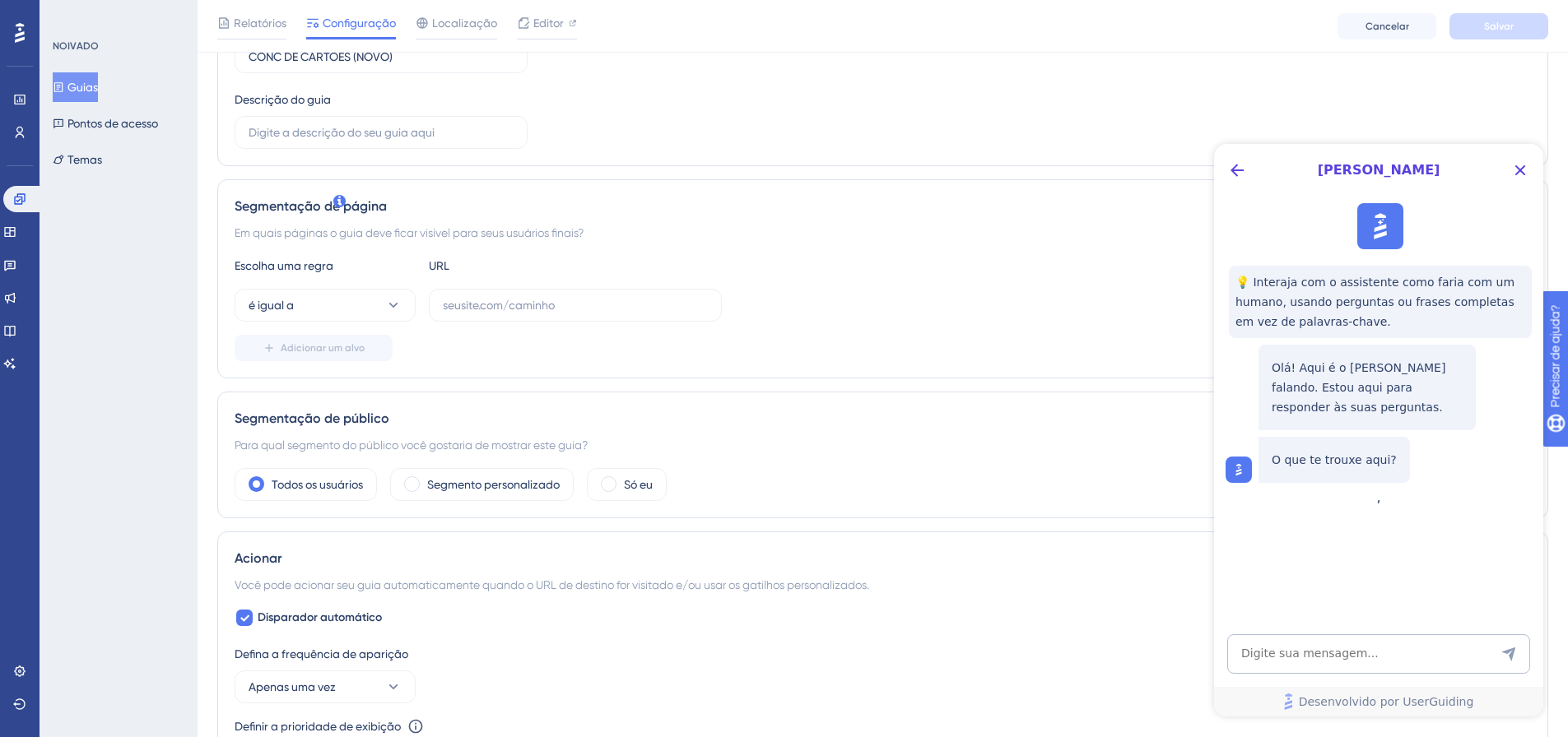
scroll to position [494, 0]
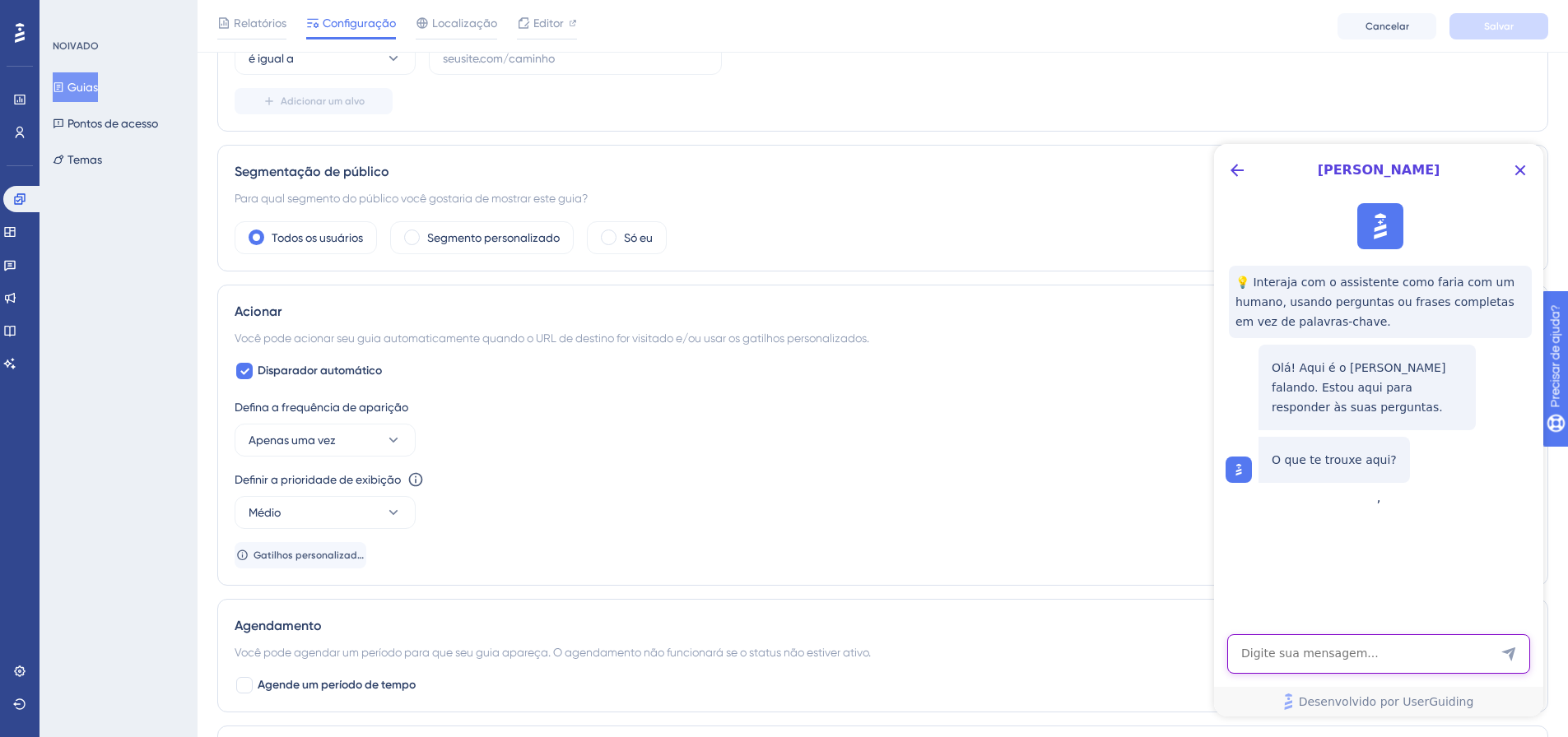
click at [1351, 643] on textarea "Entrada de texto do assistente de IA" at bounding box center [1379, 654] width 303 height 39
type textarea "ola"
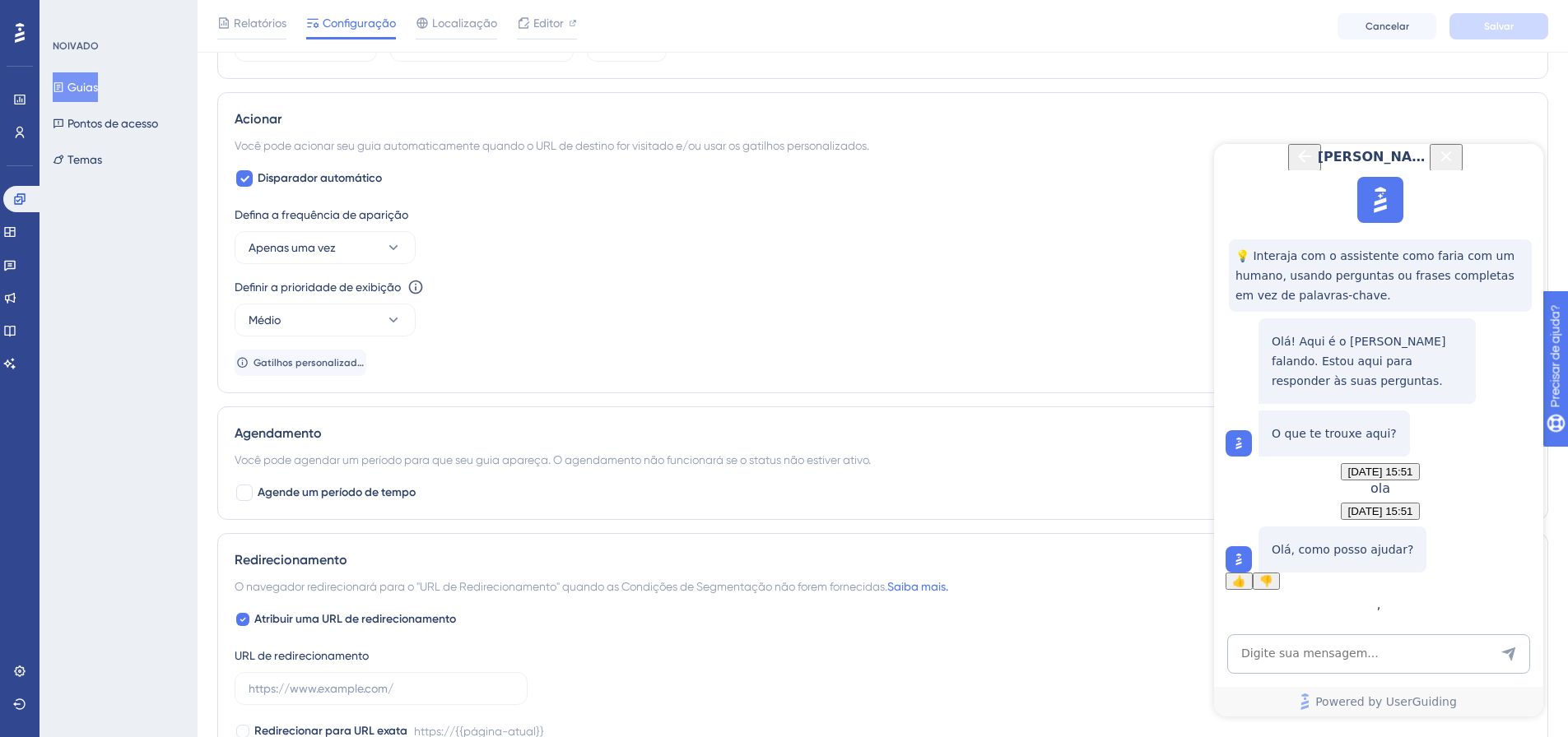
scroll to position [604, 0]
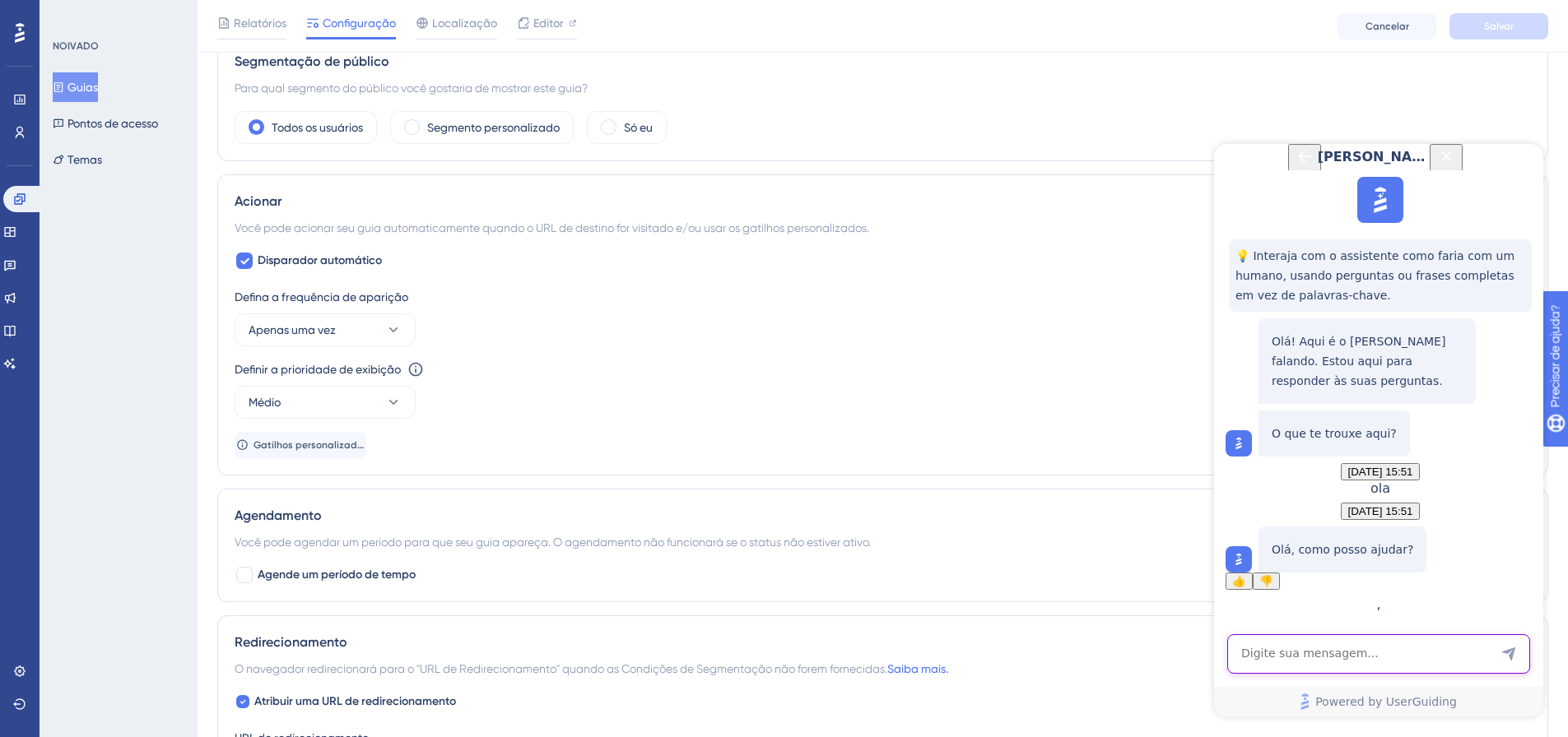
click at [1352, 645] on textarea "AI Assistant Text Input" at bounding box center [1379, 654] width 303 height 39
type textarea "suporte"
click at [1351, 654] on textarea "AI Assistant Text Input" at bounding box center [1379, 654] width 303 height 39
type textarea "suporte humani"
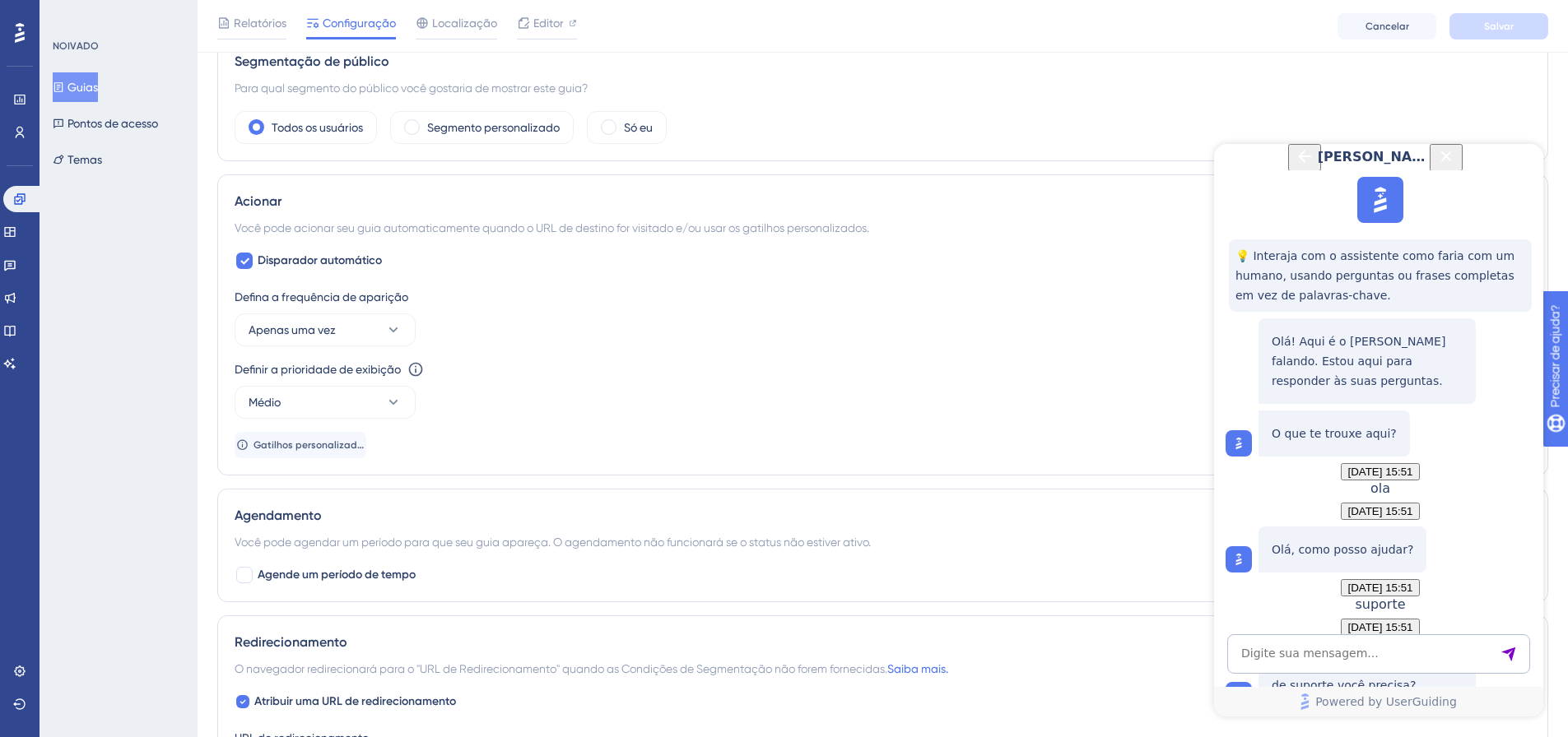
scroll to position [534, 0]
drag, startPoint x: 1403, startPoint y: 552, endPoint x: 1299, endPoint y: 523, distance: 108.0
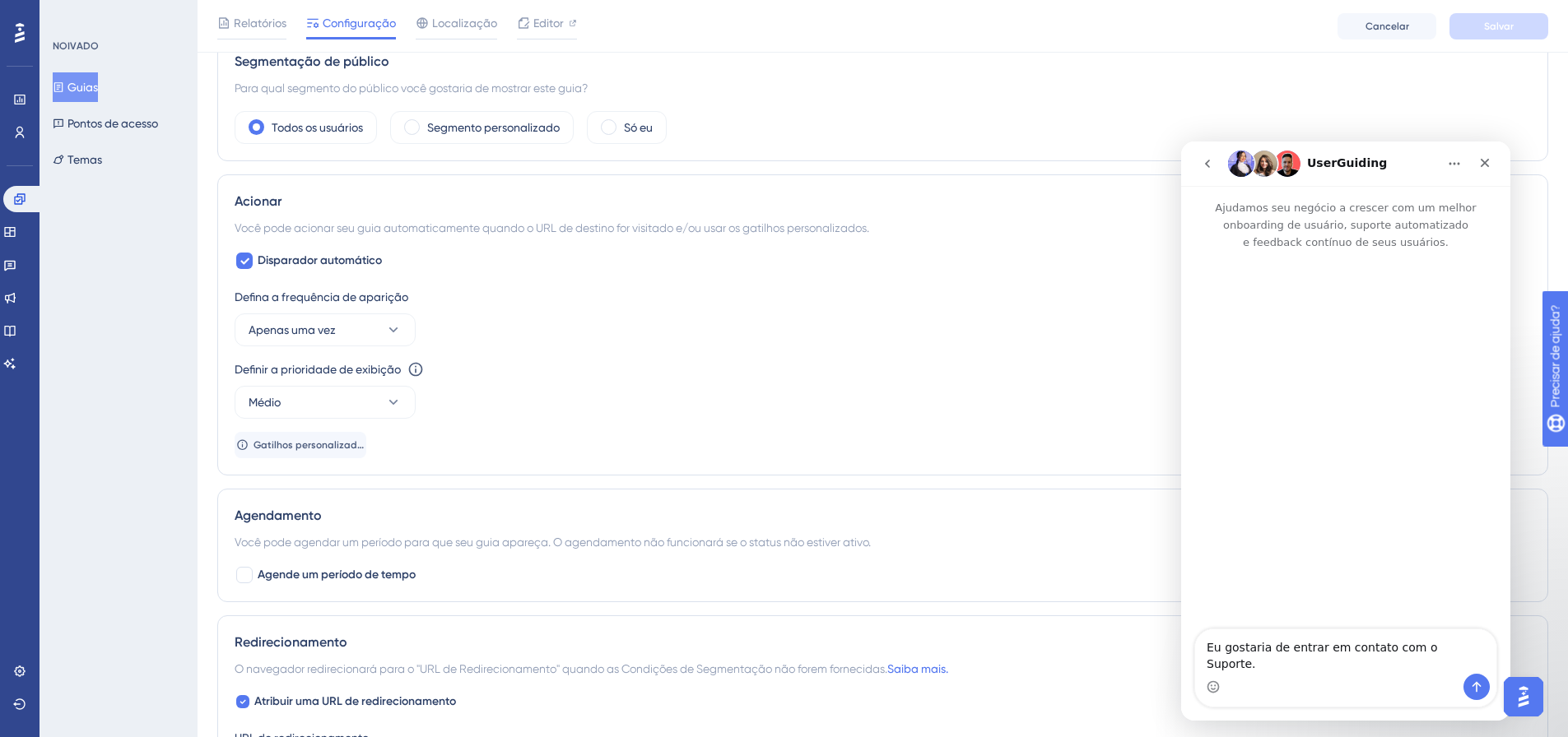
scroll to position [0, 0]
click at [1484, 683] on button "Enviar mensagem…" at bounding box center [1476, 687] width 27 height 27
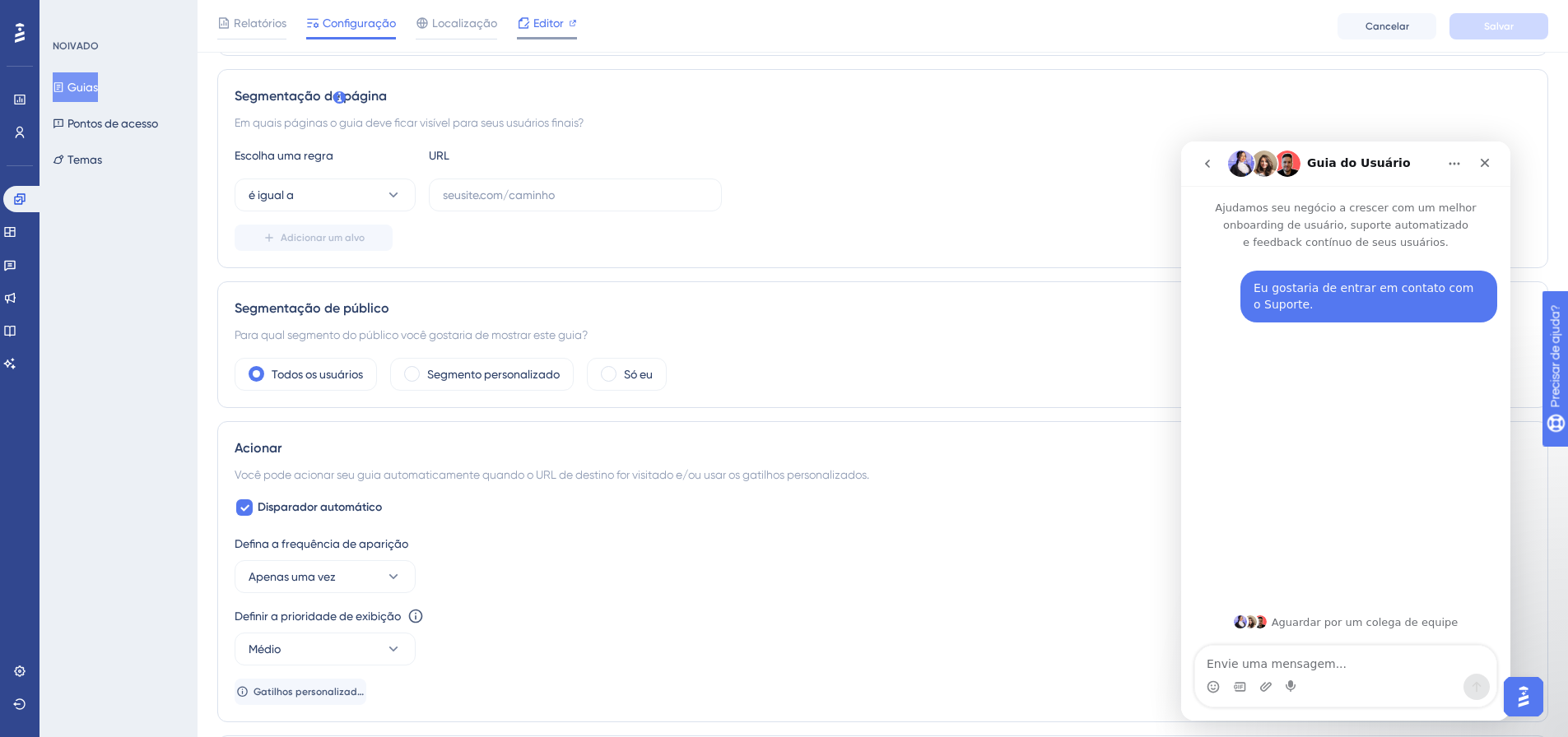
click at [534, 20] on font "Editor" at bounding box center [548, 23] width 31 height 13
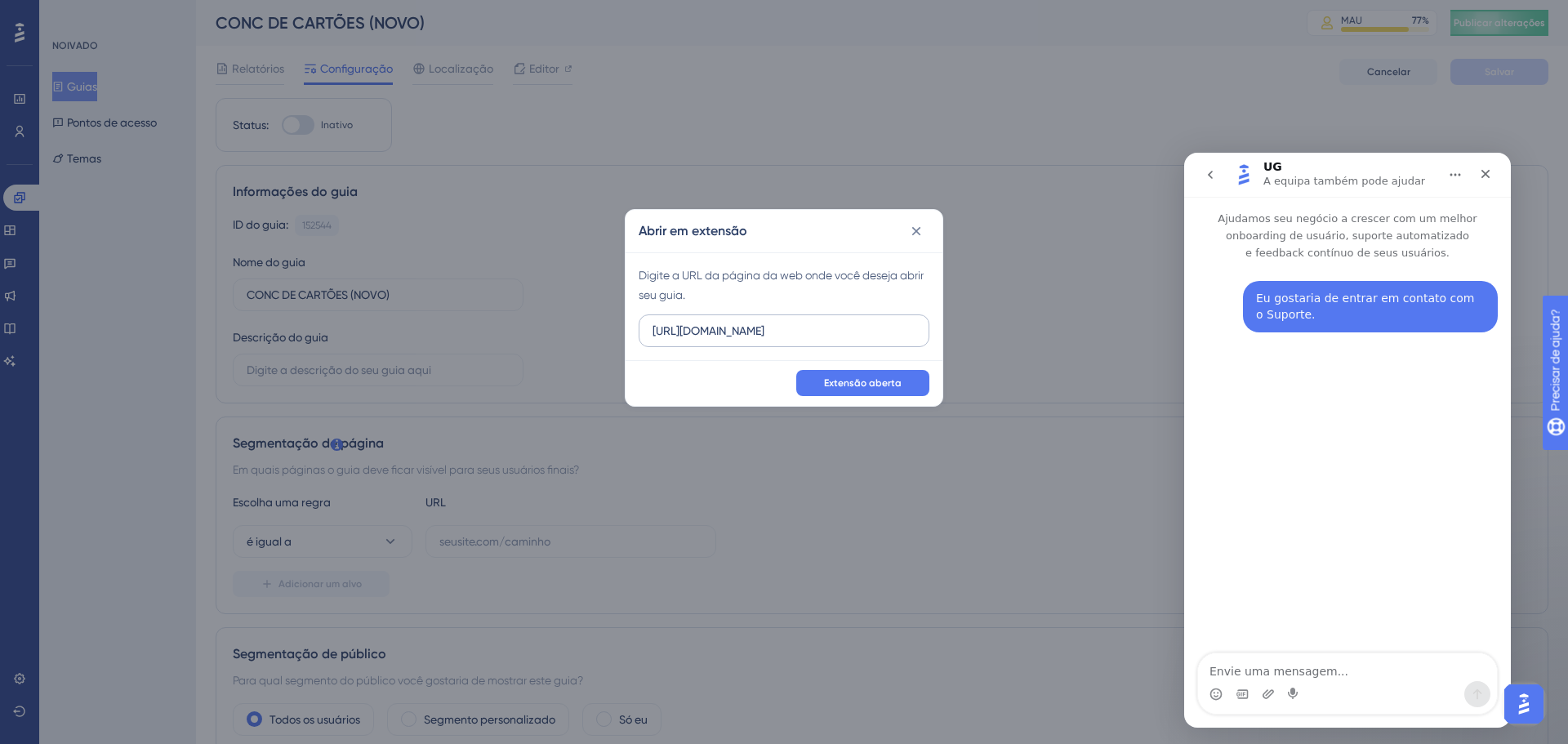
click at [853, 342] on label "https://linx-homologacao.microvix.com.br" at bounding box center [784, 330] width 291 height 32
click at [853, 340] on input "https://linx-homologacao.microvix.com.br" at bounding box center [784, 330] width 263 height 18
click at [853, 342] on label "https://linx-homologacao.microvix.com.br" at bounding box center [784, 330] width 291 height 32
click at [853, 340] on input "https://linx-homologacao.microvix.com.br" at bounding box center [784, 330] width 263 height 18
click at [853, 342] on label "https://linx-homologacao.microvix.com.br" at bounding box center [784, 330] width 291 height 32
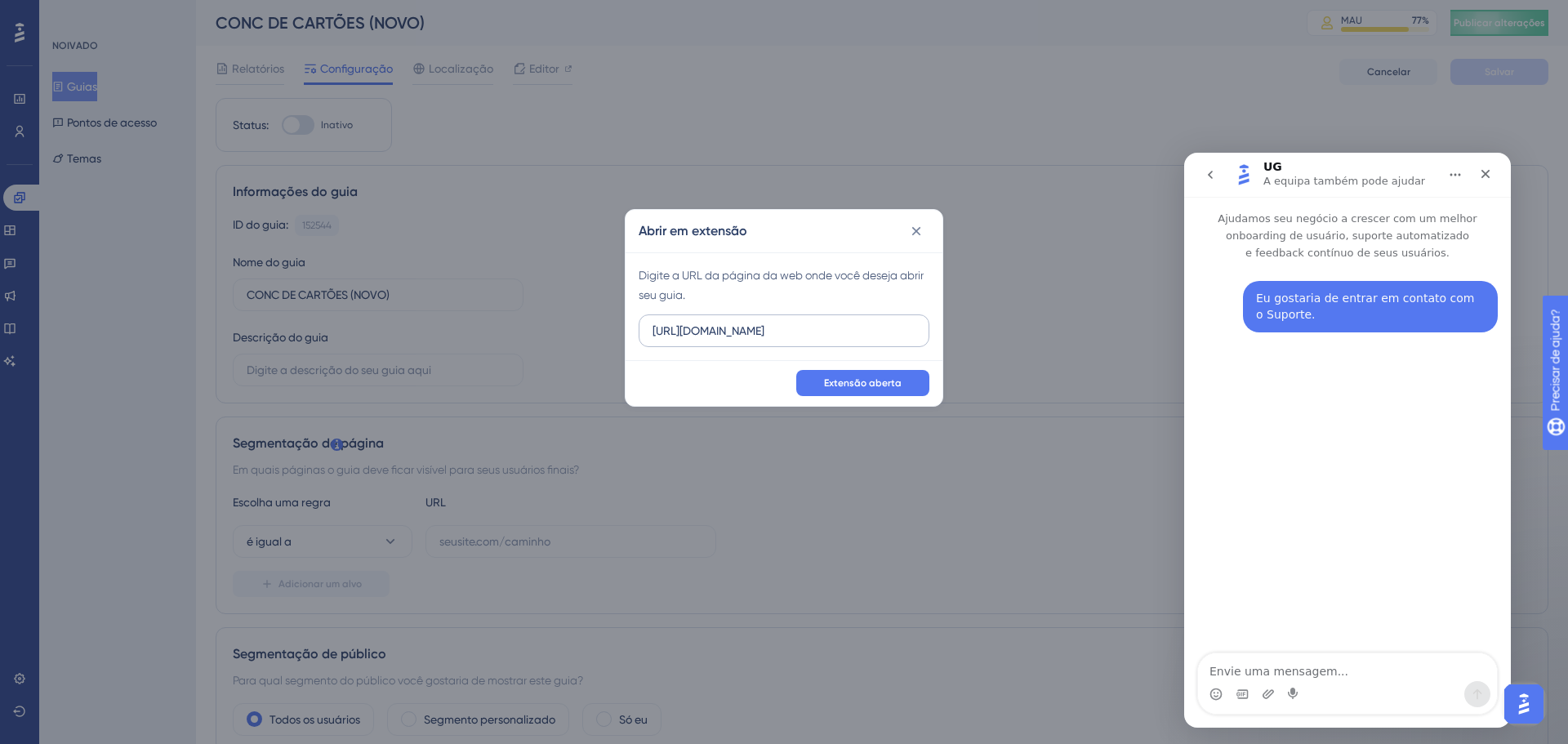
click at [853, 340] on input "https://linx-homologacao.microvix.com.br" at bounding box center [784, 330] width 263 height 18
drag, startPoint x: 899, startPoint y: 330, endPoint x: 581, endPoint y: 303, distance: 319.1
click at [581, 303] on div "Abrir em extensão Digite a URL da página da web onde você deseja abrir seu guia…" at bounding box center [784, 372] width 1568 height 744
paste input "://linx-expclientes.microvix.com.br/Liliane/erp/gestor_web/webapp/abrir_pagina_…"
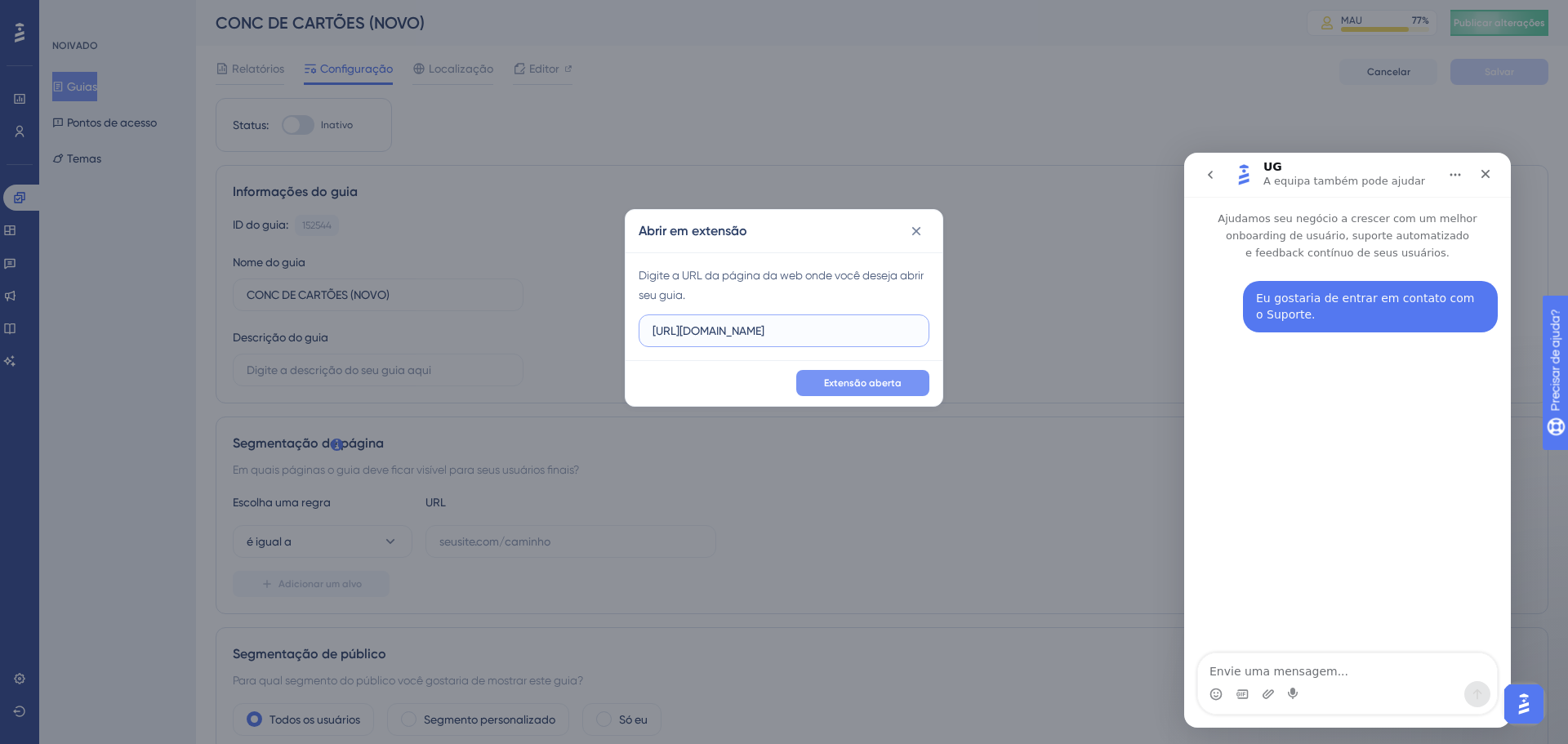
type input "http://linx-expclientes.microvix.com.br/Liliane/erp/gestor_web/webapp/abrir_pag…"
click at [863, 385] on font "Extensão aberta" at bounding box center [863, 383] width 77 height 12
click at [851, 327] on input "http://linx-expclientes.microvix.com.br/Liliane/erp/gestor_web/webapp/abrir_pag…" at bounding box center [784, 330] width 263 height 18
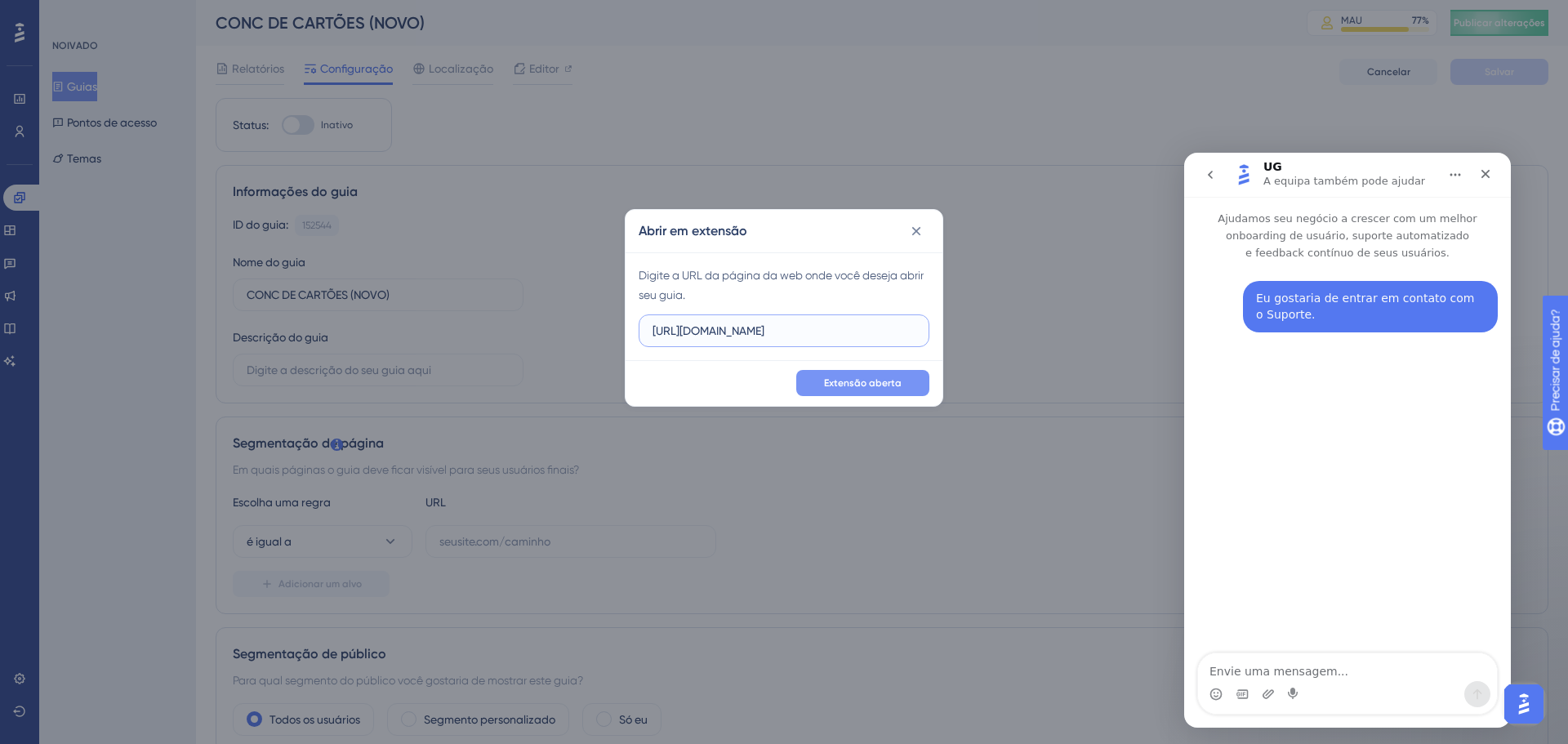
click at [851, 327] on input "http://linx-expclientes.microvix.com.br/Liliane/erp/gestor_web/webapp/abrir_pag…" at bounding box center [784, 330] width 263 height 18
click at [865, 392] on button "Extensão aberta" at bounding box center [863, 383] width 133 height 26
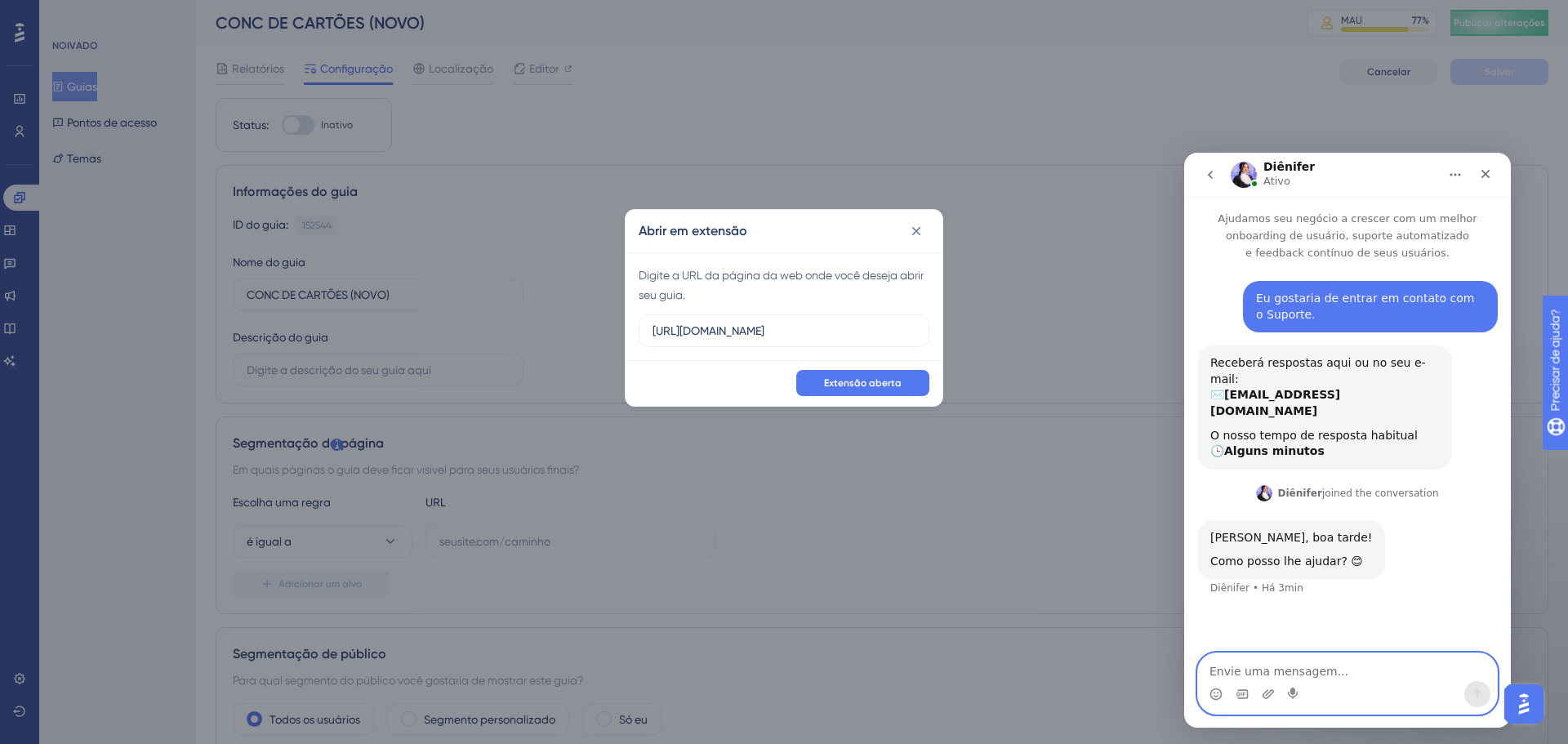
click at [1269, 675] on textarea "Envie uma mensagem..." at bounding box center [1347, 667] width 299 height 27
type textarea "Olá, como vai? Estou com um problema em um guia"
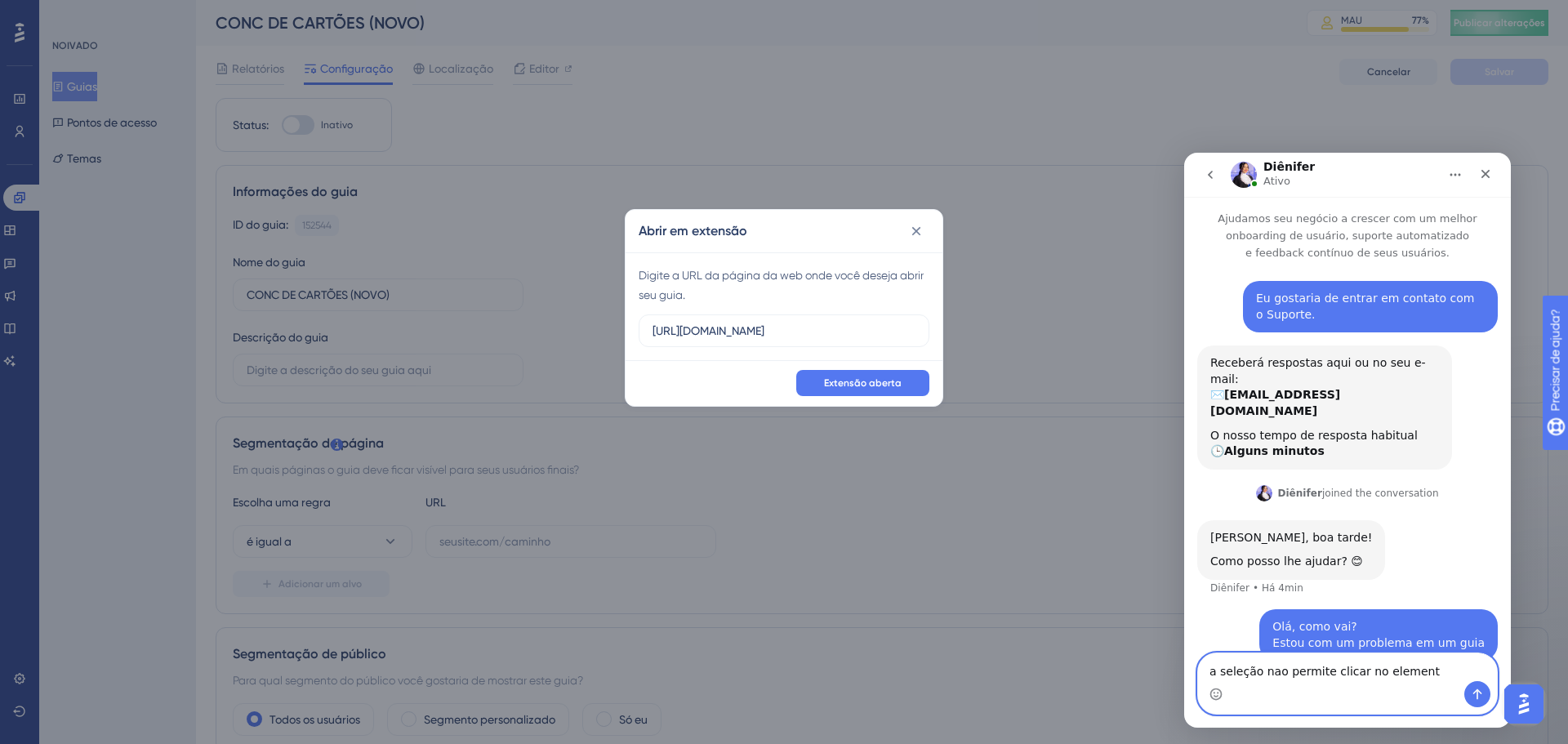
type textarea "a seleção nao permite clicar no elemento"
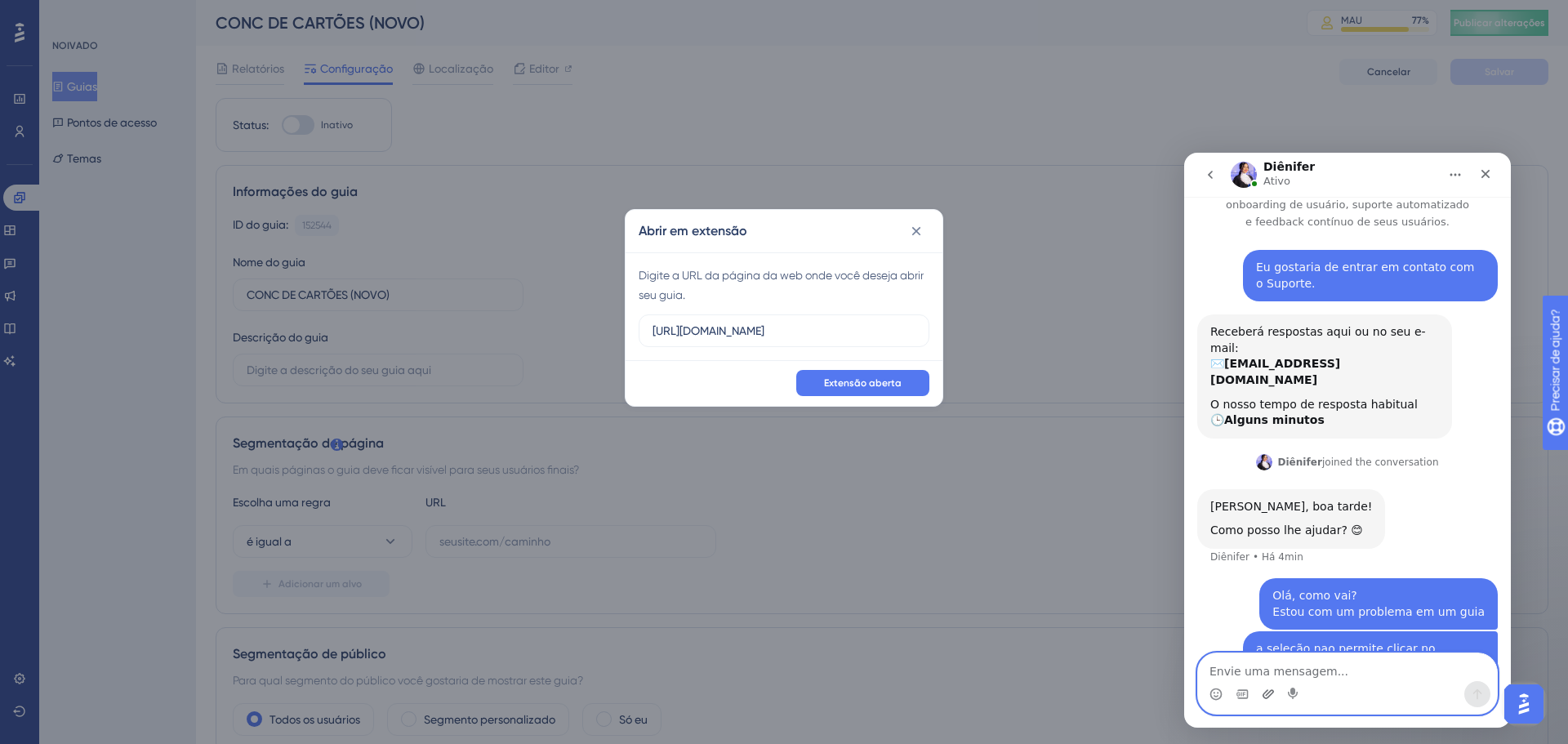
click at [1263, 692] on icon "Carregar anexo" at bounding box center [1268, 693] width 13 height 13
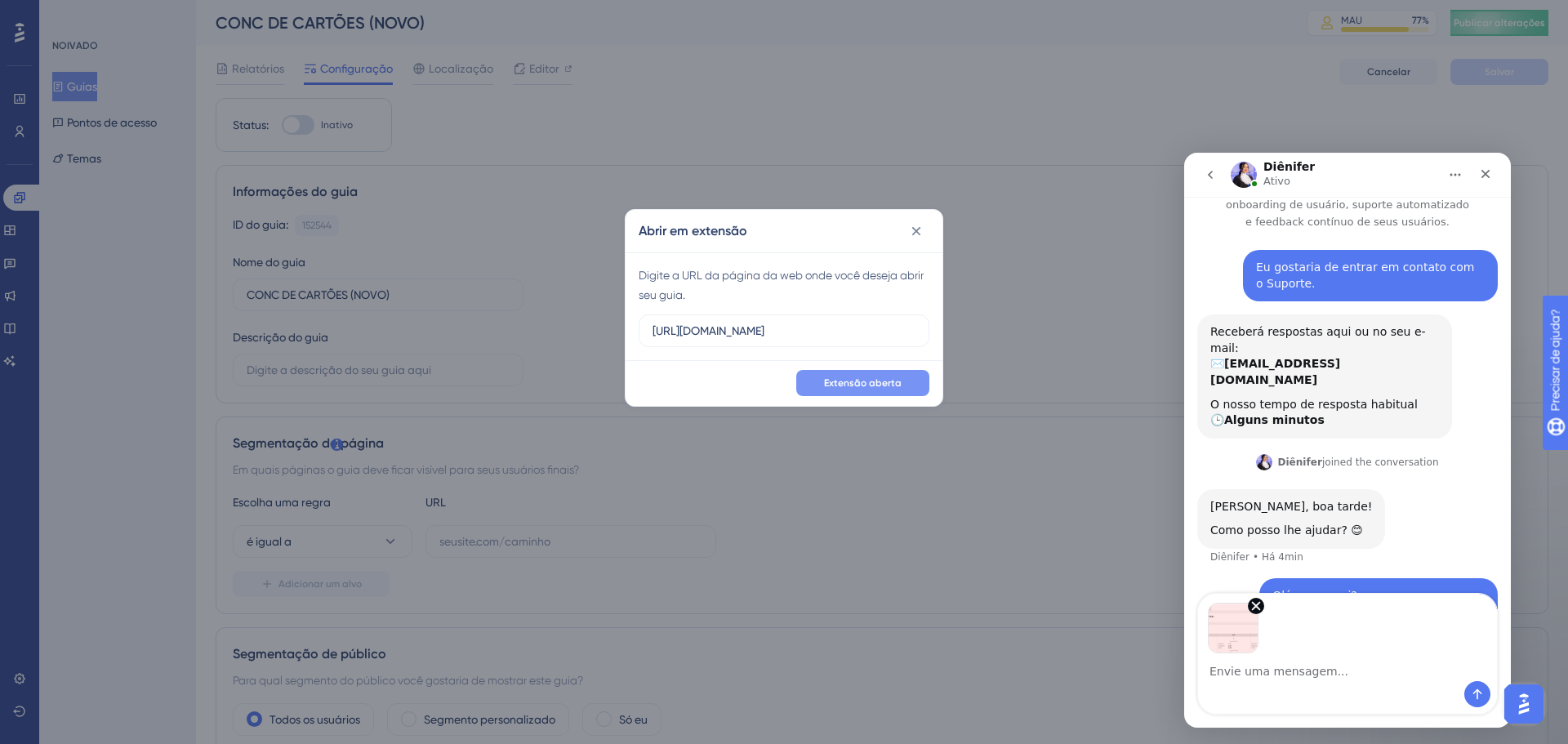
scroll to position [91, 0]
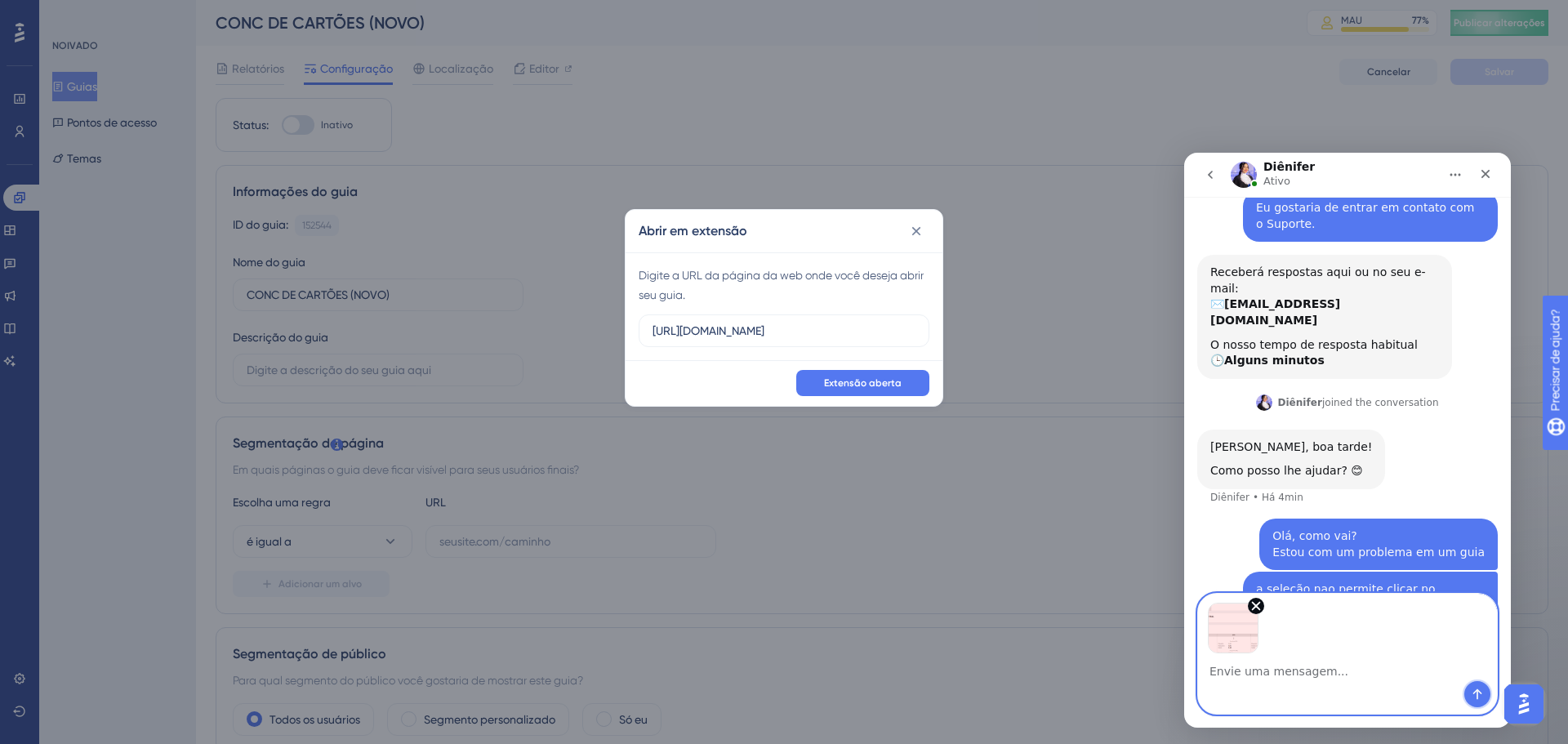
click at [1487, 693] on button "Enviar mensagem…" at bounding box center [1477, 693] width 26 height 26
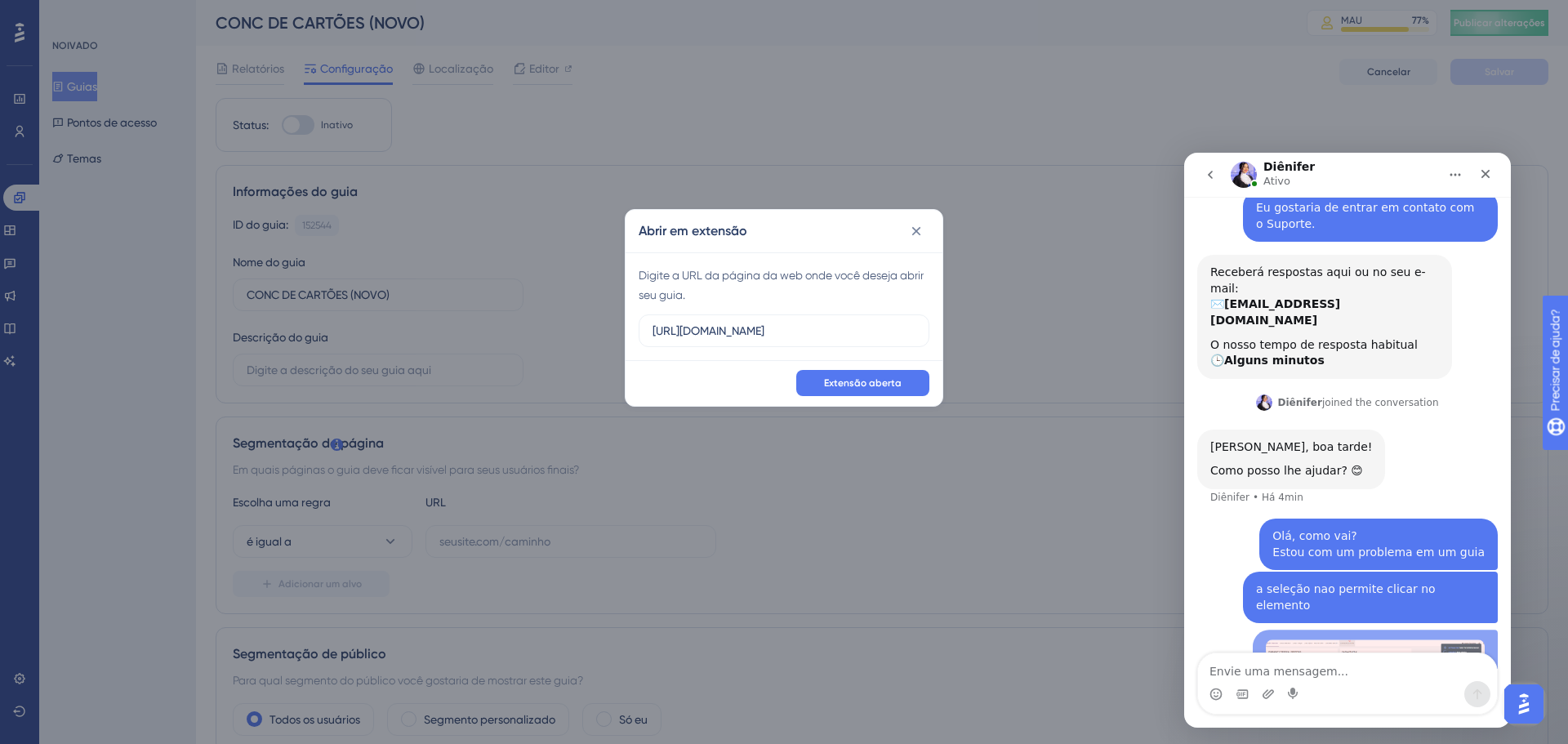
scroll to position [97, 0]
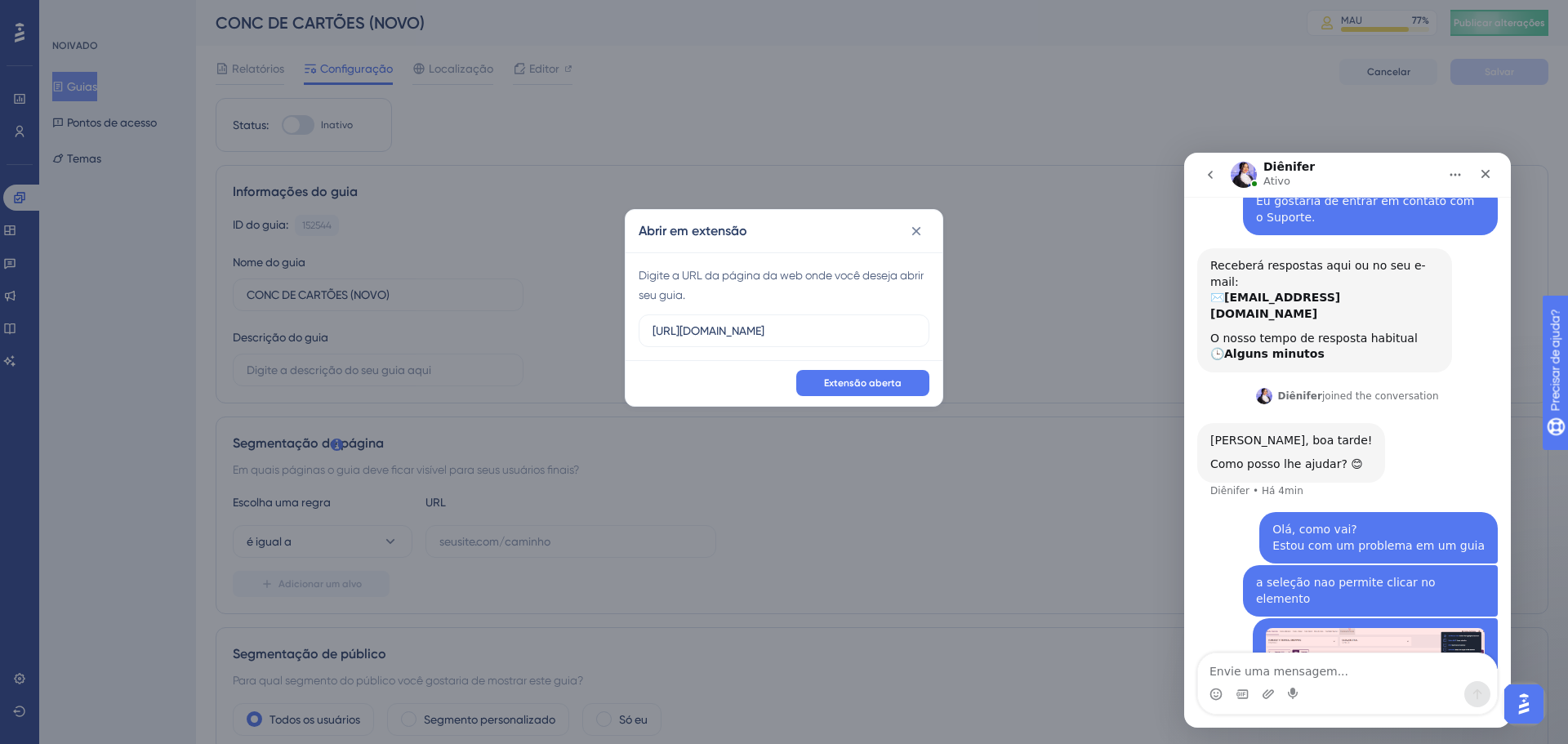
click at [1333, 670] on textarea "Envie uma mensagem..." at bounding box center [1347, 667] width 299 height 27
type textarea "fica dessa forma"
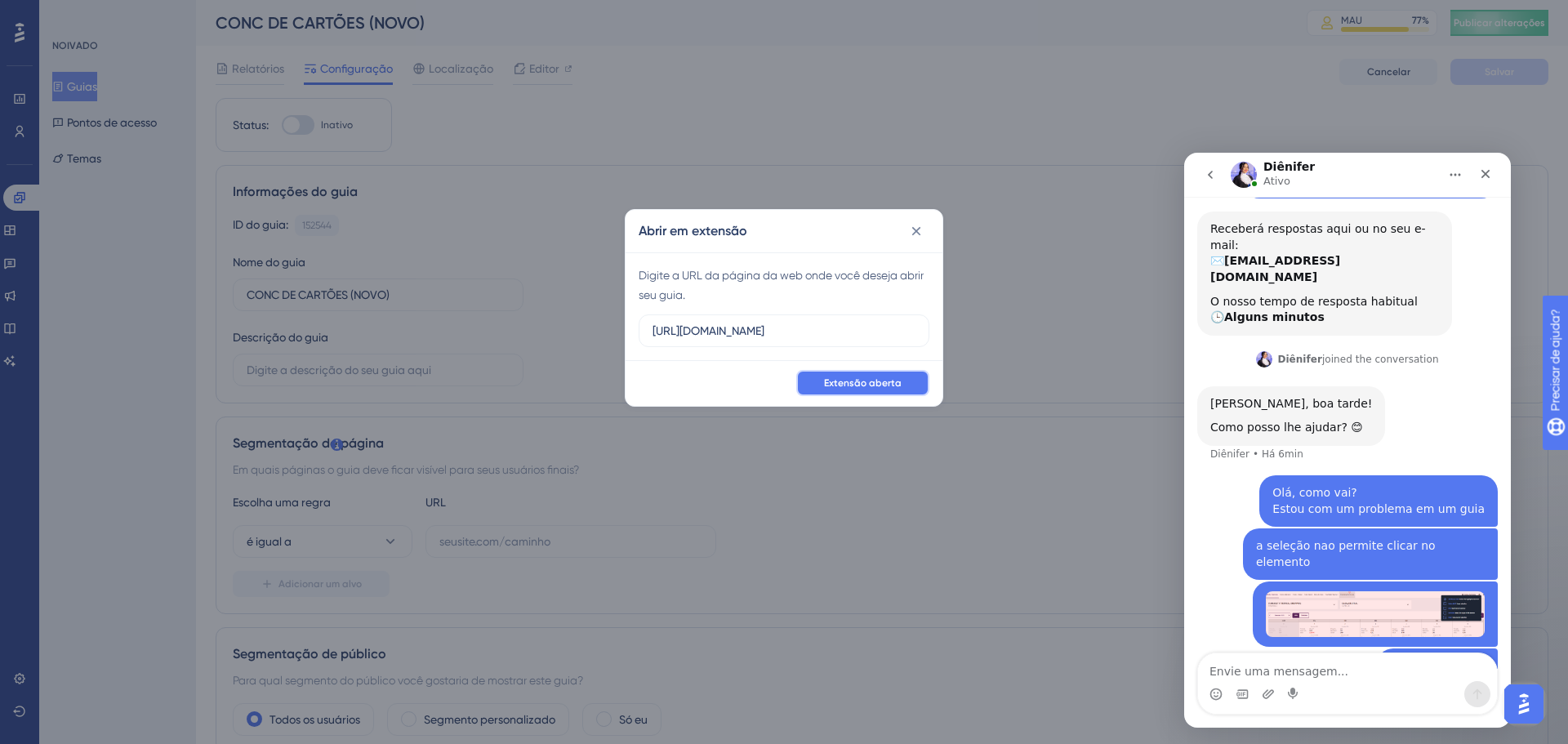
click at [875, 376] on span "Extensão aberta" at bounding box center [863, 382] width 77 height 13
click at [914, 227] on icon at bounding box center [916, 230] width 9 height 9
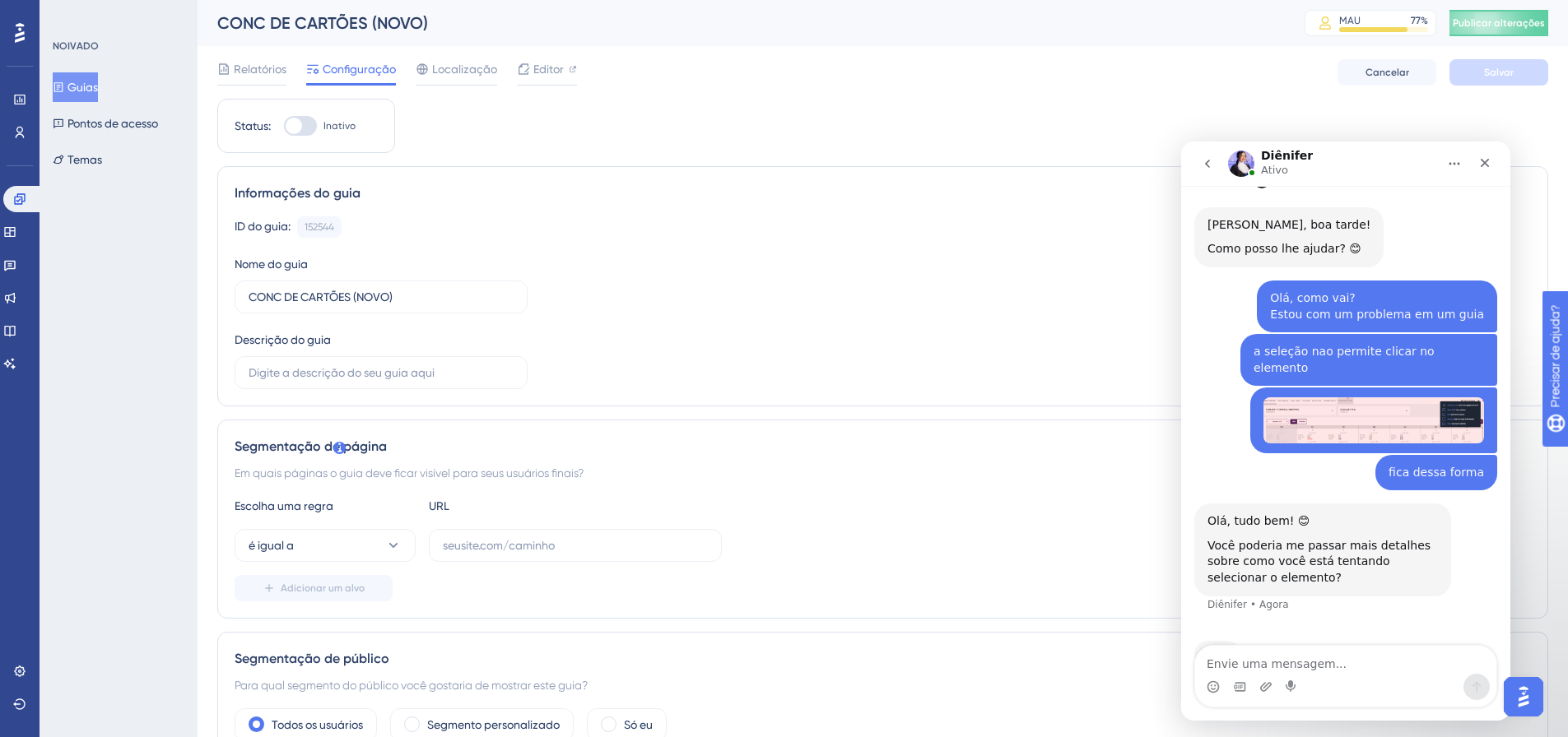
scroll to position [241, 0]
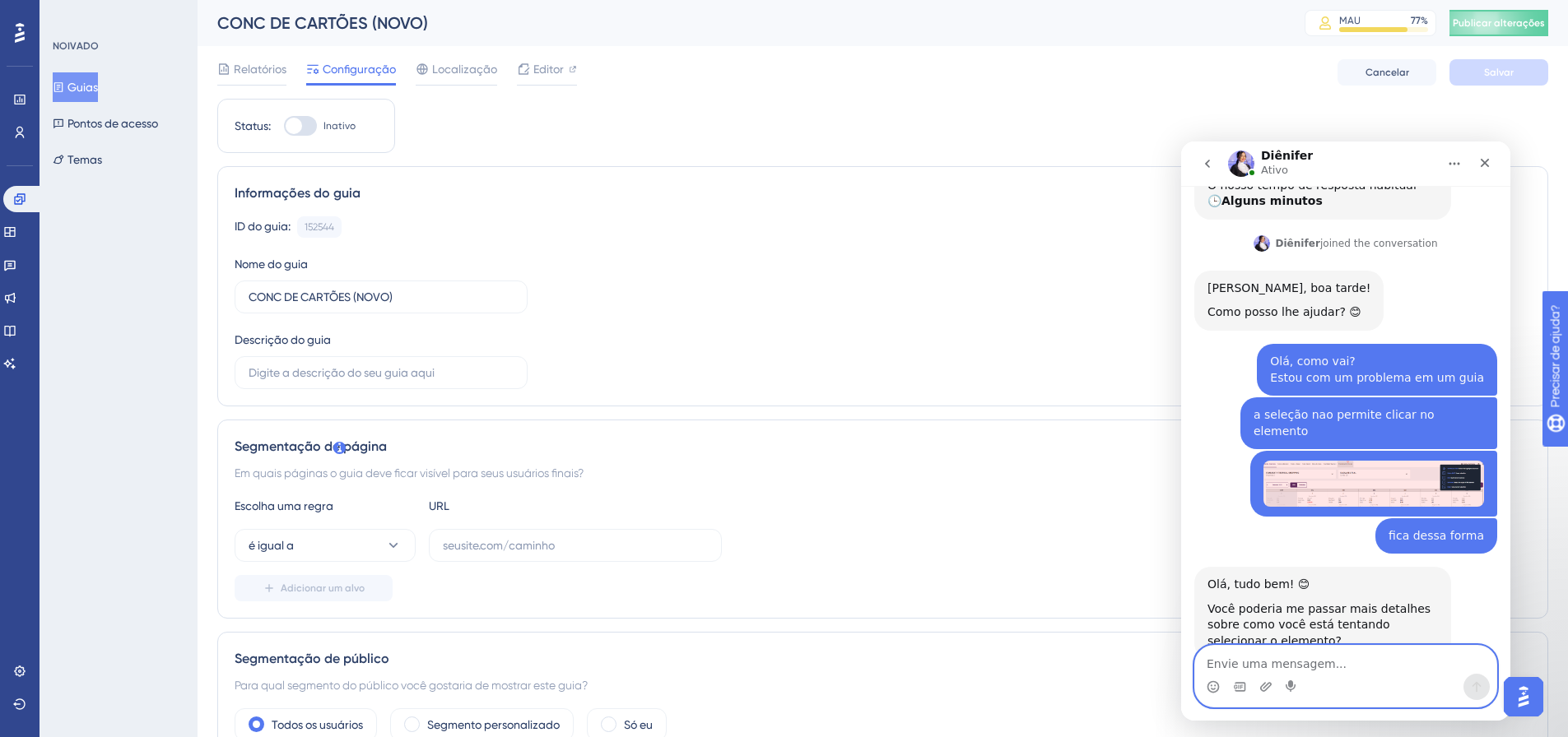
click at [1313, 662] on textarea "Envie uma mensagem..." at bounding box center [1346, 659] width 301 height 28
type textarea "e"
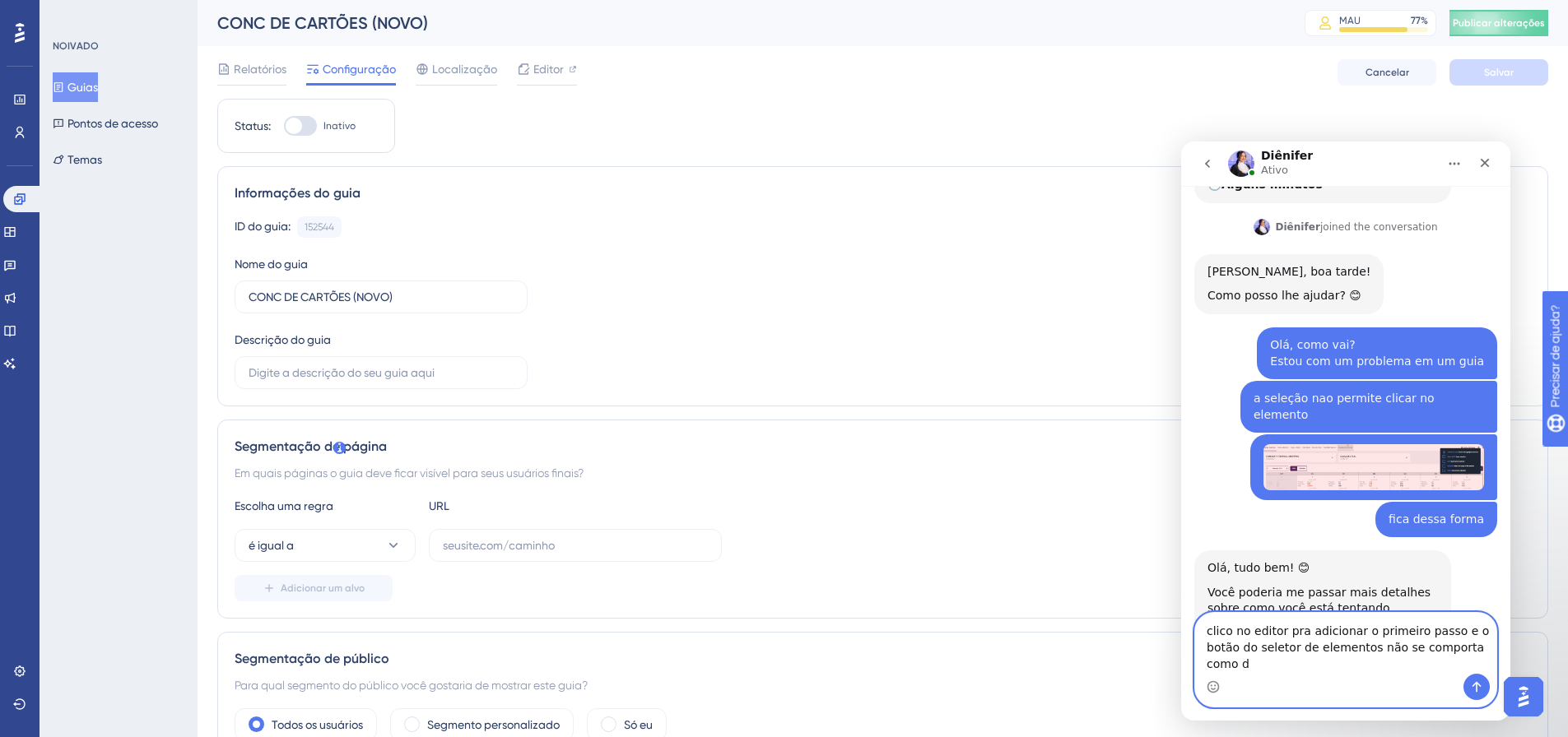
scroll to position [274, 0]
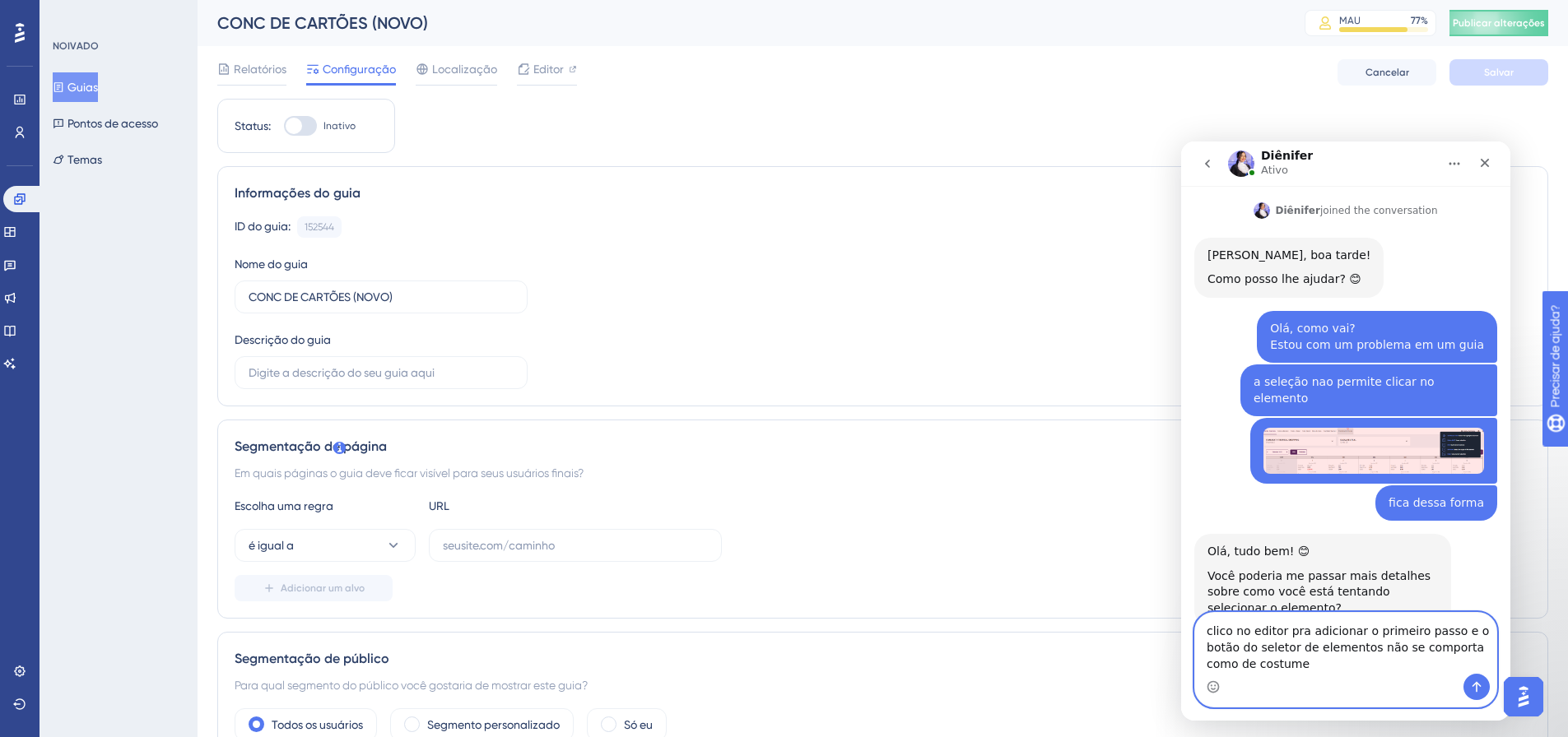
type textarea "clico no editor pra adicionar o primeiro passo e o botão do seletor de elemento…"
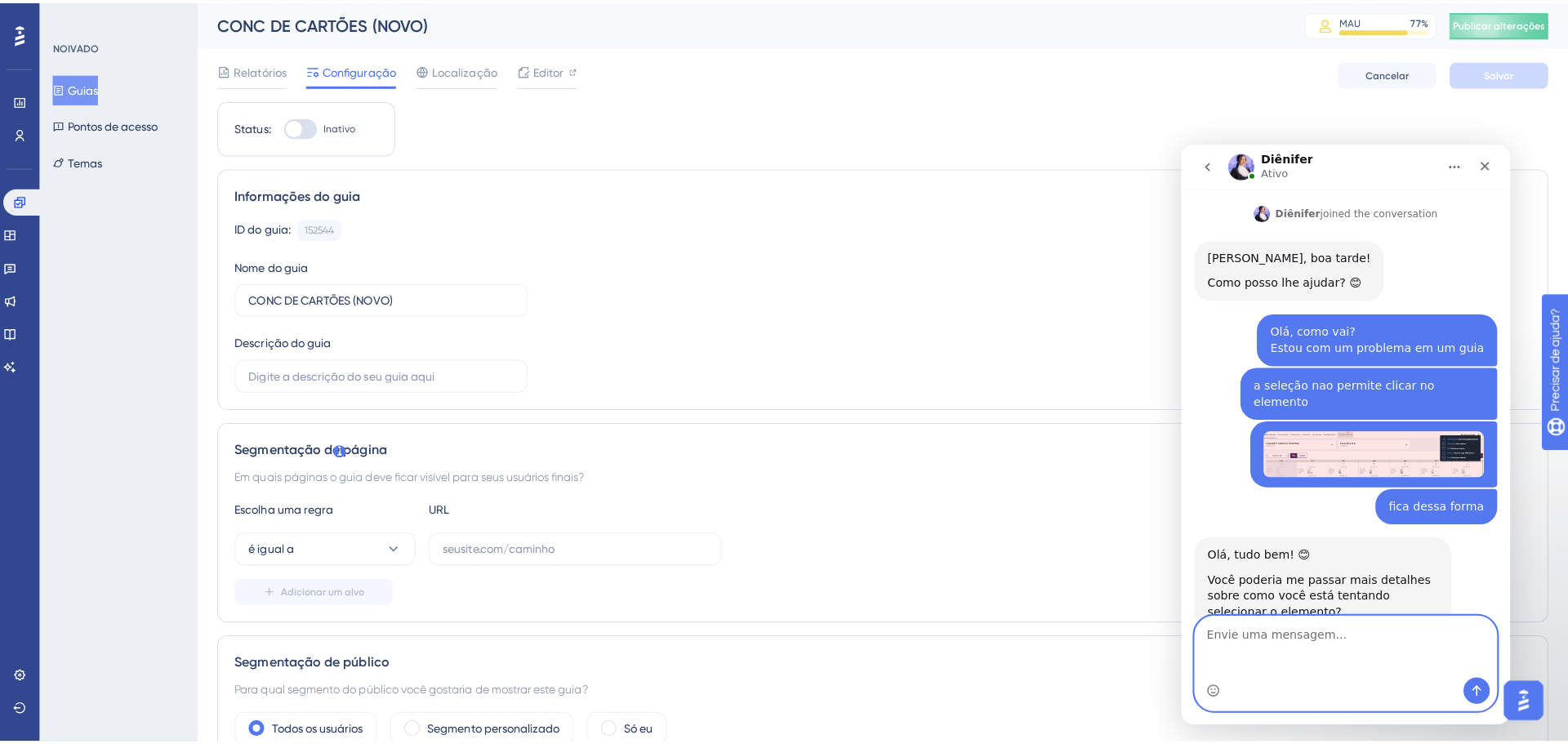
scroll to position [320, 0]
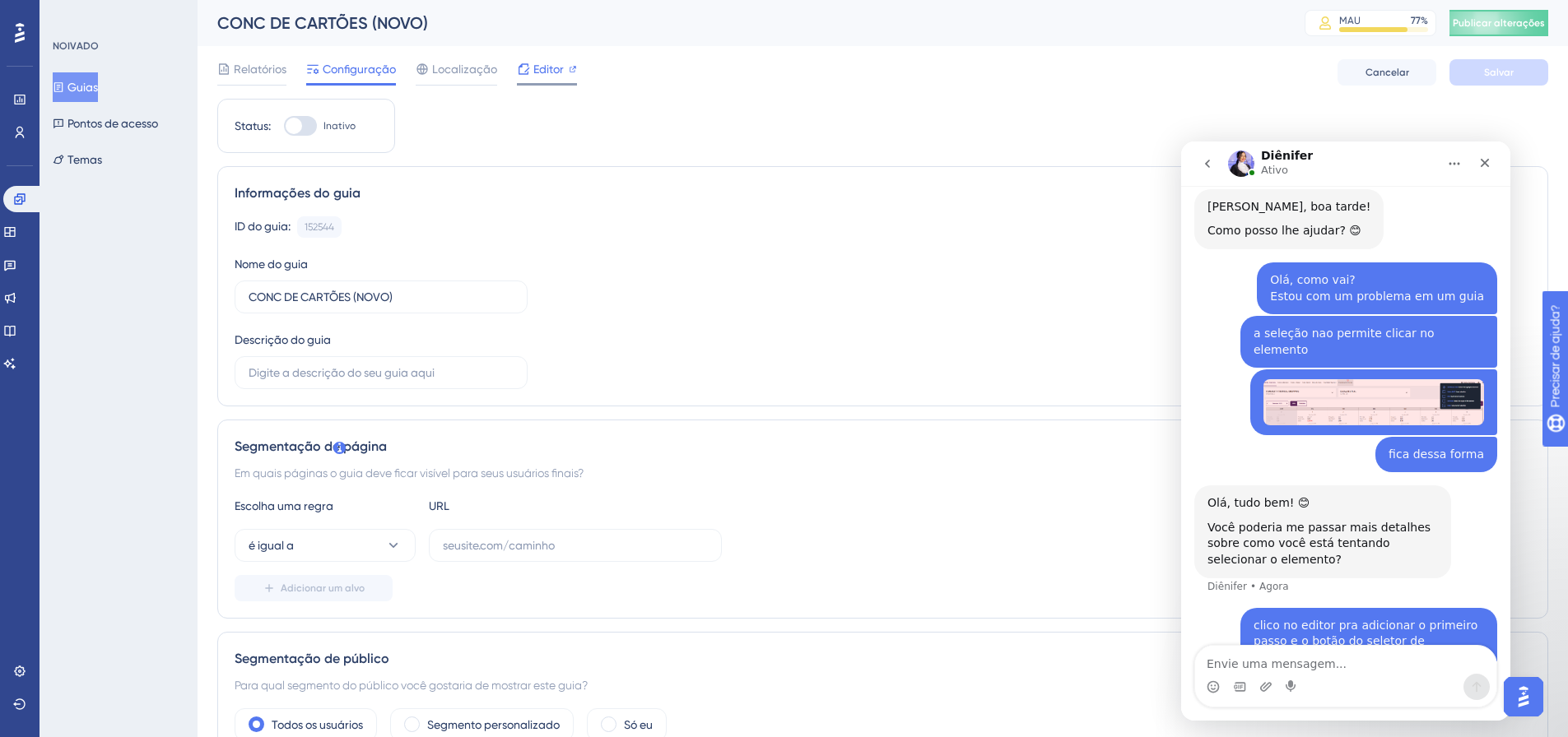
click at [556, 81] on div "Editor" at bounding box center [546, 72] width 60 height 27
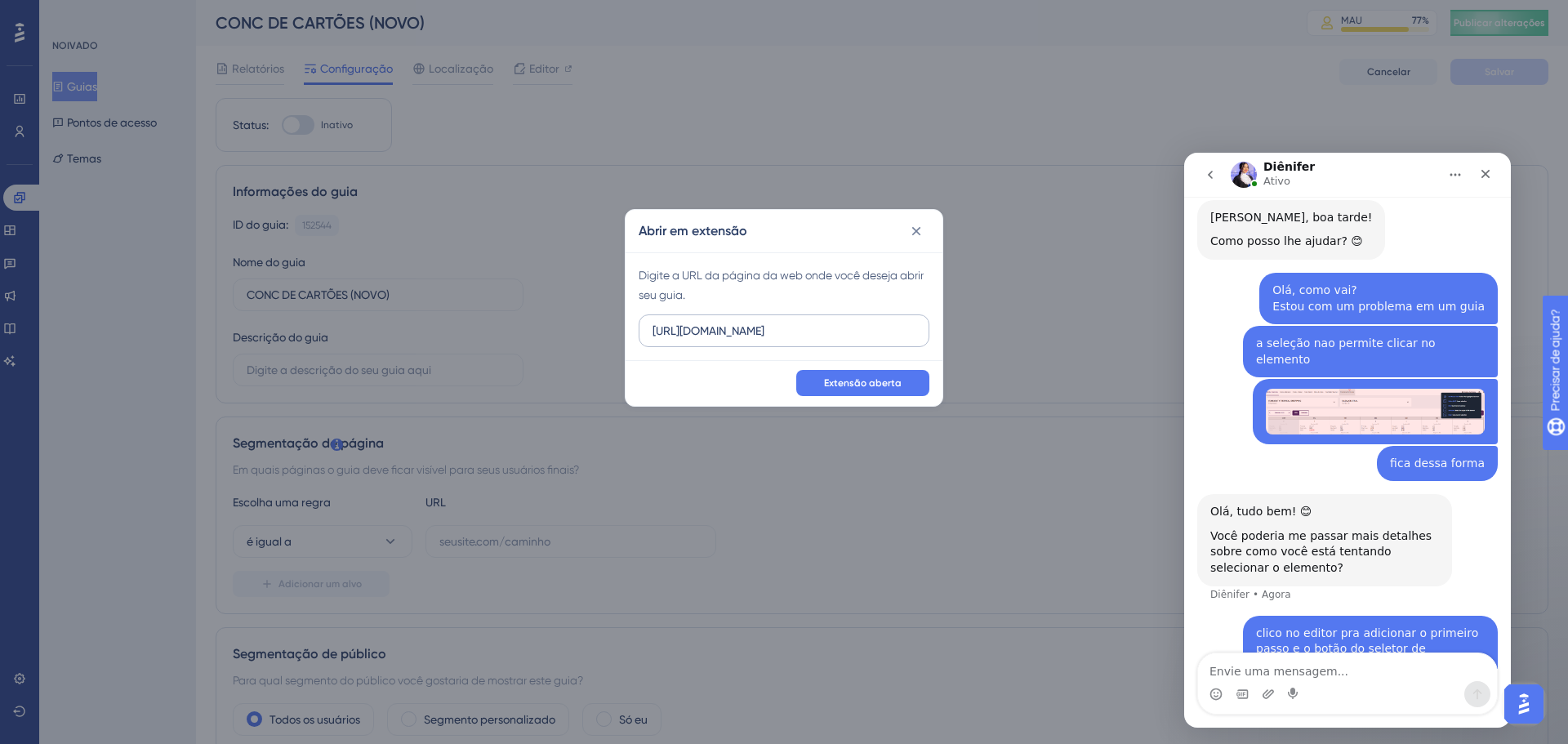
click at [819, 321] on input "https://linx-homologacao.microvix.com.br" at bounding box center [784, 330] width 263 height 18
type input "https://linx-homologacao..com.br"
drag, startPoint x: 874, startPoint y: 331, endPoint x: 783, endPoint y: 326, distance: 91.1
click at [564, 297] on div "Abrir em extensão Digite a URL da página da web onde você deseja abrir seu guia…" at bounding box center [784, 372] width 1568 height 744
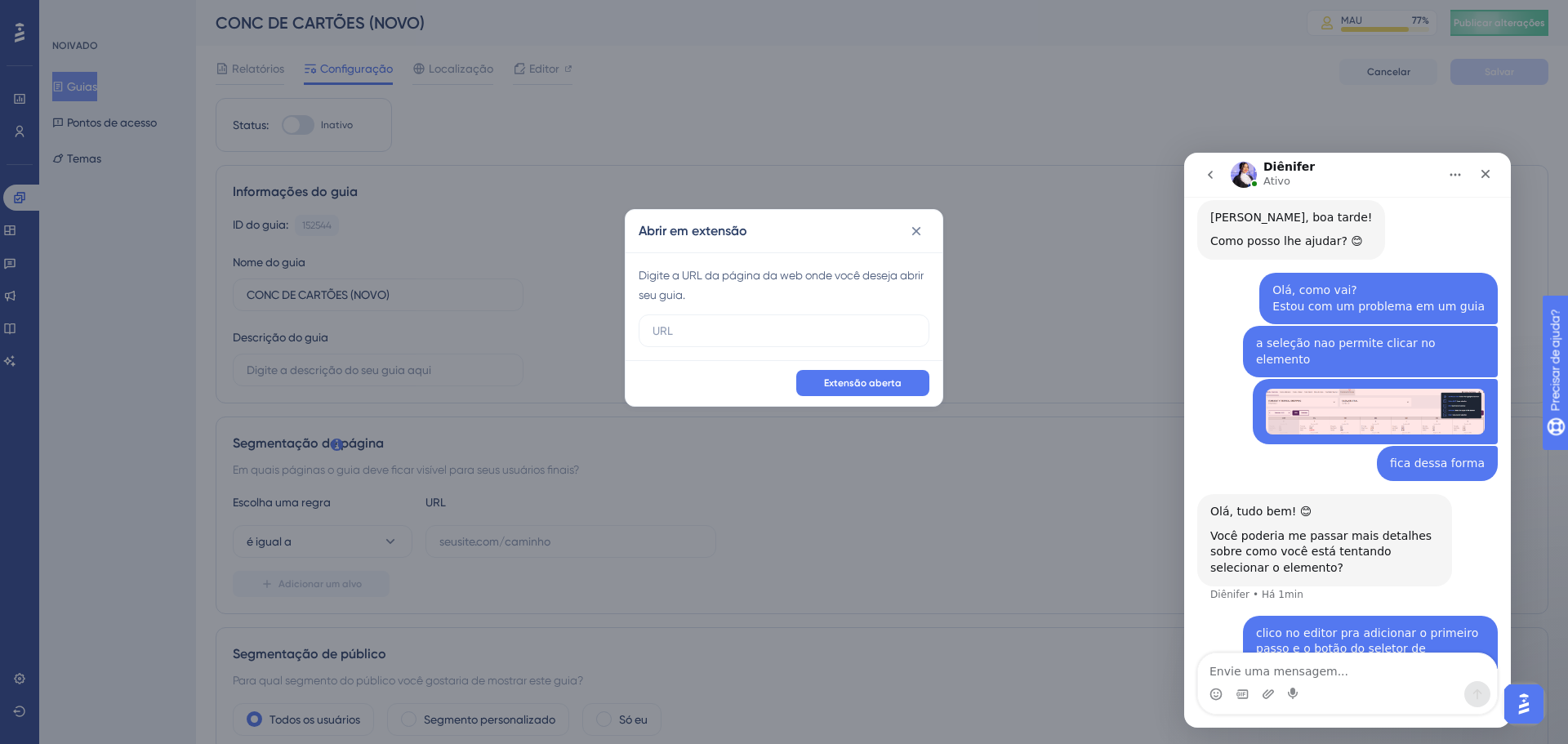
click at [766, 351] on div "Digite a URL da página da web onde você deseja abrir seu guia." at bounding box center [784, 306] width 317 height 107
click at [744, 326] on input "text" at bounding box center [784, 330] width 263 height 18
paste input "http://linx-expclientes.microvix.com.br/Liliane/erp/gestor_web/webapp/abrir_pag…"
type input "http://linx-expclientes.microvix.com.br/Liliane/erp/gestor_web/webapp/abrir_pag…"
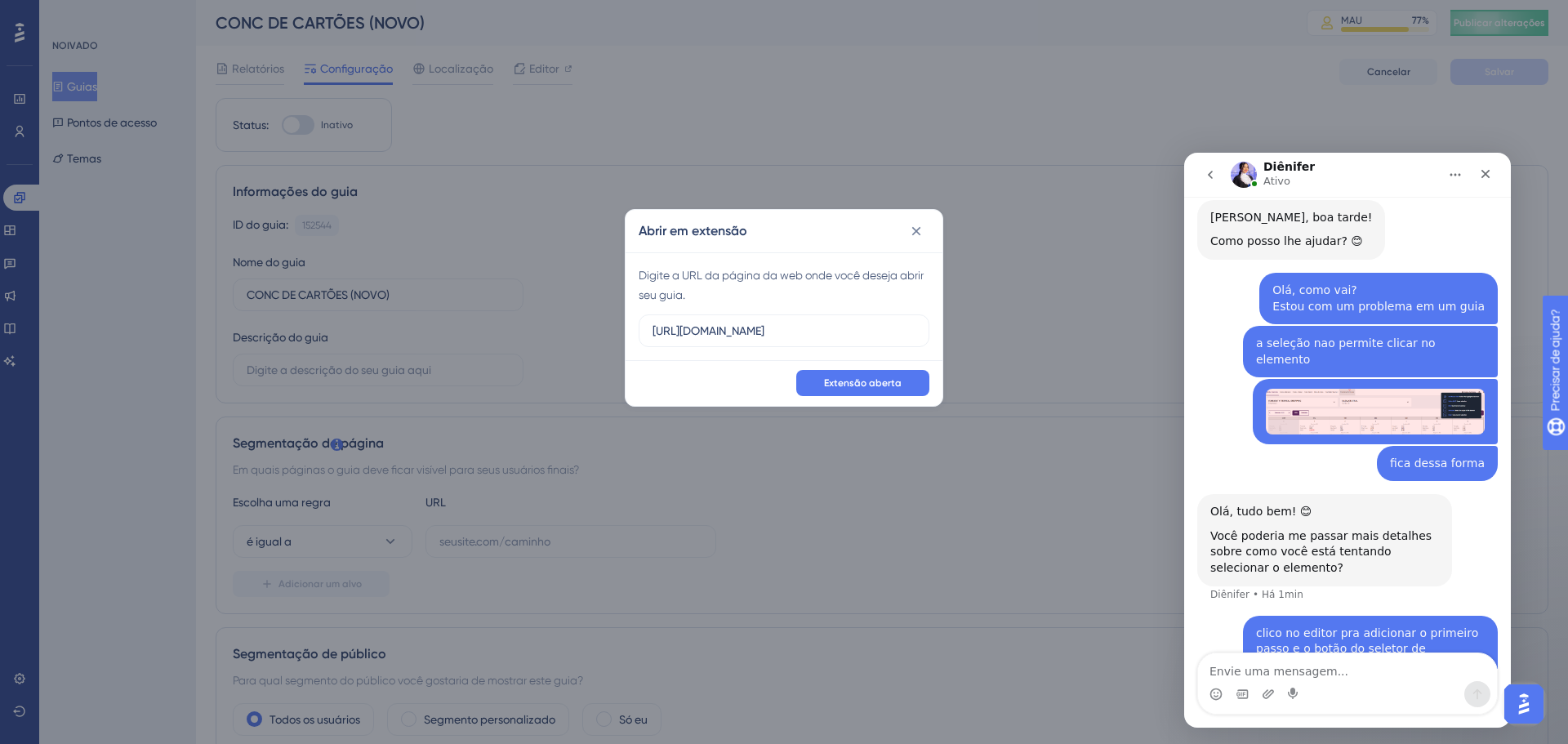
scroll to position [0, 0]
click at [880, 386] on font "Extensão aberta" at bounding box center [863, 383] width 77 height 12
click at [1272, 694] on icon "Carregar anexo" at bounding box center [1269, 693] width 12 height 9
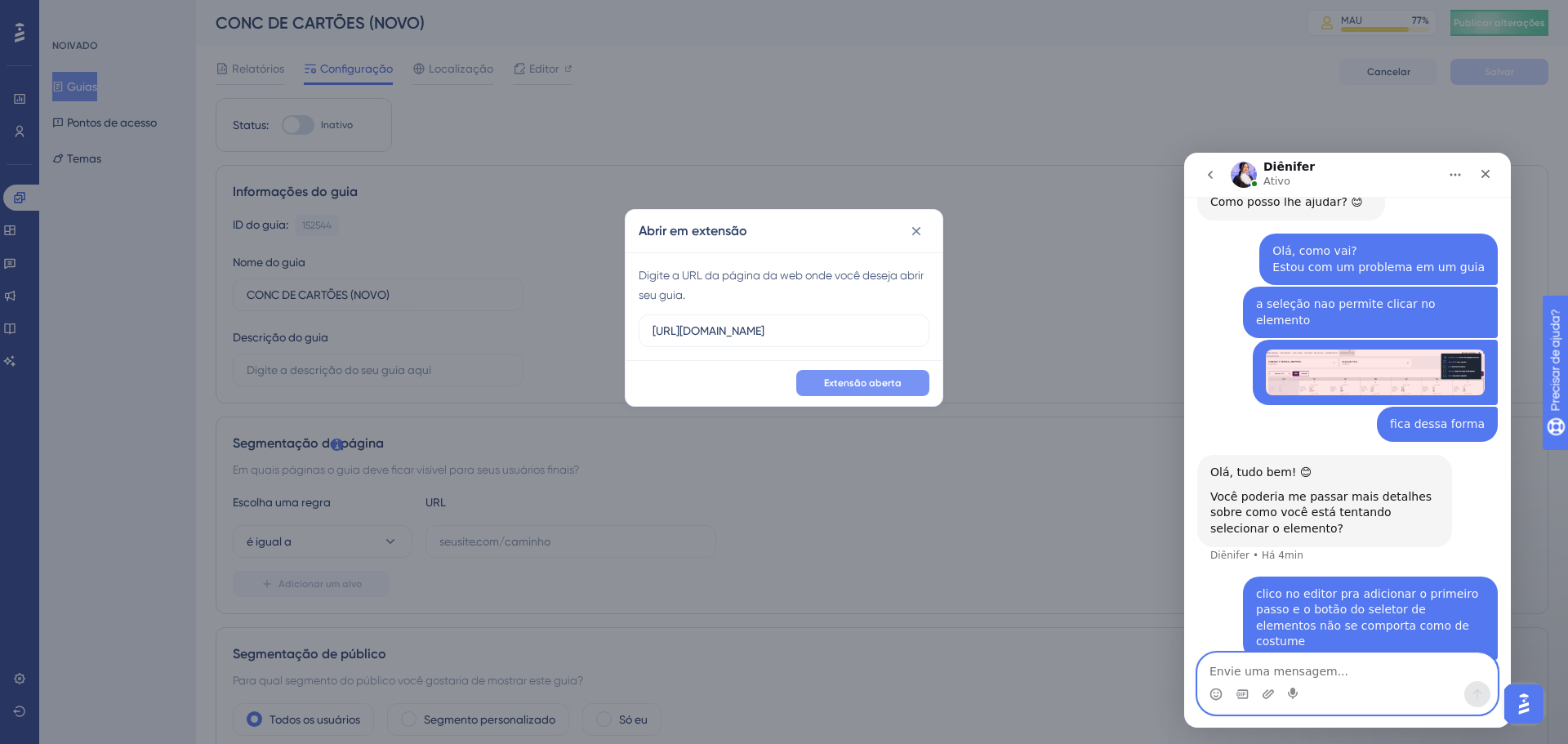
click at [1287, 678] on textarea "Envie uma mensagem..." at bounding box center [1347, 667] width 299 height 27
type textarea "estou enviando um vídeo de como fica"
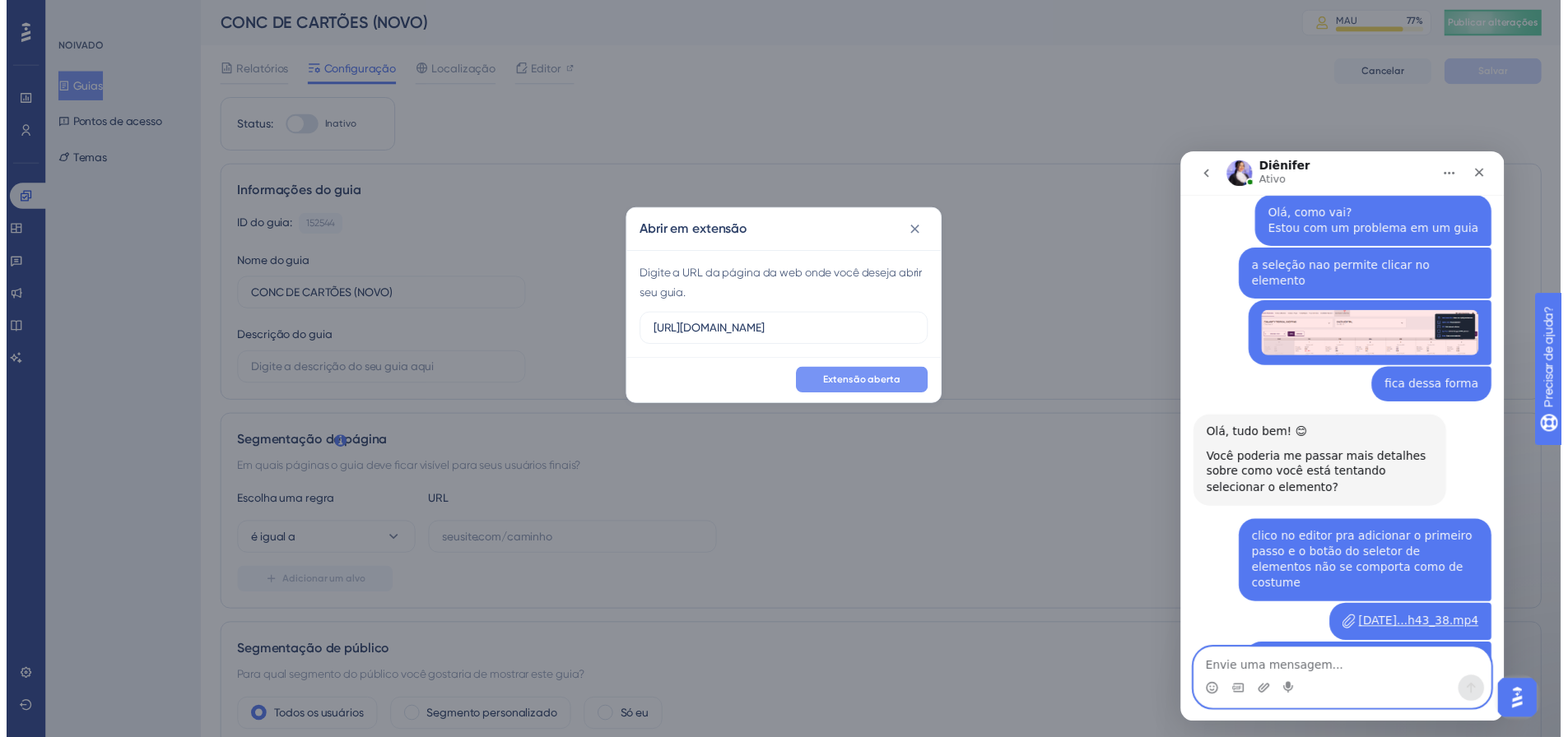
scroll to position [505, 0]
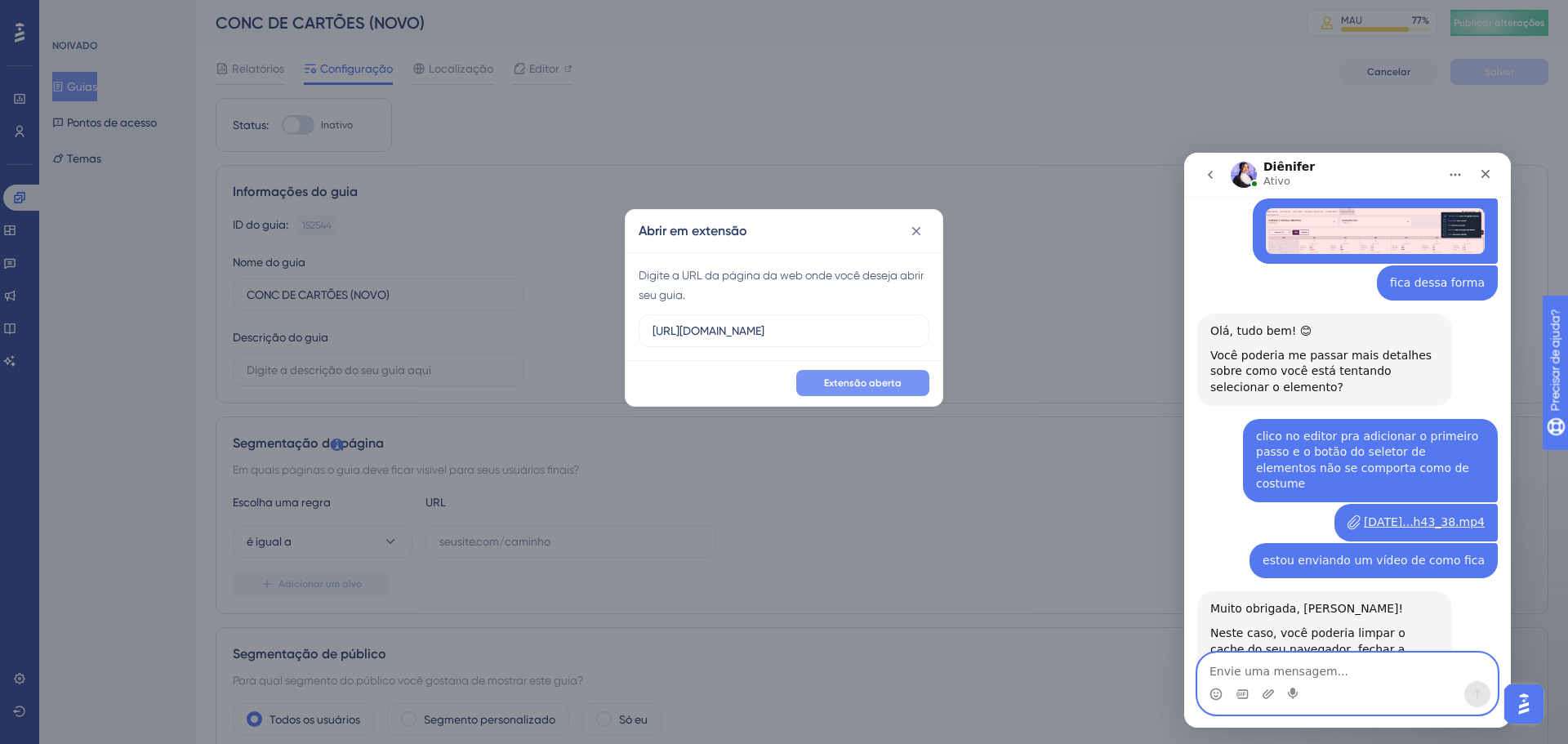
click at [1283, 656] on textarea "Envie uma mensagem..." at bounding box center [1347, 667] width 299 height 27
click at [923, 228] on icon at bounding box center [916, 230] width 17 height 17
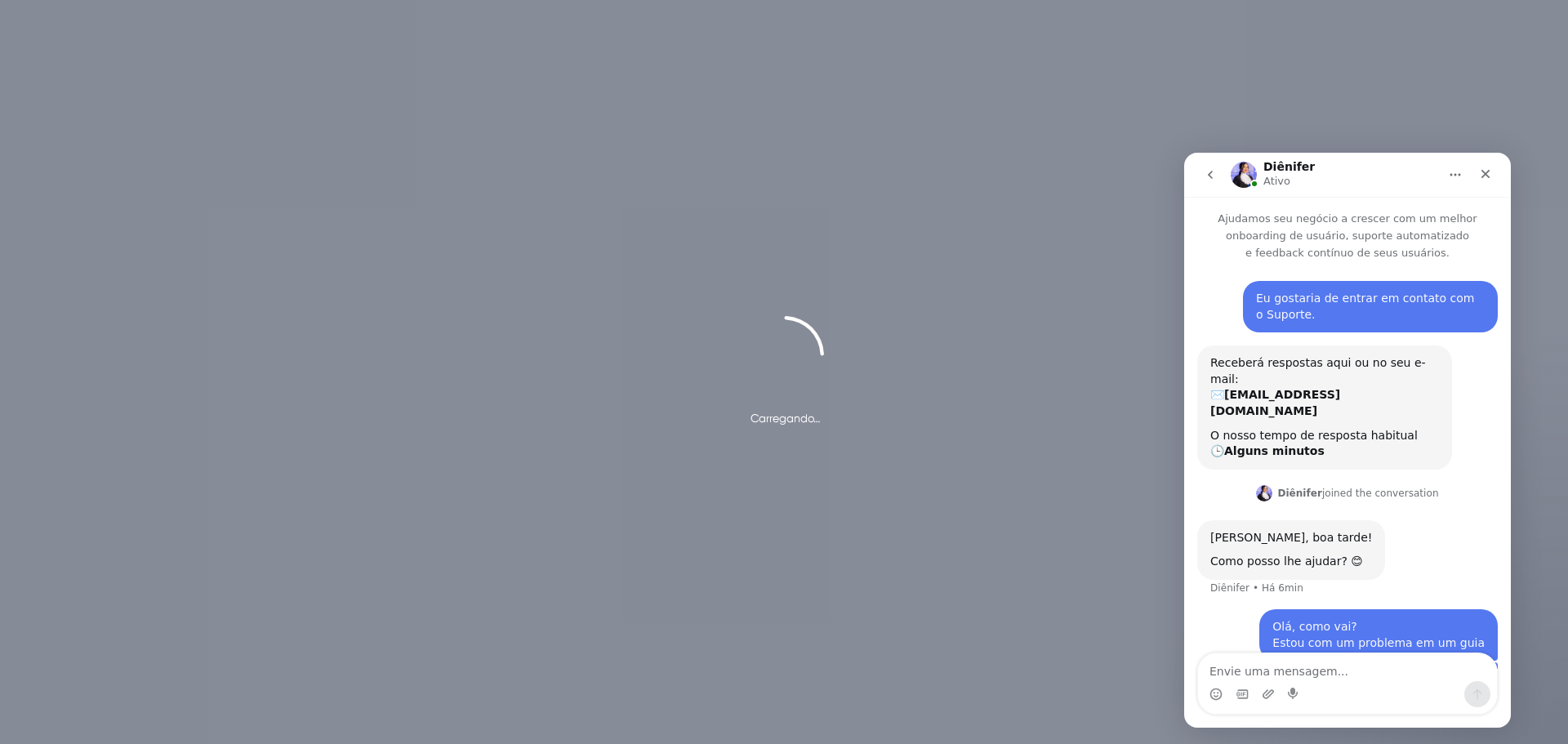
scroll to position [134, 0]
